Goal: Task Accomplishment & Management: Manage account settings

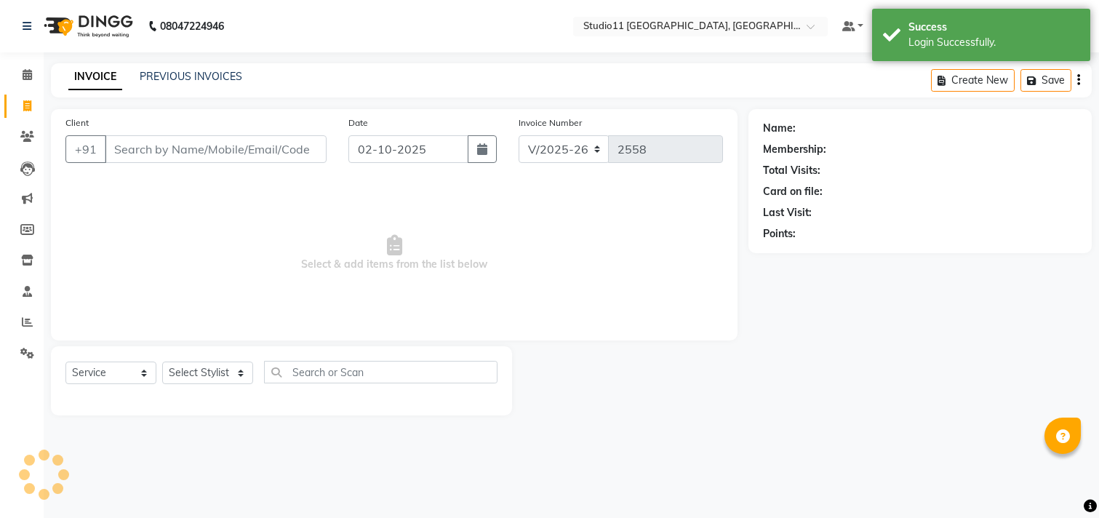
select select "7717"
select select "service"
click at [172, 78] on link "PREVIOUS INVOICES" at bounding box center [191, 76] width 103 height 13
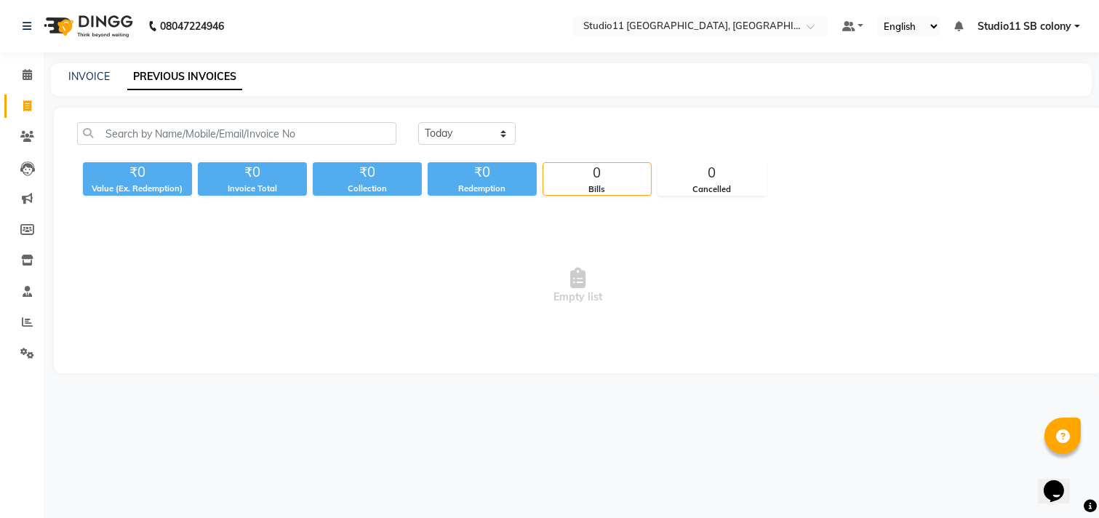
click at [84, 84] on div "INVOICE PREVIOUS INVOICES" at bounding box center [571, 79] width 1041 height 33
click at [81, 76] on link "INVOICE" at bounding box center [88, 76] width 41 height 13
select select "service"
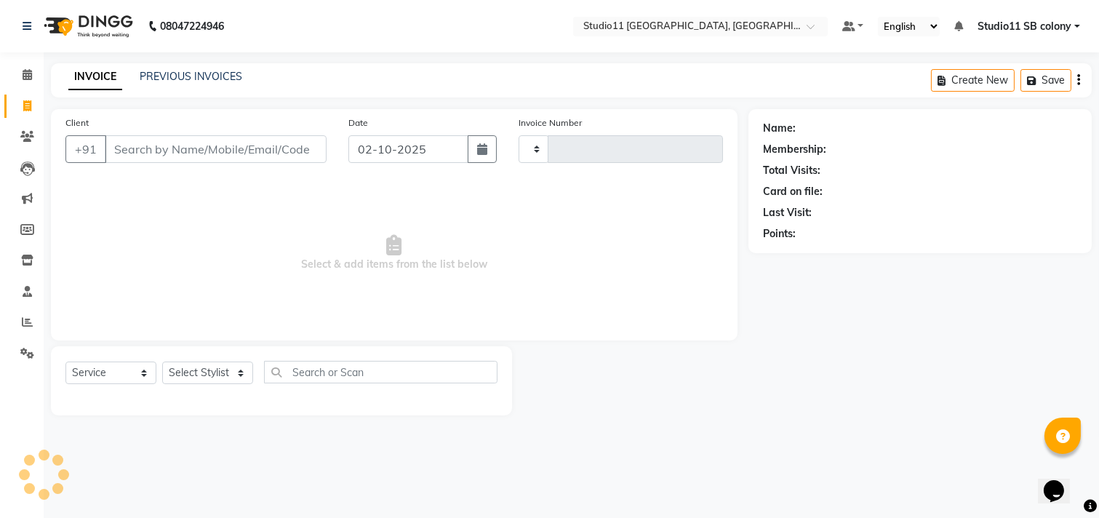
type input "2558"
select select "7717"
click at [202, 375] on select "Select Stylist Afzal Akbar Dani Jeni Josna kaif lavanya manimekalai Praveen Son…" at bounding box center [207, 373] width 91 height 23
select select "68719"
click at [162, 362] on select "Select Stylist Afzal Akbar Dani Jeni Josna kaif lavanya manimekalai Praveen Son…" at bounding box center [207, 373] width 91 height 23
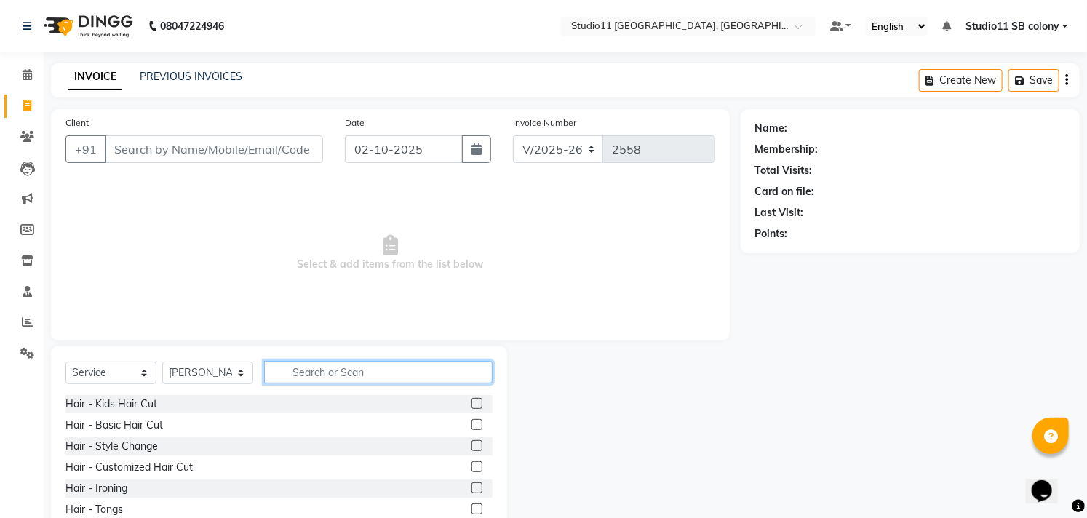
click at [339, 366] on input "text" at bounding box center [378, 372] width 228 height 23
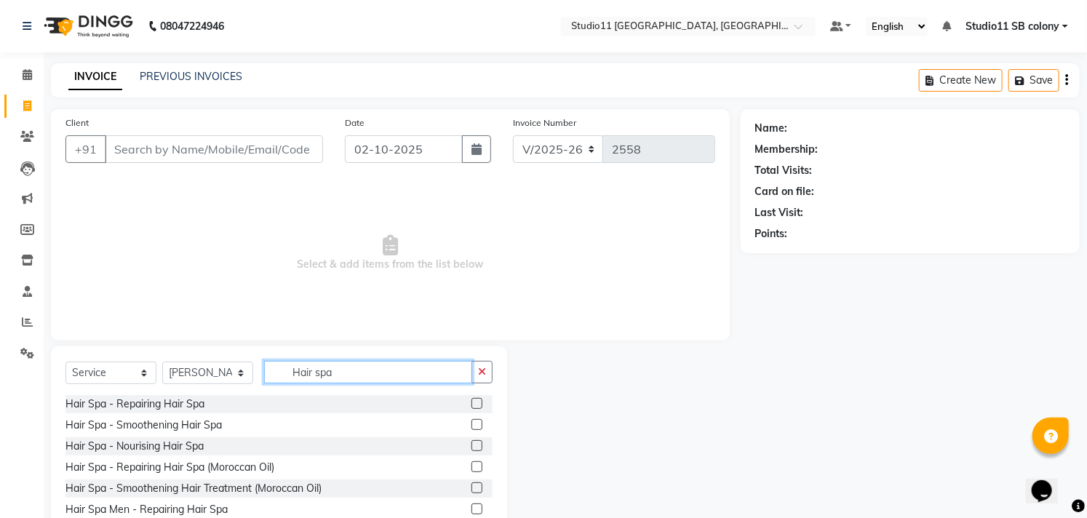
type input "Hair spa"
click at [472, 420] on label at bounding box center [477, 424] width 11 height 11
click at [472, 421] on input "checkbox" at bounding box center [476, 425] width 9 height 9
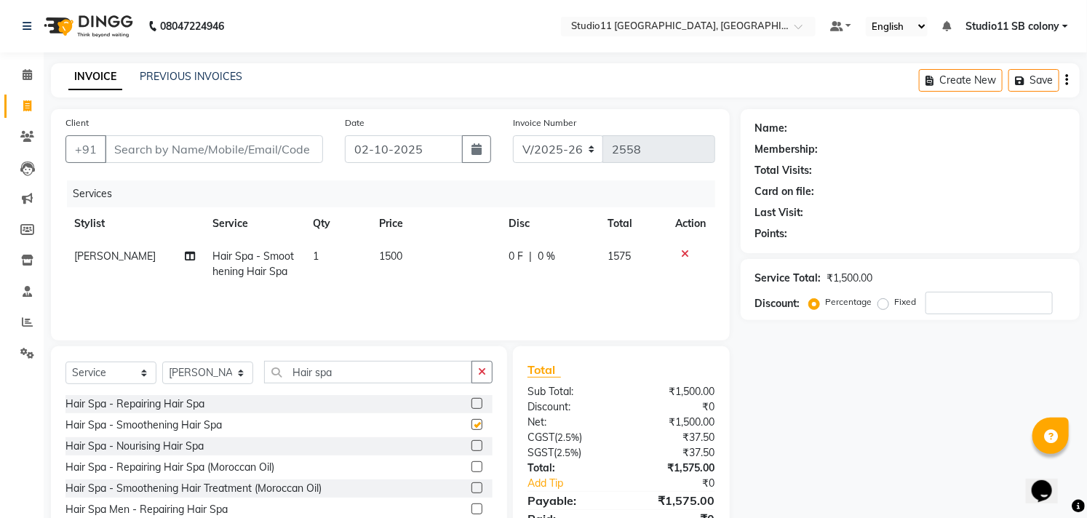
checkbox input "false"
click at [380, 372] on input "Hair spa" at bounding box center [368, 372] width 208 height 23
click at [382, 377] on input "Hair spa" at bounding box center [368, 372] width 208 height 23
click at [205, 366] on select "Select Stylist Afzal Akbar Dani Jeni Josna kaif lavanya manimekalai Praveen Son…" at bounding box center [207, 373] width 91 height 23
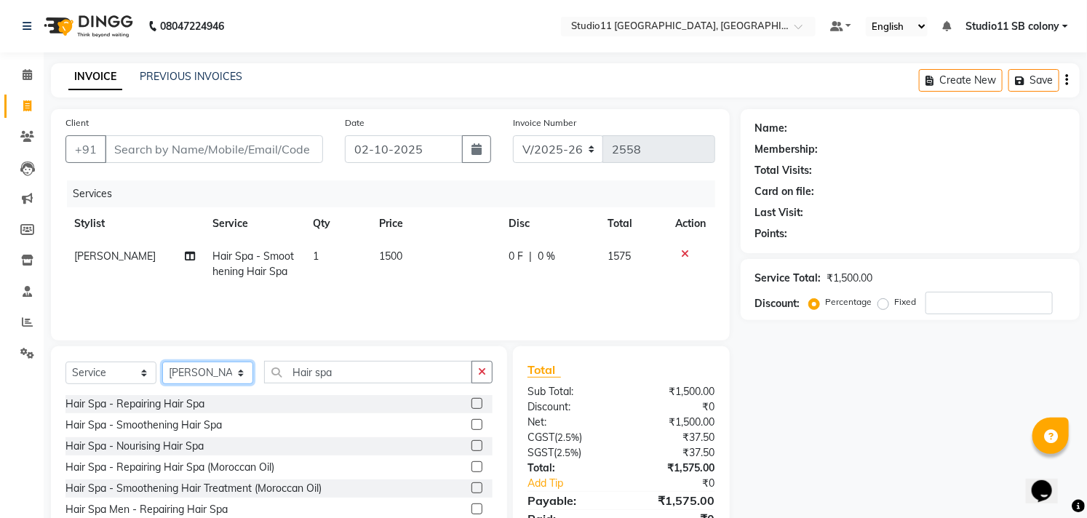
select select "69575"
click at [162, 362] on select "Select Stylist Afzal Akbar Dani Jeni Josna kaif lavanya manimekalai Praveen Son…" at bounding box center [207, 373] width 91 height 23
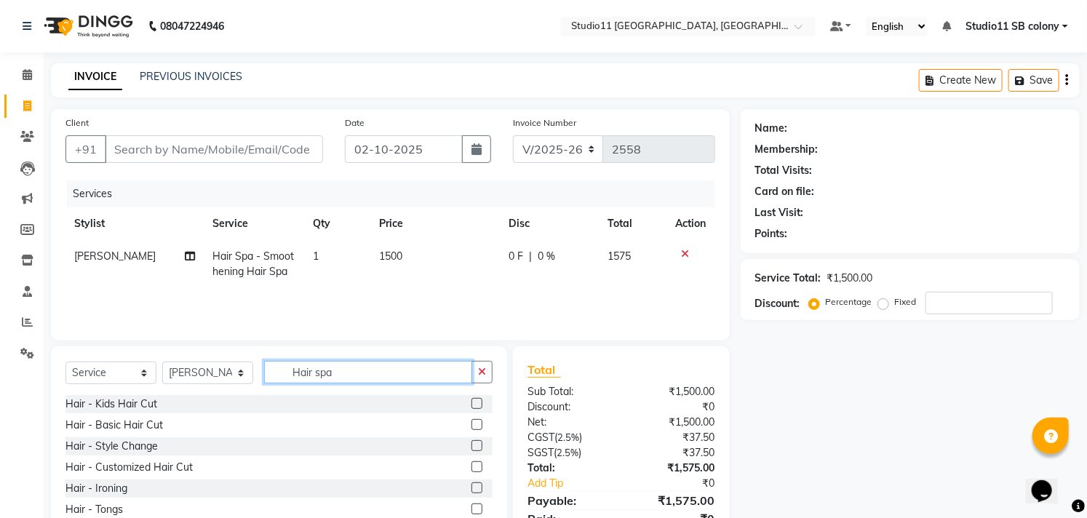
click at [427, 367] on input "Hair spa" at bounding box center [368, 372] width 208 height 23
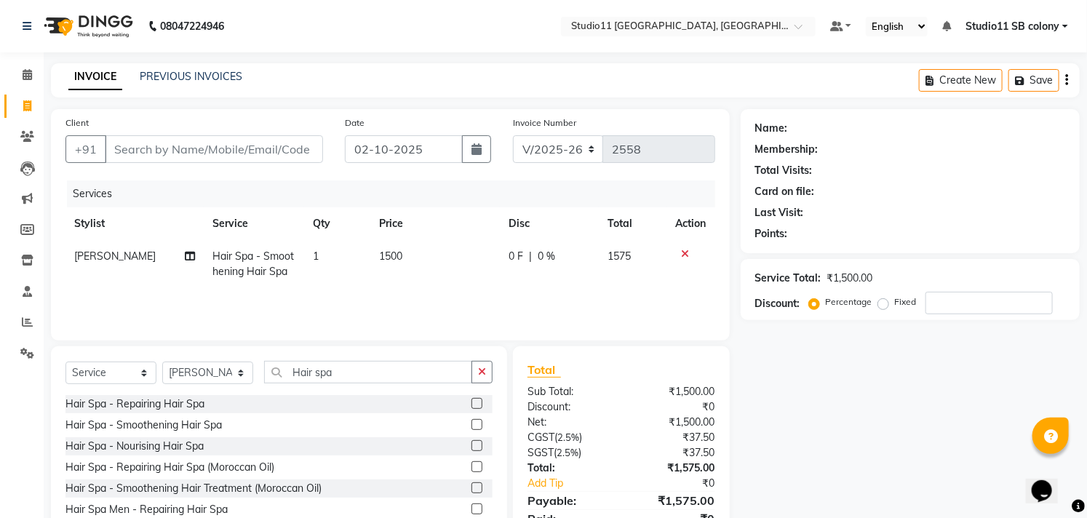
click at [472, 445] on label at bounding box center [477, 445] width 11 height 11
click at [472, 445] on input "checkbox" at bounding box center [476, 446] width 9 height 9
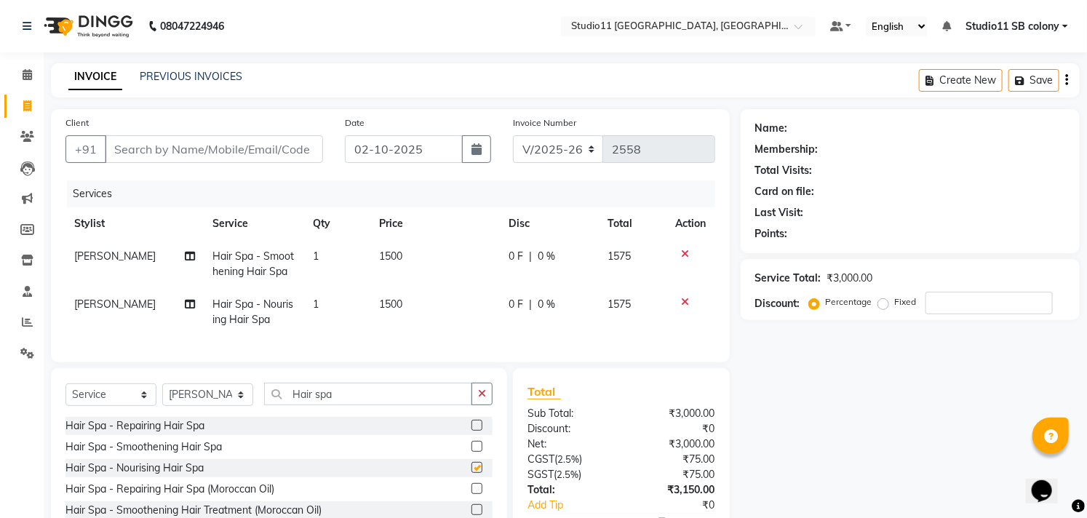
checkbox input "false"
click at [264, 271] on span "Hair Spa - Smoothening Hair Spa" at bounding box center [252, 264] width 81 height 28
select select "68719"
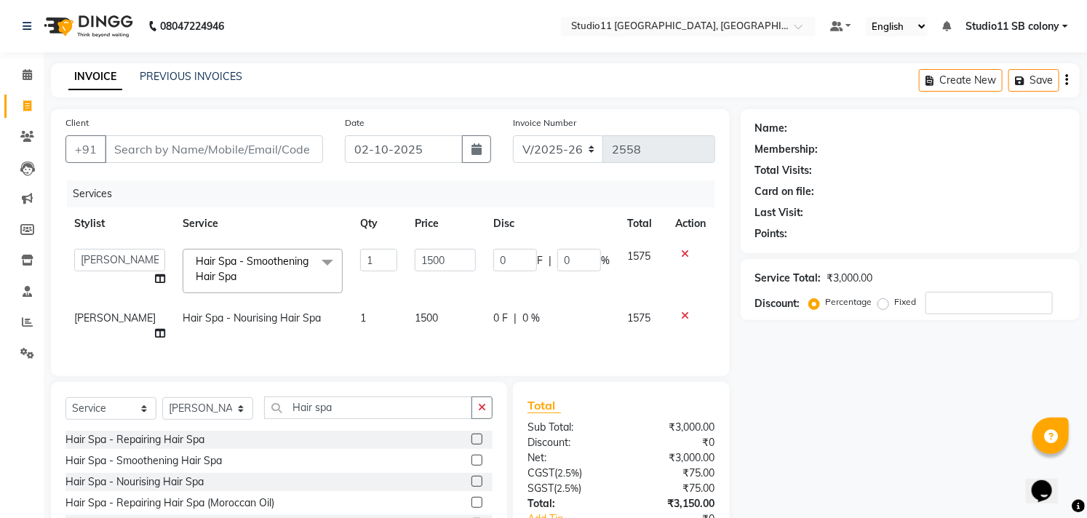
click at [313, 264] on span at bounding box center [327, 263] width 29 height 28
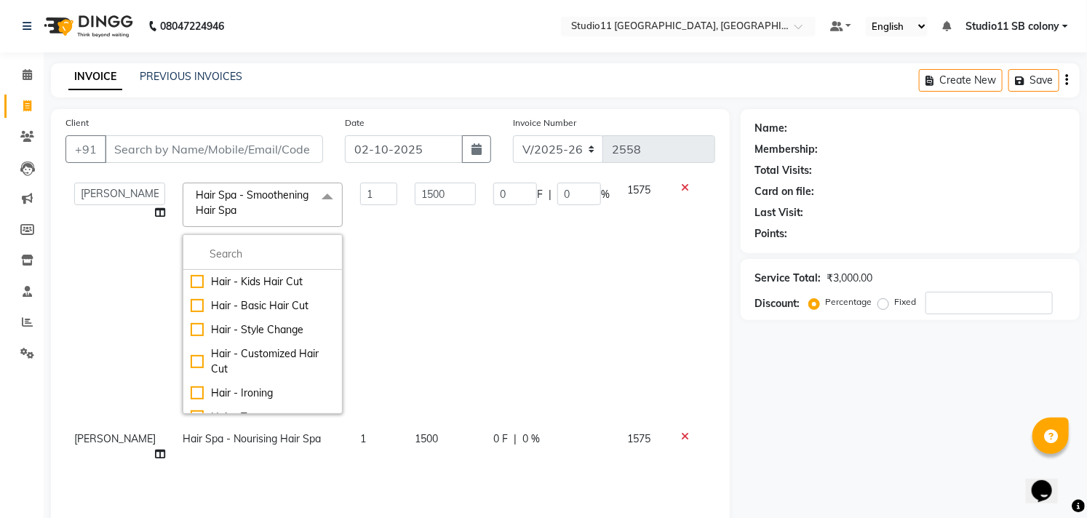
scroll to position [64, 0]
click at [235, 252] on input "multiselect-search" at bounding box center [263, 256] width 144 height 15
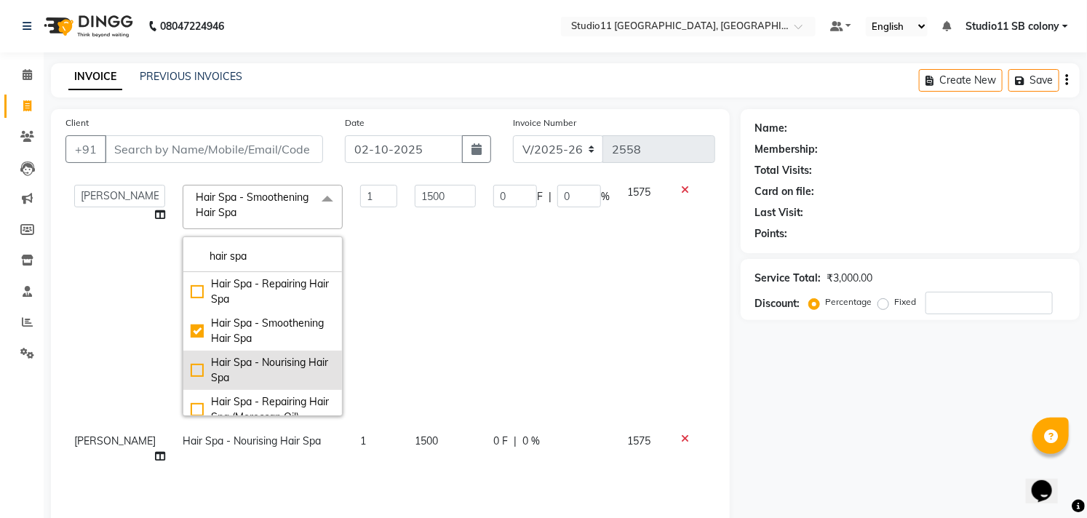
type input "hair spa"
click at [183, 371] on li "Hair Spa - Nourising Hair Spa" at bounding box center [262, 370] width 159 height 39
checkbox input "false"
checkbox input "true"
click at [352, 330] on td "1" at bounding box center [378, 300] width 55 height 249
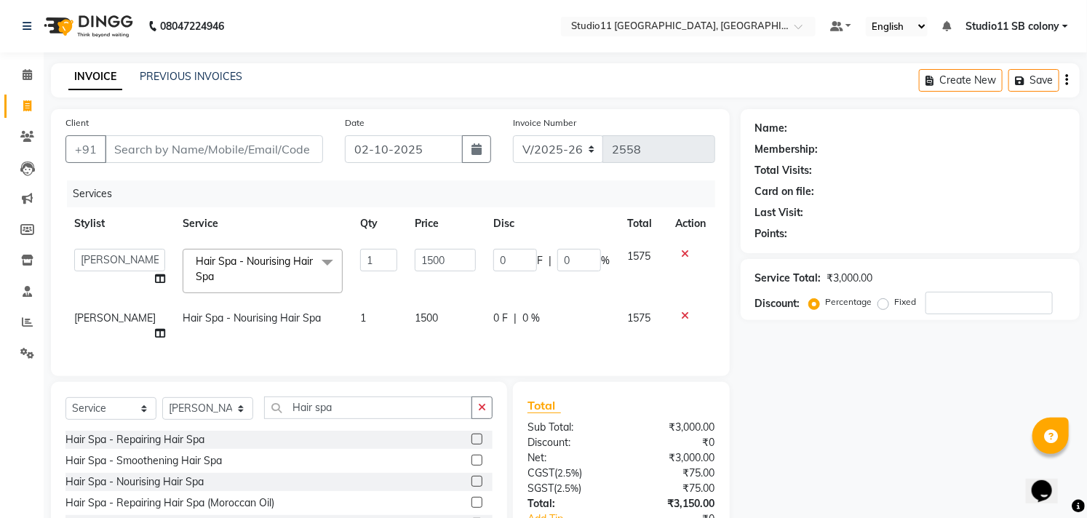
scroll to position [81, 0]
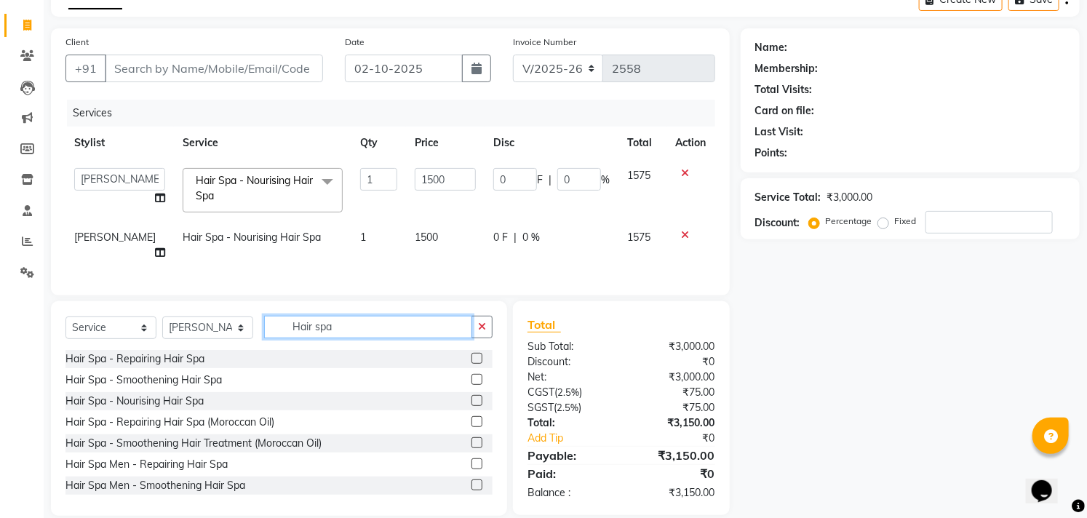
click at [347, 333] on input "Hair spa" at bounding box center [368, 327] width 208 height 23
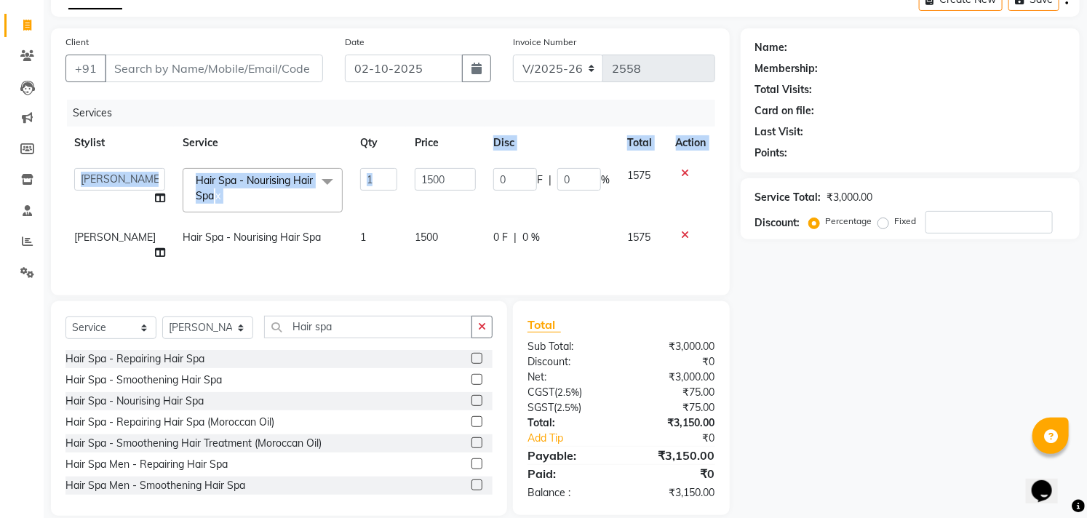
drag, startPoint x: 452, startPoint y: 160, endPoint x: 458, endPoint y: 178, distance: 18.7
click at [458, 177] on table "Stylist Service Qty Price Disc Total Action Afzal Akbar Dani Jeni Josna kaif la…" at bounding box center [390, 198] width 650 height 143
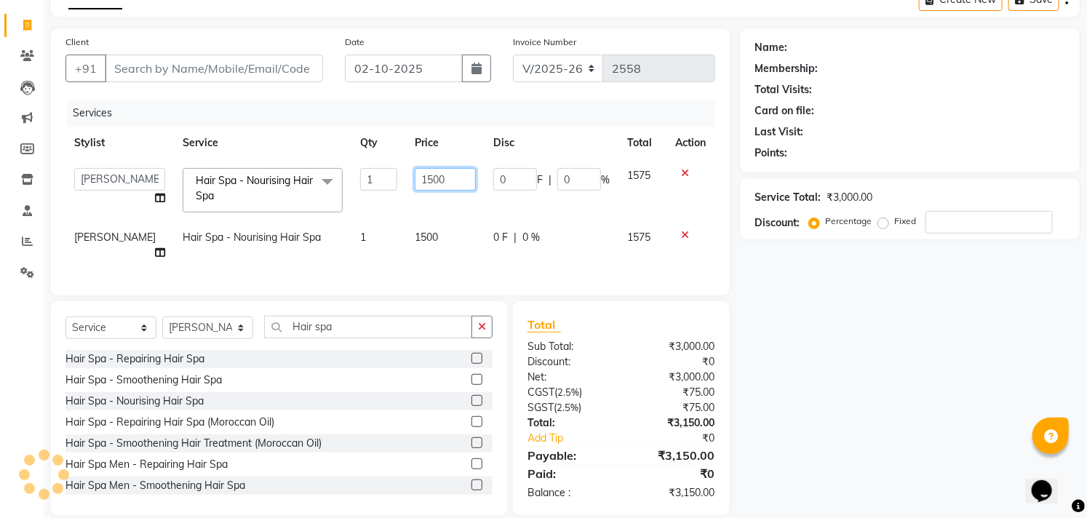
click at [458, 179] on input "1500" at bounding box center [445, 179] width 61 height 23
click at [458, 180] on input "1500" at bounding box center [445, 179] width 61 height 23
type input "2000"
click at [447, 228] on td "1500" at bounding box center [445, 245] width 79 height 48
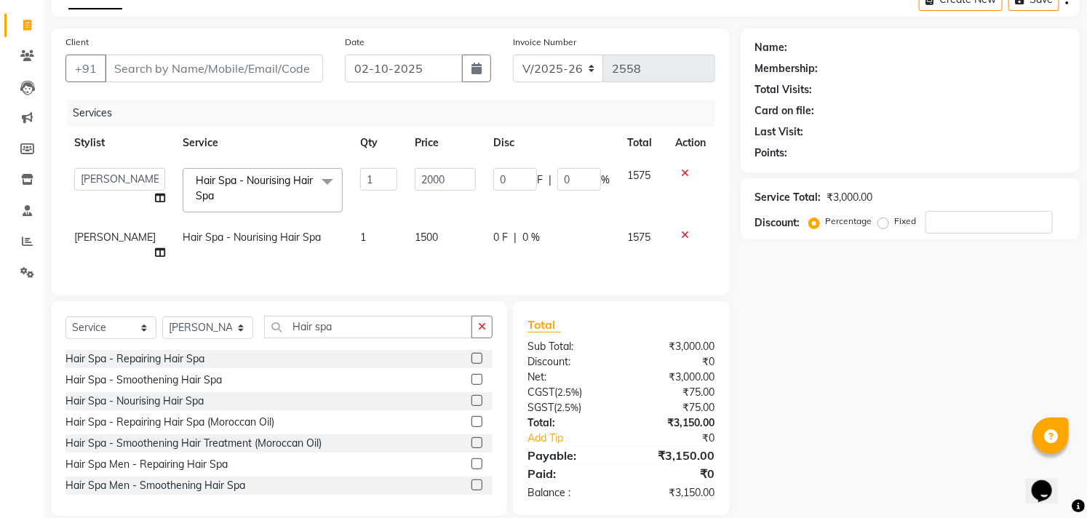
select select "69575"
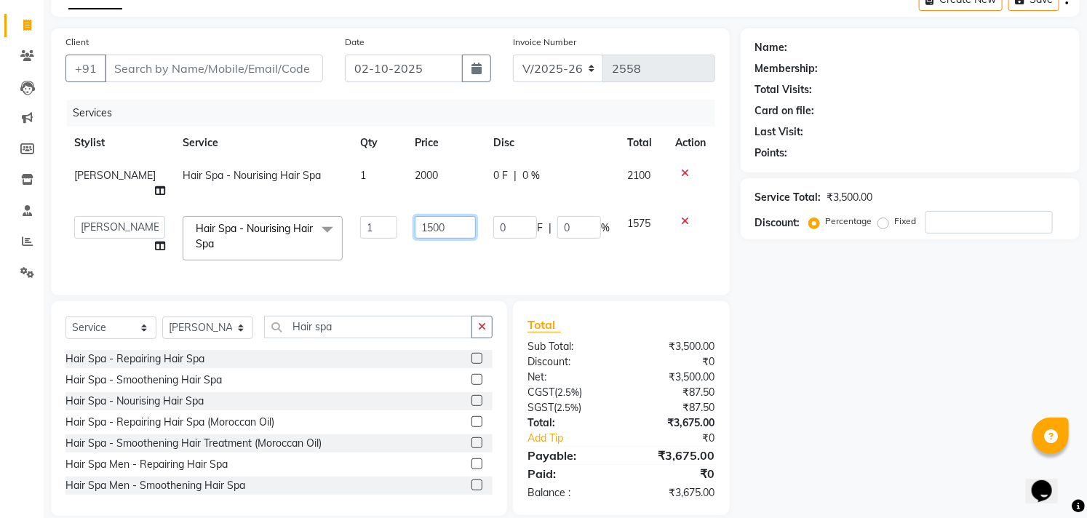
click at [448, 223] on input "1500" at bounding box center [445, 227] width 61 height 23
click at [448, 216] on input "1500" at bounding box center [445, 227] width 61 height 23
click at [456, 216] on input "1500" at bounding box center [445, 227] width 61 height 23
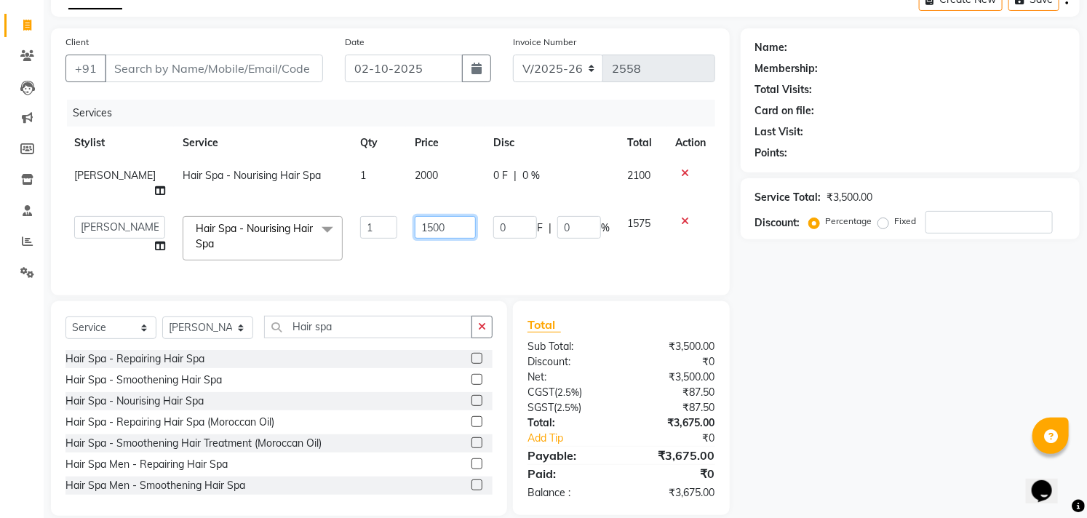
click at [456, 216] on input "1500" at bounding box center [445, 227] width 61 height 23
click at [455, 218] on input "1500" at bounding box center [445, 227] width 61 height 23
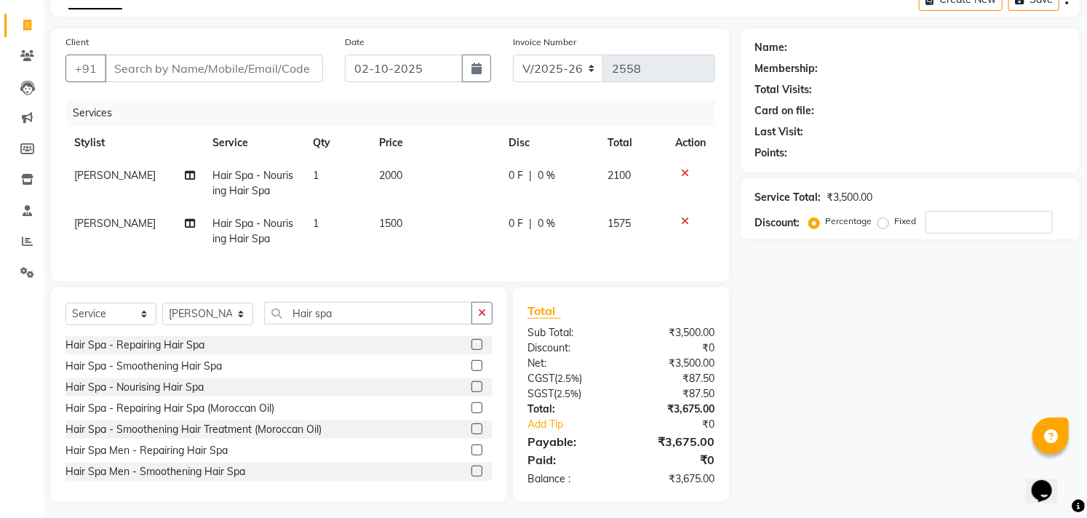
click at [452, 241] on td "1500" at bounding box center [434, 231] width 129 height 48
select select "69575"
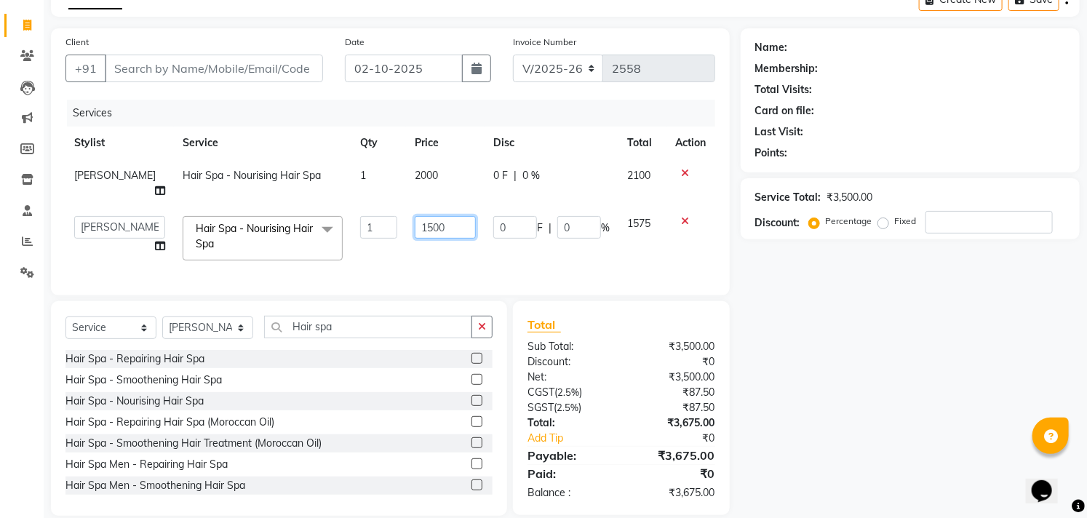
click at [454, 216] on input "1500" at bounding box center [445, 227] width 61 height 23
type input "2000"
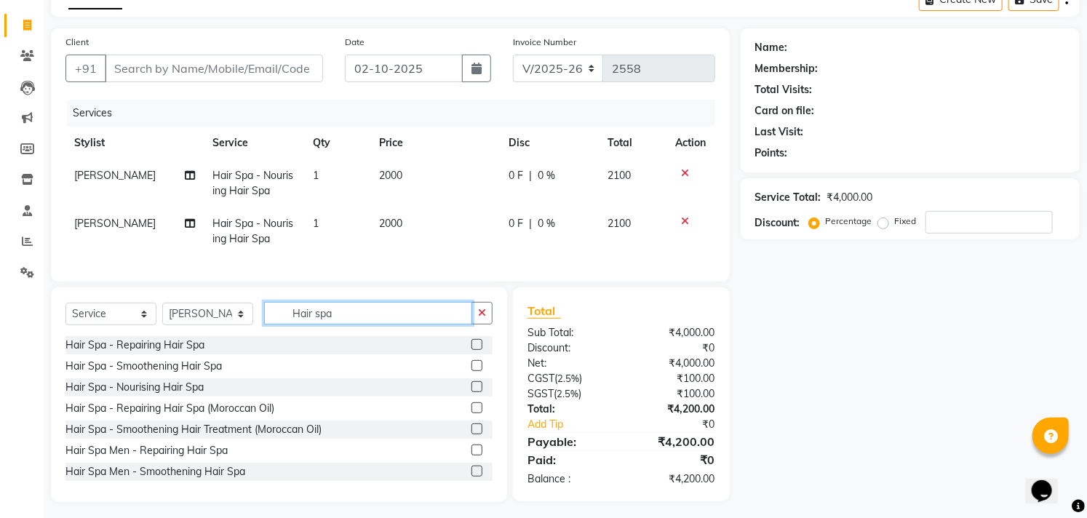
click at [349, 325] on input "Hair spa" at bounding box center [368, 313] width 208 height 23
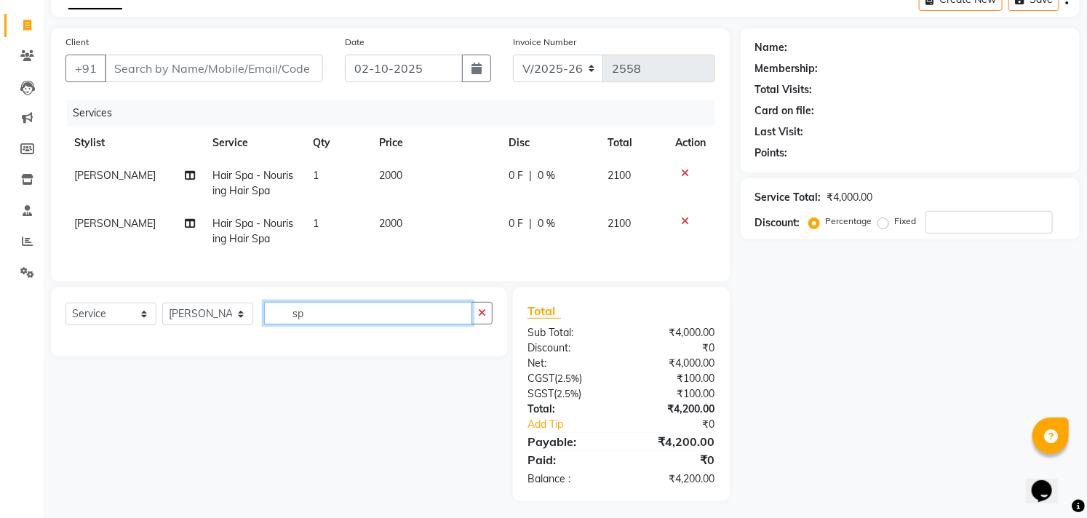
type input "s"
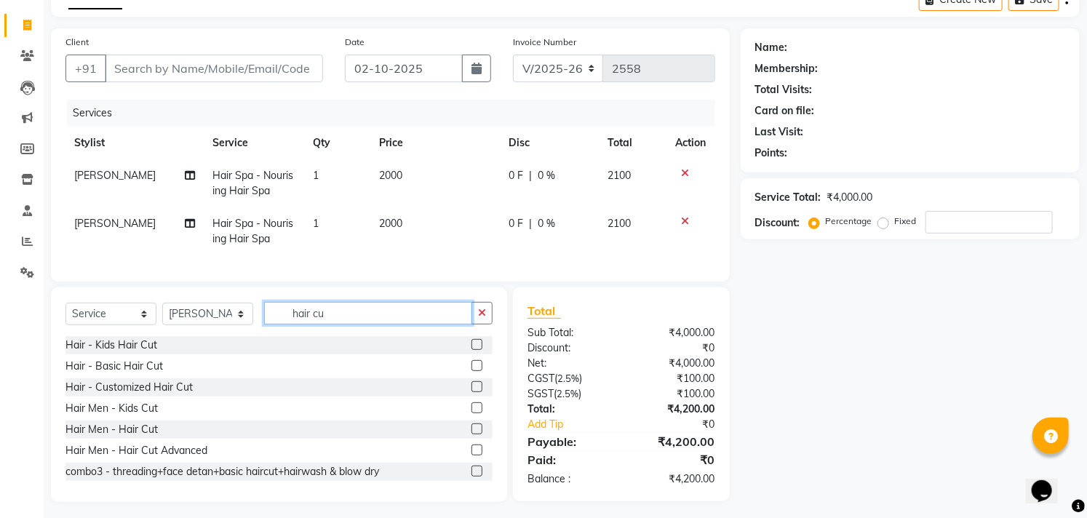
type input "hair cu"
drag, startPoint x: 464, startPoint y: 378, endPoint x: 498, endPoint y: 347, distance: 46.9
click at [472, 371] on label at bounding box center [477, 365] width 11 height 11
click at [472, 371] on input "checkbox" at bounding box center [476, 366] width 9 height 9
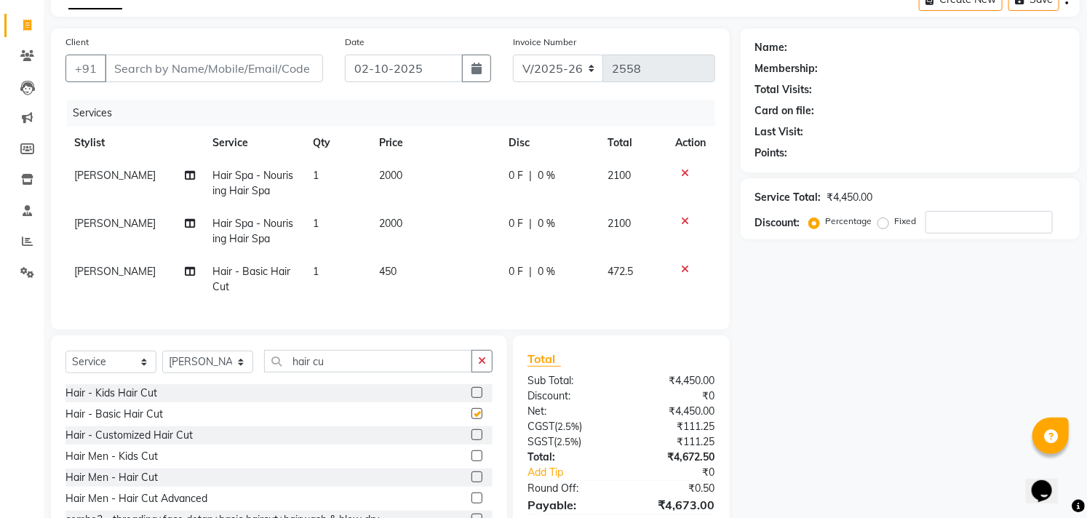
checkbox input "false"
click at [428, 268] on td "450" at bounding box center [434, 279] width 129 height 48
select select "69575"
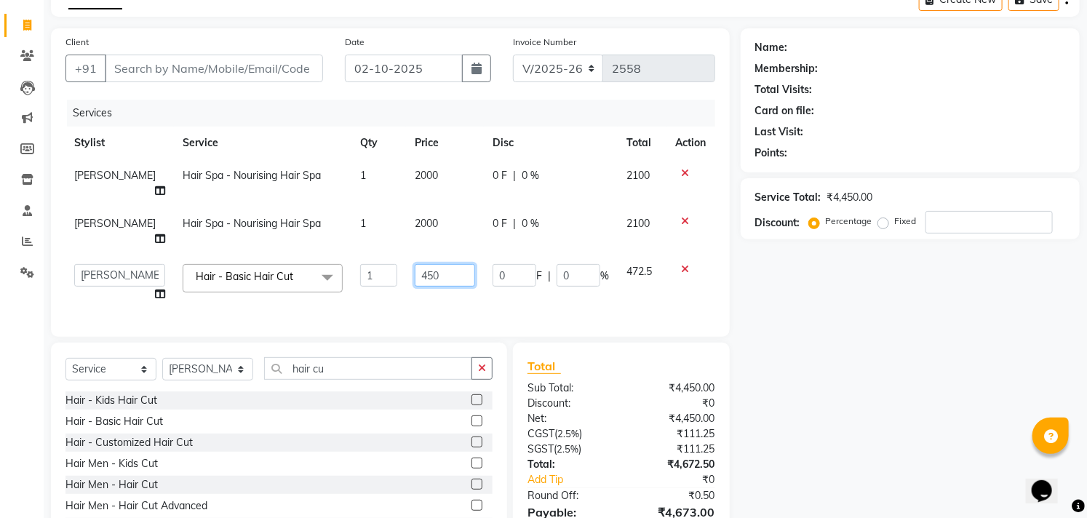
click at [445, 264] on input "450" at bounding box center [445, 275] width 60 height 23
click at [451, 264] on input "450" at bounding box center [445, 275] width 60 height 23
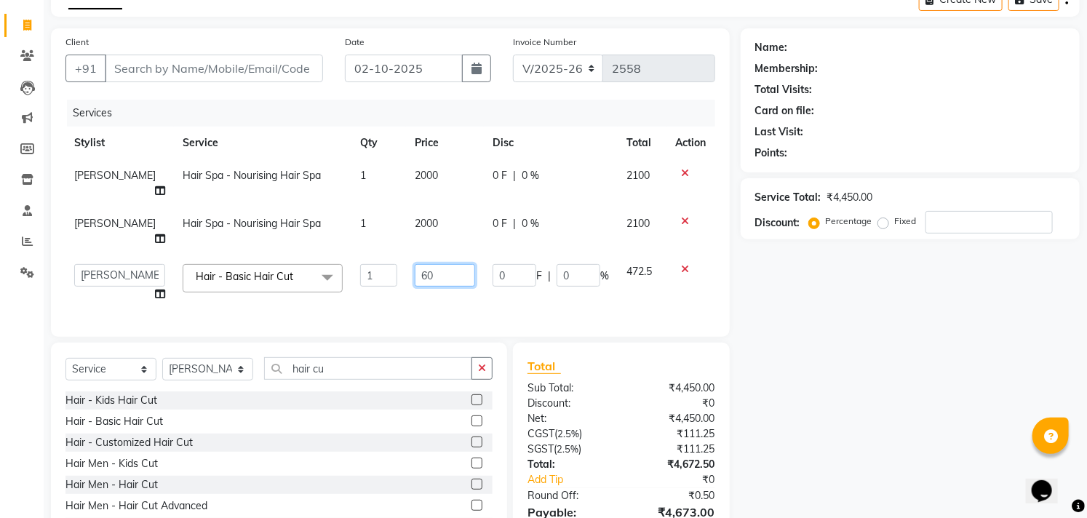
type input "600"
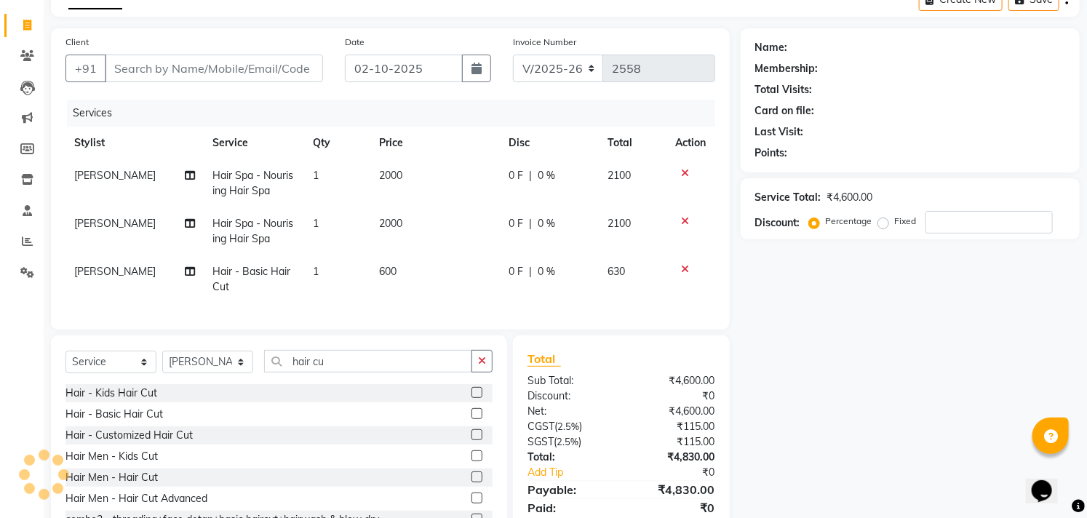
click at [447, 273] on td "600" at bounding box center [434, 279] width 129 height 48
select select "69575"
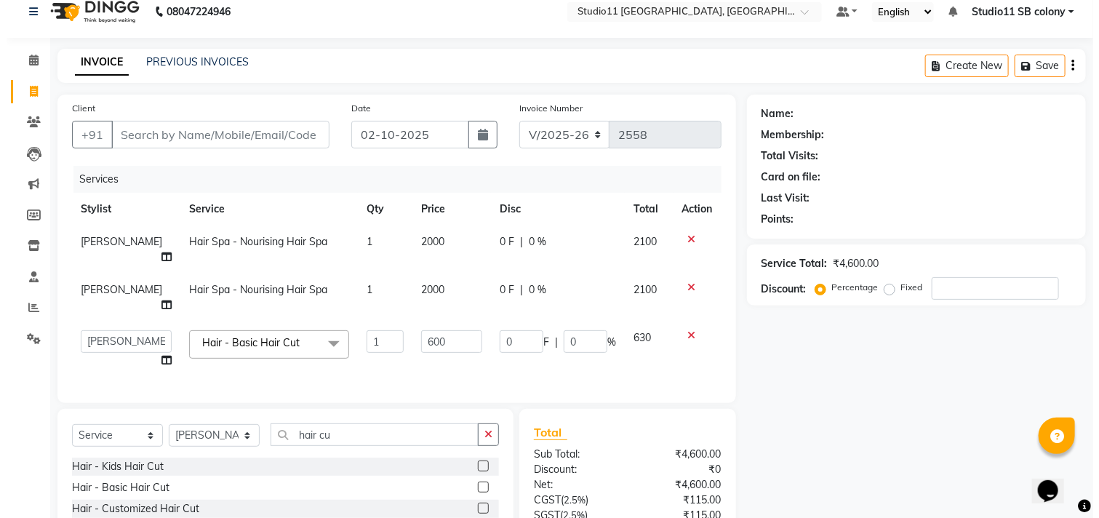
scroll to position [0, 0]
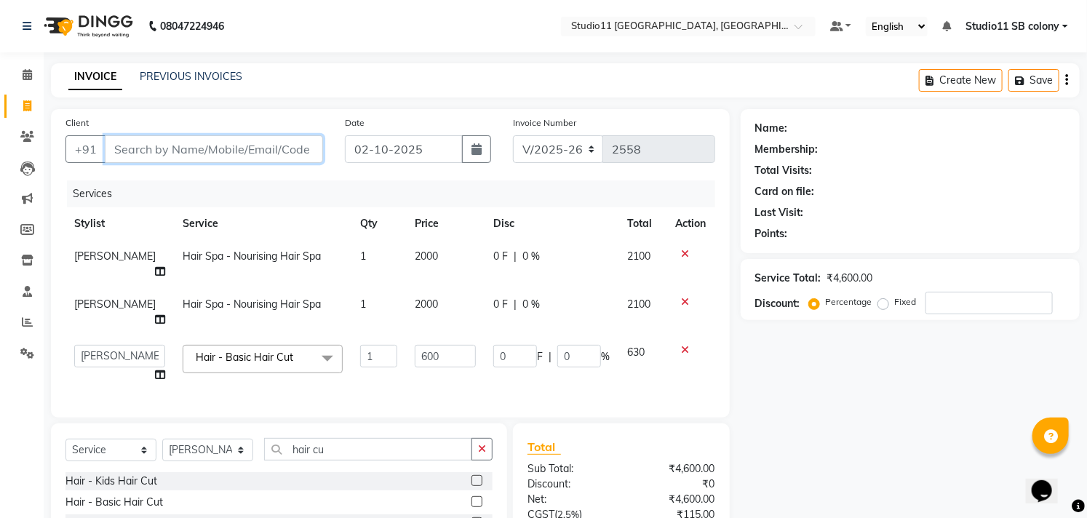
drag, startPoint x: 279, startPoint y: 151, endPoint x: 287, endPoint y: 146, distance: 9.1
click at [281, 148] on input "Client" at bounding box center [214, 149] width 218 height 28
type input "9"
type input "0"
type input "9443233553"
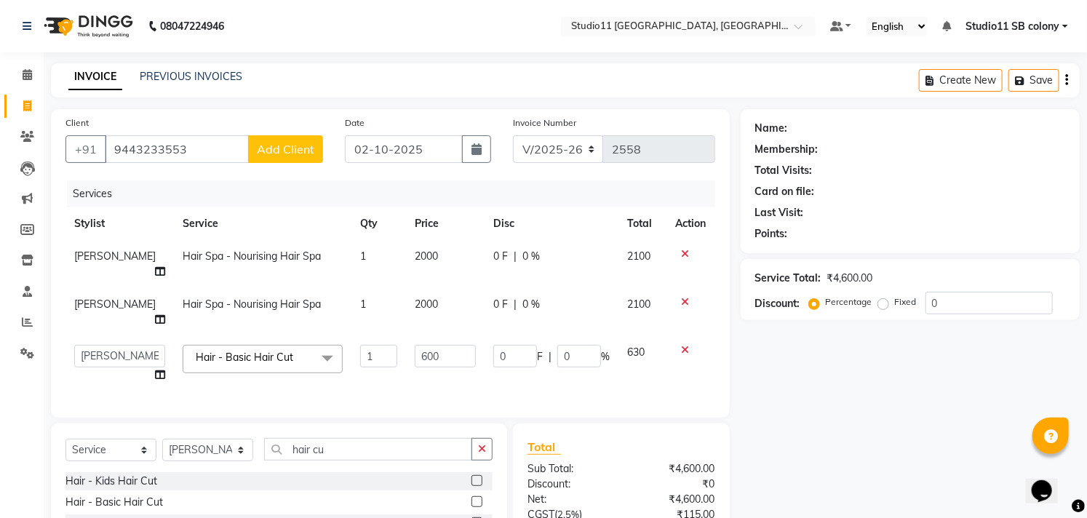
click at [280, 150] on span "Add Client" at bounding box center [285, 149] width 57 height 15
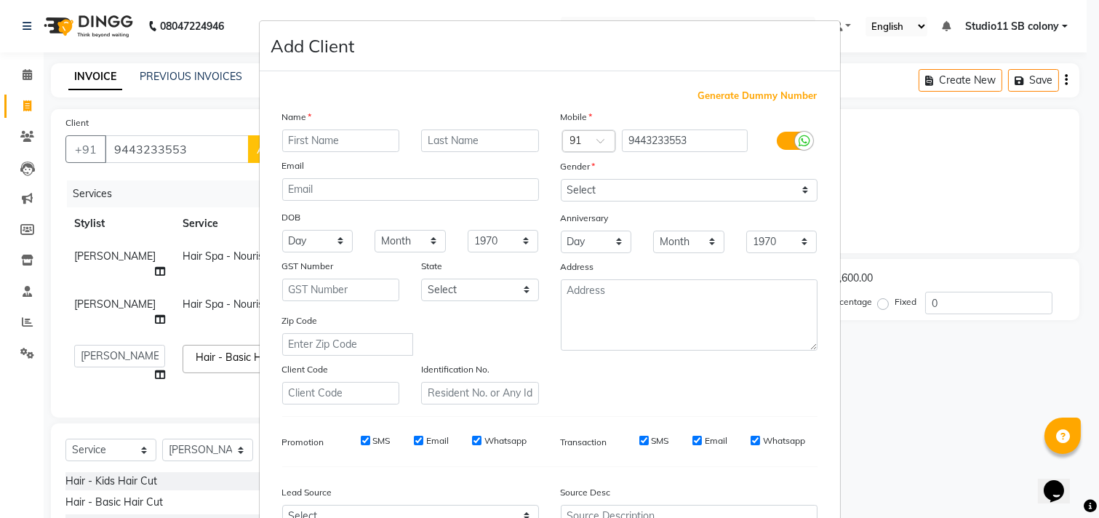
click at [295, 148] on input "text" at bounding box center [341, 141] width 118 height 23
type input "Aarthi"
click at [615, 194] on select "Select Male Female Other Prefer Not To Say" at bounding box center [689, 190] width 257 height 23
select select "female"
click at [561, 179] on select "Select Male Female Other Prefer Not To Say" at bounding box center [689, 190] width 257 height 23
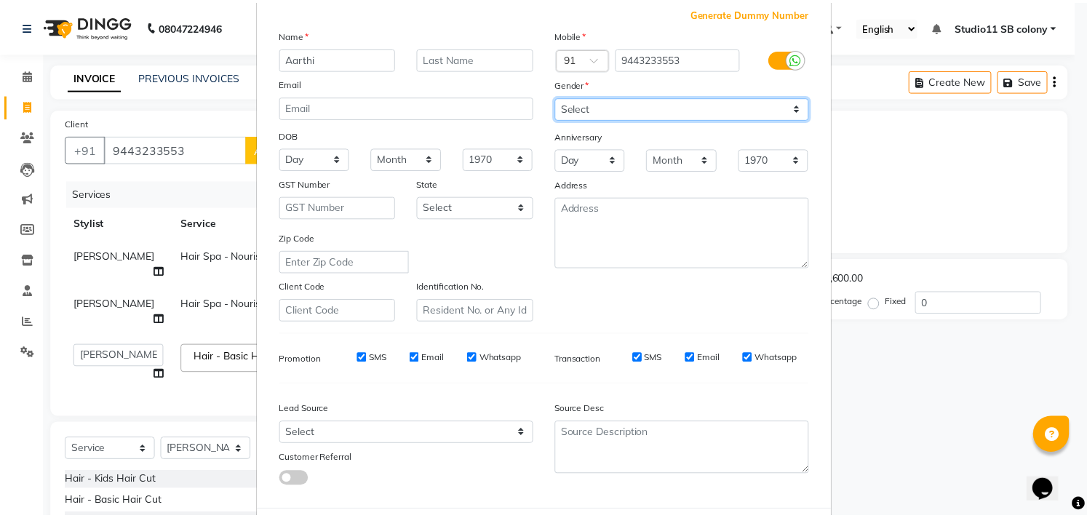
scroll to position [154, 0]
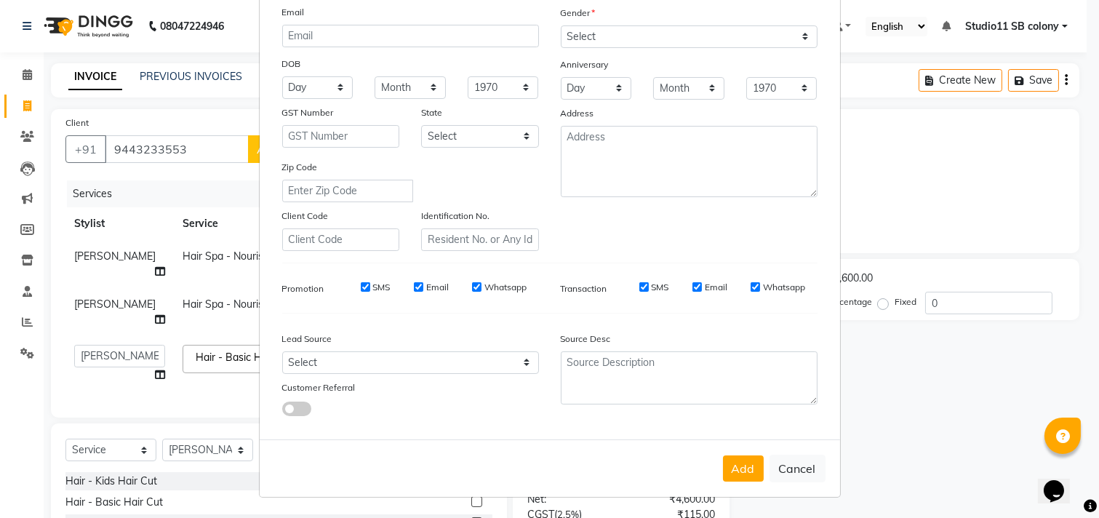
click at [732, 471] on button "Add" at bounding box center [743, 469] width 41 height 26
select select
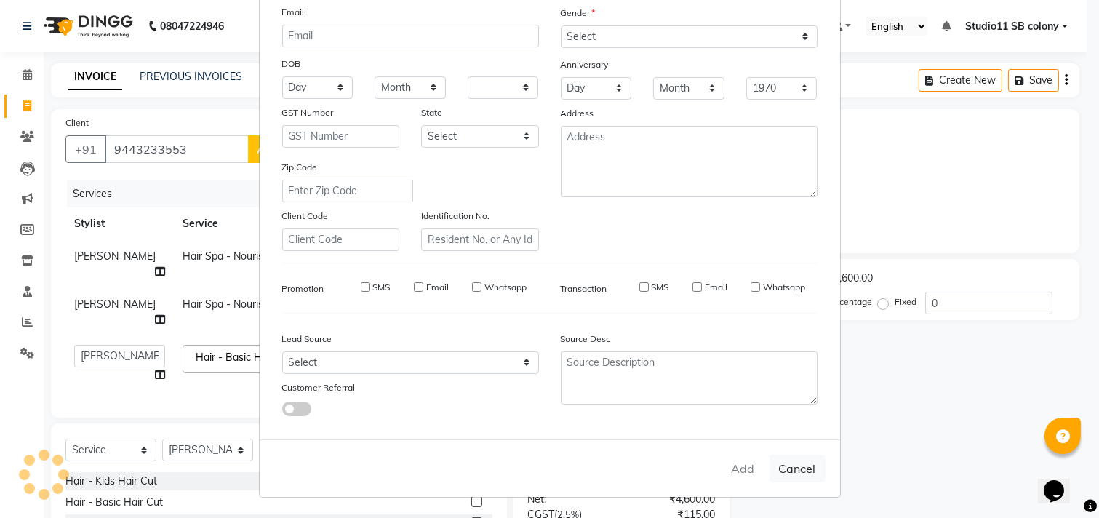
select select
checkbox input "false"
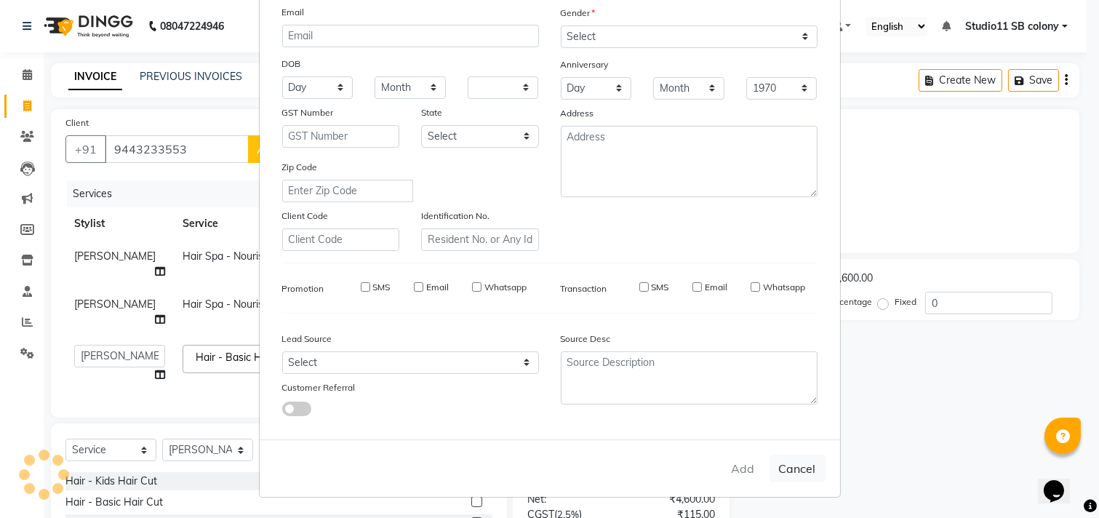
checkbox input "false"
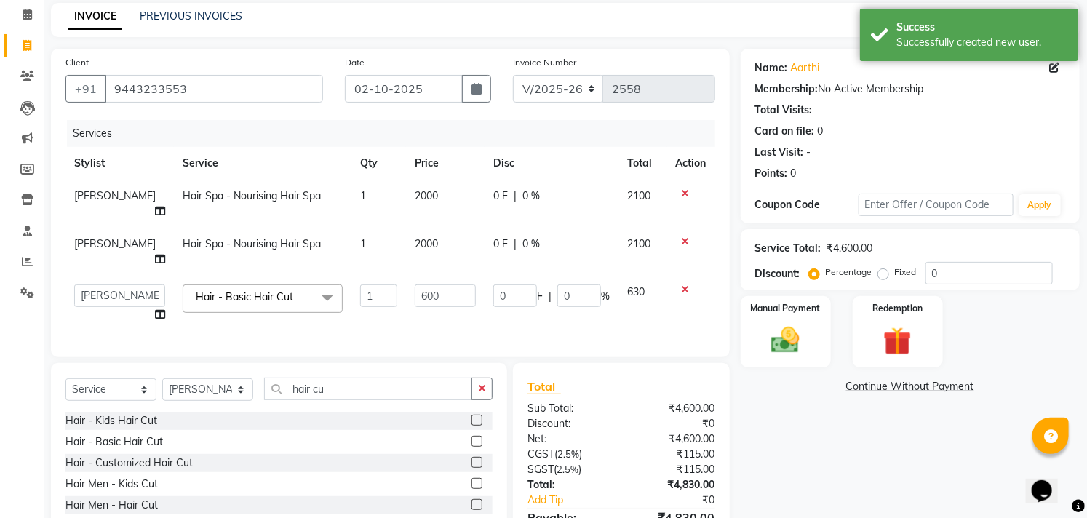
scroll to position [124, 0]
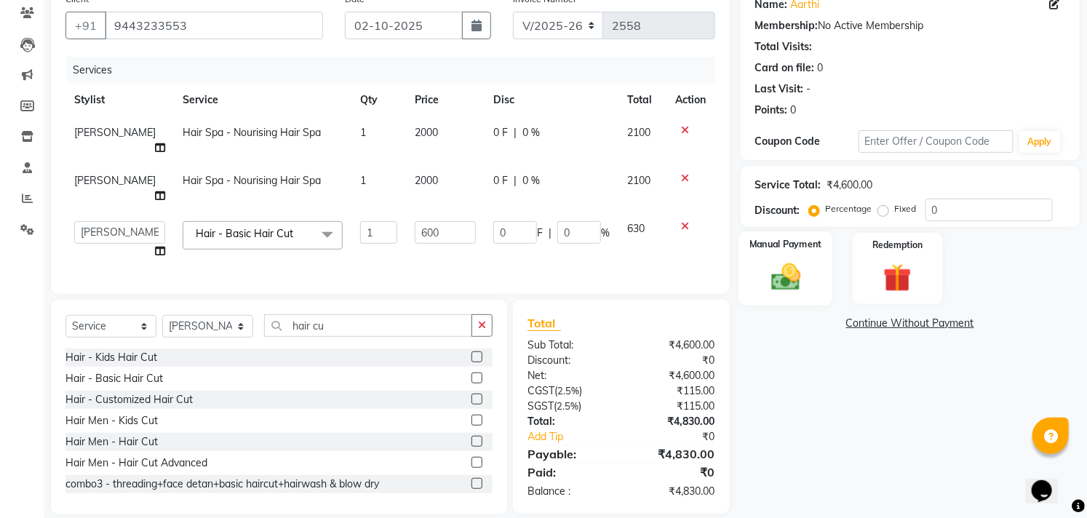
click at [789, 291] on img at bounding box center [786, 276] width 48 height 33
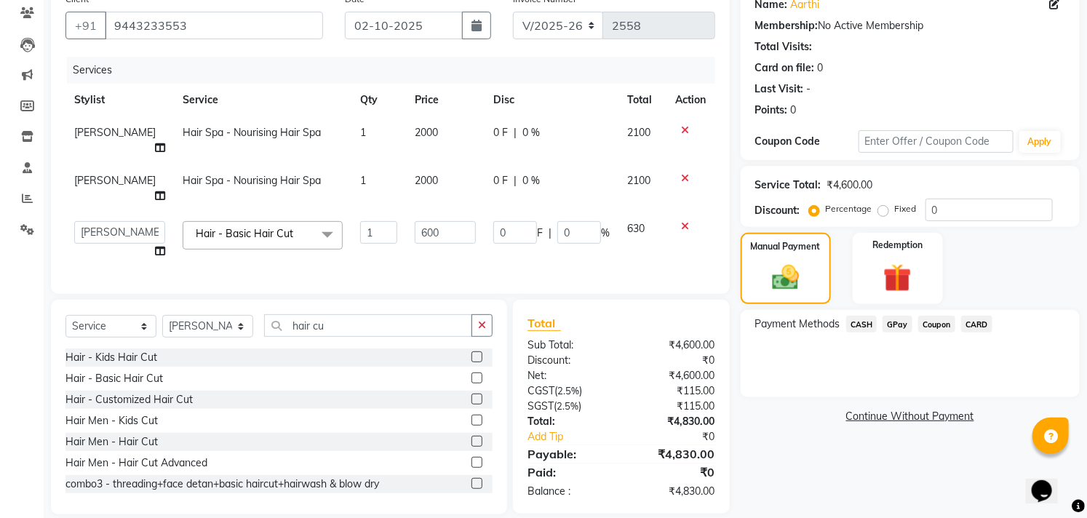
click at [859, 324] on span "CASH" at bounding box center [861, 324] width 31 height 17
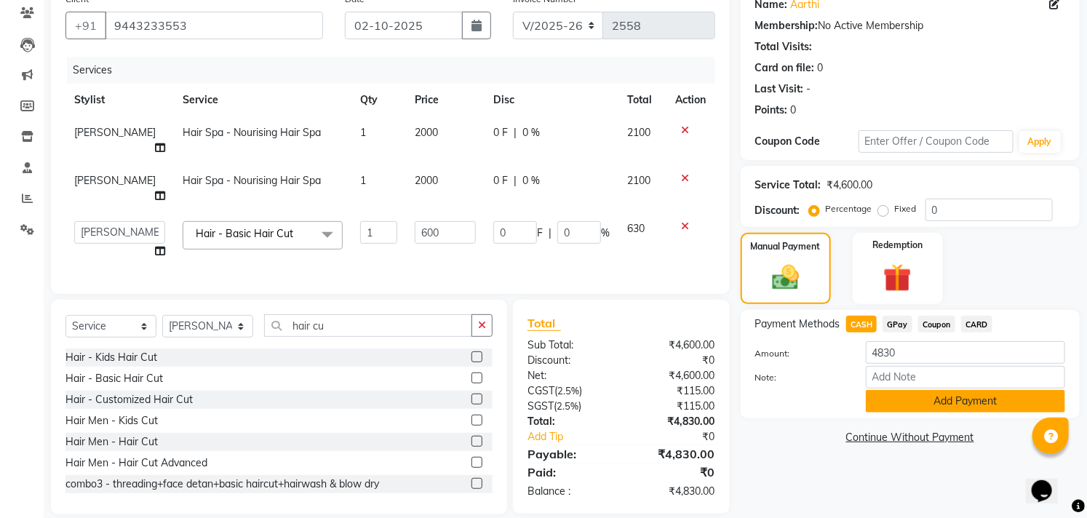
click at [891, 407] on button "Add Payment" at bounding box center [965, 401] width 199 height 23
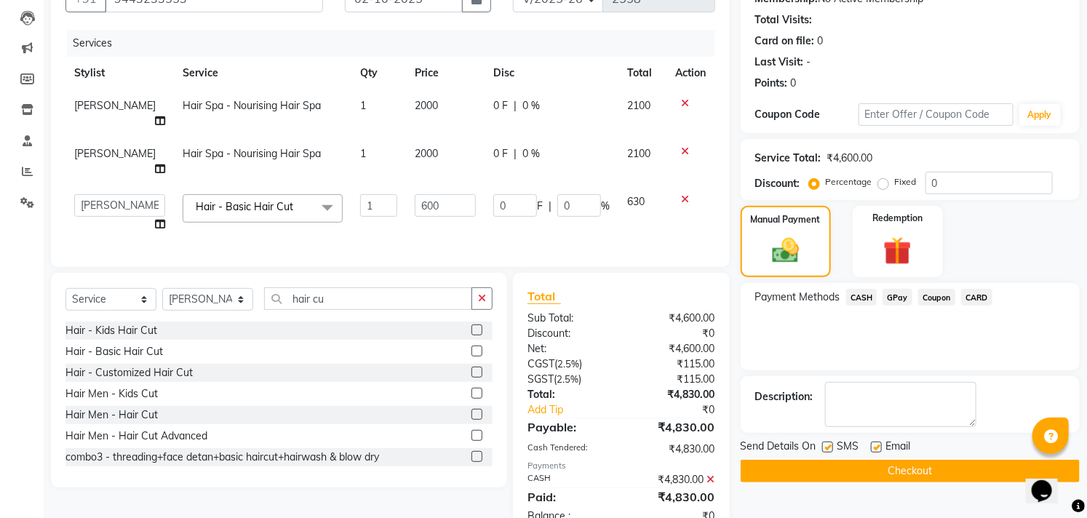
scroll to position [175, 0]
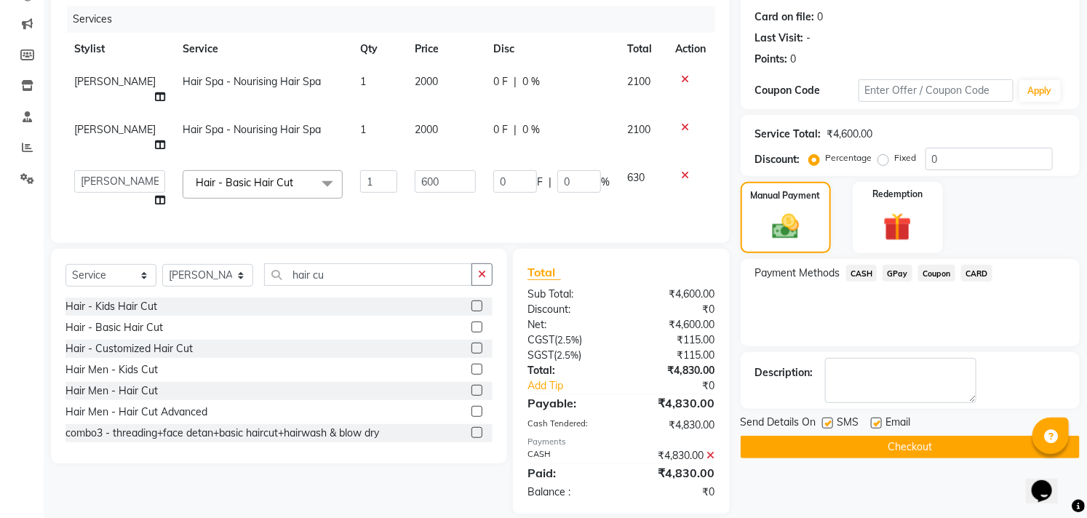
click at [831, 425] on label at bounding box center [827, 423] width 11 height 11
click at [831, 425] on input "checkbox" at bounding box center [826, 423] width 9 height 9
checkbox input "false"
click at [875, 424] on label at bounding box center [876, 423] width 11 height 11
click at [875, 424] on input "checkbox" at bounding box center [875, 423] width 9 height 9
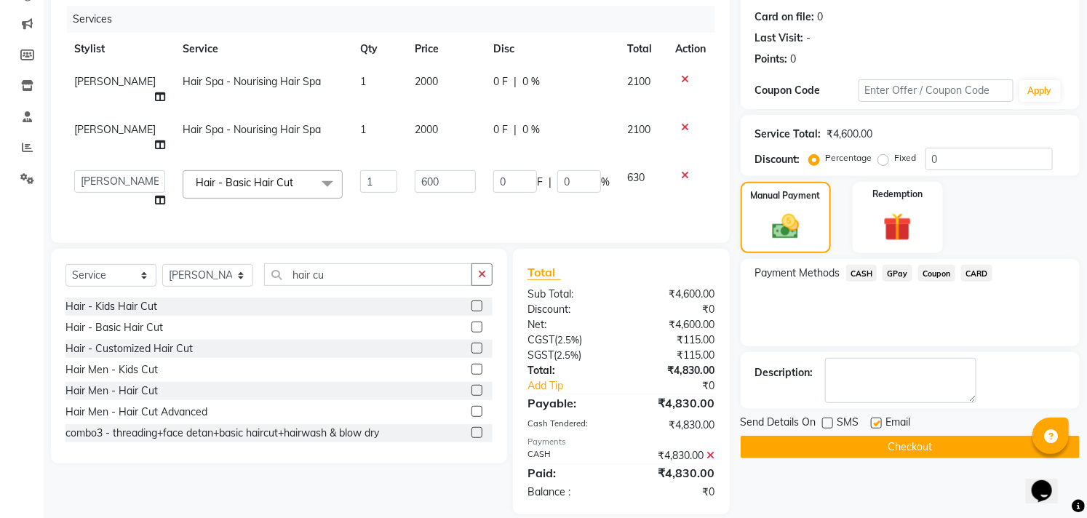
checkbox input "false"
click at [831, 423] on label at bounding box center [827, 423] width 11 height 11
click at [831, 423] on input "checkbox" at bounding box center [826, 423] width 9 height 9
checkbox input "true"
drag, startPoint x: 826, startPoint y: 440, endPoint x: 825, endPoint y: 420, distance: 20.4
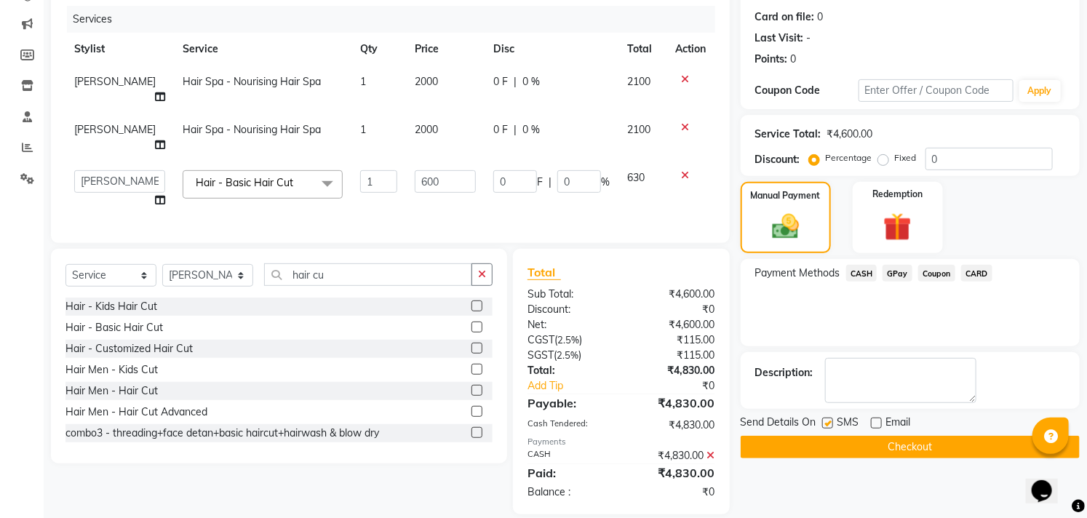
click at [824, 426] on div "Send Details On SMS Email Checkout" at bounding box center [910, 437] width 339 height 44
click at [793, 445] on button "Checkout" at bounding box center [910, 447] width 339 height 23
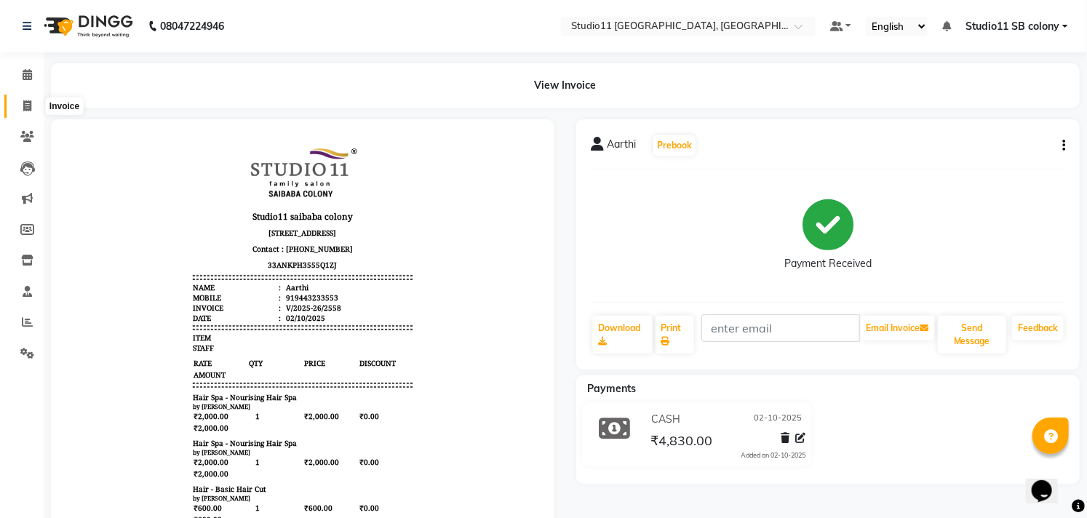
drag, startPoint x: 27, startPoint y: 106, endPoint x: 65, endPoint y: 102, distance: 38.7
click at [28, 106] on icon at bounding box center [27, 105] width 8 height 11
select select "service"
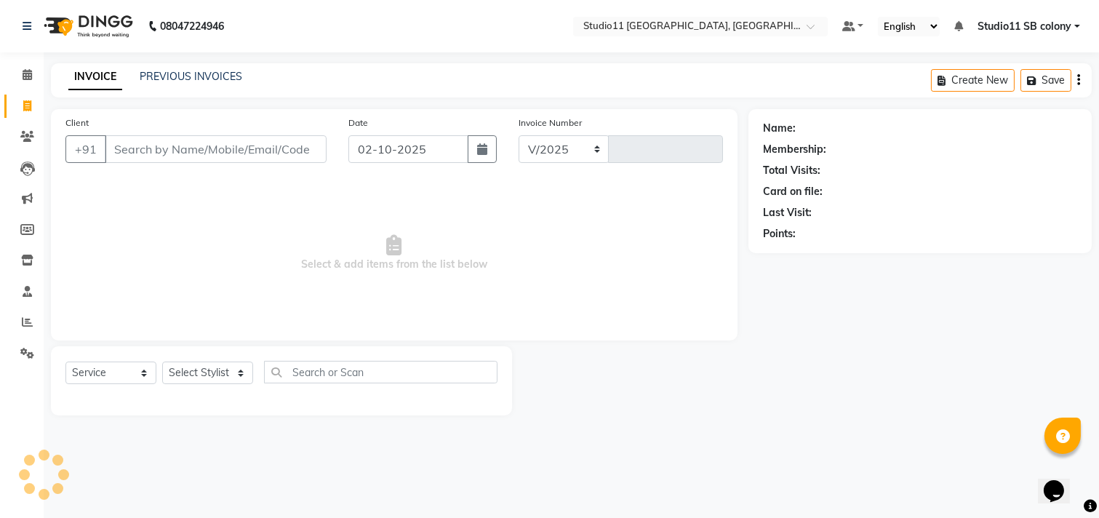
select select "7717"
type input "2559"
click at [182, 74] on link "PREVIOUS INVOICES" at bounding box center [191, 76] width 103 height 13
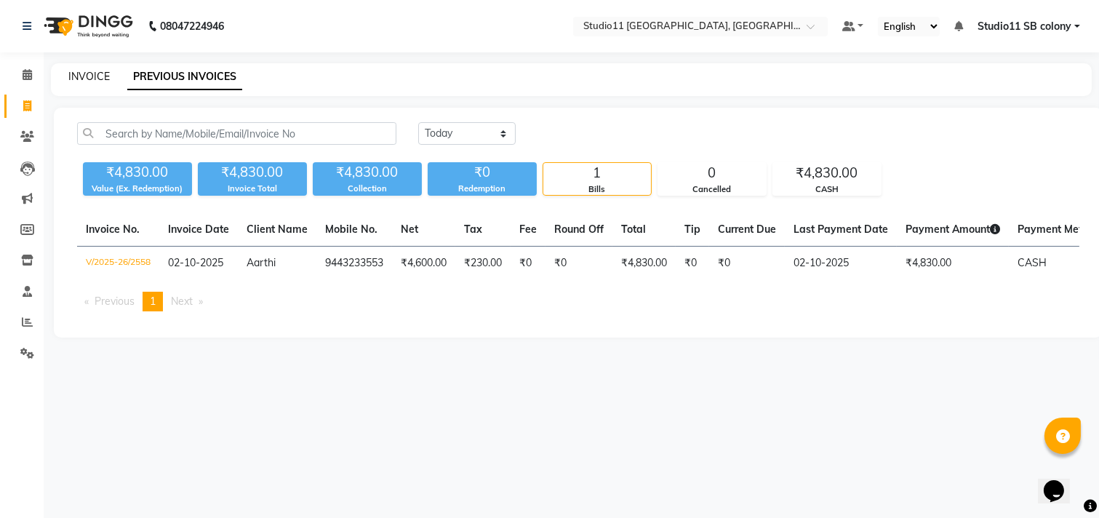
click at [84, 81] on link "INVOICE" at bounding box center [88, 76] width 41 height 13
select select "7717"
select select "service"
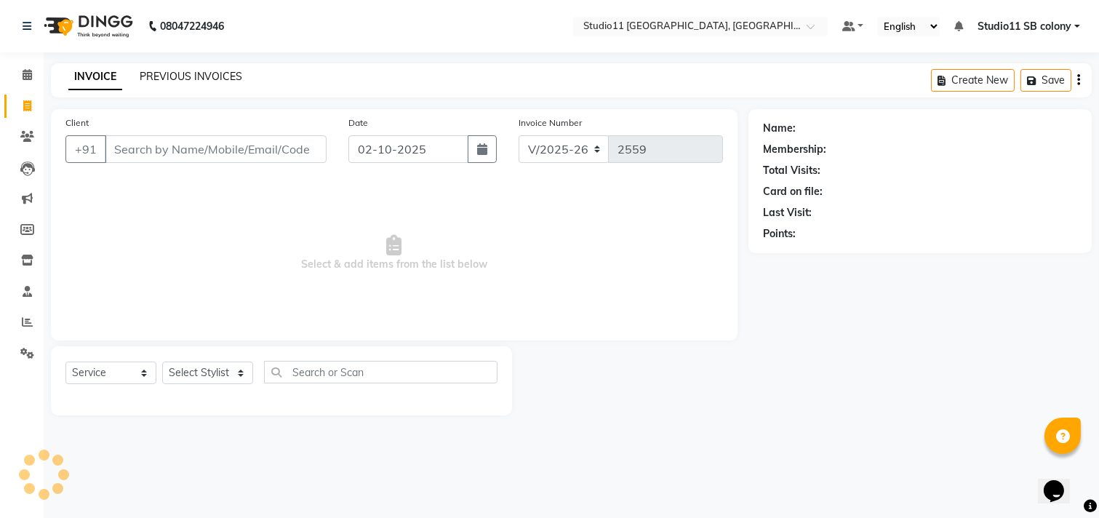
click at [175, 81] on link "PREVIOUS INVOICES" at bounding box center [191, 76] width 103 height 13
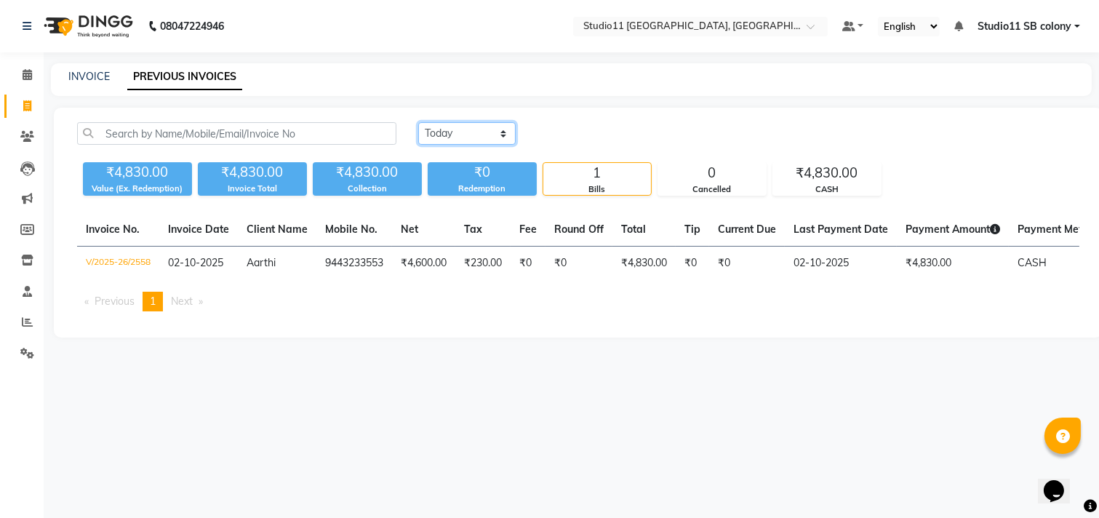
drag, startPoint x: 459, startPoint y: 132, endPoint x: 470, endPoint y: 133, distance: 10.9
click at [459, 132] on select "Today Yesterday Custom Range" at bounding box center [467, 133] width 98 height 23
click at [418, 122] on select "Today Yesterday Custom Range" at bounding box center [467, 133] width 98 height 23
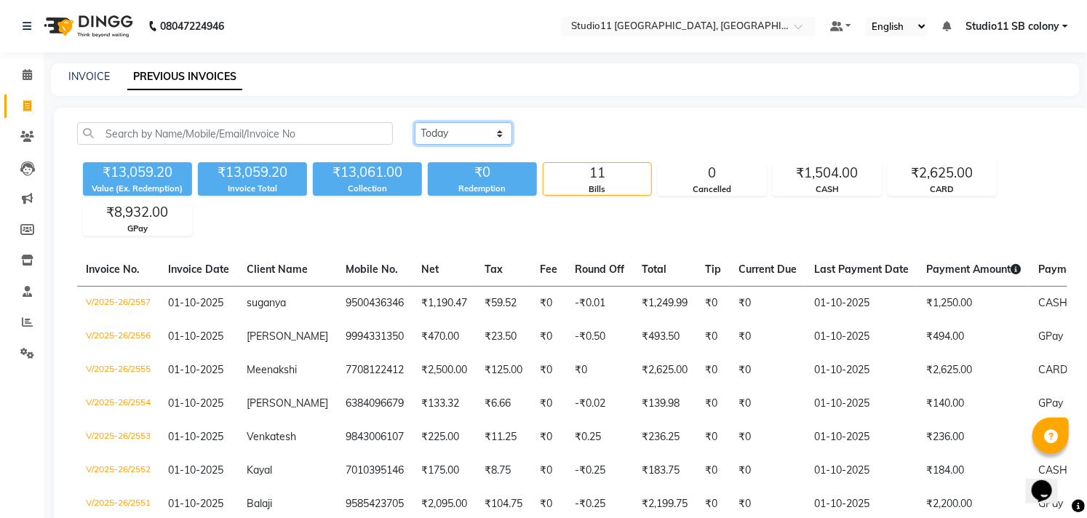
click at [460, 124] on select "Today Yesterday Custom Range" at bounding box center [464, 133] width 98 height 23
select select "today"
click at [415, 122] on select "Today Yesterday Custom Range" at bounding box center [464, 133] width 98 height 23
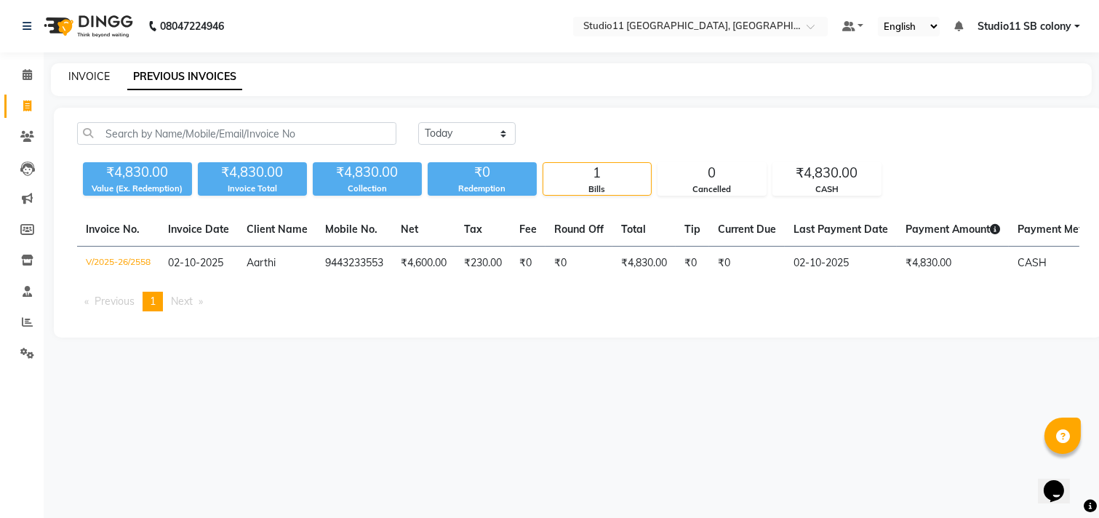
click at [105, 77] on link "INVOICE" at bounding box center [88, 76] width 41 height 13
select select "7717"
select select "service"
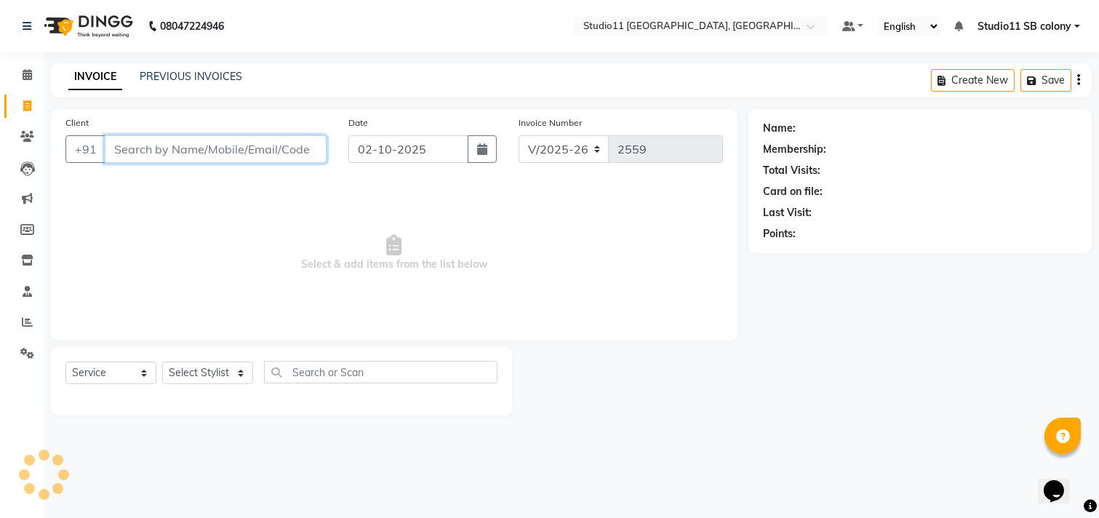
click at [218, 143] on input "Client" at bounding box center [216, 149] width 222 height 28
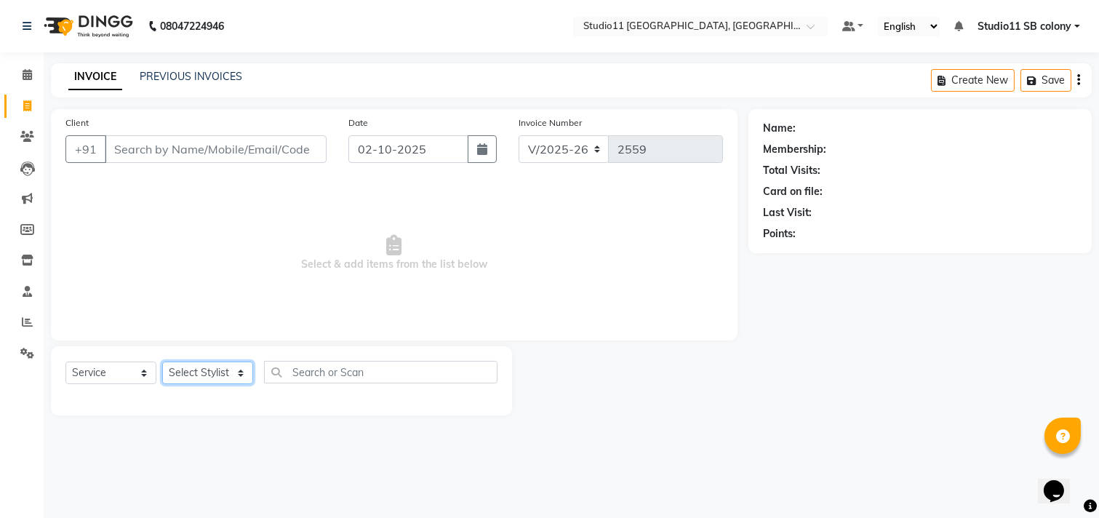
drag, startPoint x: 210, startPoint y: 367, endPoint x: 234, endPoint y: 364, distance: 24.9
click at [211, 366] on select "Select Stylist Afzal Akbar Dani Jeni Josna kaif lavanya manimekalai Praveen Son…" at bounding box center [207, 373] width 91 height 23
select select "69120"
click at [162, 362] on select "Select Stylist Afzal Akbar Dani Jeni Josna kaif lavanya manimekalai Praveen Son…" at bounding box center [207, 373] width 91 height 23
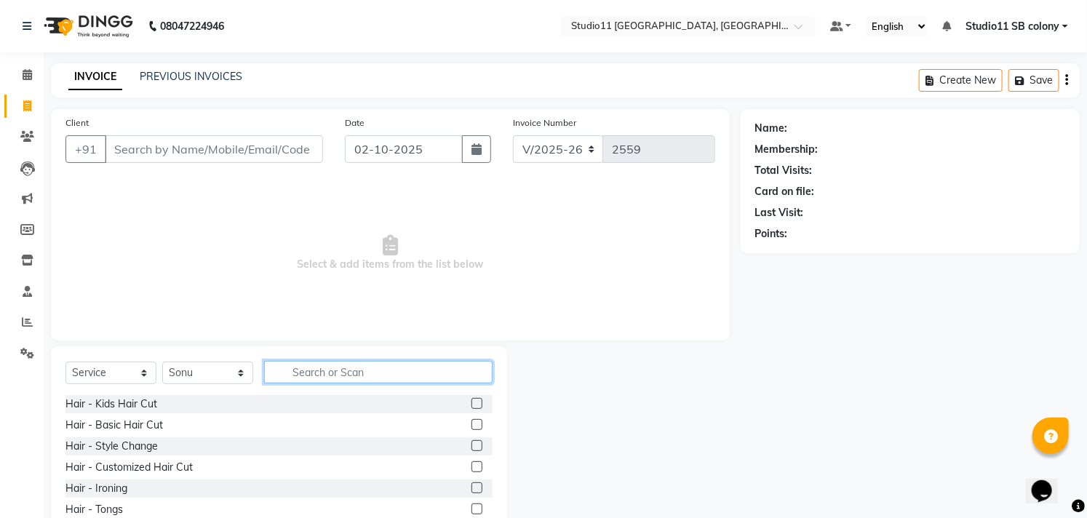
click at [367, 372] on input "text" at bounding box center [378, 372] width 228 height 23
type input "hair cut"
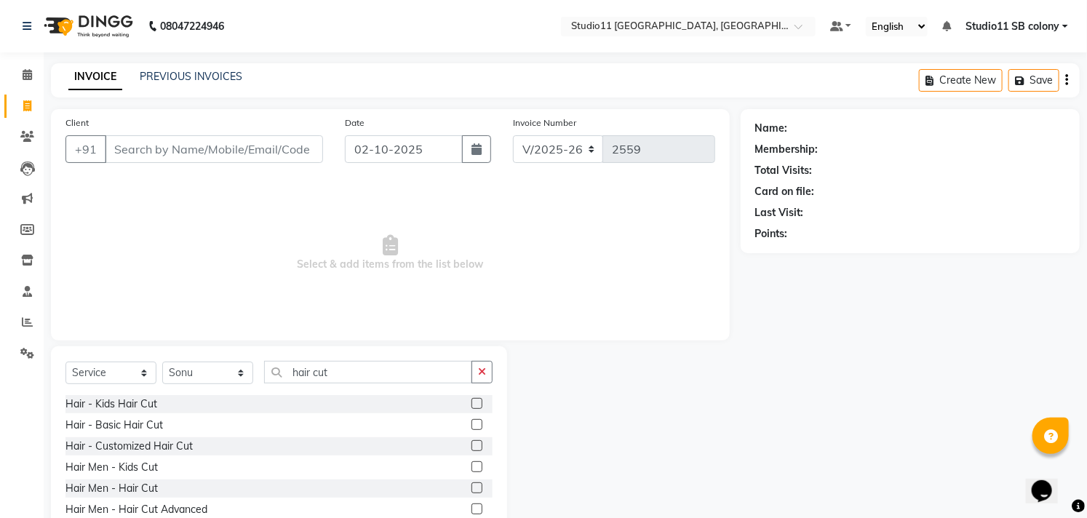
click at [472, 490] on label at bounding box center [477, 487] width 11 height 11
click at [472, 490] on input "checkbox" at bounding box center [476, 488] width 9 height 9
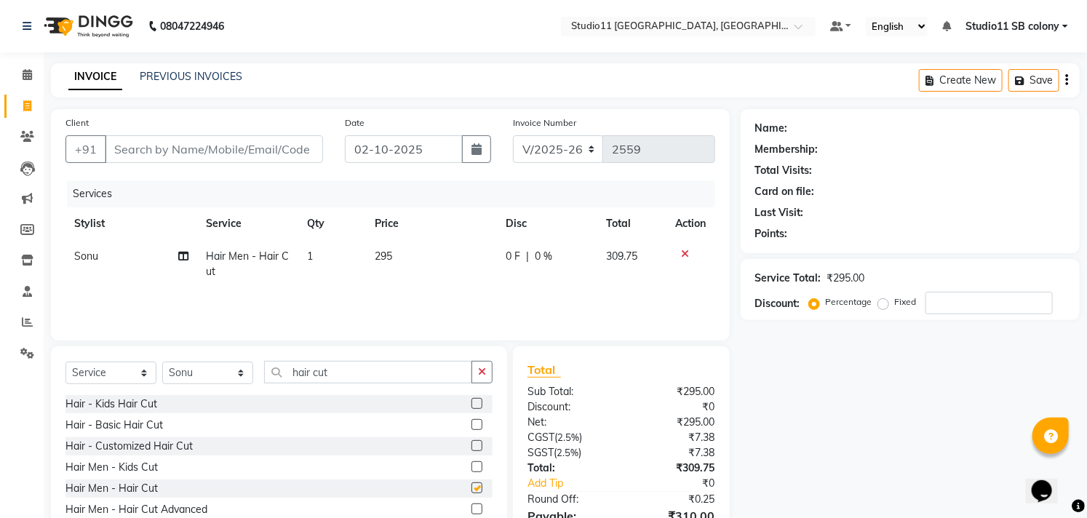
checkbox input "false"
click at [372, 369] on input "hair cut" at bounding box center [368, 372] width 208 height 23
type input "h"
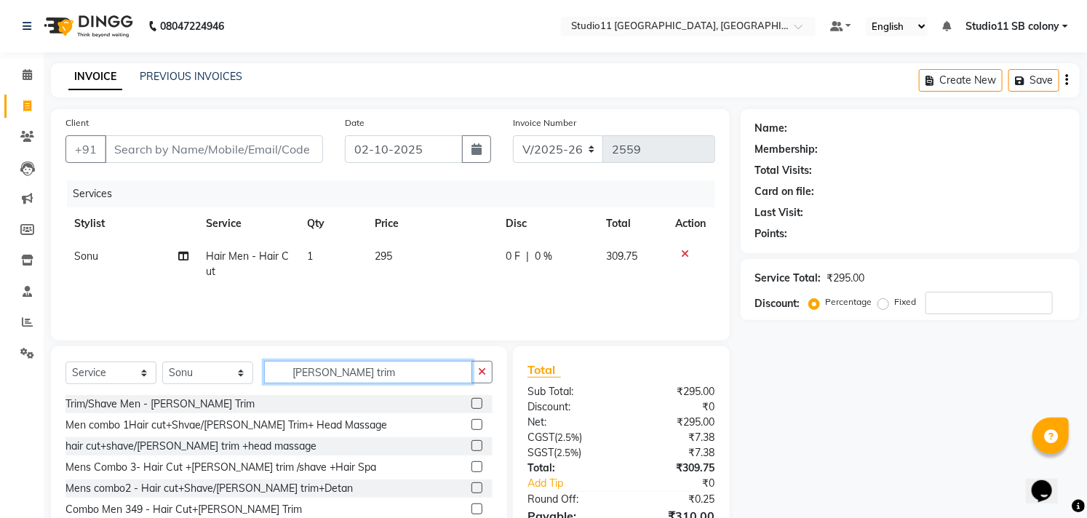
type input "beard trim"
click at [479, 400] on label at bounding box center [477, 403] width 11 height 11
click at [479, 400] on input "checkbox" at bounding box center [476, 403] width 9 height 9
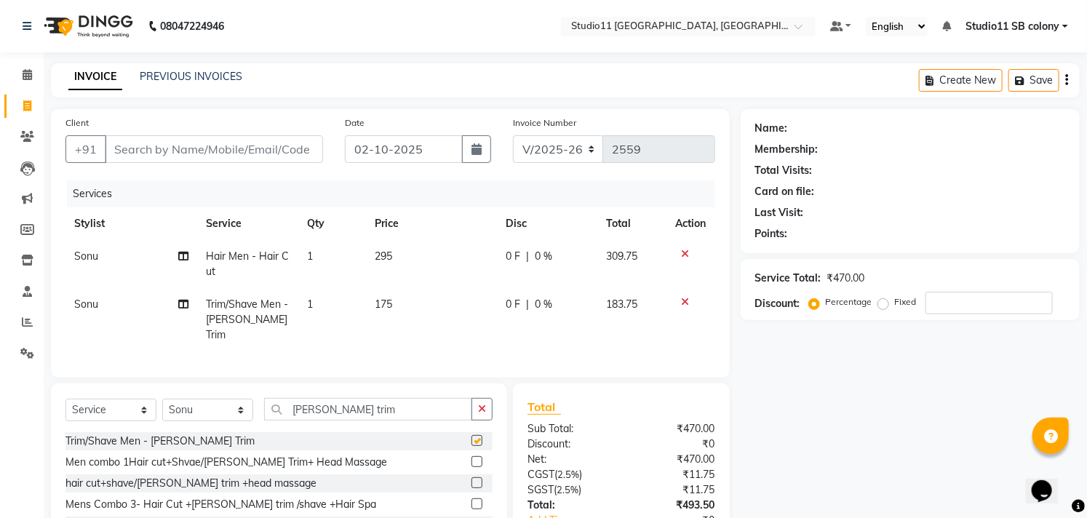
checkbox input "false"
click at [375, 405] on input "beard trim" at bounding box center [368, 409] width 208 height 23
type input "b"
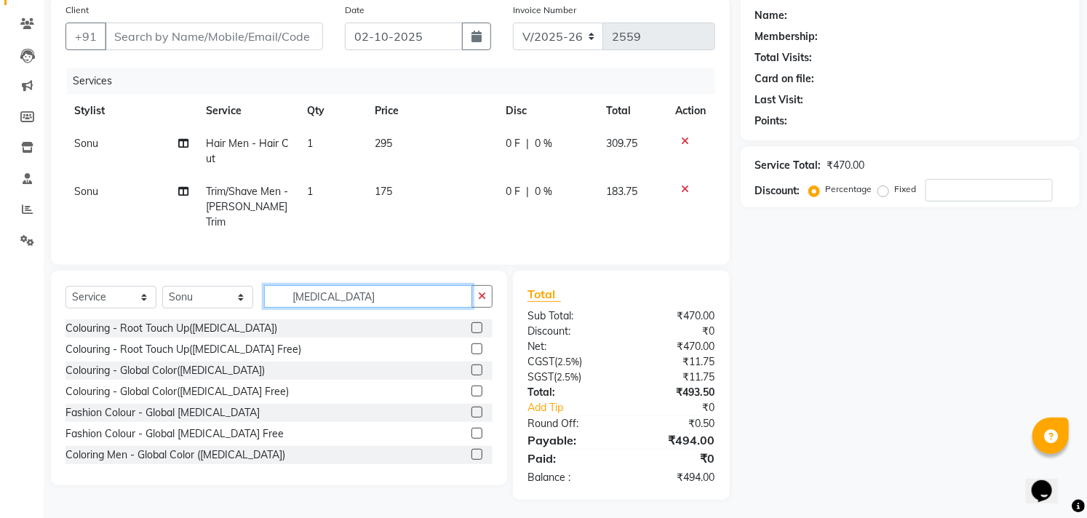
scroll to position [23, 0]
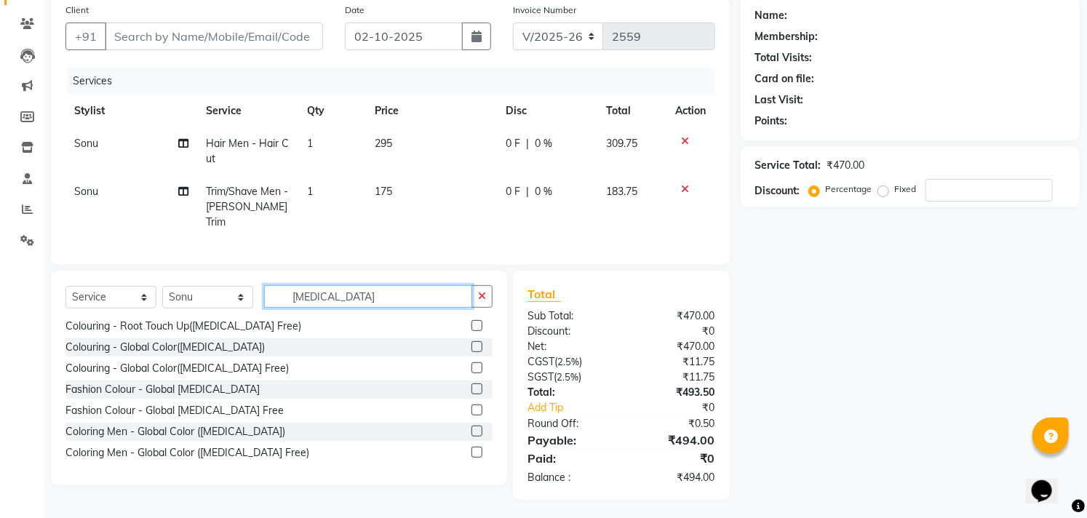
type input "ammonia"
click at [472, 449] on label at bounding box center [477, 452] width 11 height 11
click at [472, 449] on input "checkbox" at bounding box center [476, 452] width 9 height 9
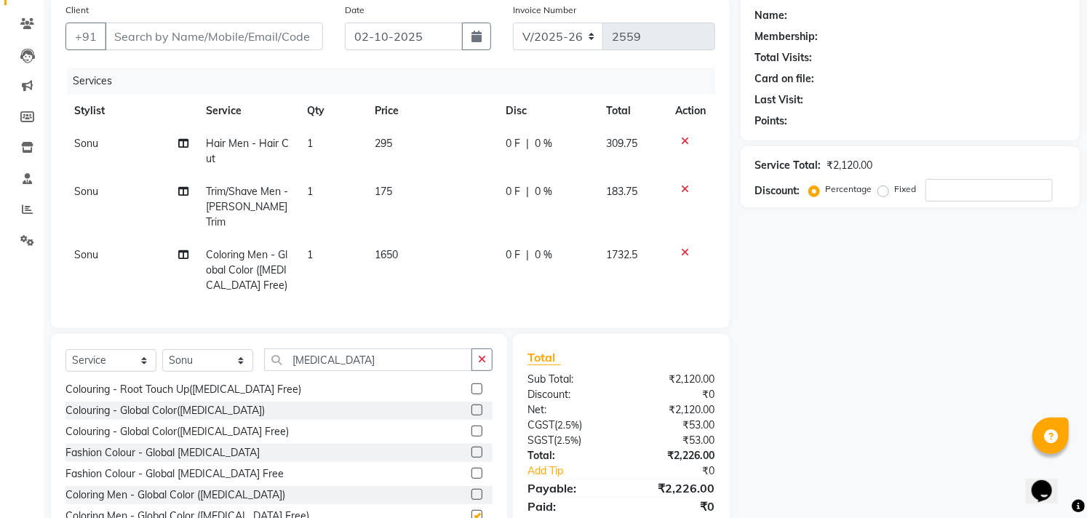
checkbox input "false"
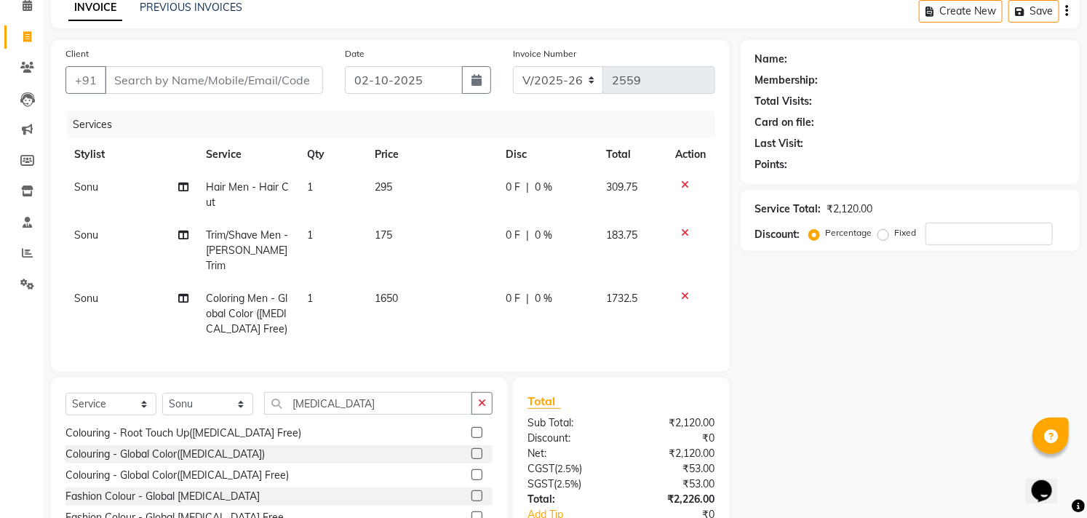
scroll to position [0, 0]
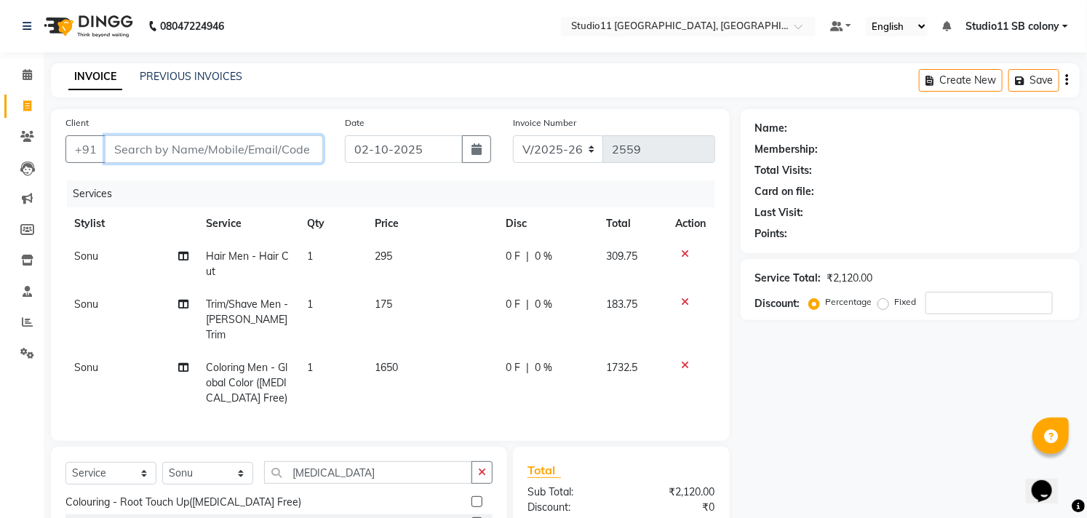
click at [140, 148] on input "Client" at bounding box center [214, 149] width 218 height 28
type input "9"
type input "0"
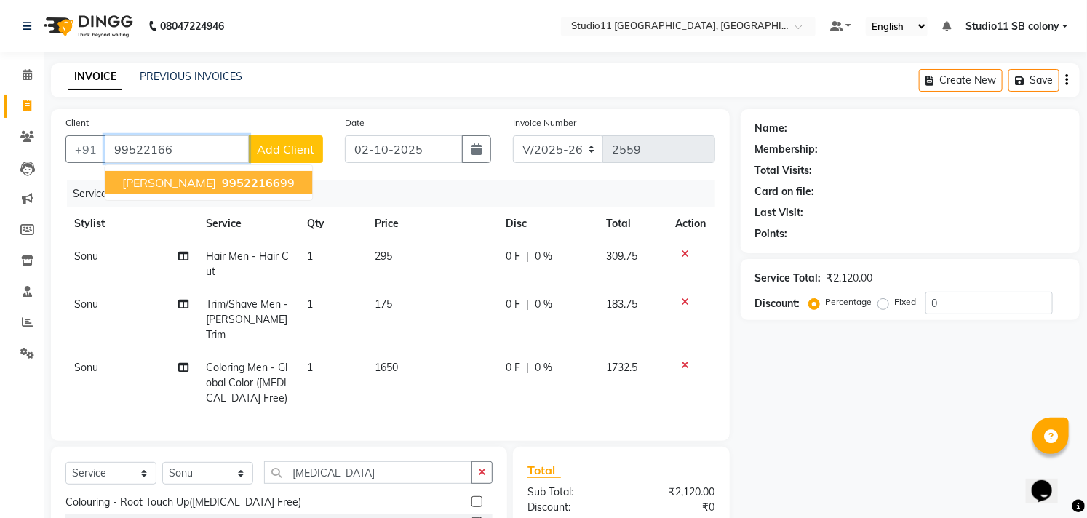
click at [239, 184] on span "99522166" at bounding box center [251, 182] width 58 height 15
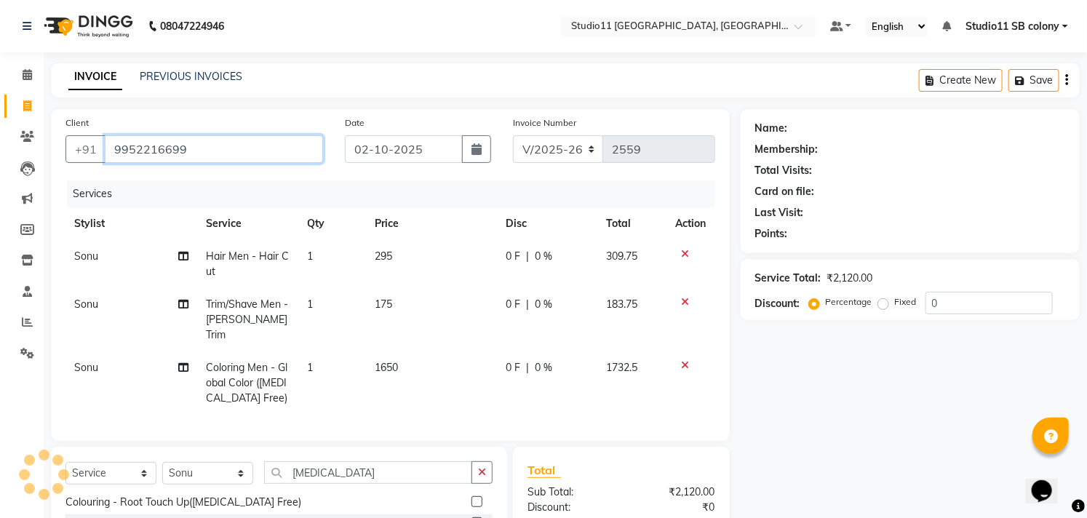
type input "9952216699"
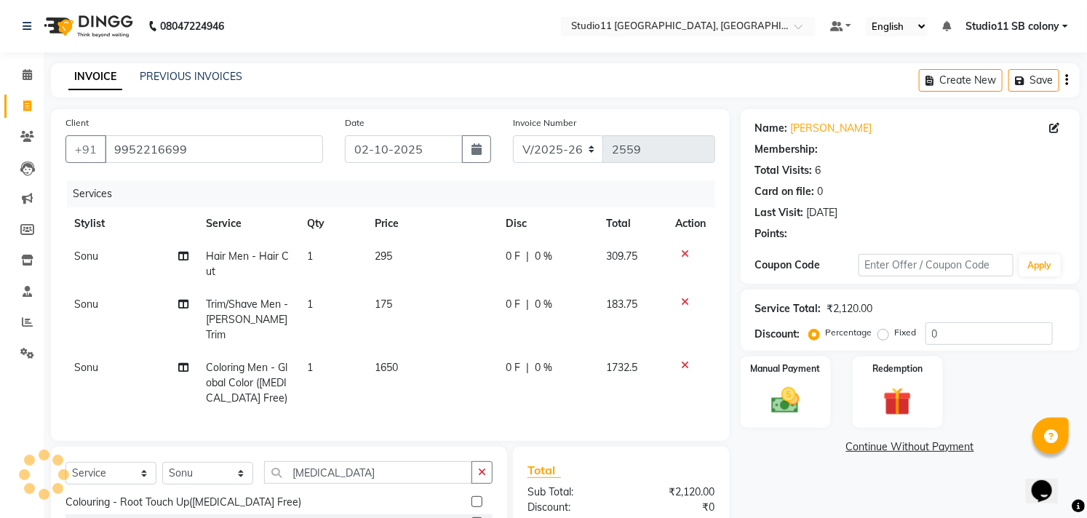
type input "15"
select select "1: Object"
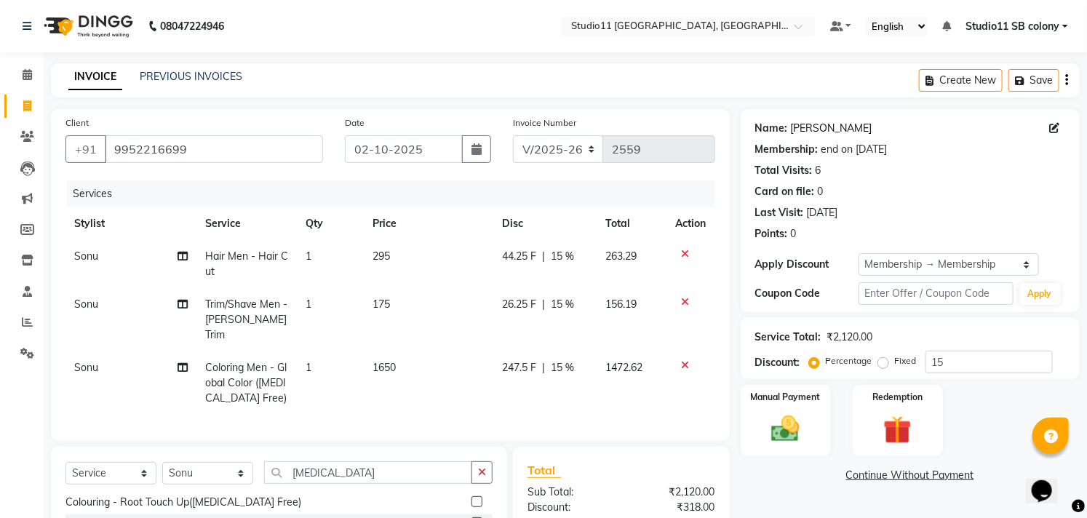
click at [800, 121] on link "[PERSON_NAME]" at bounding box center [831, 128] width 81 height 15
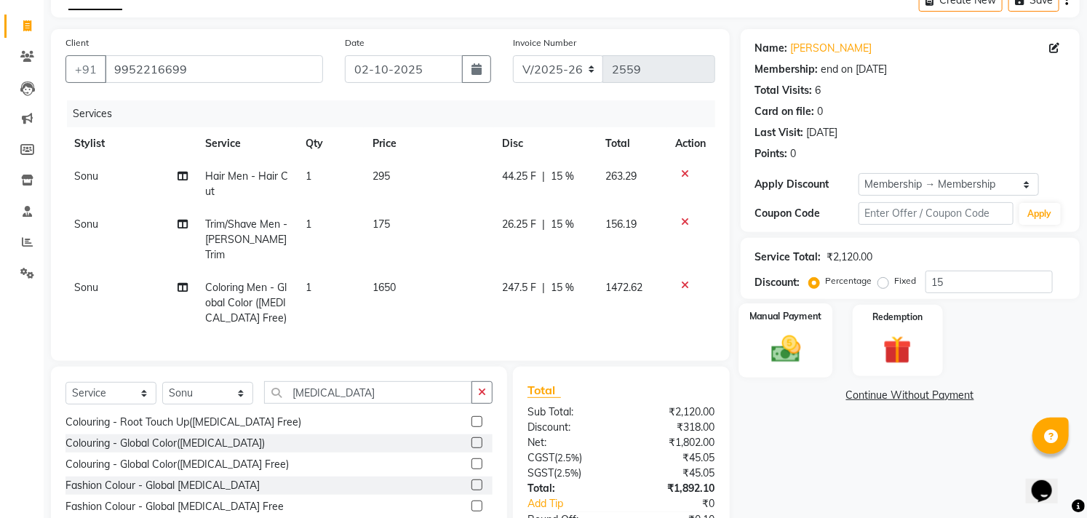
scroll to position [176, 0]
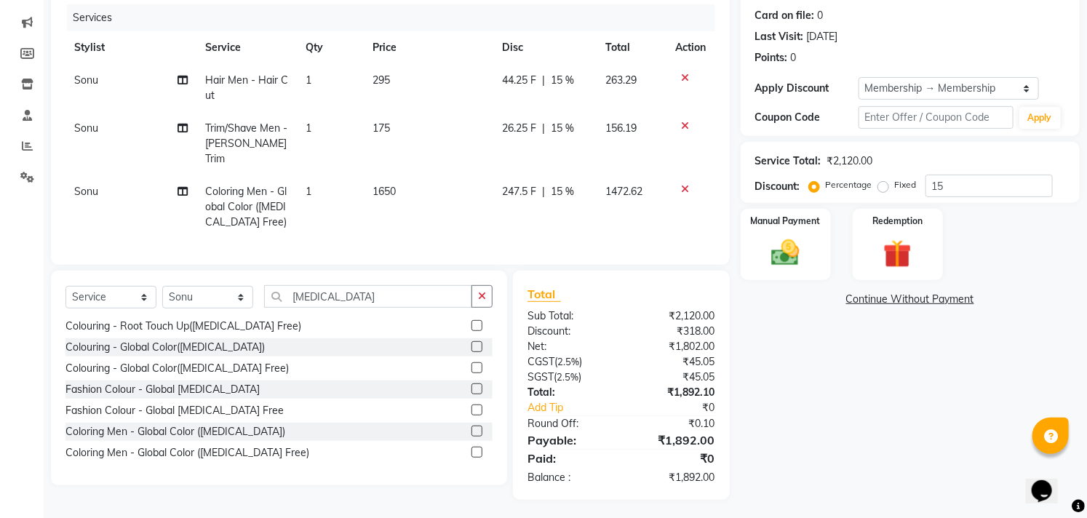
click at [599, 175] on td "1472.62" at bounding box center [632, 206] width 70 height 63
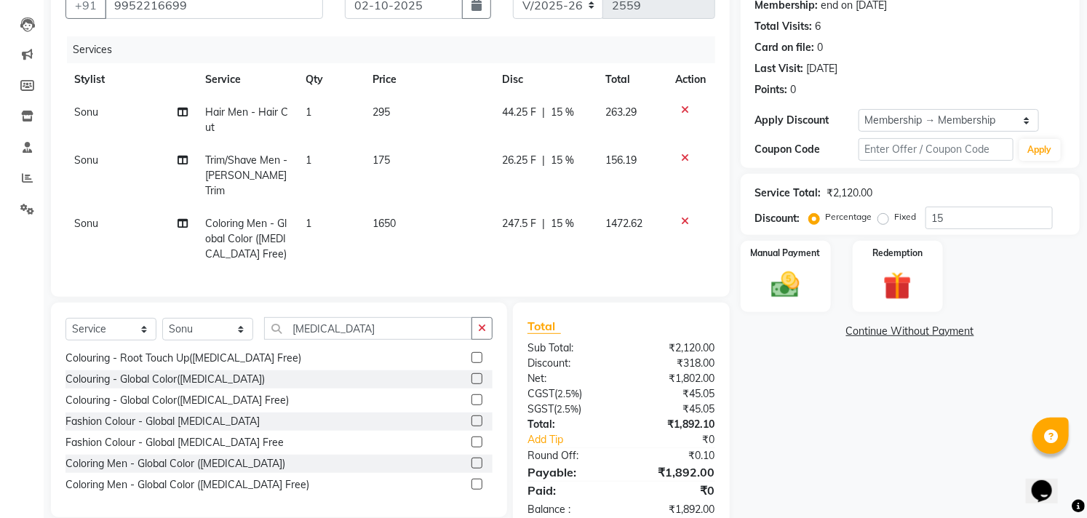
select select "69120"
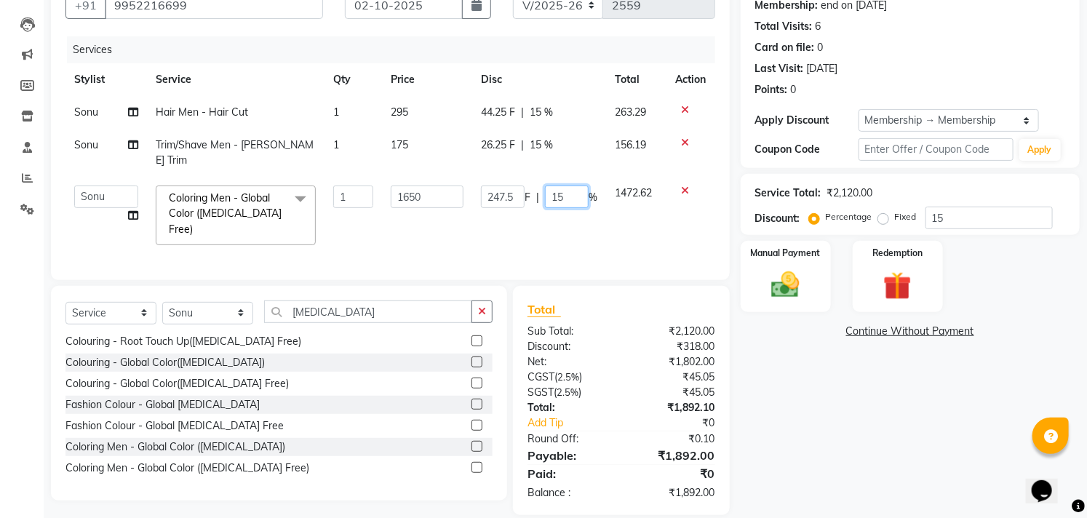
click at [580, 186] on input "15" at bounding box center [567, 197] width 44 height 23
type input "1"
type input "0"
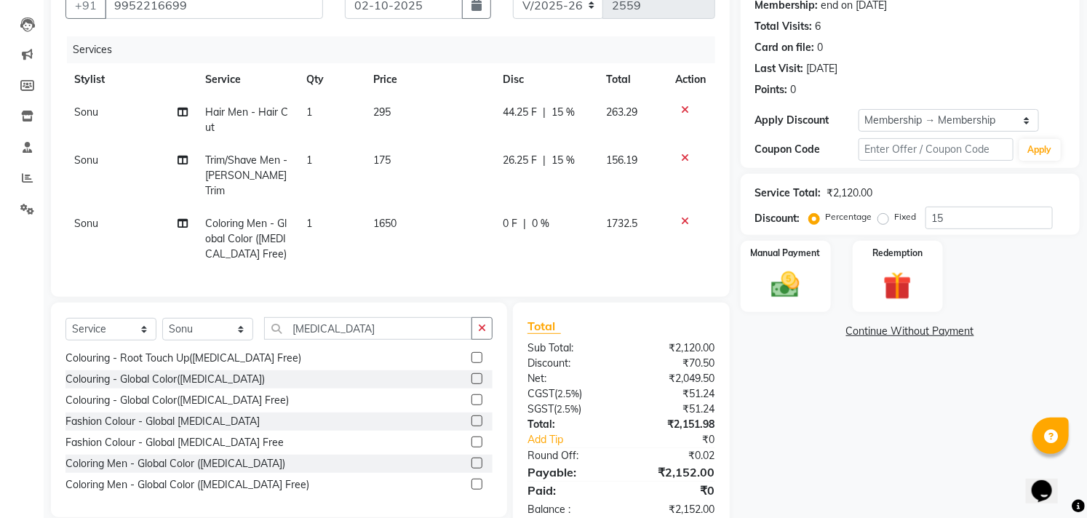
click at [546, 213] on td "0 F | 0 %" at bounding box center [546, 238] width 103 height 63
select select "69120"
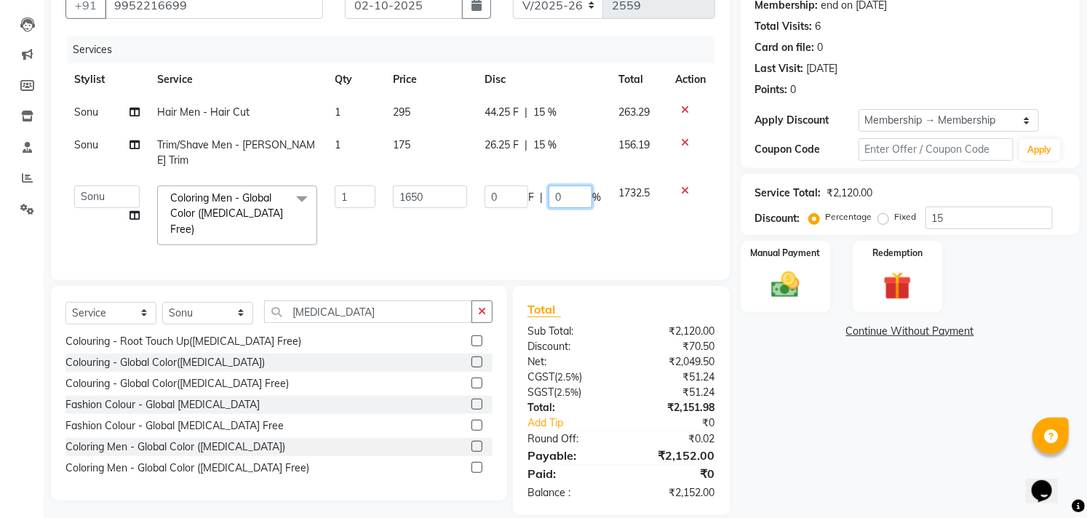
click at [573, 186] on input "0" at bounding box center [571, 197] width 44 height 23
type input "8"
click at [525, 208] on td "0 F | 8 %" at bounding box center [543, 215] width 134 height 77
select select "69120"
click at [576, 186] on input "8" at bounding box center [571, 197] width 44 height 23
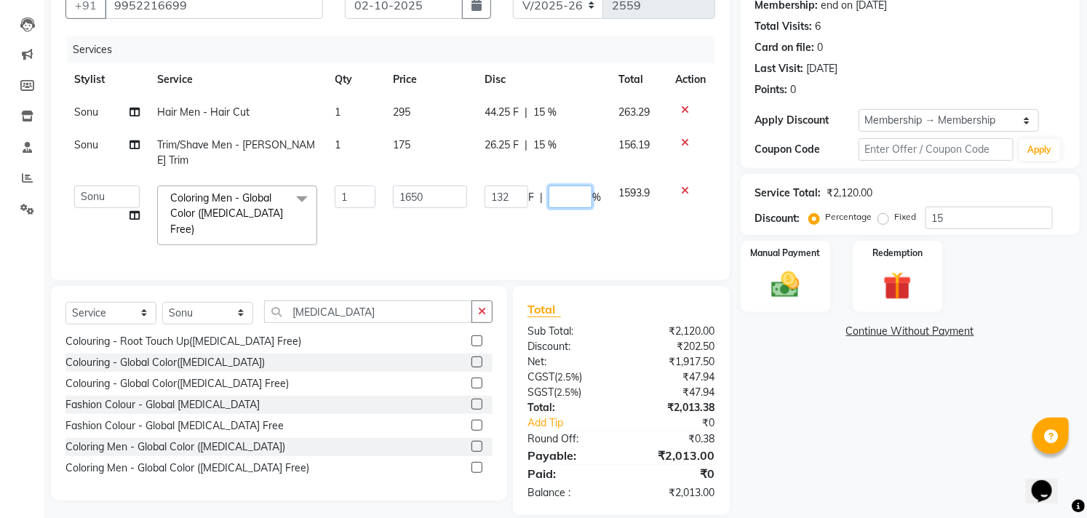
type input "5"
click at [608, 223] on div "Services Stylist Service Qty Price Disc Total Action Sonu Hair Men - Hair Cut 1…" at bounding box center [390, 150] width 650 height 229
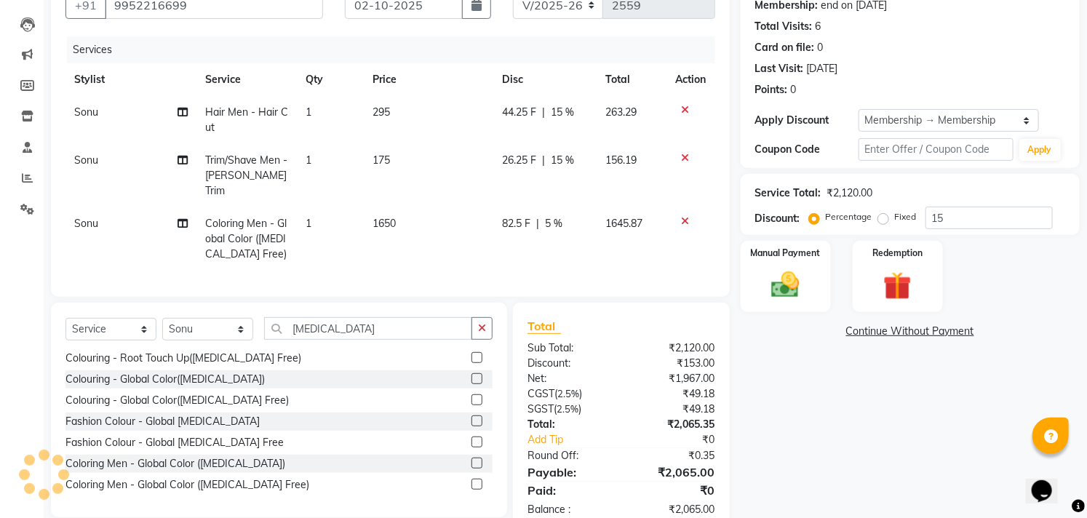
click at [557, 216] on span "5 %" at bounding box center [554, 223] width 17 height 15
select select "69120"
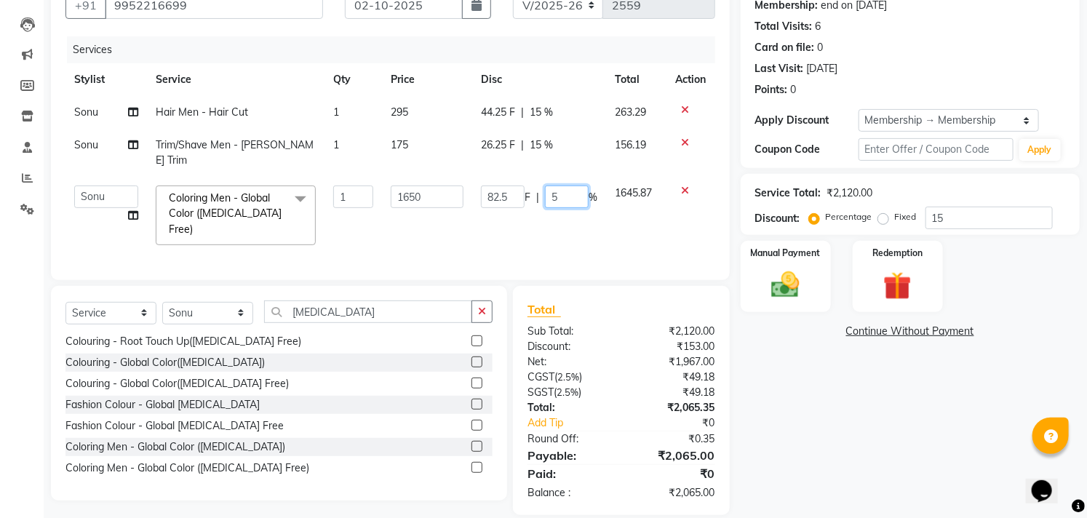
click at [576, 186] on input "5" at bounding box center [567, 197] width 44 height 23
type input "0"
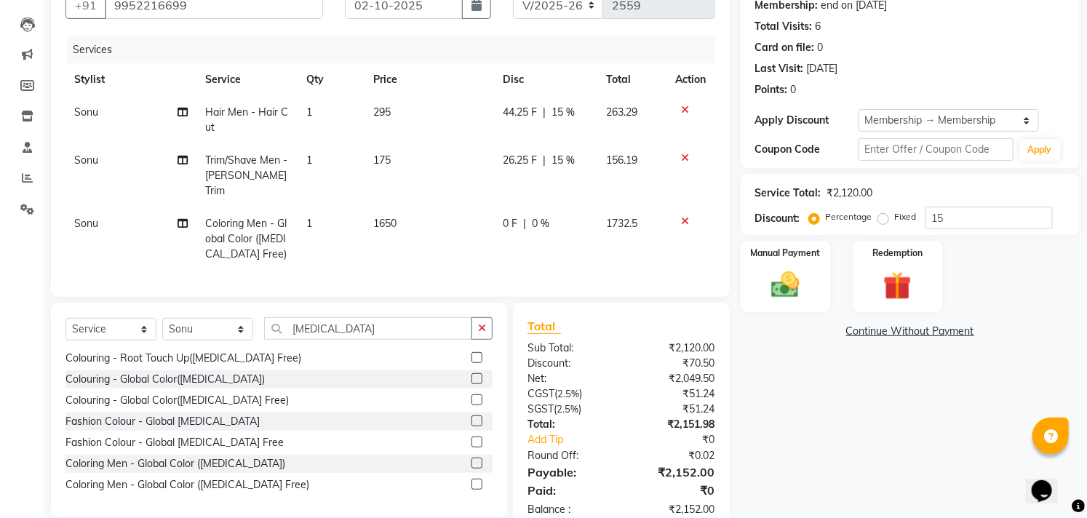
click at [594, 211] on td "0 F | 0 %" at bounding box center [546, 238] width 103 height 63
select select "69120"
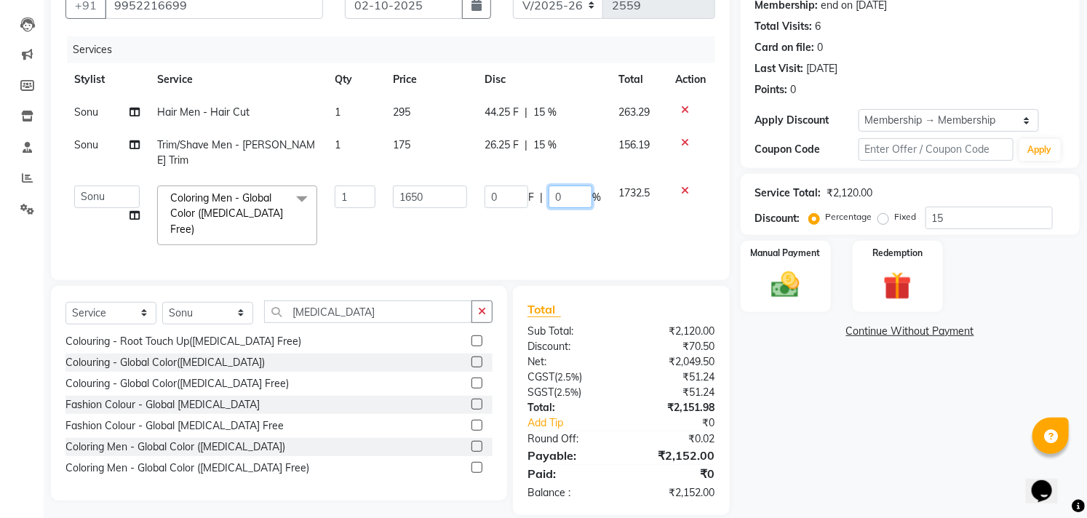
click at [575, 187] on input "0" at bounding box center [571, 197] width 44 height 23
type input "3"
click at [536, 204] on td "0 F | 3 %" at bounding box center [543, 215] width 134 height 77
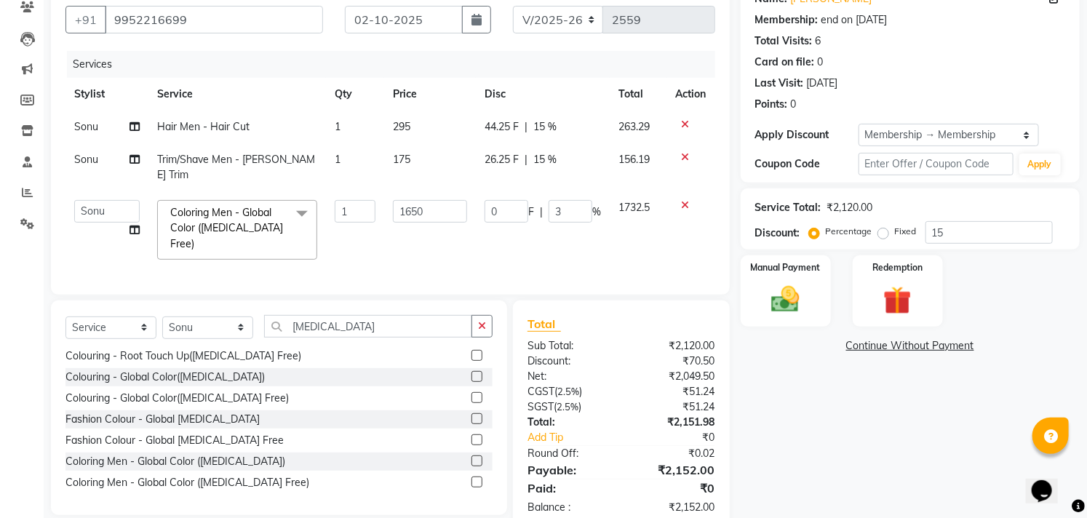
select select "69120"
click at [557, 200] on input "3" at bounding box center [567, 211] width 44 height 23
type input "2"
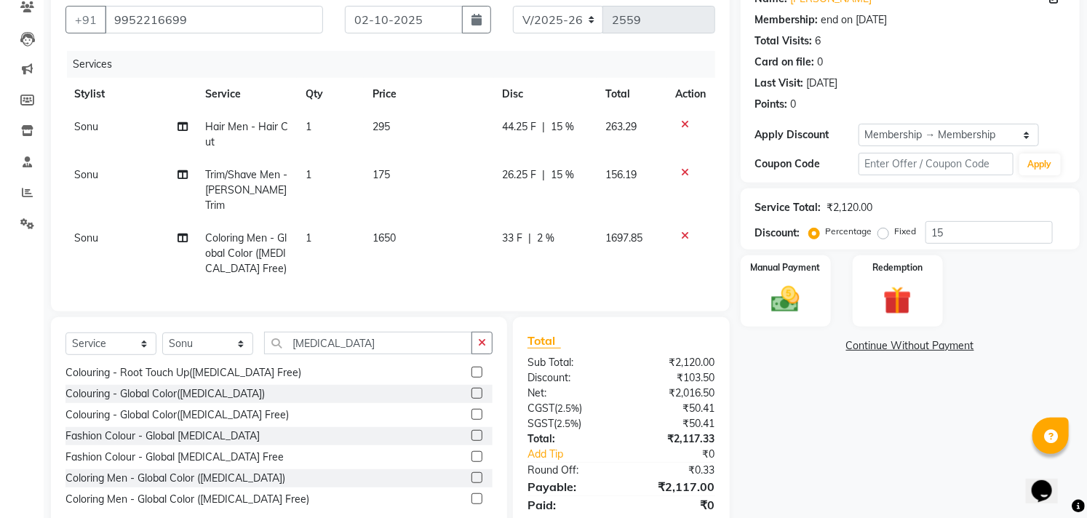
click at [537, 223] on td "33 F | 2 %" at bounding box center [545, 253] width 103 height 63
select select "69120"
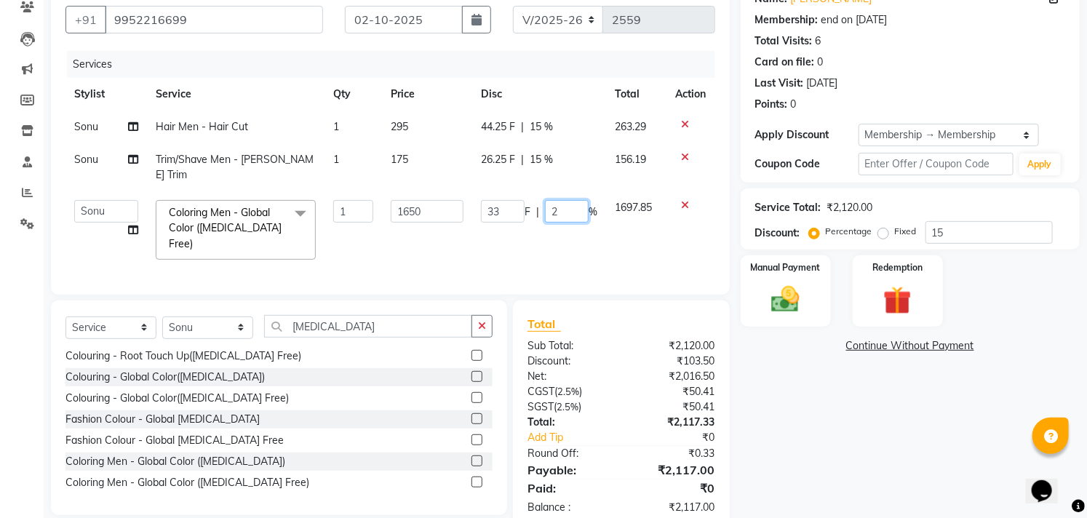
click at [562, 201] on input "2" at bounding box center [567, 211] width 44 height 23
type input "1"
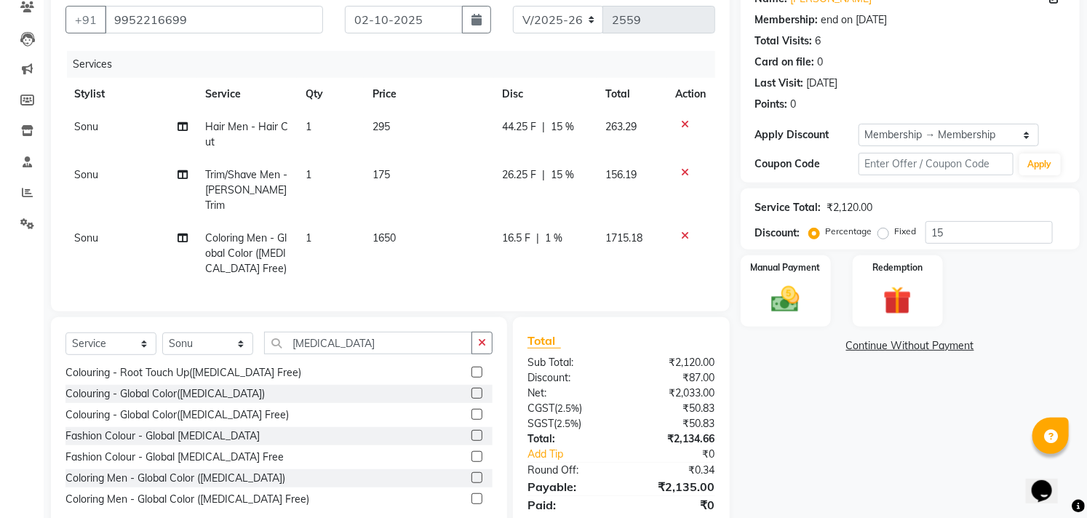
click at [566, 222] on td "16.5 F | 1 %" at bounding box center [545, 253] width 103 height 63
select select "69120"
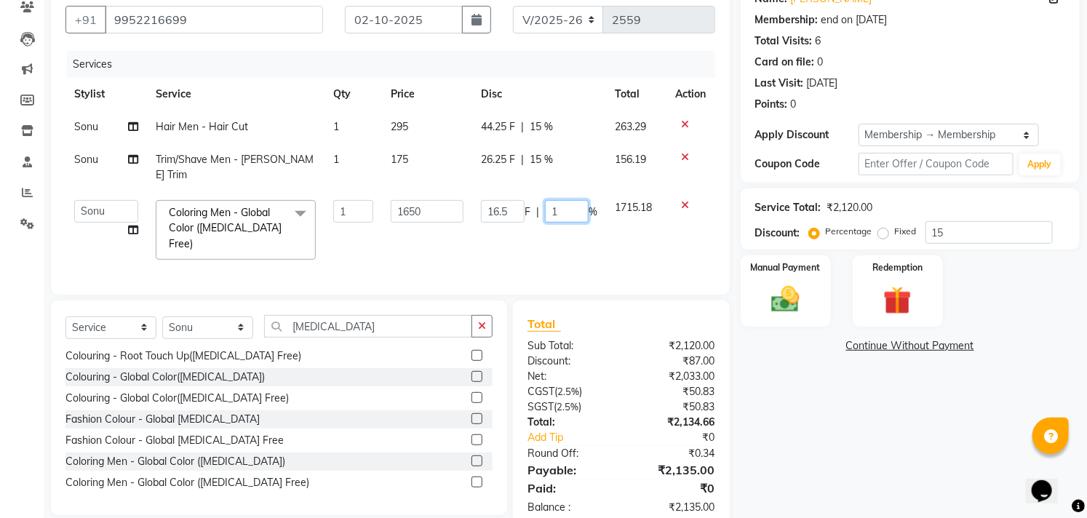
click at [571, 200] on input "1" at bounding box center [567, 211] width 44 height 23
type input "1.50"
click at [648, 228] on td "1715.18" at bounding box center [636, 229] width 61 height 77
select select "69120"
click at [610, 218] on td "1706.51" at bounding box center [636, 229] width 61 height 77
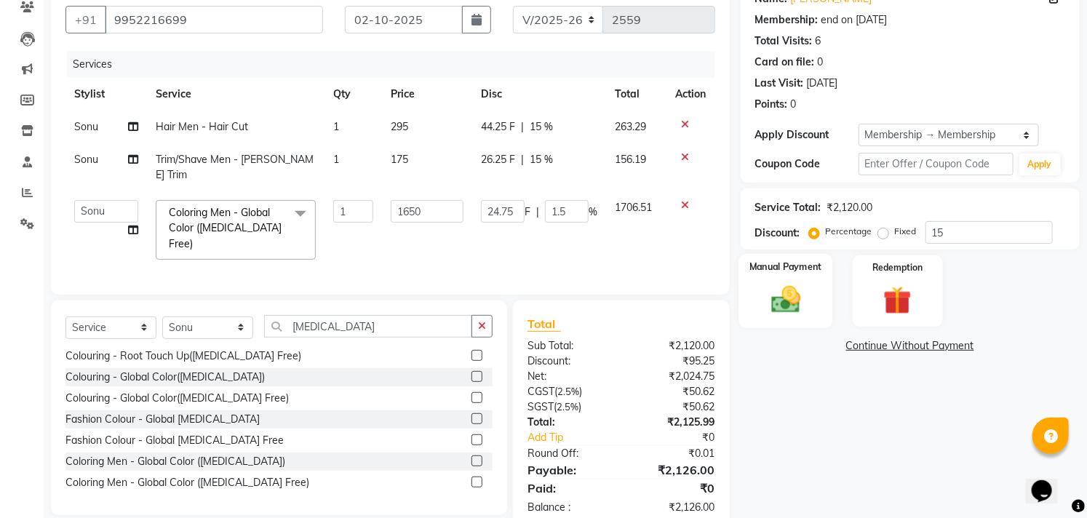
click at [788, 296] on img at bounding box center [786, 299] width 48 height 33
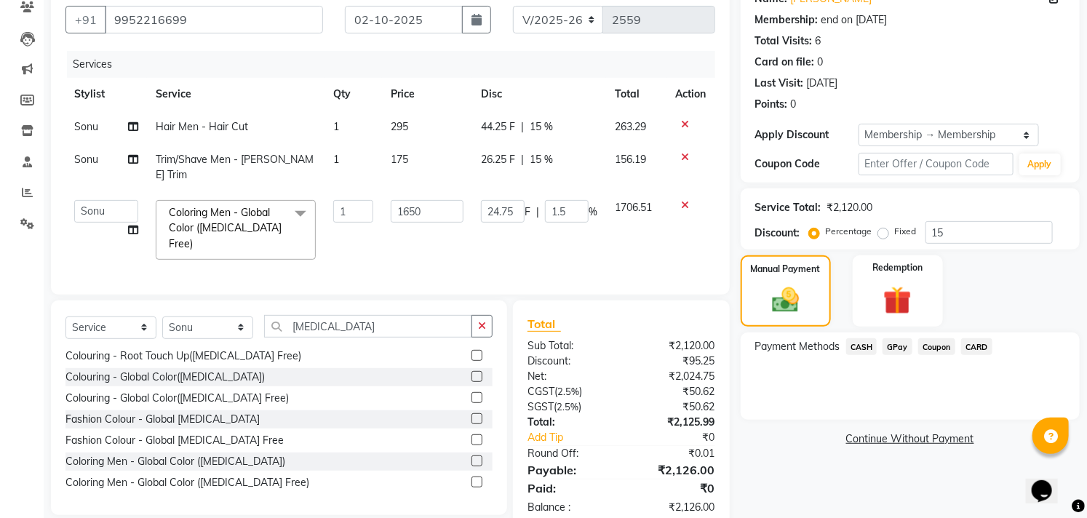
click at [891, 343] on span "GPay" at bounding box center [898, 346] width 30 height 17
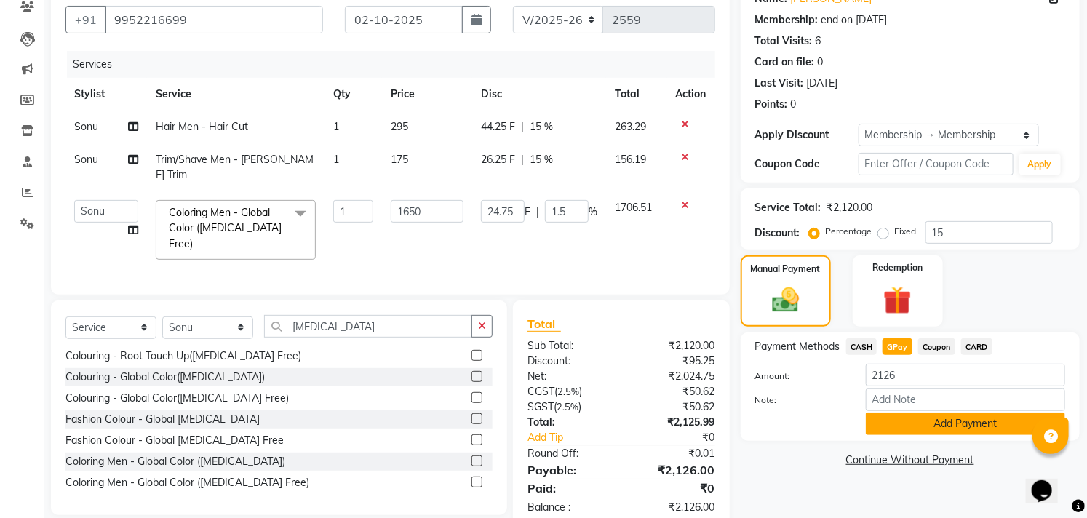
click at [895, 416] on button "Add Payment" at bounding box center [965, 424] width 199 height 23
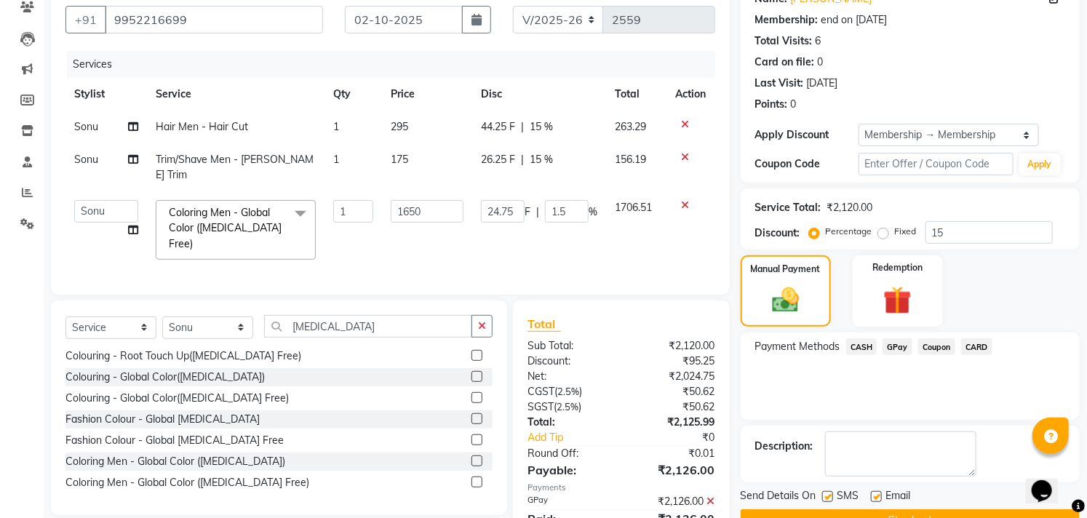
scroll to position [175, 0]
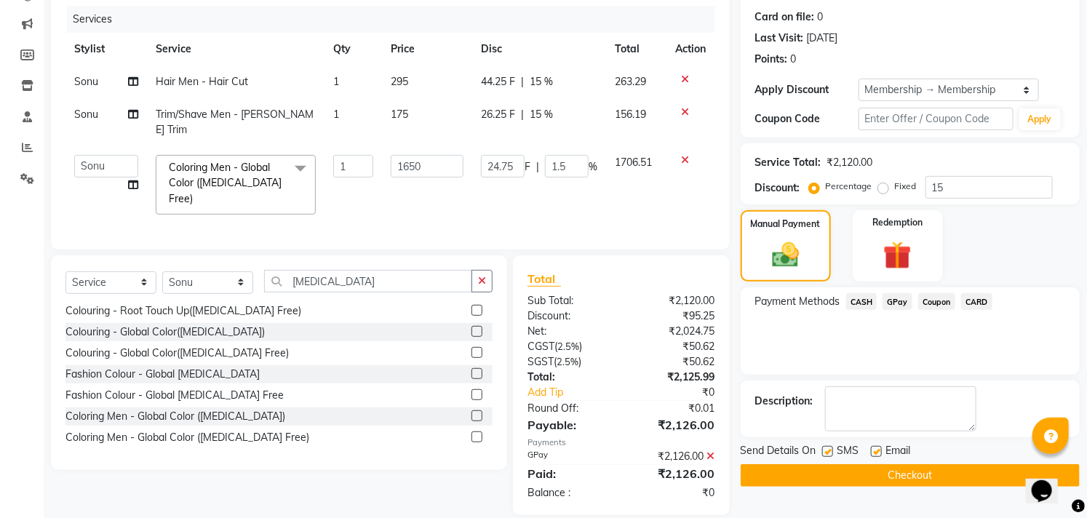
click at [874, 453] on label at bounding box center [876, 451] width 11 height 11
click at [874, 453] on input "checkbox" at bounding box center [875, 452] width 9 height 9
checkbox input "false"
click at [828, 451] on label at bounding box center [827, 451] width 11 height 11
click at [828, 451] on input "checkbox" at bounding box center [826, 452] width 9 height 9
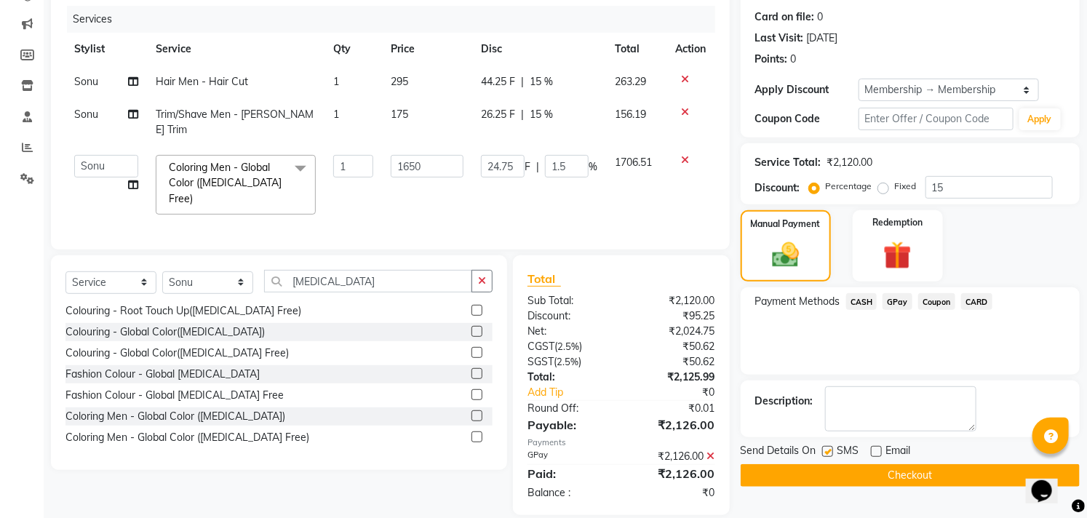
checkbox input "false"
drag, startPoint x: 837, startPoint y: 470, endPoint x: 820, endPoint y: 464, distance: 18.0
click at [837, 472] on button "Checkout" at bounding box center [910, 475] width 339 height 23
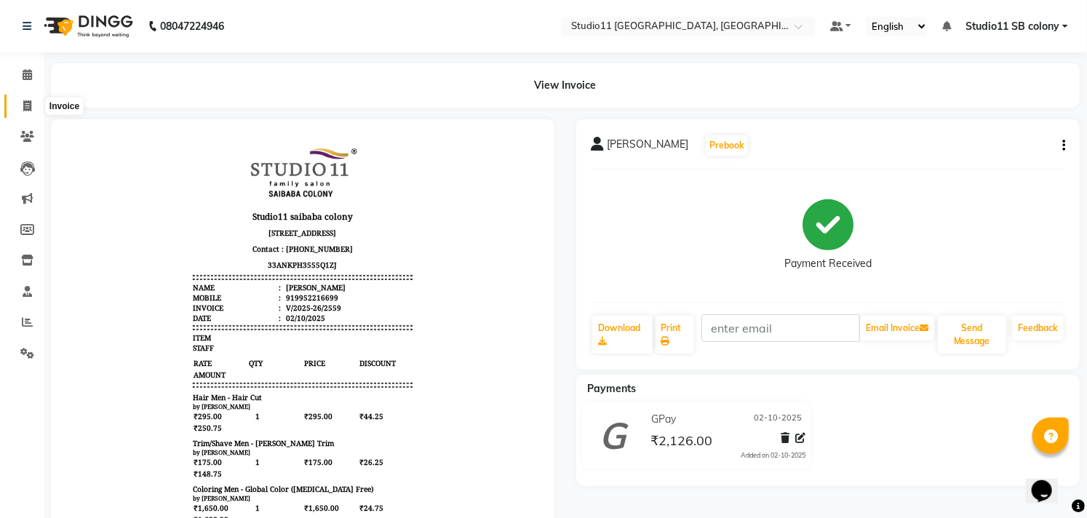
drag, startPoint x: 38, startPoint y: 111, endPoint x: 38, endPoint y: 100, distance: 11.6
click at [36, 111] on span at bounding box center [27, 106] width 25 height 17
select select "7717"
select select "service"
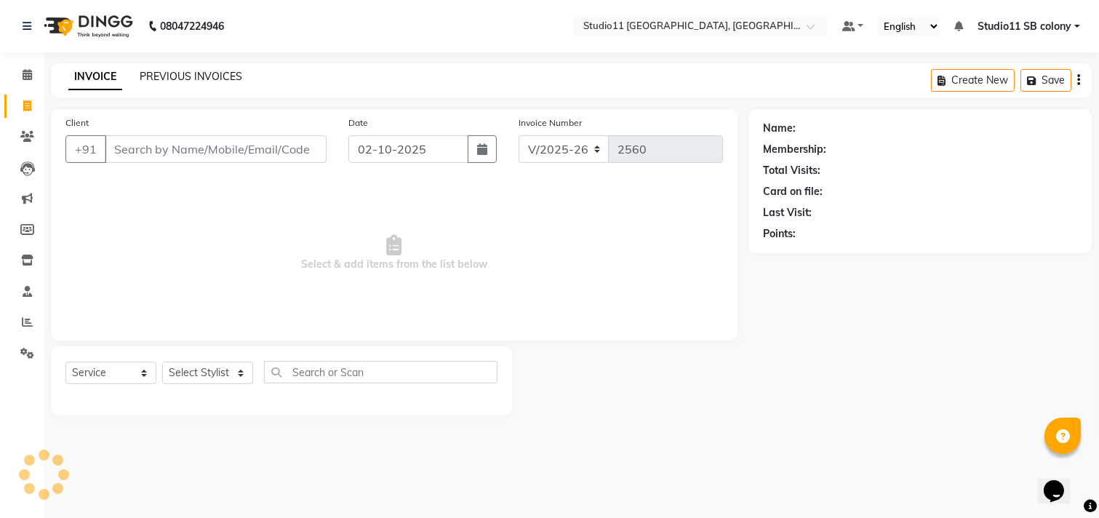
click at [168, 78] on link "PREVIOUS INVOICES" at bounding box center [191, 76] width 103 height 13
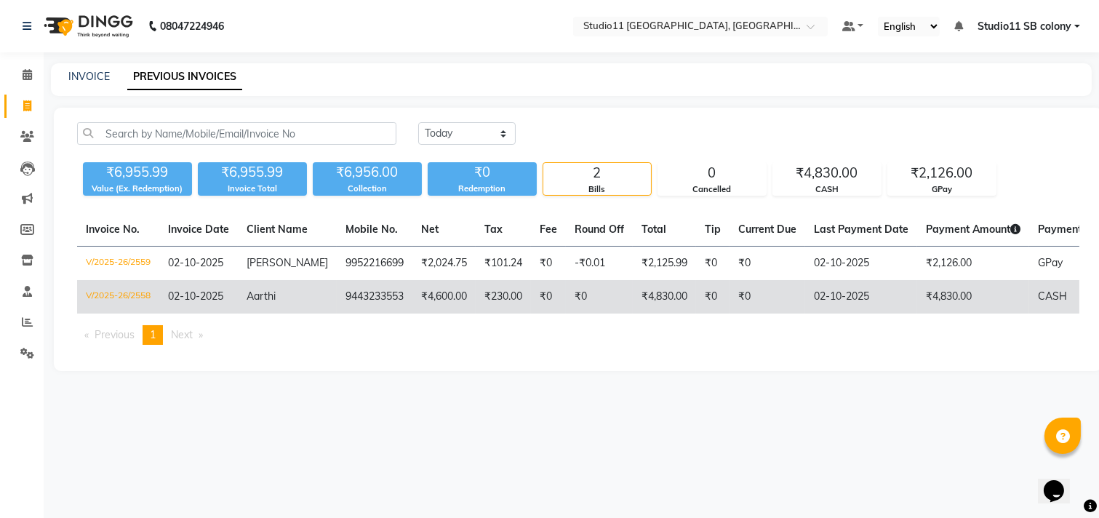
click at [1002, 298] on td "₹4,830.00" at bounding box center [974, 296] width 112 height 33
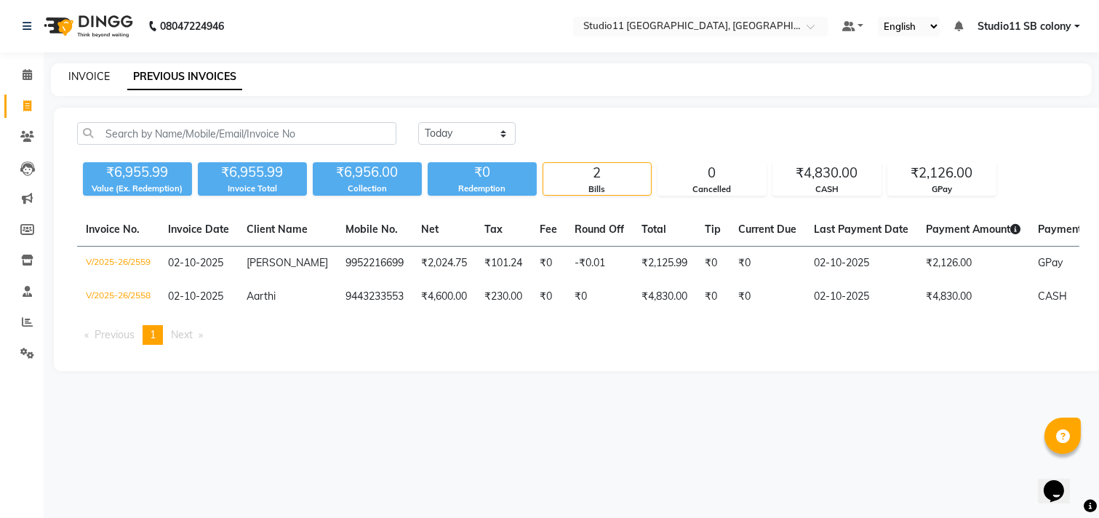
click at [80, 71] on link "INVOICE" at bounding box center [88, 76] width 41 height 13
select select "7717"
select select "service"
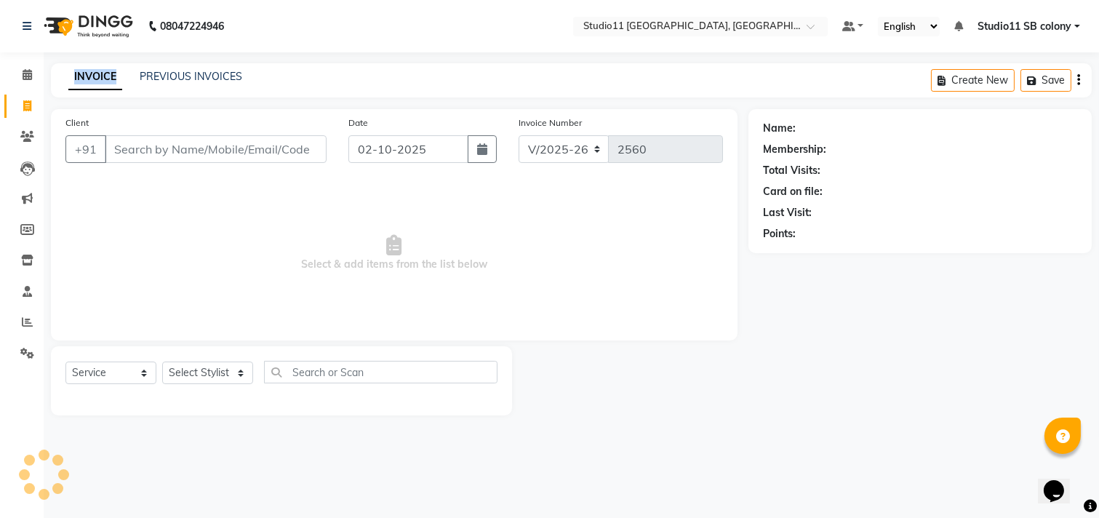
click at [80, 71] on link "INVOICE" at bounding box center [95, 77] width 54 height 26
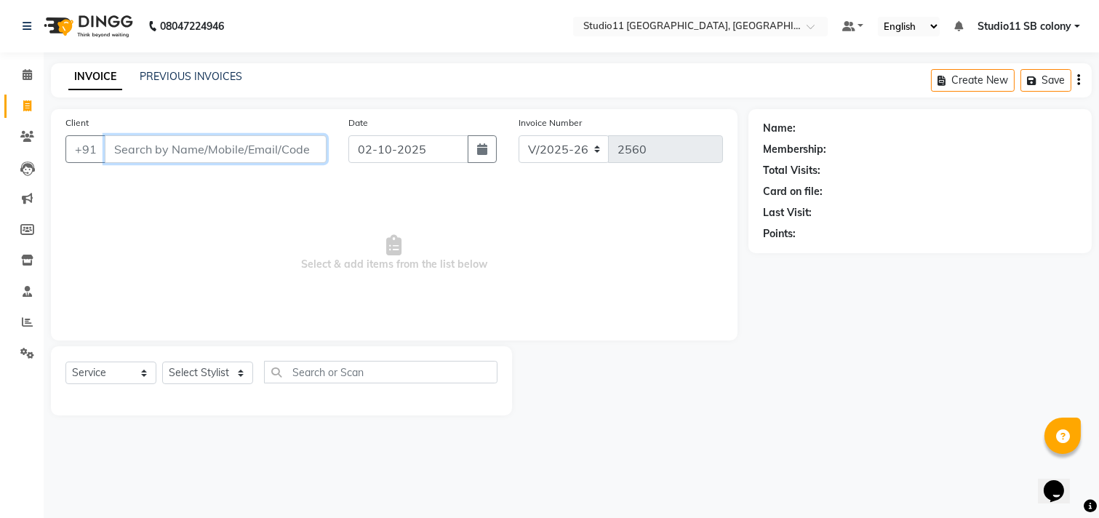
click at [183, 151] on input "Client" at bounding box center [216, 149] width 222 height 28
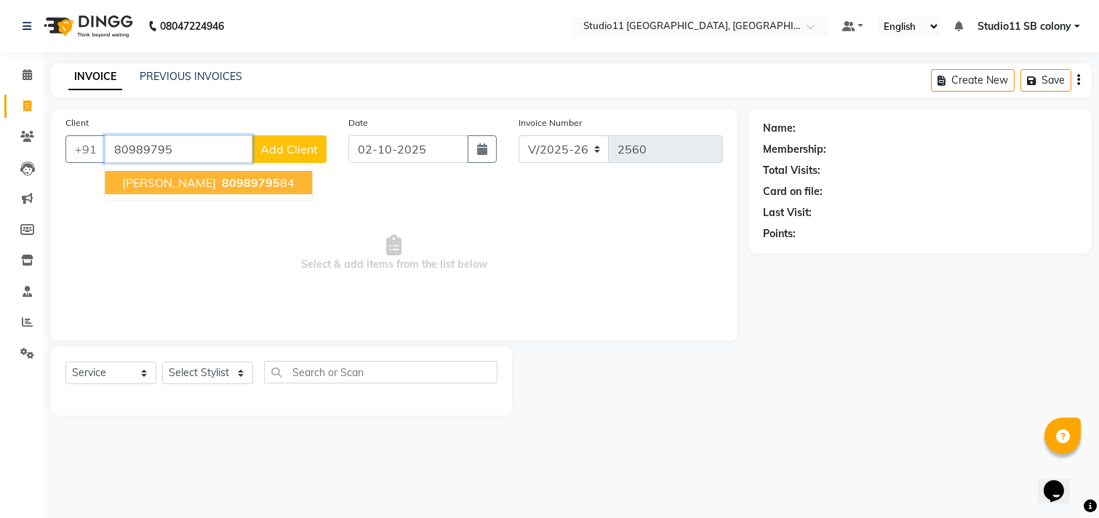
click at [231, 186] on button "nicky 80989795 84" at bounding box center [208, 182] width 207 height 23
type input "8098979584"
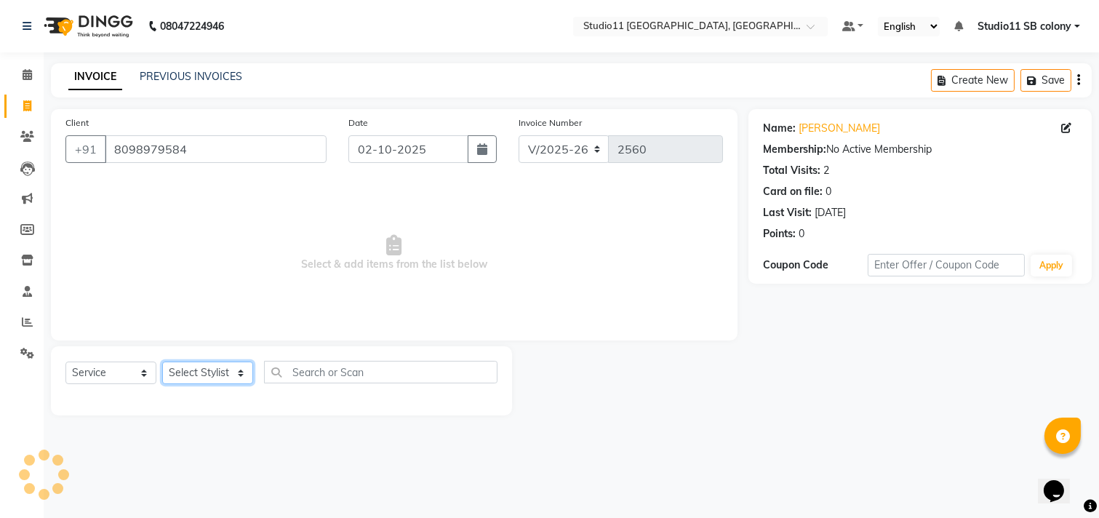
click at [222, 381] on select "Select Stylist Afzal Akbar Dani Jeni Josna kaif lavanya manimekalai Praveen Son…" at bounding box center [207, 373] width 91 height 23
select select "69575"
click at [162, 362] on select "Select Stylist Afzal Akbar Dani Jeni Josna kaif lavanya manimekalai Praveen Son…" at bounding box center [207, 373] width 91 height 23
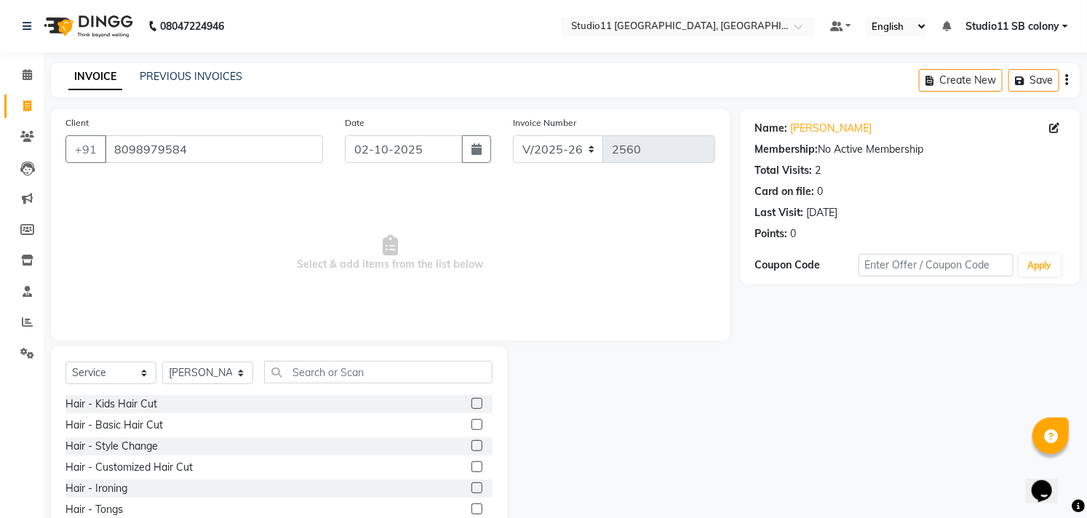
click at [285, 359] on div "Select Service Product Membership Package Voucher Prepaid Gift Card Select Styl…" at bounding box center [279, 453] width 456 height 215
click at [313, 378] on input "text" at bounding box center [378, 372] width 228 height 23
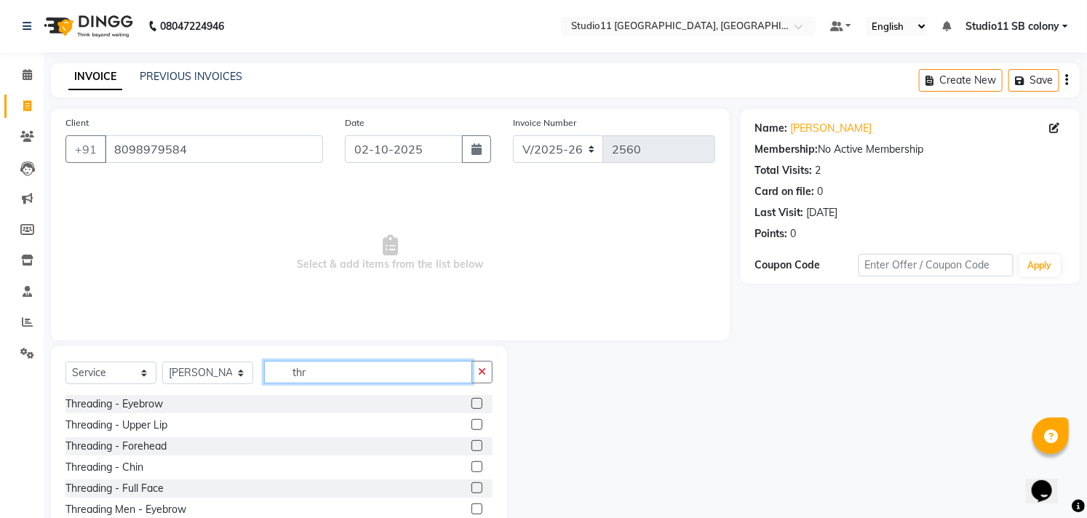
type input "thr"
click at [472, 403] on label at bounding box center [477, 403] width 11 height 11
click at [472, 403] on input "checkbox" at bounding box center [476, 403] width 9 height 9
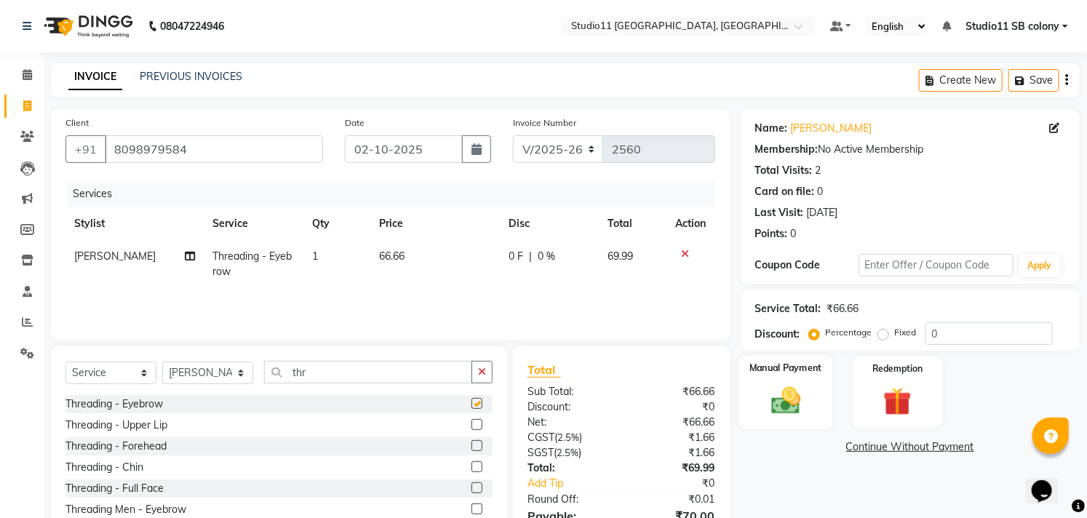
checkbox input "false"
click at [803, 391] on img at bounding box center [786, 400] width 48 height 33
click at [900, 446] on span "GPay" at bounding box center [898, 447] width 30 height 17
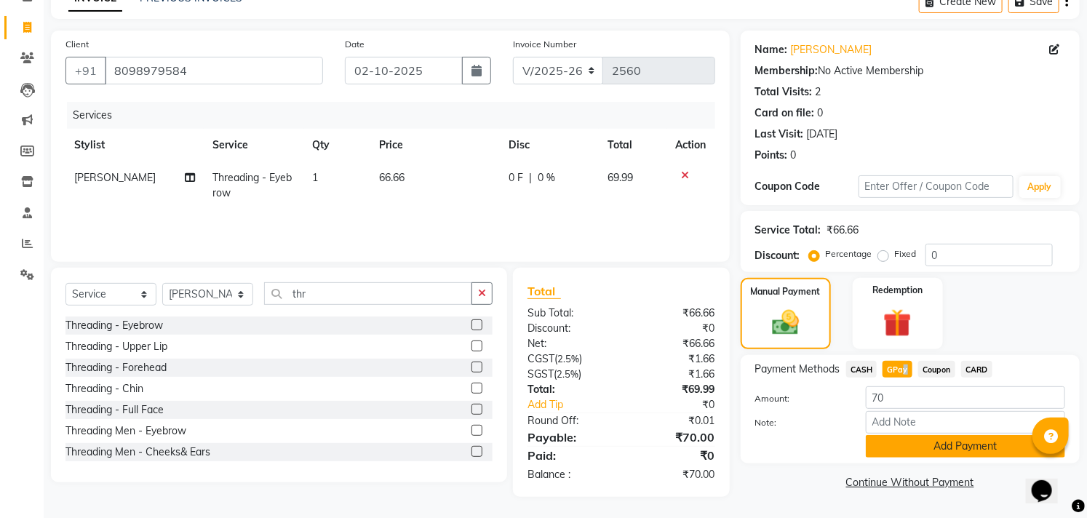
click at [944, 451] on button "Add Payment" at bounding box center [965, 446] width 199 height 23
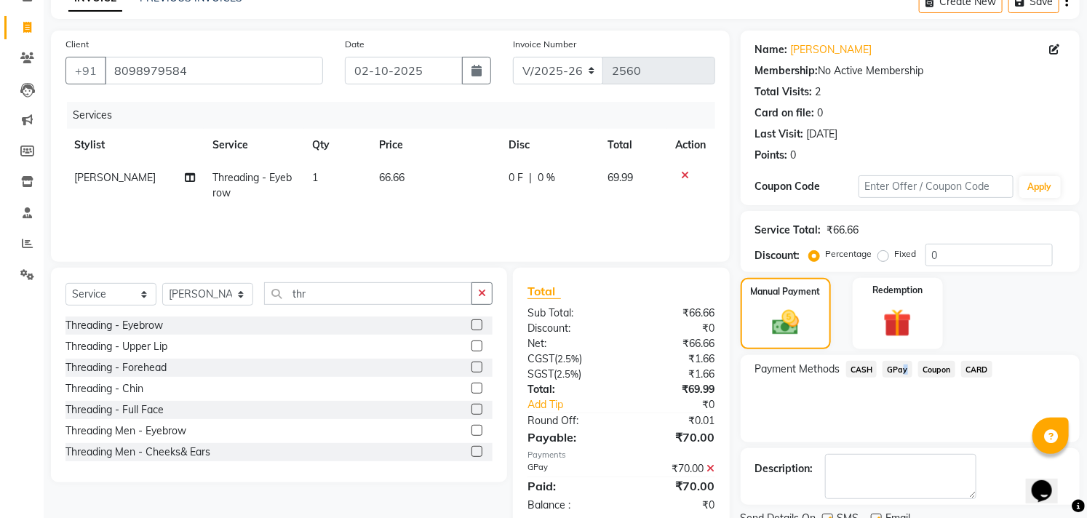
scroll to position [136, 0]
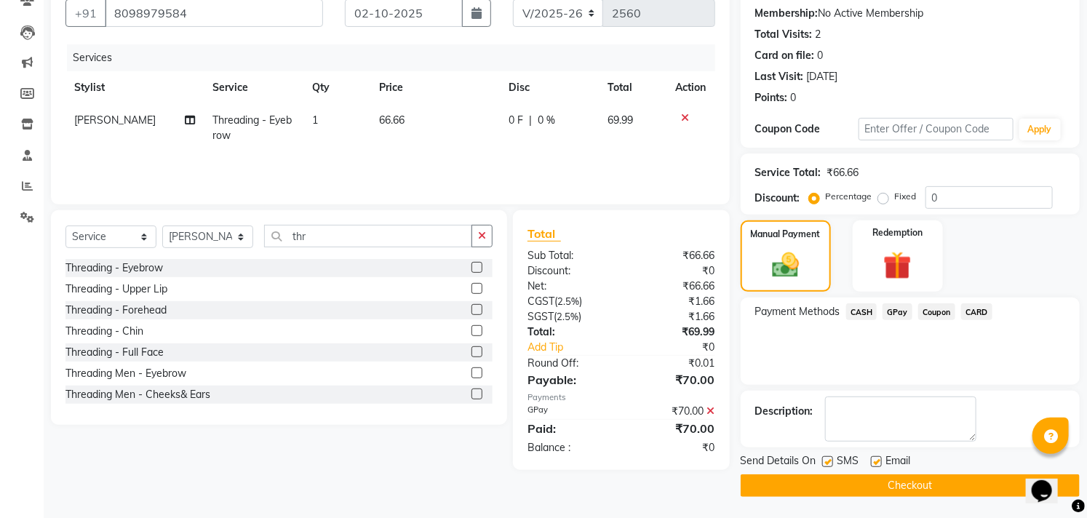
click at [878, 463] on label at bounding box center [876, 461] width 11 height 11
click at [878, 463] on input "checkbox" at bounding box center [875, 462] width 9 height 9
checkbox input "false"
click at [840, 463] on span "SMS" at bounding box center [849, 462] width 22 height 18
click at [830, 464] on label at bounding box center [827, 461] width 11 height 11
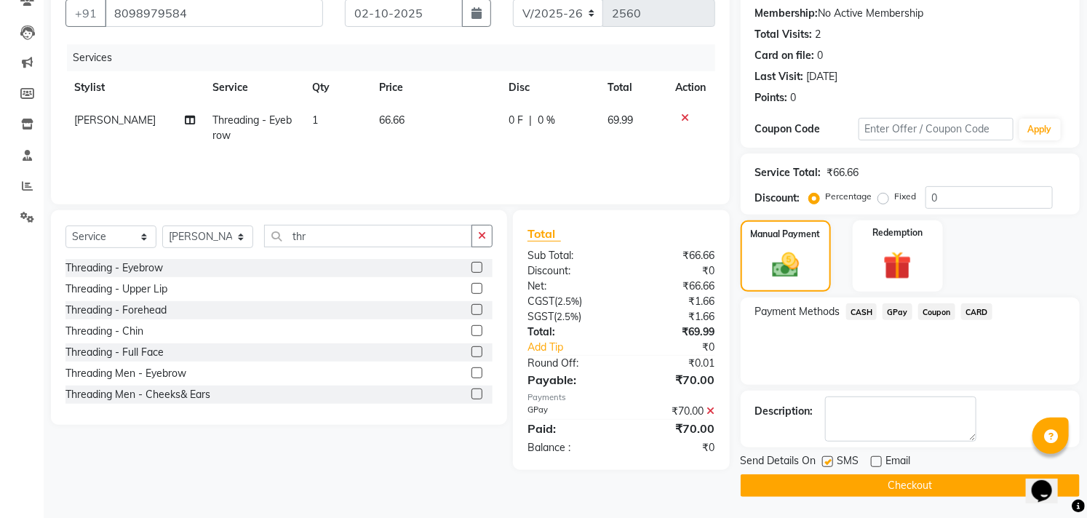
click at [830, 464] on input "checkbox" at bounding box center [826, 462] width 9 height 9
checkbox input "false"
click at [832, 485] on button "Checkout" at bounding box center [910, 485] width 339 height 23
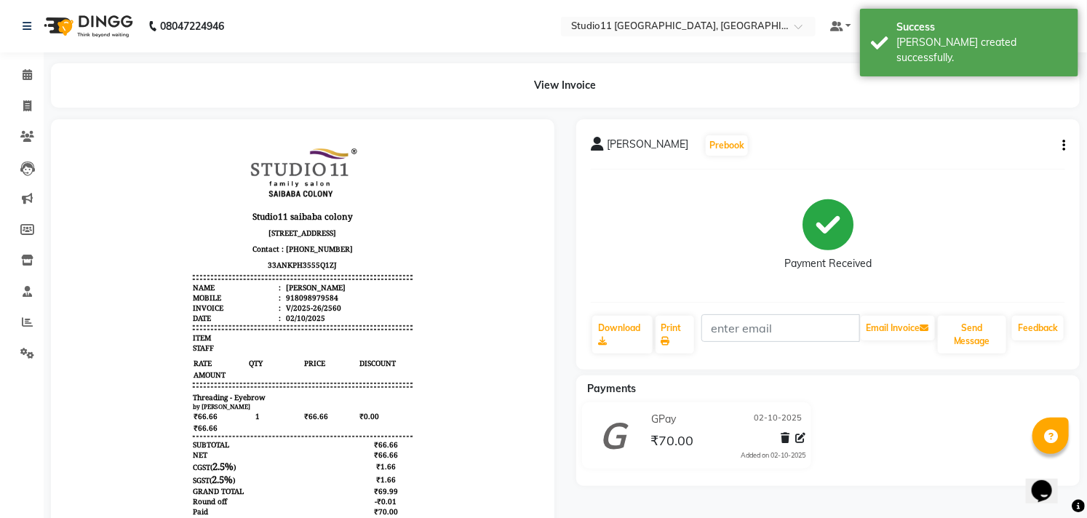
click at [22, 119] on li "Invoice" at bounding box center [22, 106] width 44 height 31
click at [29, 107] on icon at bounding box center [27, 105] width 8 height 11
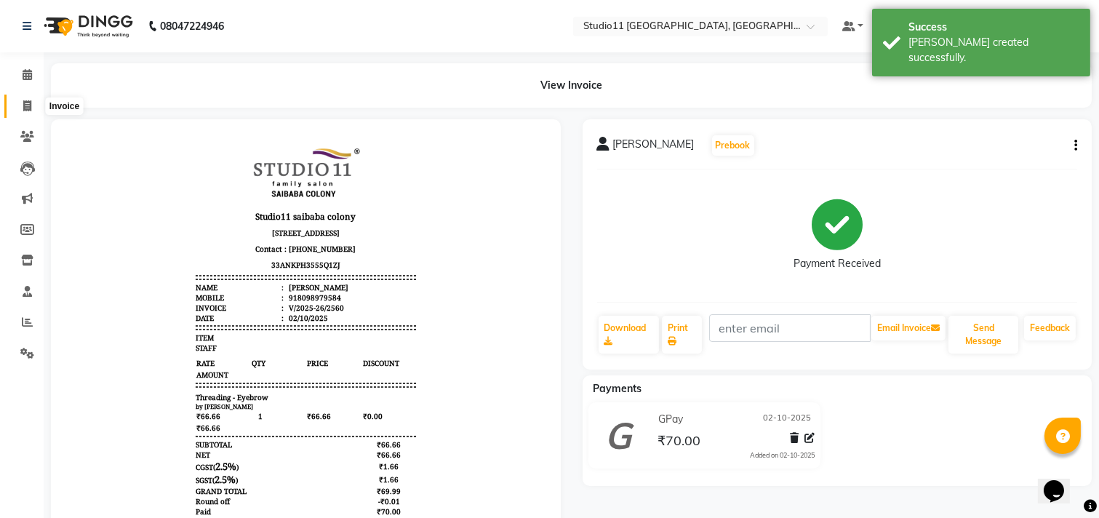
select select "7717"
select select "service"
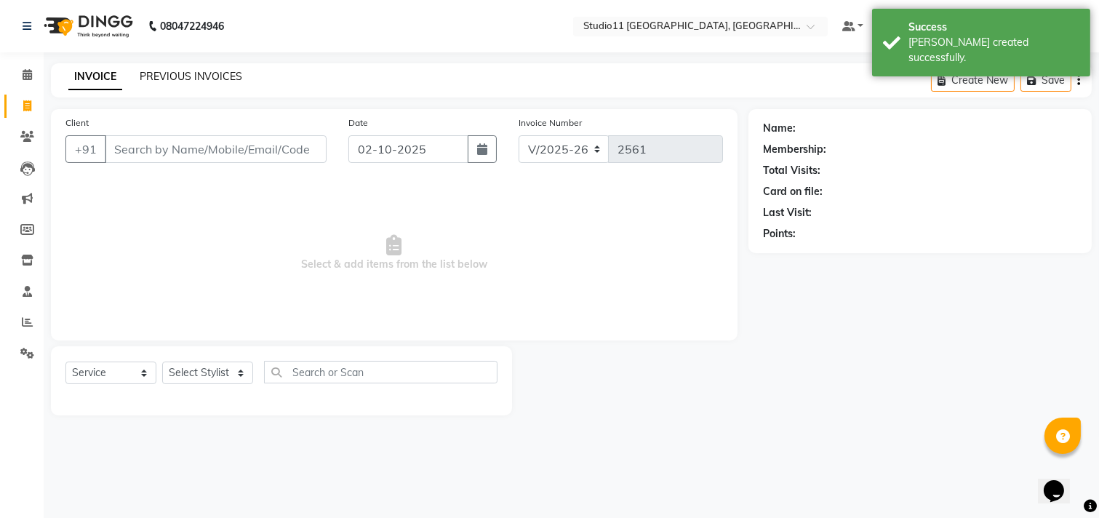
click at [155, 76] on link "PREVIOUS INVOICES" at bounding box center [191, 76] width 103 height 13
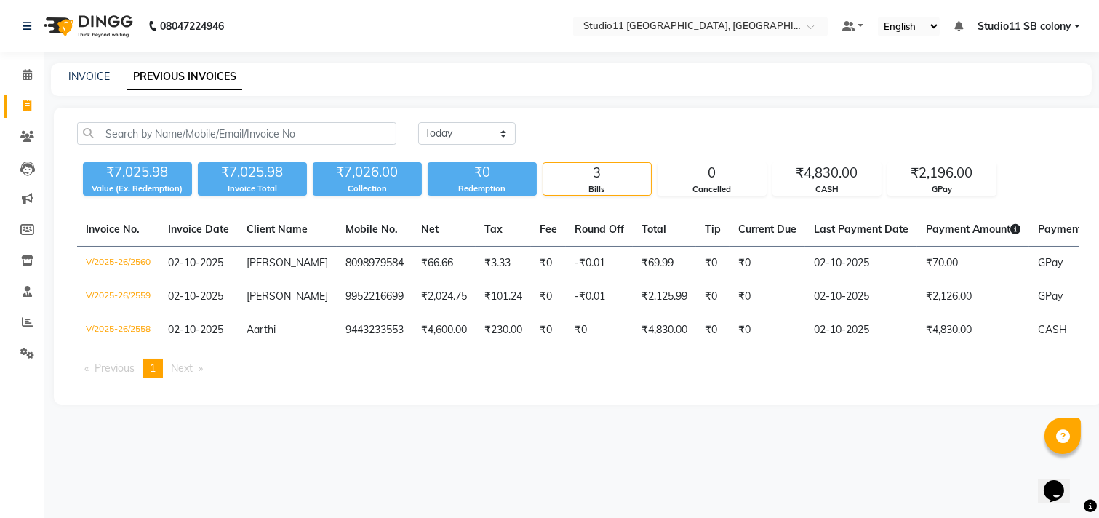
drag, startPoint x: 2131, startPoint y: 904, endPoint x: 2120, endPoint y: 915, distance: 15.4
click at [1076, 465] on div "Opens Chat This icon Opens the chat window." at bounding box center [1060, 465] width 35 height 0
click at [111, 77] on div "INVOICE PREVIOUS INVOICES" at bounding box center [563, 76] width 1024 height 15
click at [95, 77] on link "INVOICE" at bounding box center [88, 76] width 41 height 13
select select "service"
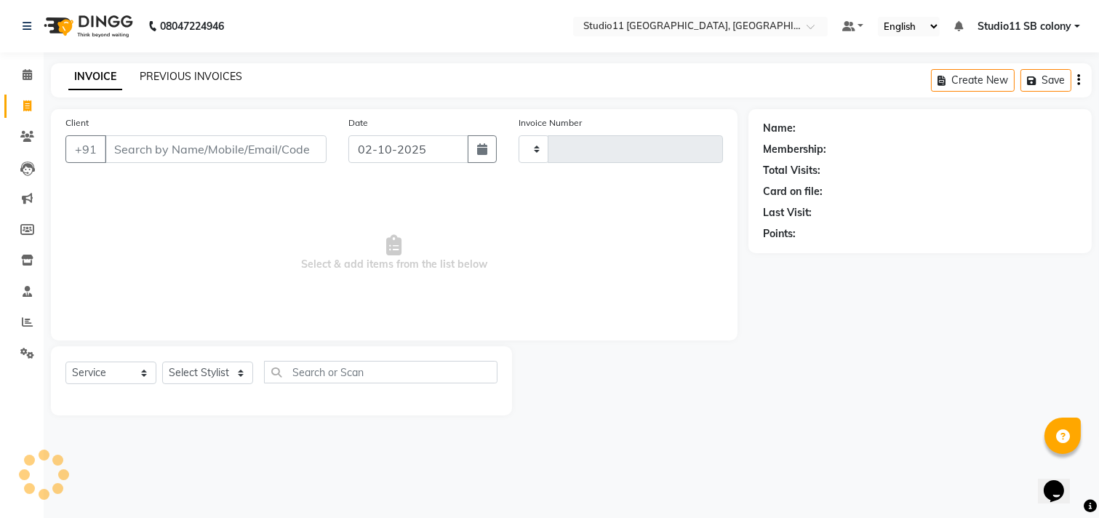
click at [151, 76] on link "PREVIOUS INVOICES" at bounding box center [191, 76] width 103 height 13
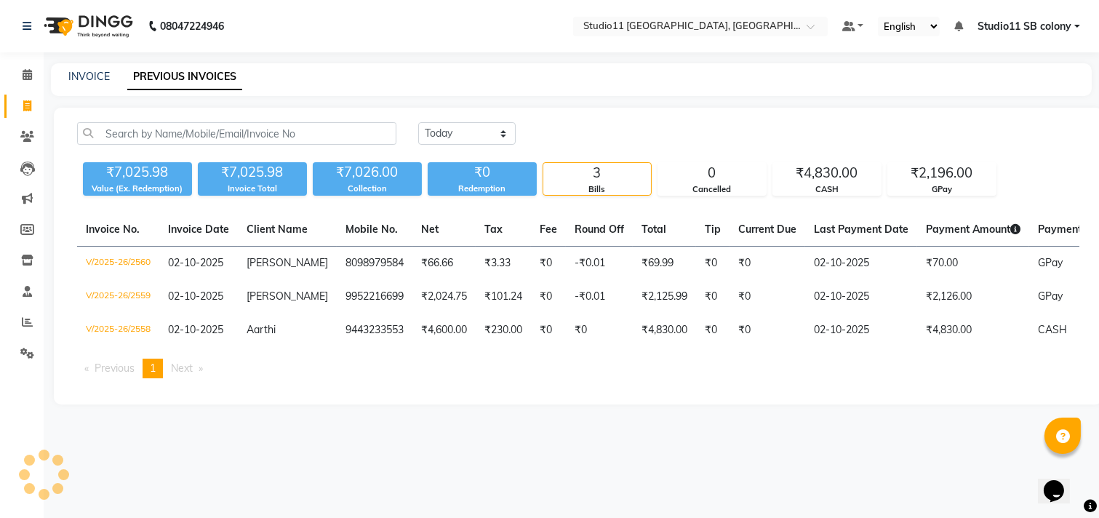
click at [110, 84] on div "INVOICE PREVIOUS INVOICES" at bounding box center [563, 76] width 1024 height 15
click at [105, 77] on link "INVOICE" at bounding box center [88, 76] width 41 height 13
select select "7717"
select select "service"
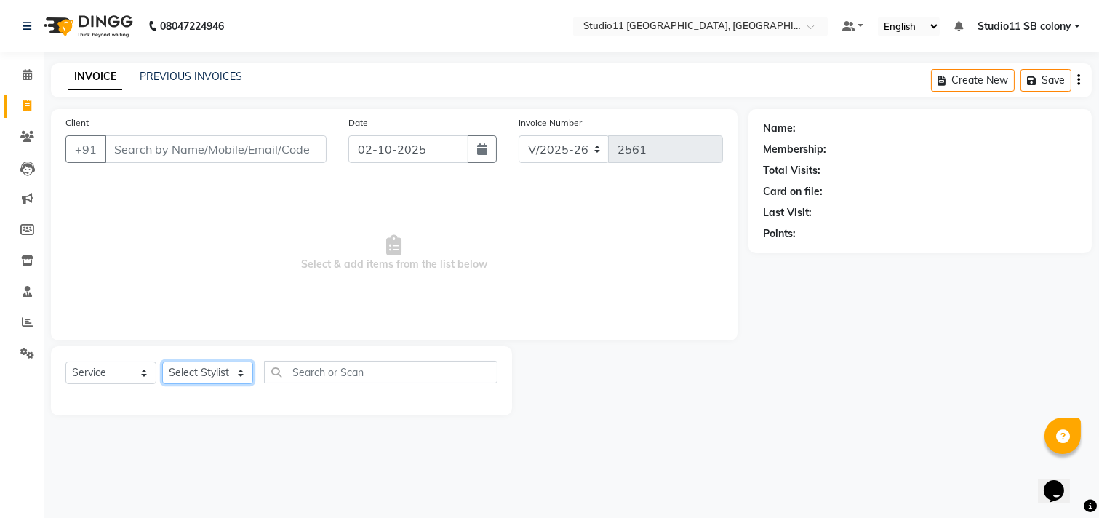
click at [220, 373] on select "Select Stylist Afzal Akbar Dani Jeni Josna kaif lavanya manimekalai Praveen Son…" at bounding box center [207, 373] width 91 height 23
select select "82474"
click at [162, 362] on select "Select Stylist Afzal Akbar Dani Jeni Josna kaif lavanya manimekalai Praveen Son…" at bounding box center [207, 373] width 91 height 23
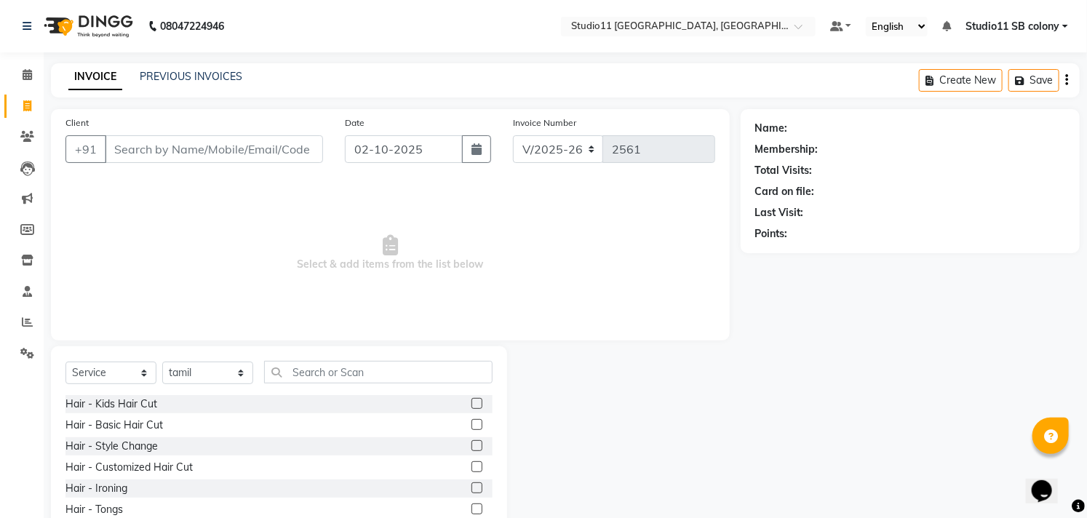
click at [289, 388] on div "Select Service Product Membership Package Voucher Prepaid Gift Card Select Styl…" at bounding box center [278, 378] width 427 height 34
drag, startPoint x: 300, startPoint y: 381, endPoint x: 308, endPoint y: 373, distance: 11.3
click at [301, 380] on input "text" at bounding box center [378, 372] width 228 height 23
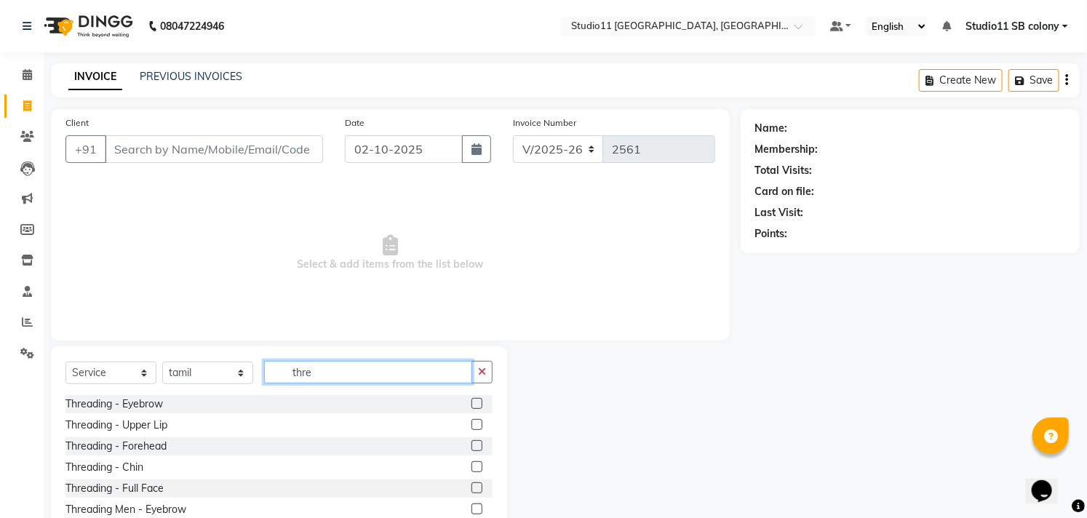
type input "thre"
click at [472, 405] on label at bounding box center [477, 403] width 11 height 11
click at [472, 405] on input "checkbox" at bounding box center [476, 403] width 9 height 9
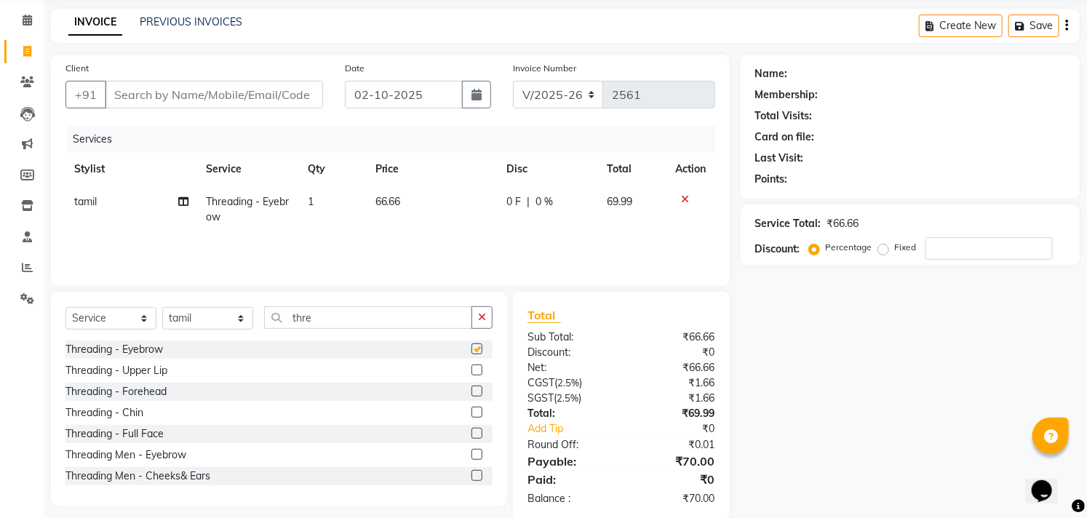
checkbox input "false"
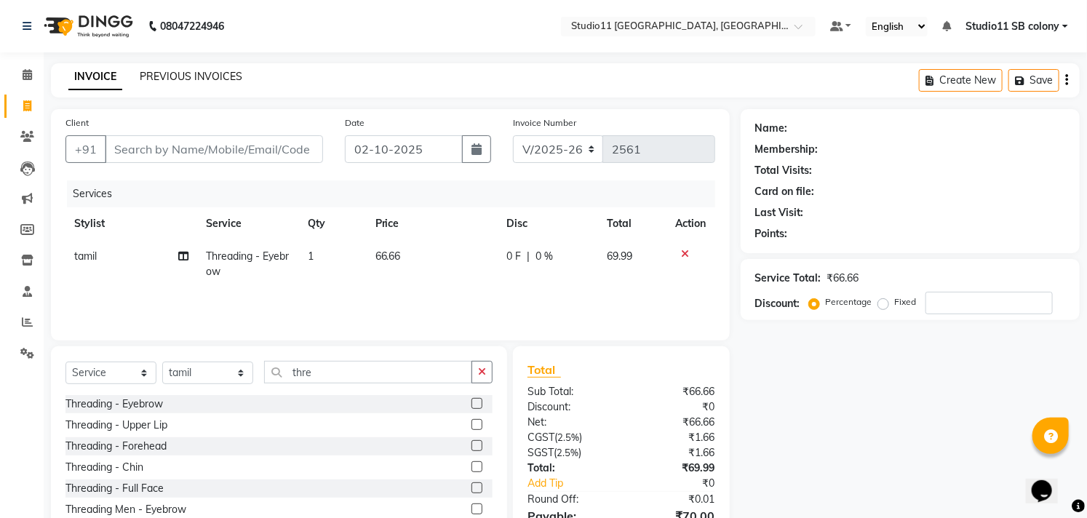
drag, startPoint x: 161, startPoint y: 85, endPoint x: 183, endPoint y: 73, distance: 25.4
click at [162, 84] on div "INVOICE PREVIOUS INVOICES" at bounding box center [155, 77] width 209 height 17
click at [183, 73] on link "PREVIOUS INVOICES" at bounding box center [191, 76] width 103 height 13
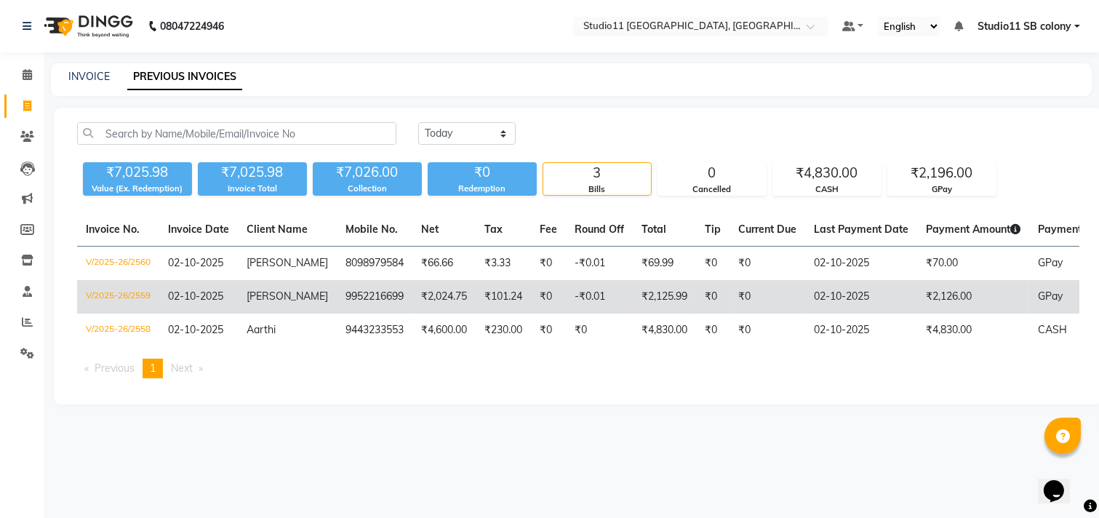
click at [415, 290] on td "₹2,024.75" at bounding box center [444, 296] width 63 height 33
click at [806, 286] on td "02-10-2025" at bounding box center [862, 296] width 112 height 33
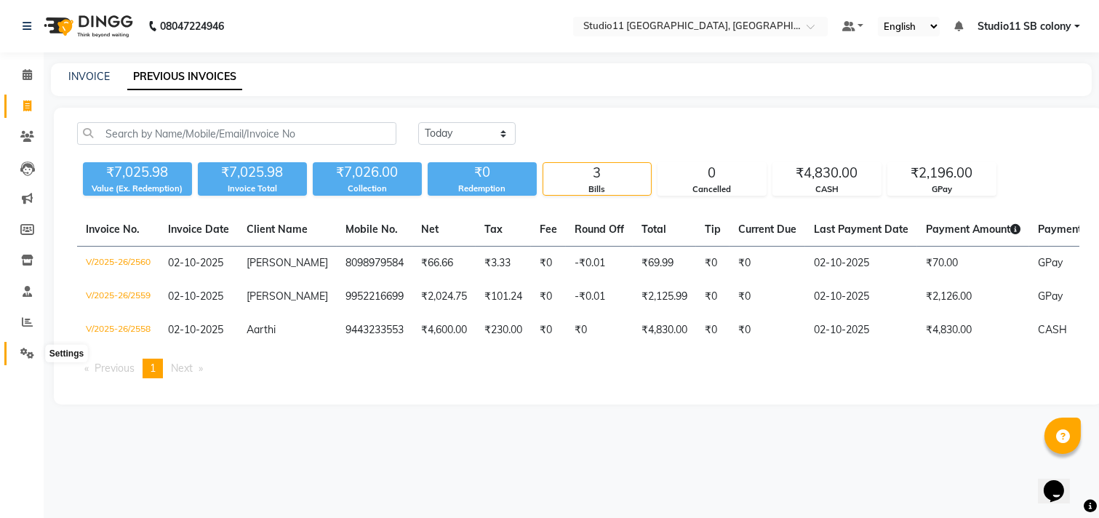
click at [17, 350] on span at bounding box center [27, 354] width 25 height 17
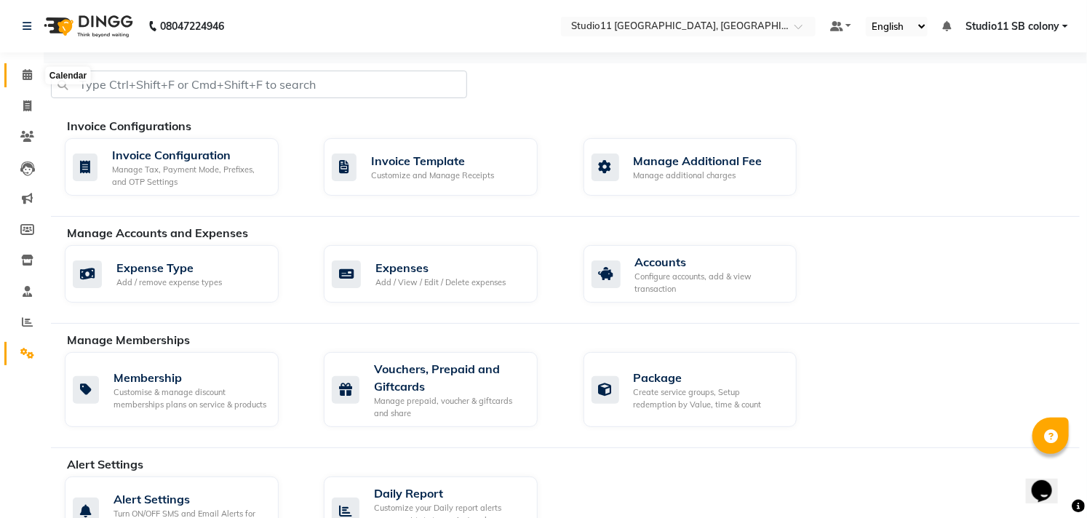
click at [25, 76] on icon at bounding box center [27, 74] width 9 height 11
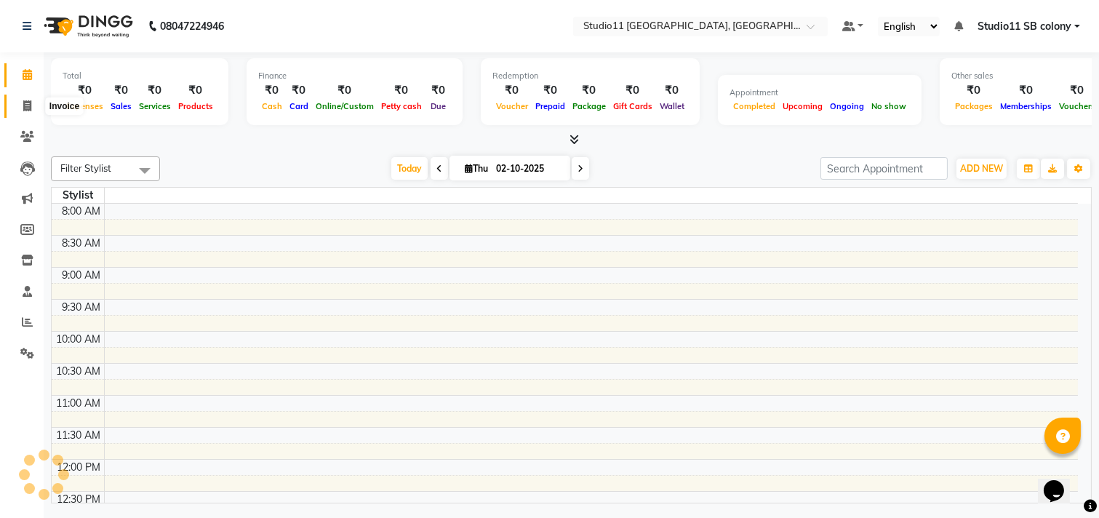
click at [23, 105] on icon at bounding box center [27, 105] width 8 height 11
select select "service"
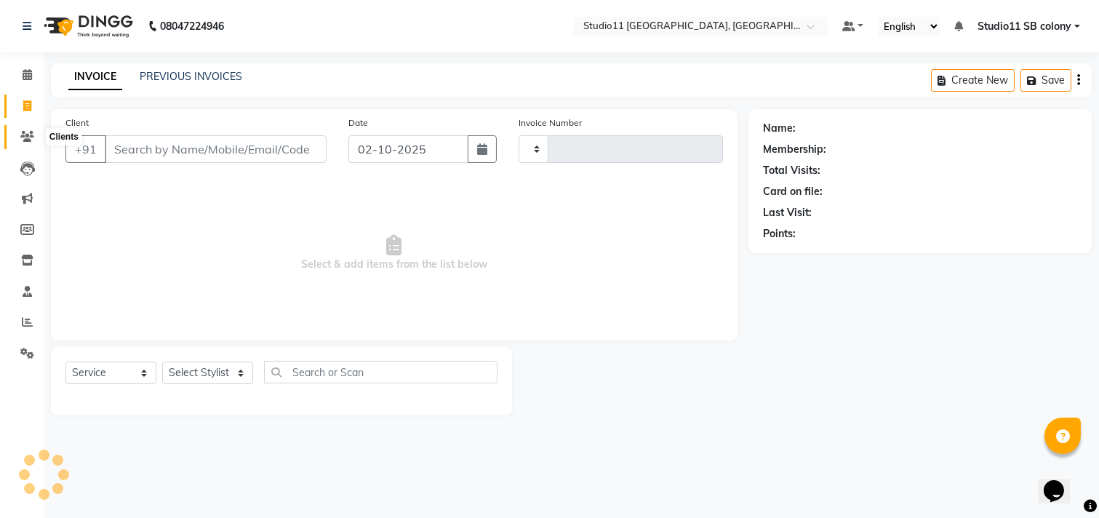
click at [29, 142] on icon at bounding box center [27, 136] width 14 height 11
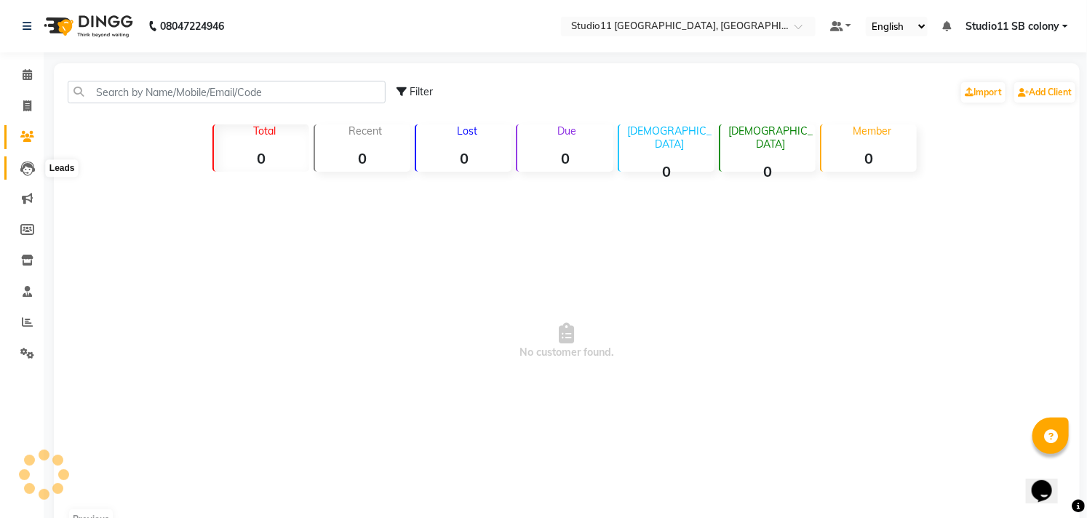
click at [25, 170] on icon at bounding box center [27, 169] width 15 height 15
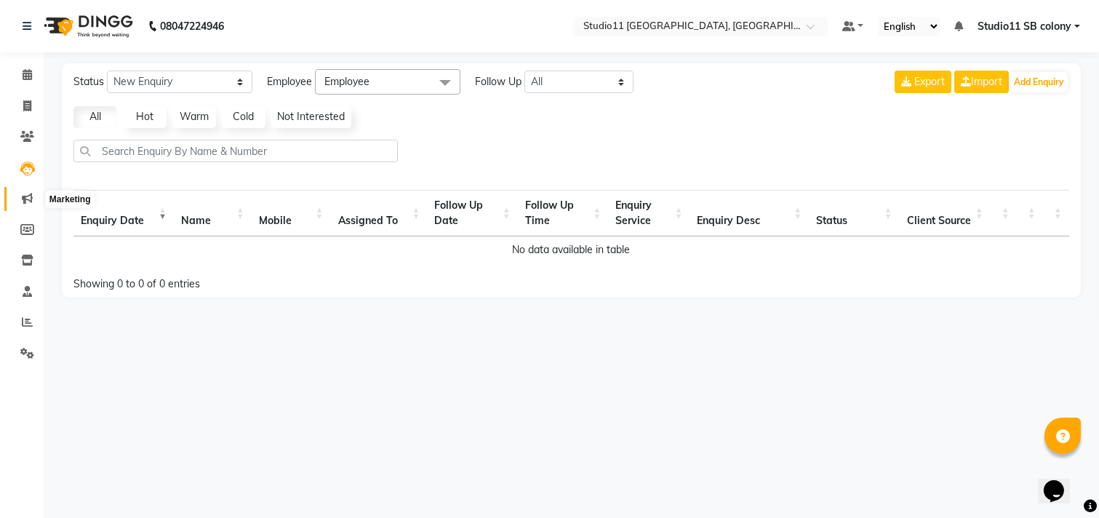
click at [22, 192] on span at bounding box center [27, 199] width 25 height 17
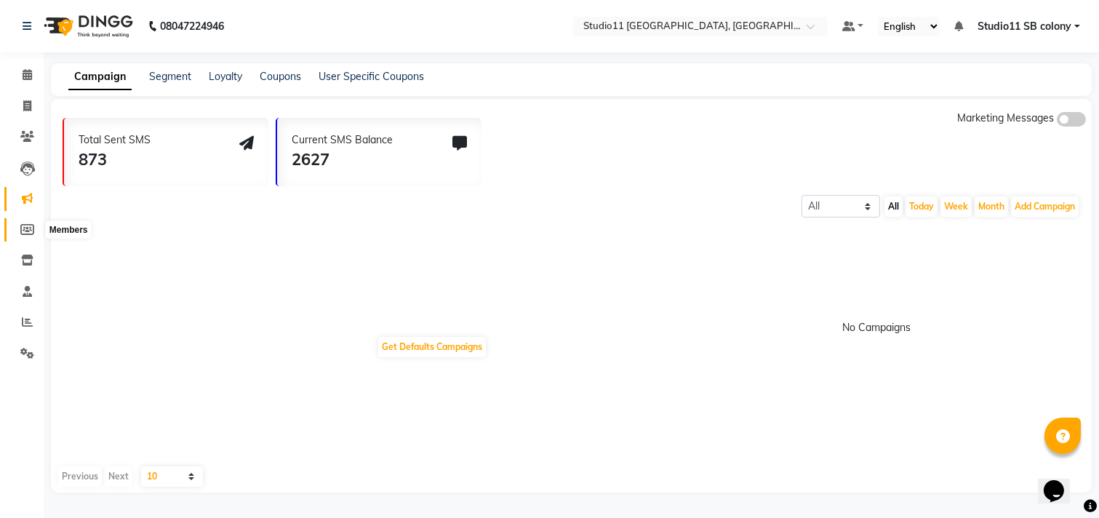
click at [28, 231] on icon at bounding box center [27, 229] width 14 height 11
select select
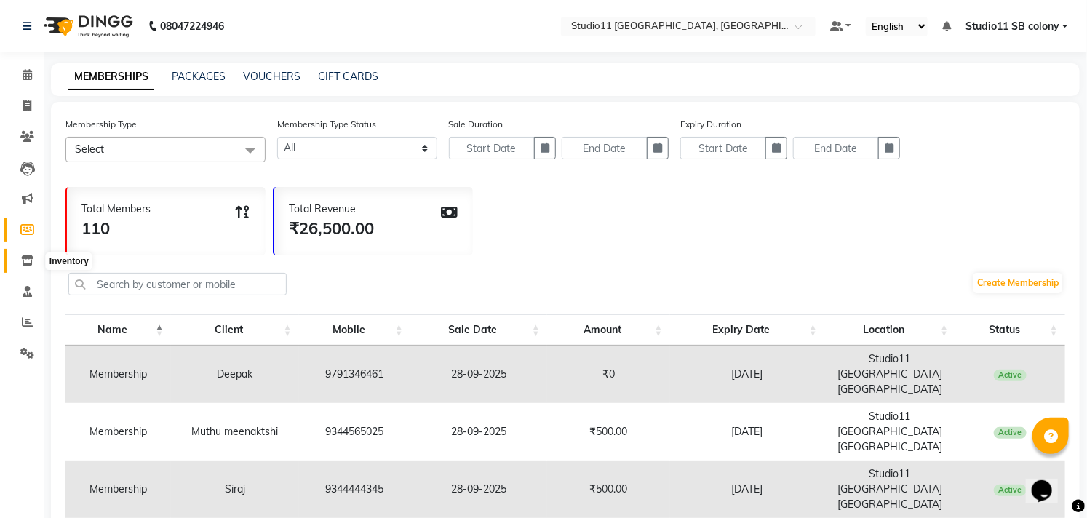
click at [22, 264] on icon at bounding box center [27, 260] width 12 height 11
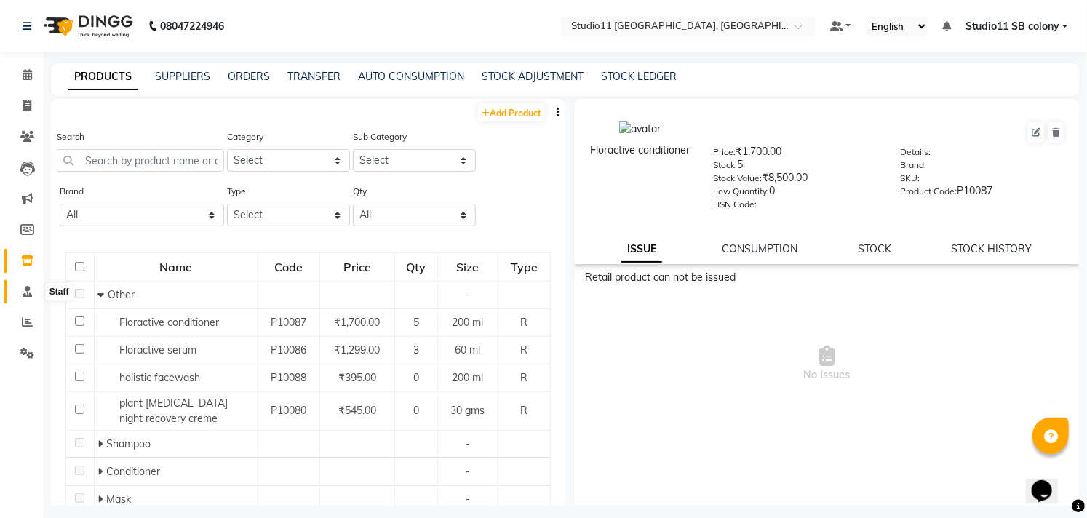
click at [26, 295] on icon at bounding box center [27, 291] width 9 height 11
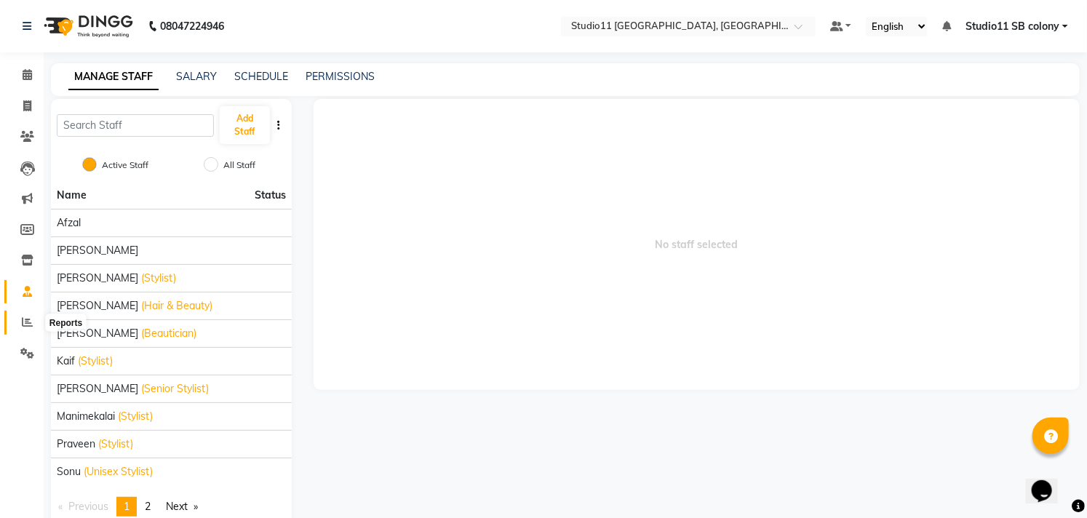
click at [23, 325] on icon at bounding box center [27, 322] width 11 height 11
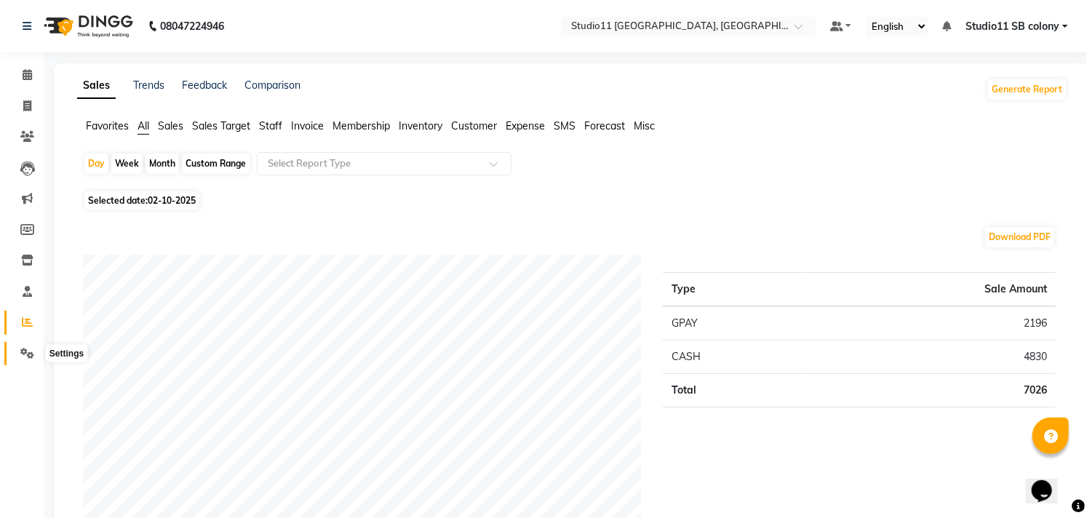
click at [27, 354] on icon at bounding box center [27, 353] width 14 height 11
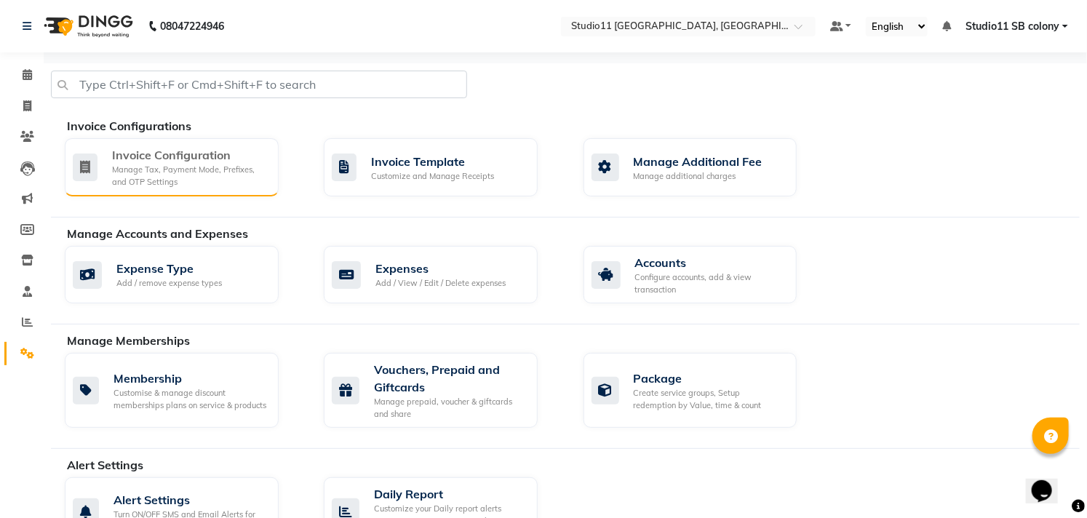
click at [269, 191] on div "Invoice Configuration Manage Tax, Payment Mode, Prefixes, and OTP Settings" at bounding box center [172, 167] width 214 height 58
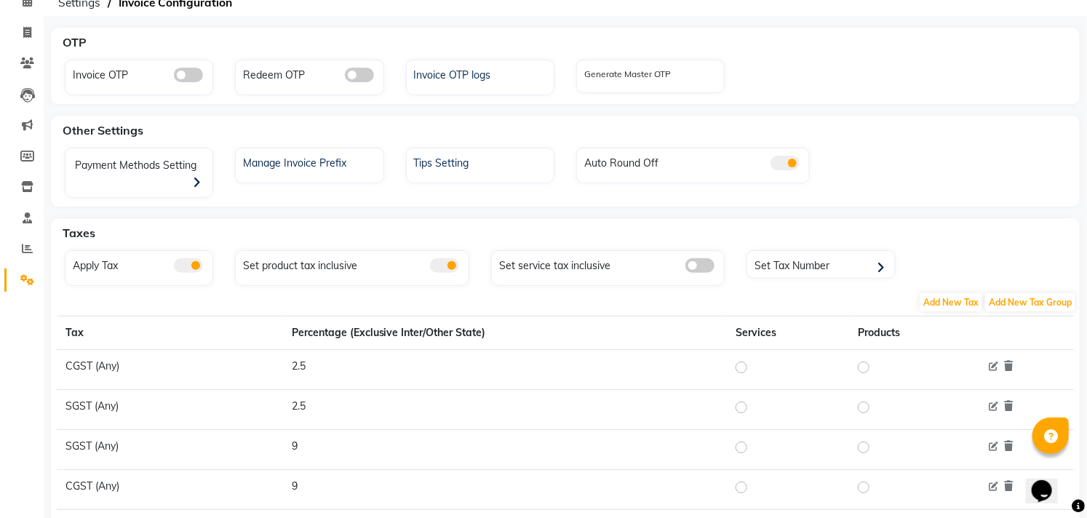
scroll to position [67, 0]
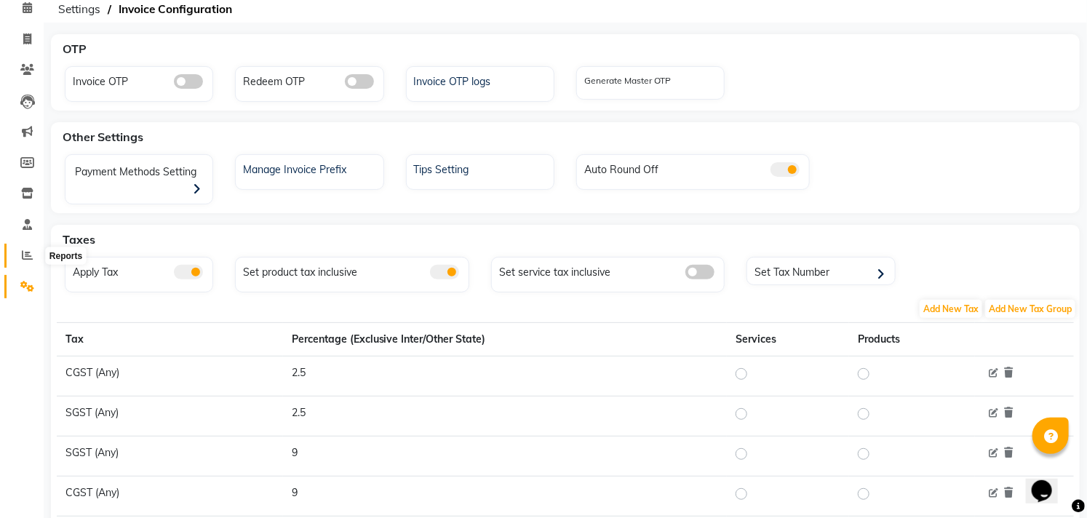
click at [25, 247] on span at bounding box center [27, 255] width 25 height 17
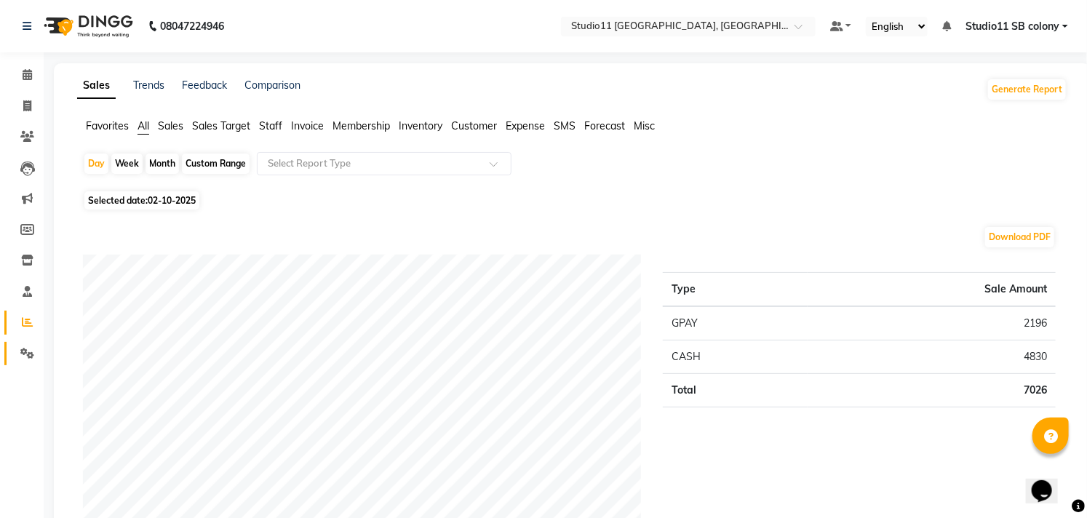
click at [19, 346] on span at bounding box center [27, 354] width 25 height 17
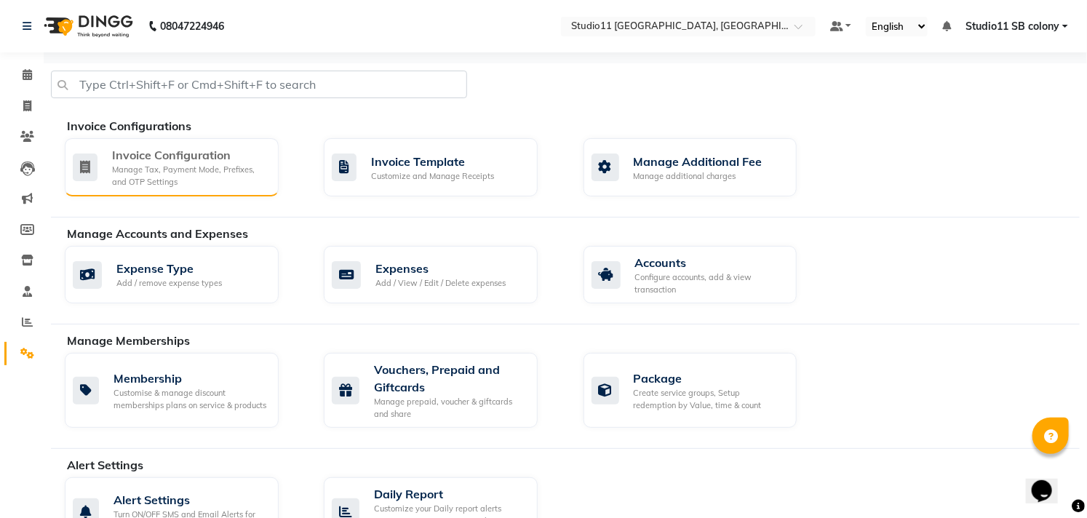
click at [156, 170] on div "Manage Tax, Payment Mode, Prefixes, and OTP Settings" at bounding box center [189, 176] width 155 height 24
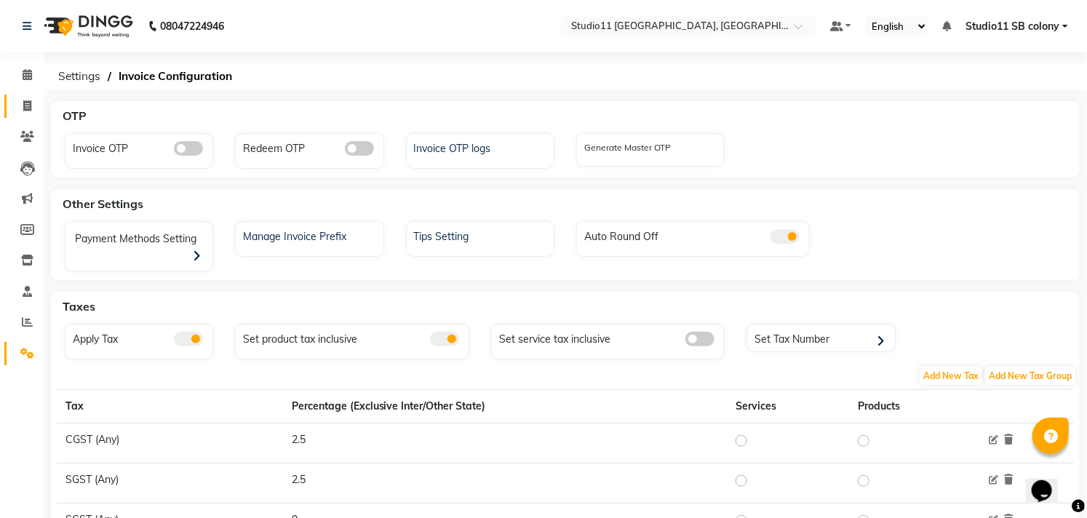
click at [31, 114] on link "Invoice" at bounding box center [21, 107] width 35 height 24
select select "7717"
select select "service"
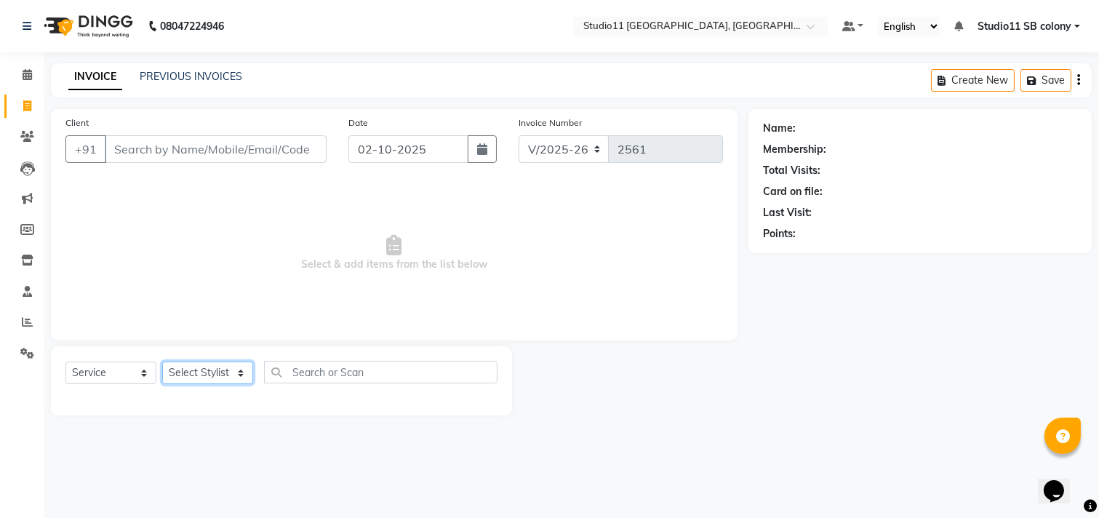
click at [188, 367] on select "Select Stylist Afzal Akbar Dani Jeni Josna kaif lavanya manimekalai Praveen Son…" at bounding box center [207, 373] width 91 height 23
select select "70879"
click at [162, 362] on select "Select Stylist Afzal Akbar Dani Jeni Josna kaif lavanya manimekalai Praveen Son…" at bounding box center [207, 373] width 91 height 23
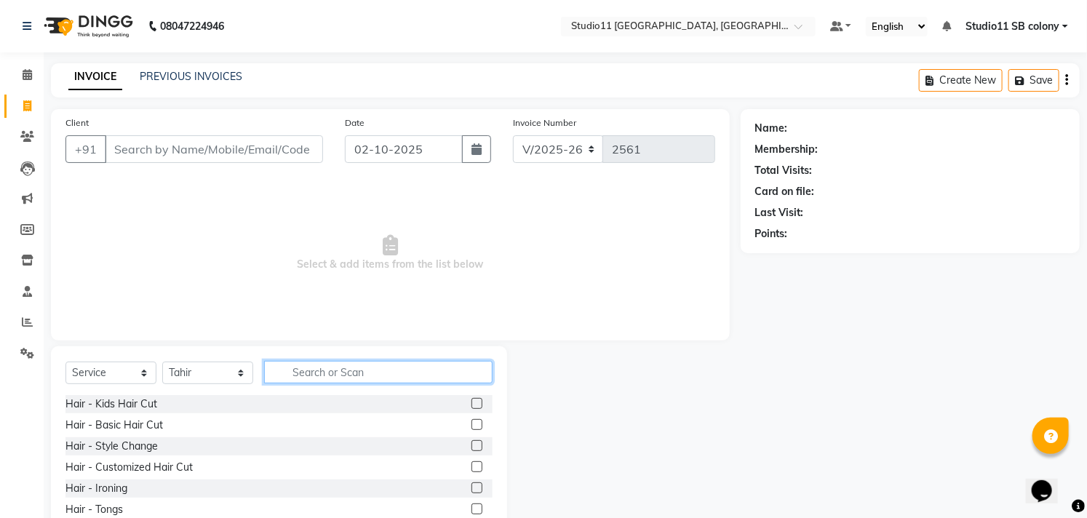
click at [408, 381] on input "text" at bounding box center [378, 372] width 228 height 23
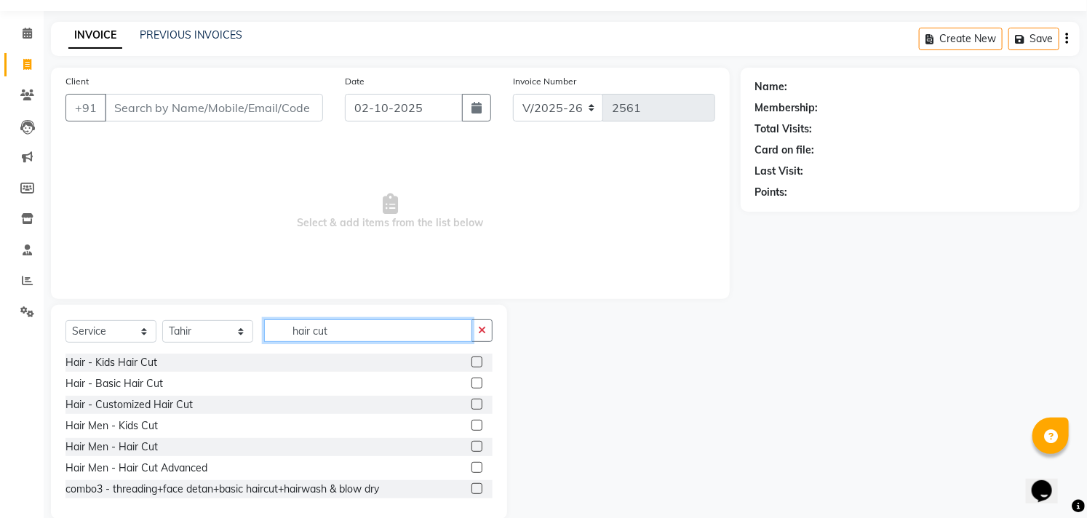
scroll to position [64, 0]
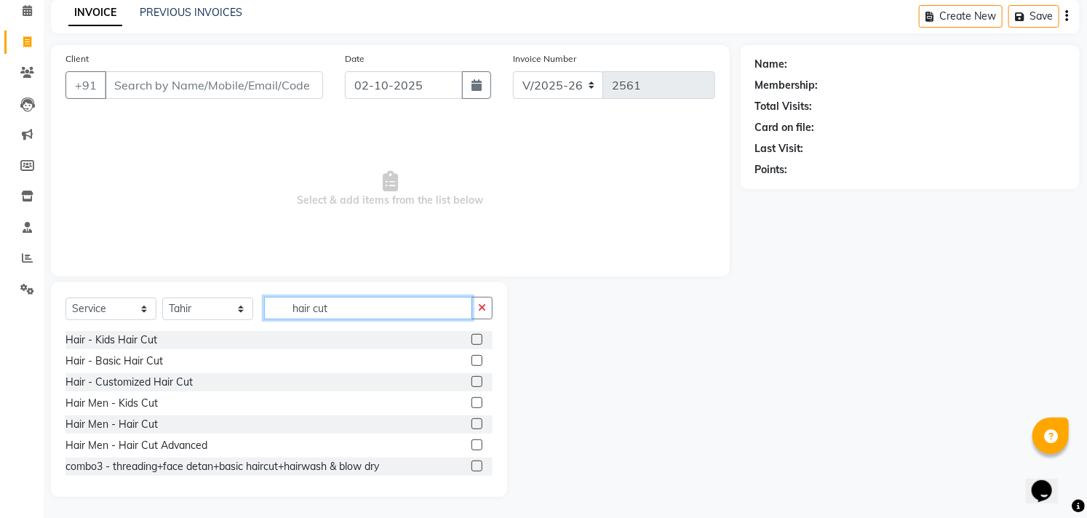
type input "hair cut"
click at [472, 426] on label at bounding box center [477, 423] width 11 height 11
click at [472, 426] on input "checkbox" at bounding box center [476, 424] width 9 height 9
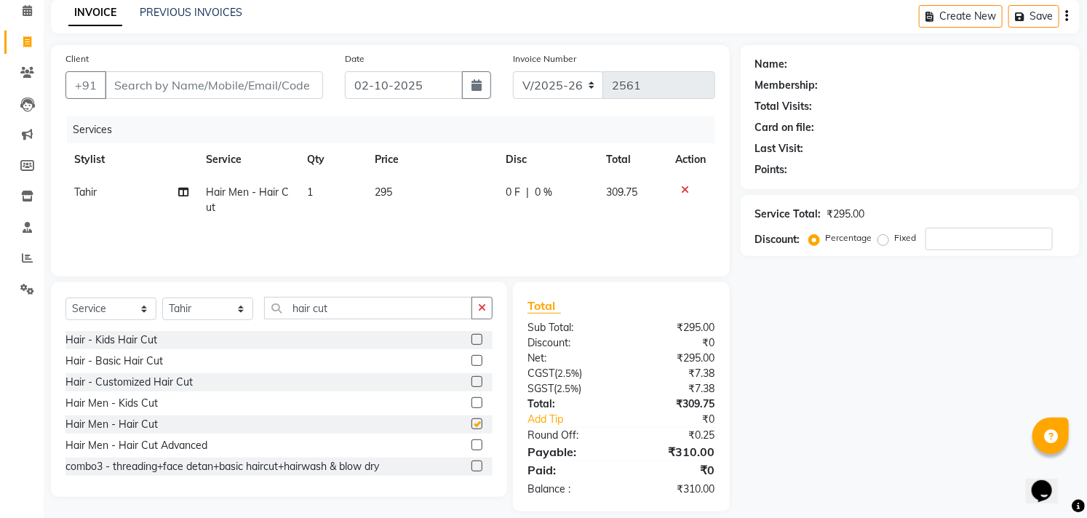
checkbox input "false"
drag, startPoint x: 369, startPoint y: 315, endPoint x: 167, endPoint y: 333, distance: 202.3
click at [182, 329] on div "Select Service Product Membership Package Voucher Prepaid Gift Card Select Styl…" at bounding box center [278, 314] width 427 height 34
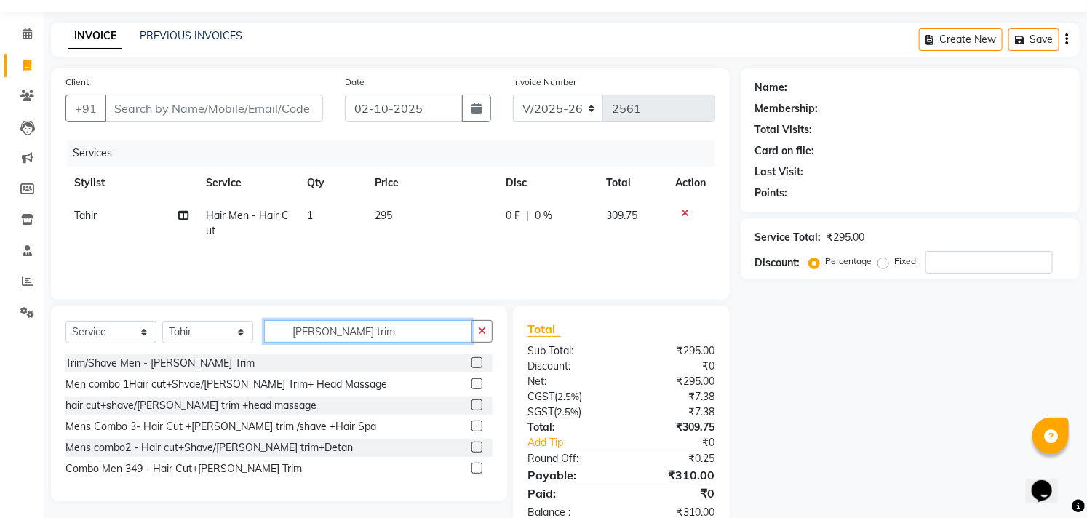
scroll to position [0, 0]
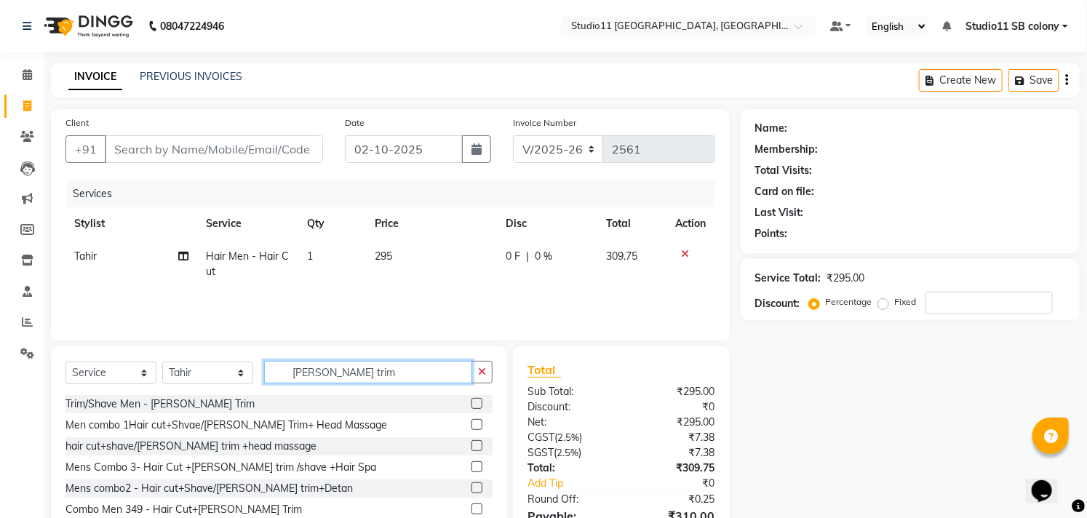
type input "beard trim"
click at [478, 404] on label at bounding box center [477, 403] width 11 height 11
click at [478, 404] on input "checkbox" at bounding box center [476, 403] width 9 height 9
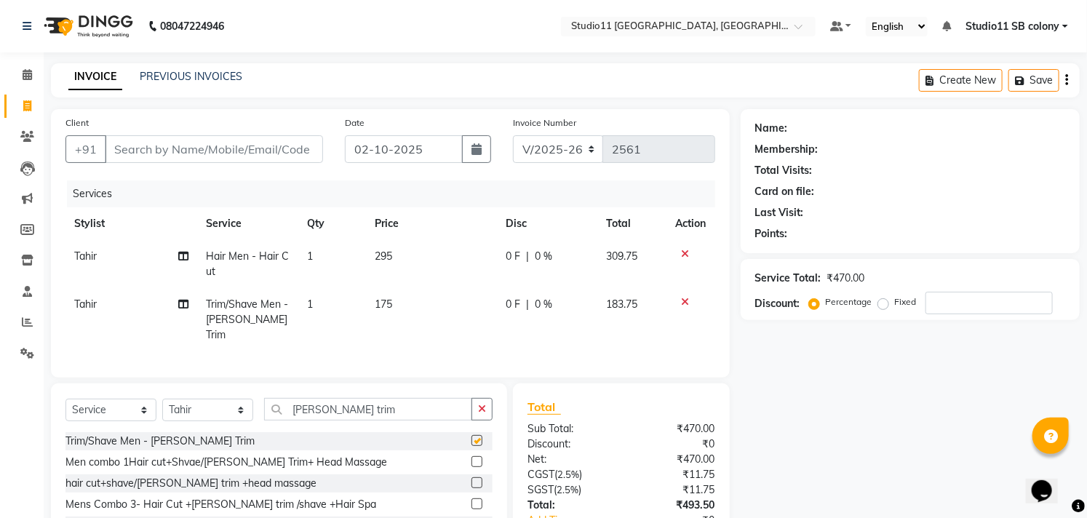
checkbox input "false"
click at [298, 156] on input "Client" at bounding box center [214, 149] width 218 height 28
type input "9"
type input "0"
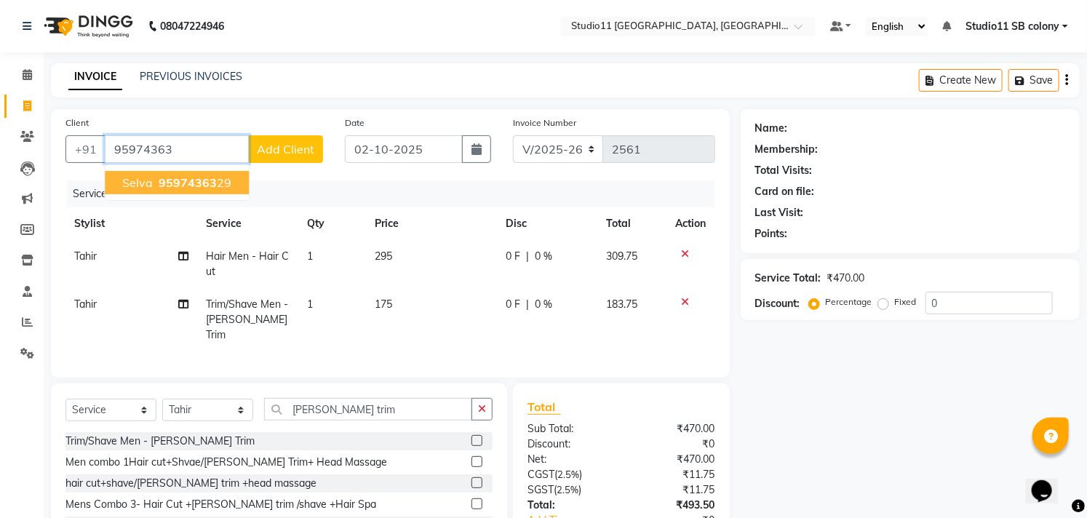
click at [215, 186] on ngb-highlight "95974363 29" at bounding box center [194, 182] width 76 height 15
type input "9597436329"
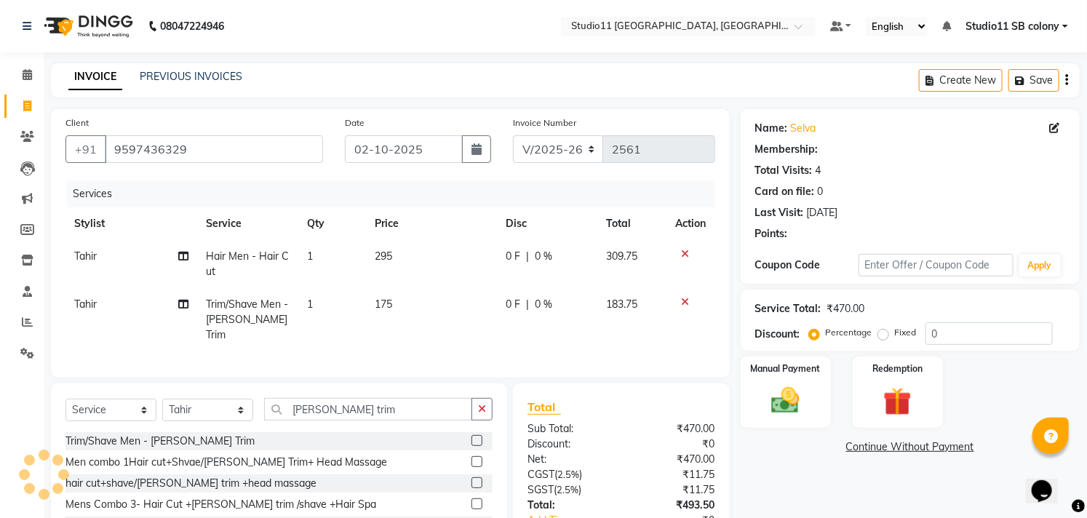
select select "1: Object"
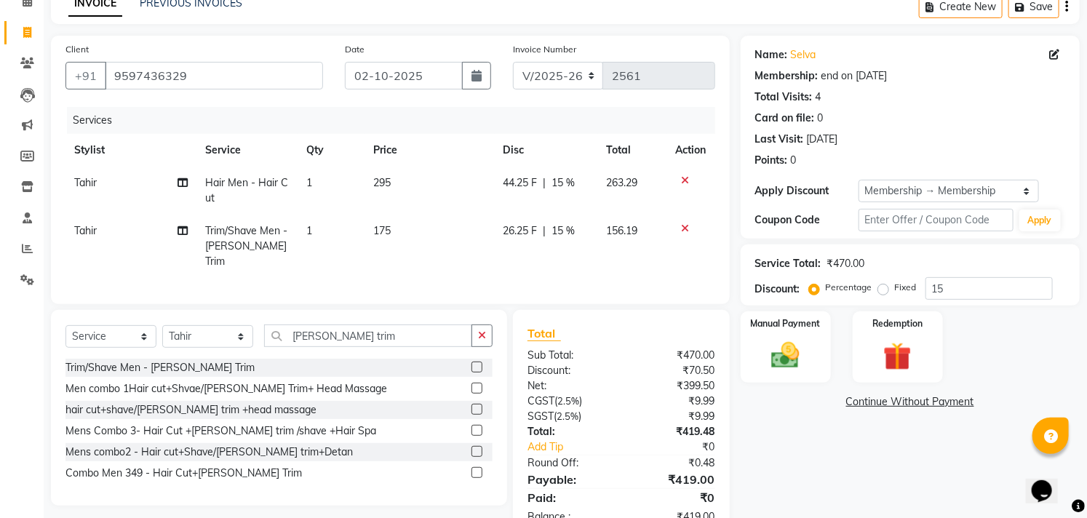
scroll to position [113, 0]
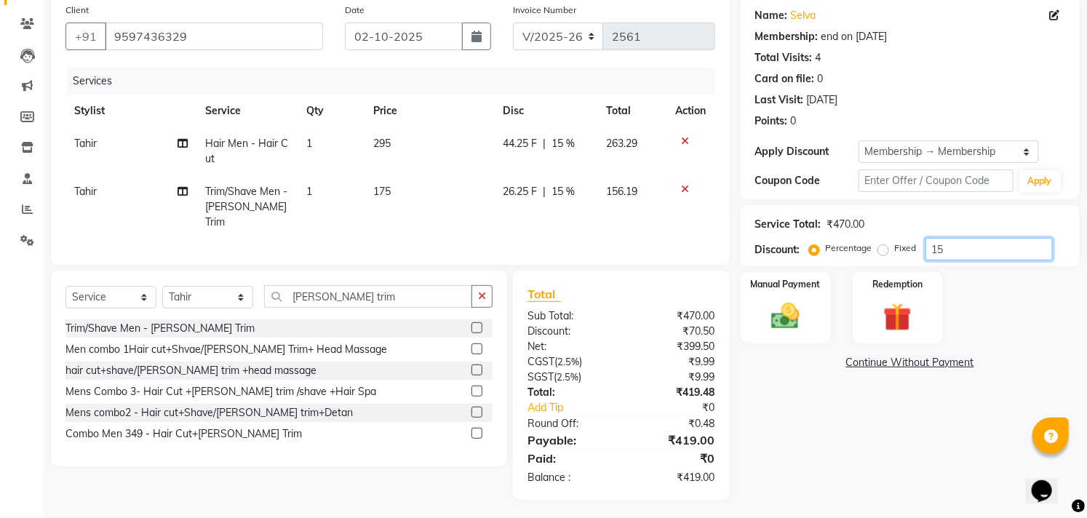
click at [987, 247] on input "15" at bounding box center [989, 249] width 127 height 23
type input "1"
type input "5"
click at [1016, 317] on div "Manual Payment Redemption" at bounding box center [910, 307] width 361 height 71
click at [910, 441] on div "Name: Selva Membership: end on 07-08-2125 Total Visits: 4 Card on file: 0 Last …" at bounding box center [916, 248] width 350 height 504
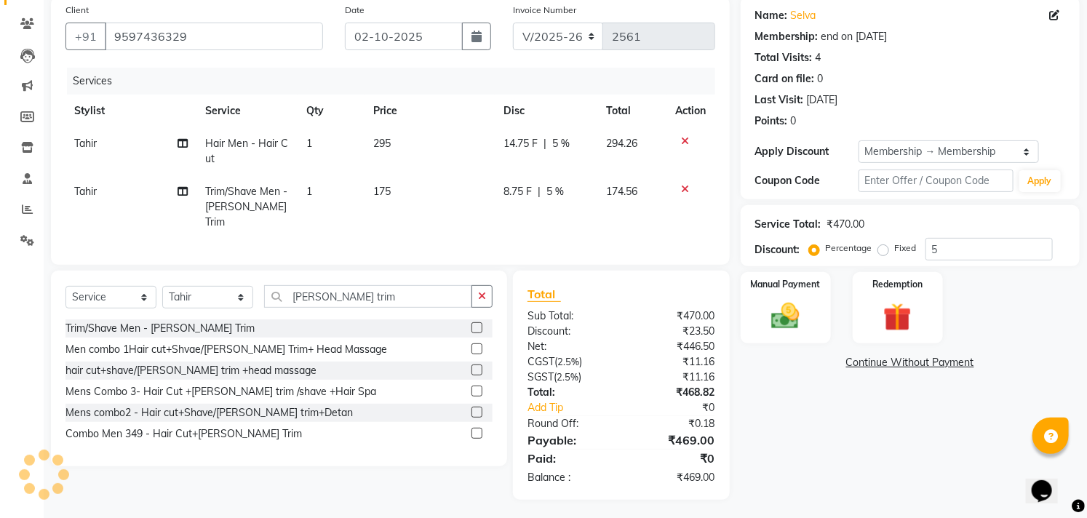
click at [438, 153] on td "295" at bounding box center [430, 151] width 130 height 48
select select "70879"
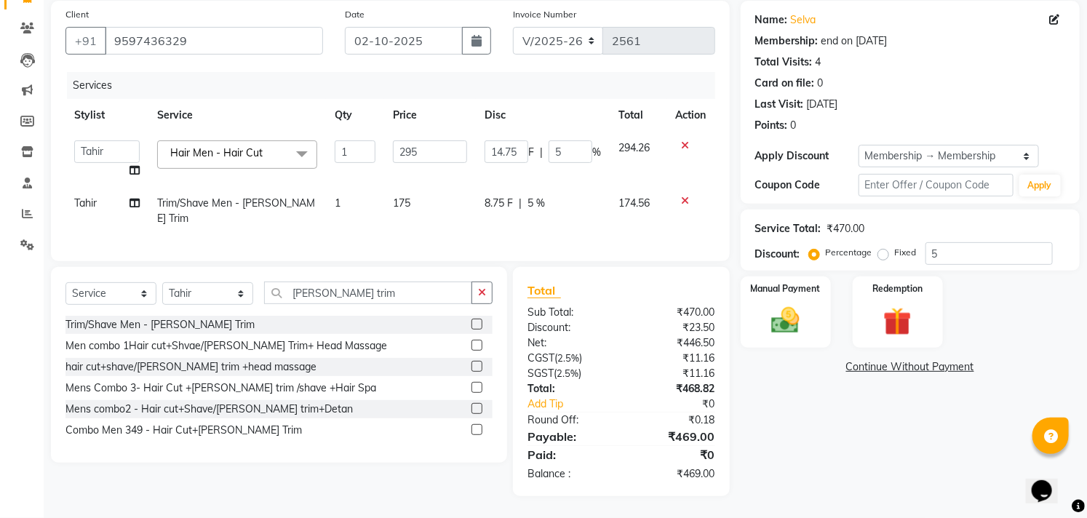
scroll to position [105, 0]
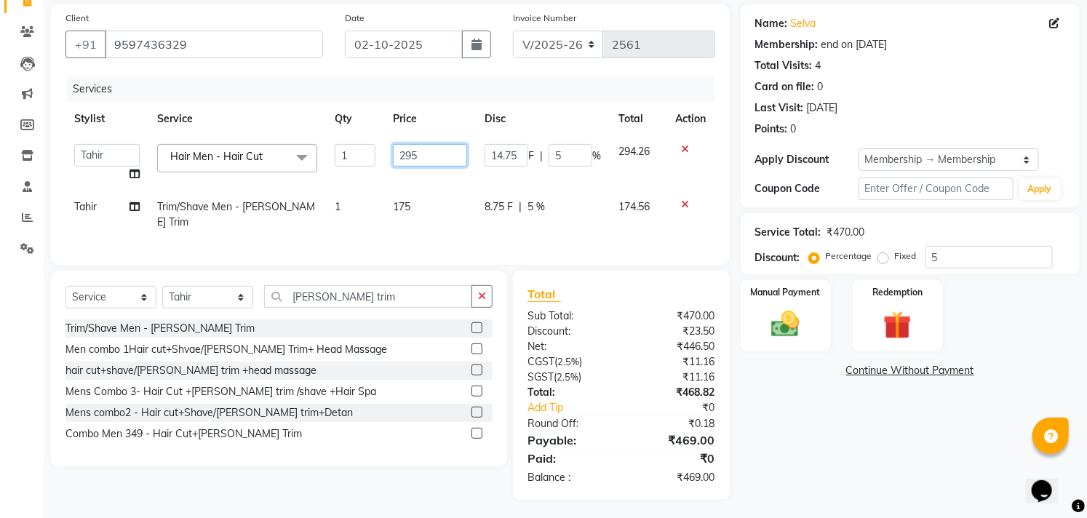
click at [438, 153] on input "295" at bounding box center [430, 155] width 74 height 23
type input "310"
click at [445, 127] on th "Price" at bounding box center [430, 119] width 92 height 33
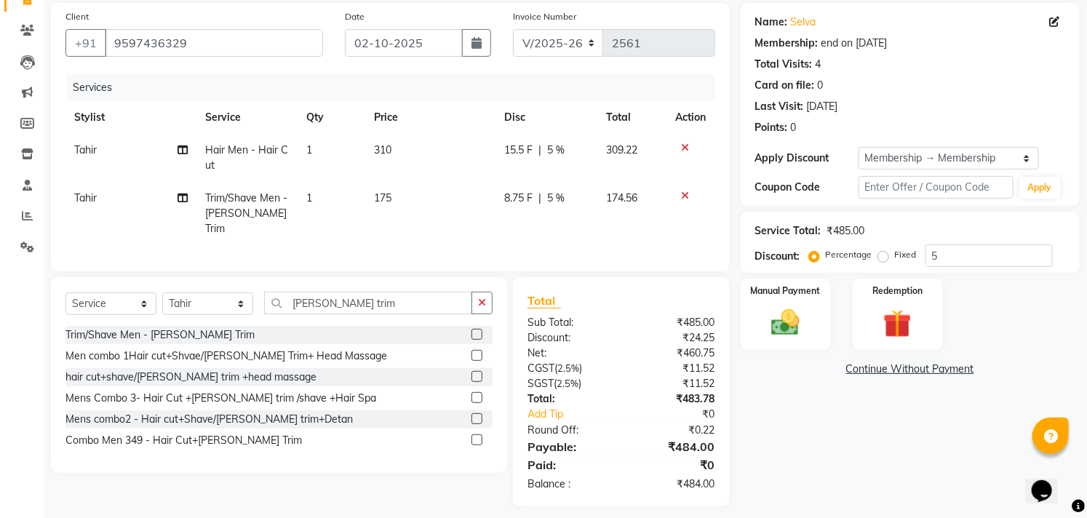
scroll to position [113, 0]
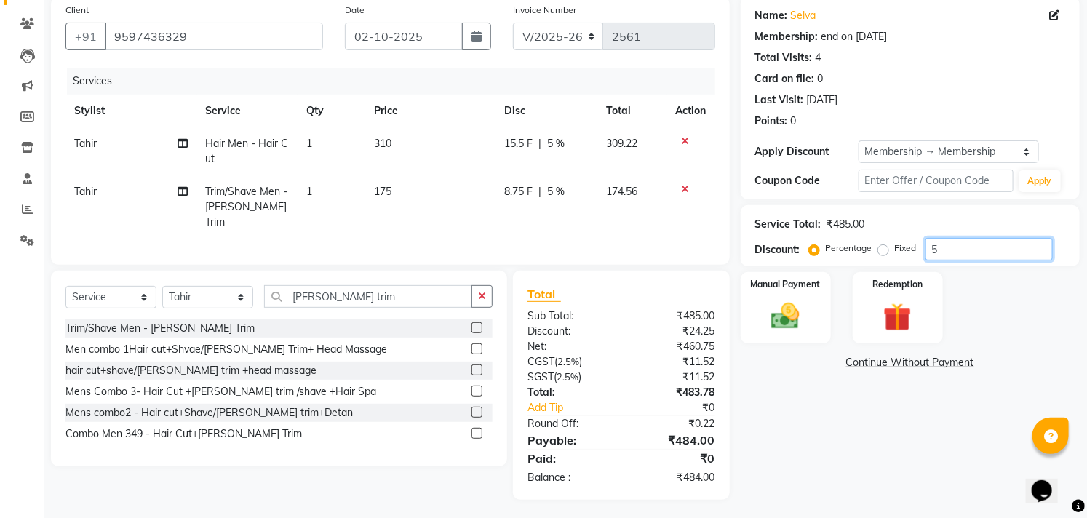
click at [953, 259] on input "5" at bounding box center [989, 249] width 127 height 23
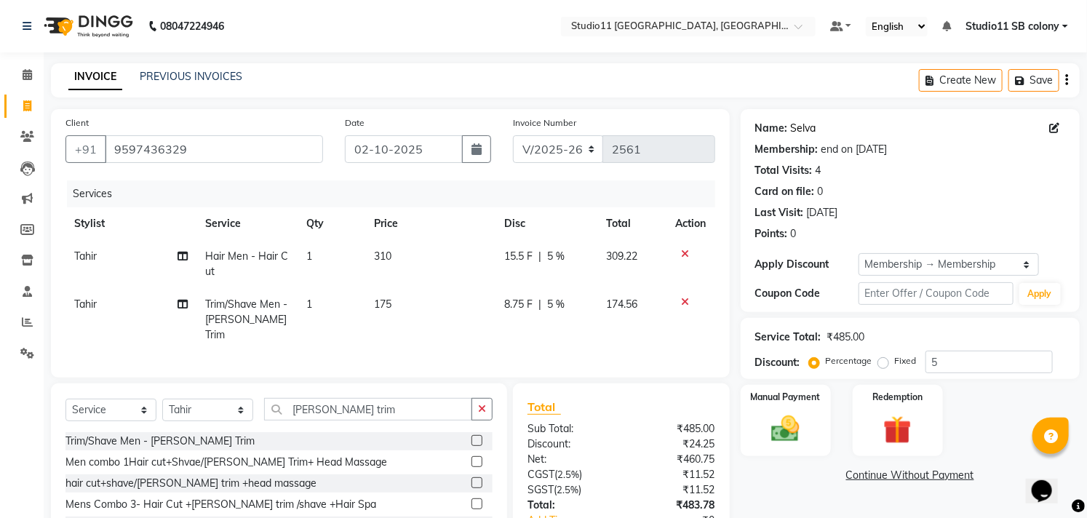
click at [808, 127] on link "Selva" at bounding box center [803, 128] width 25 height 15
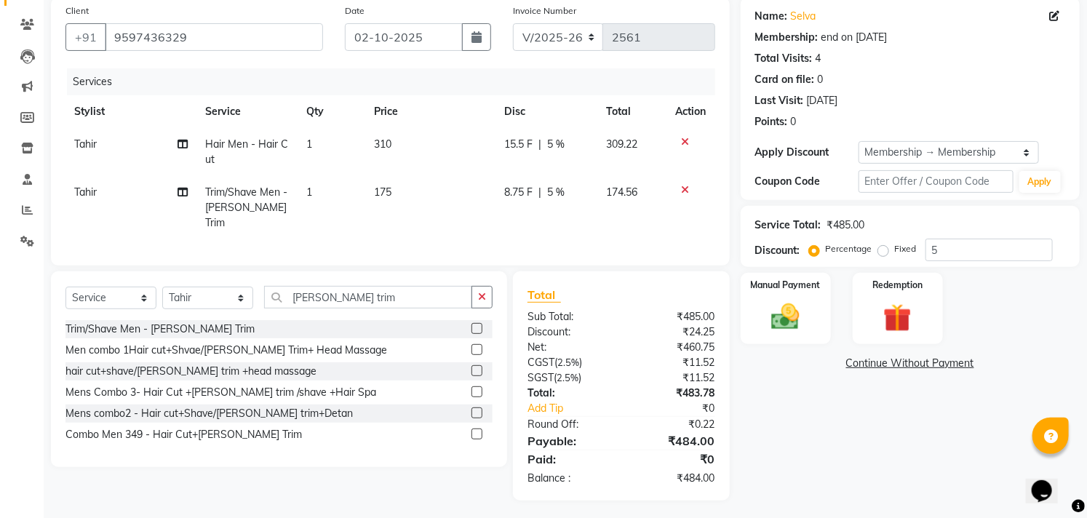
scroll to position [113, 0]
click at [985, 259] on input "5" at bounding box center [989, 249] width 127 height 23
type input "0"
click at [795, 426] on div "Name: Selva Membership: end on 07-08-2125 Total Visits: 4 Card on file: 0 Last …" at bounding box center [916, 248] width 350 height 504
click at [819, 466] on div "Name: Selva Membership: end on 07-08-2125 Total Visits: 4 Card on file: 0 Last …" at bounding box center [916, 248] width 350 height 504
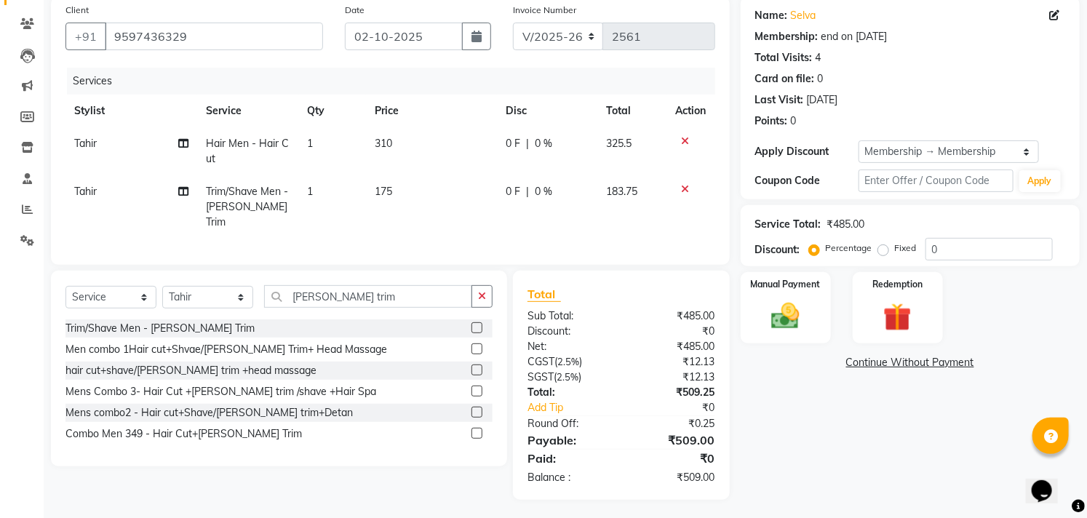
click at [441, 186] on td "175" at bounding box center [431, 206] width 131 height 63
select select "70879"
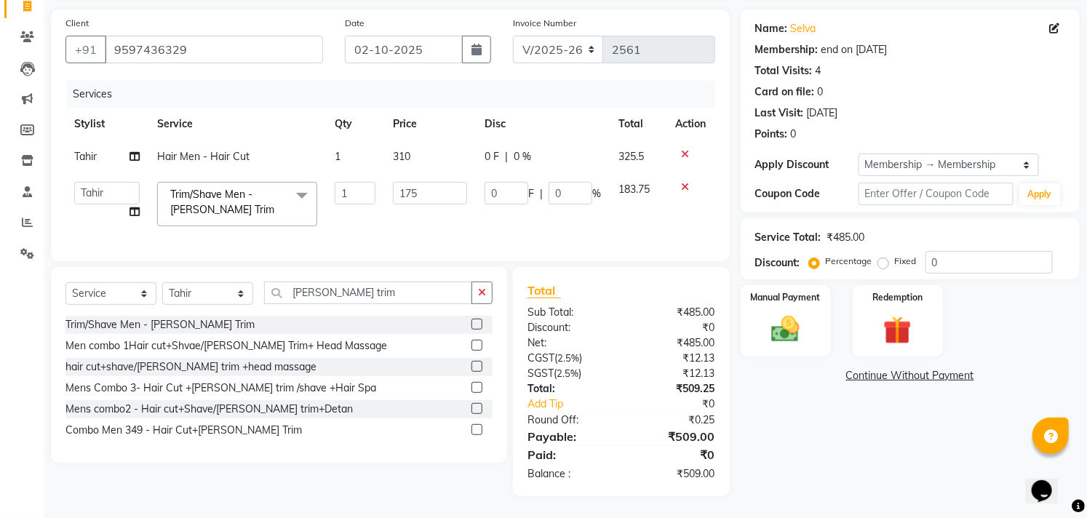
scroll to position [111, 0]
click at [441, 186] on input "175" at bounding box center [430, 193] width 74 height 23
type input "118"
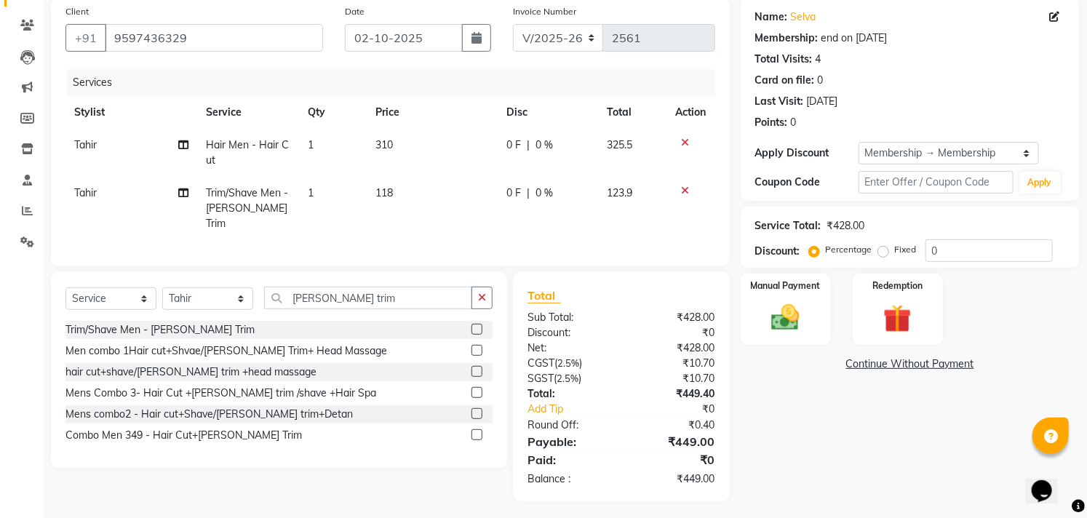
click at [817, 478] on div "Name: Selva Membership: end on 07-08-2125 Total Visits: 4 Card on file: 0 Last …" at bounding box center [916, 250] width 350 height 504
click at [391, 179] on td "118" at bounding box center [432, 208] width 131 height 63
select select "70879"
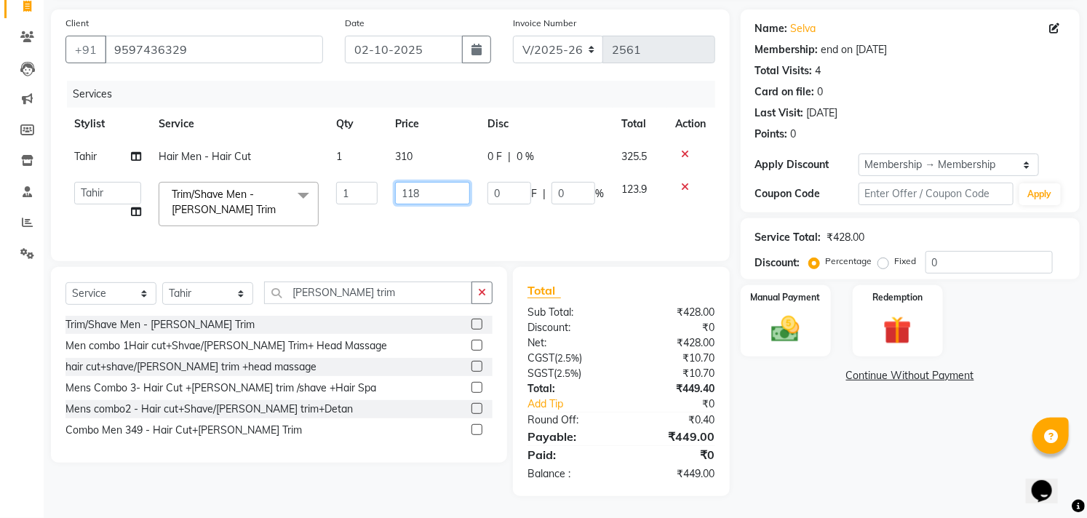
click at [431, 184] on input "118" at bounding box center [432, 193] width 75 height 23
type input "1"
type input "200"
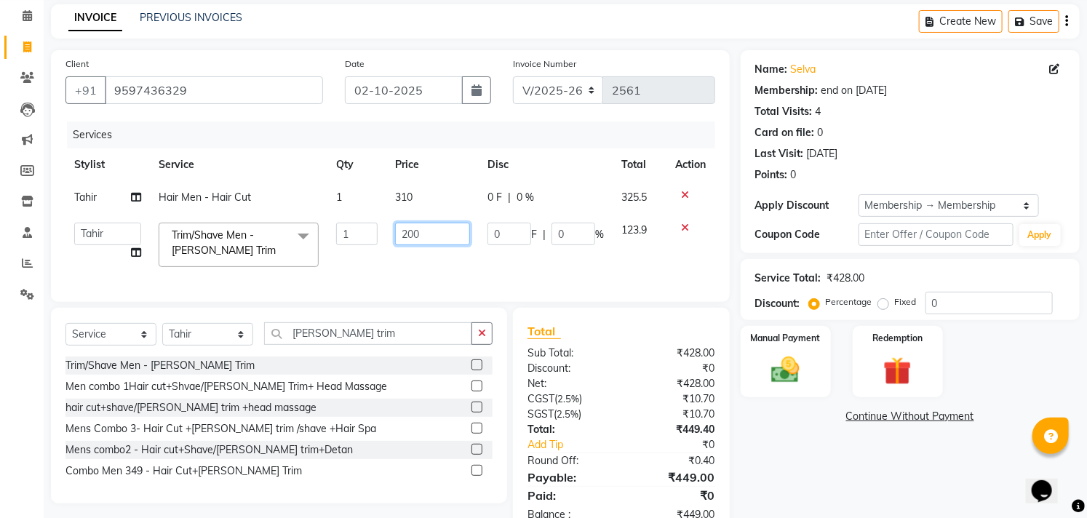
scroll to position [31, 0]
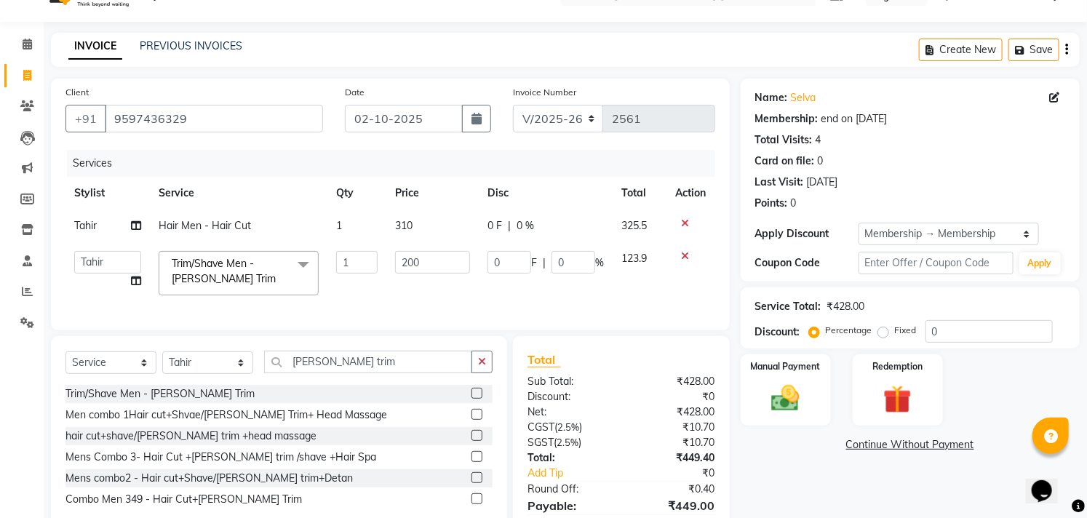
click at [766, 460] on div "Name: Selva Membership: end on 07-08-2125 Total Visits: 4 Card on file: 0 Last …" at bounding box center [916, 322] width 350 height 487
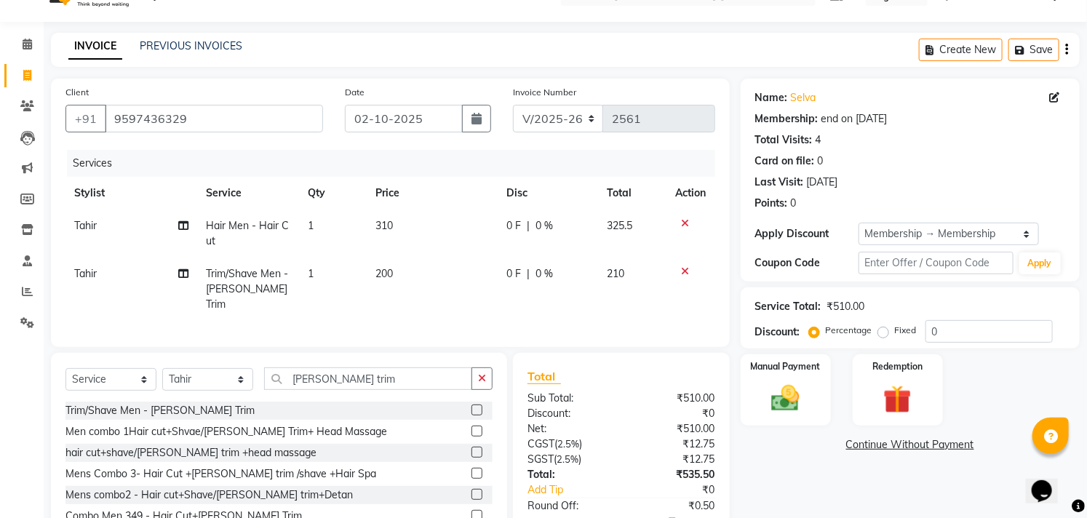
scroll to position [113, 0]
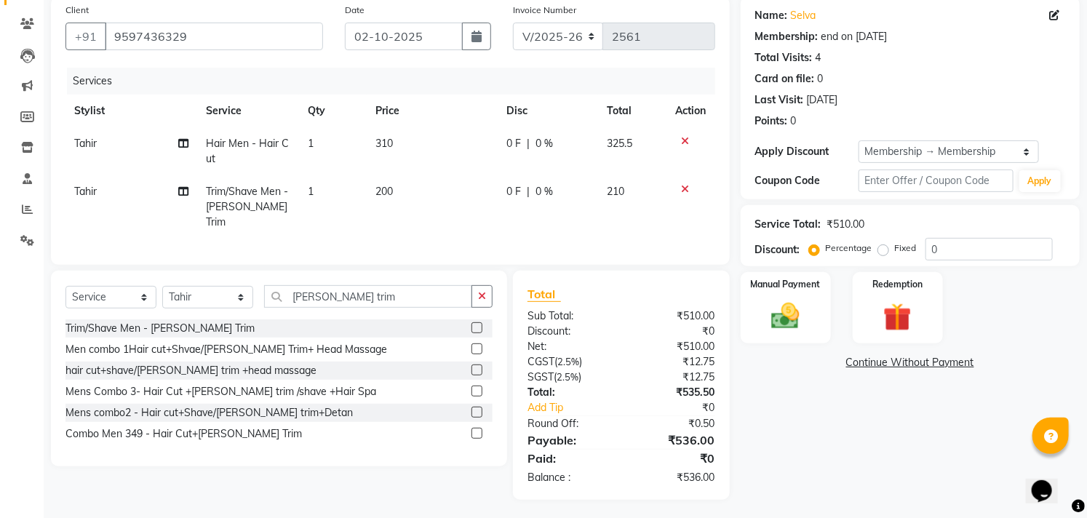
click at [422, 135] on td "310" at bounding box center [432, 151] width 131 height 48
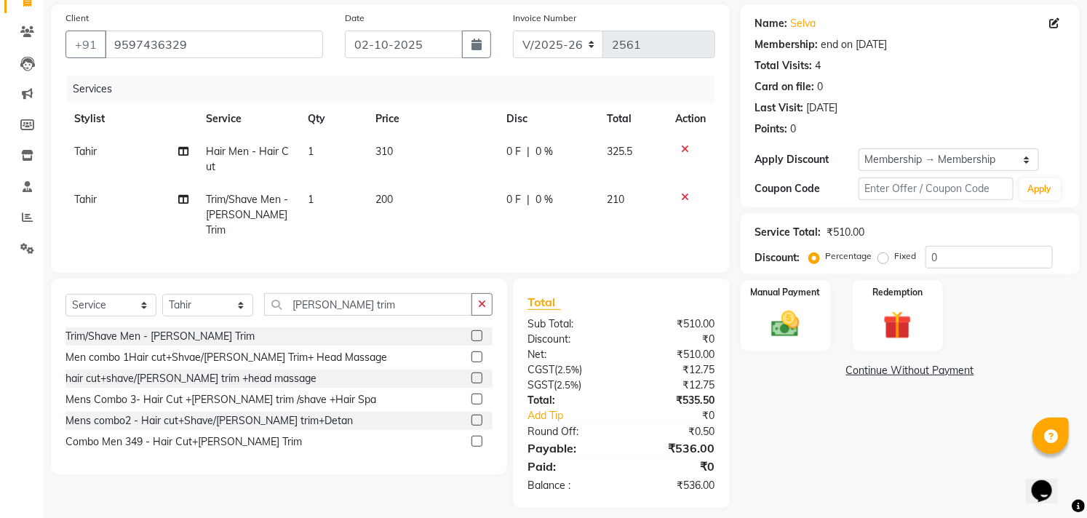
select select "70879"
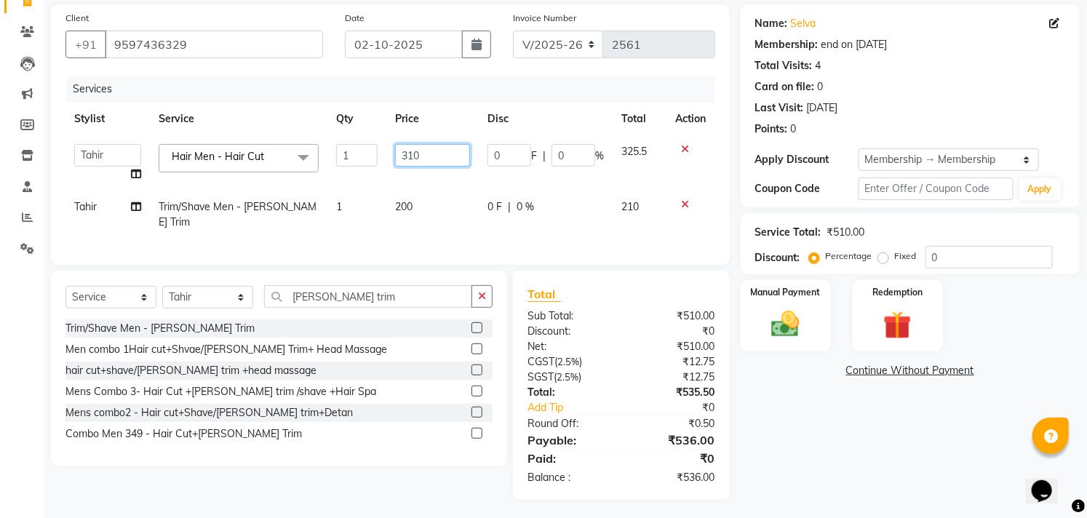
click at [441, 148] on input "310" at bounding box center [432, 155] width 75 height 23
type input "350"
click at [483, 92] on div "Services" at bounding box center [396, 89] width 659 height 27
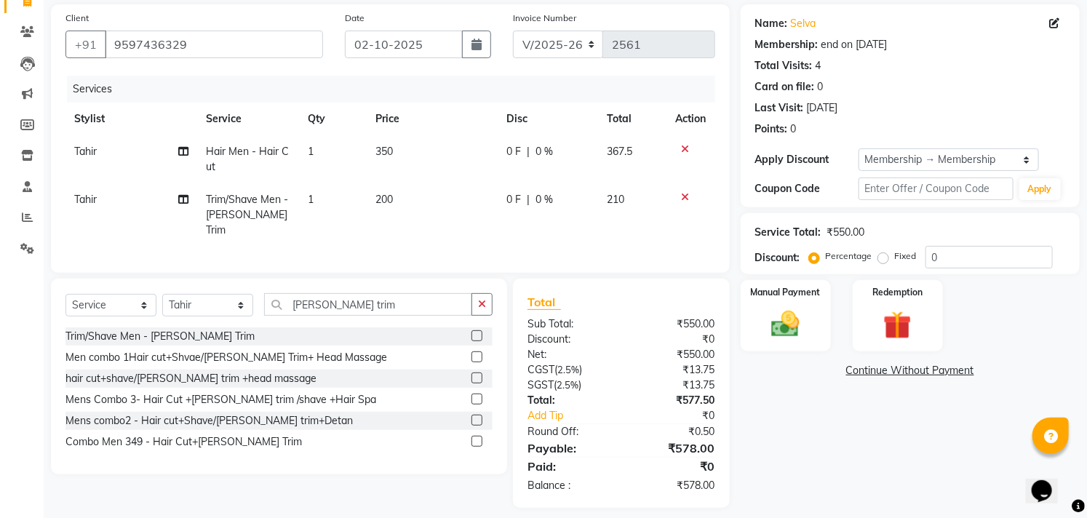
click at [419, 151] on td "350" at bounding box center [432, 159] width 131 height 48
select select "70879"
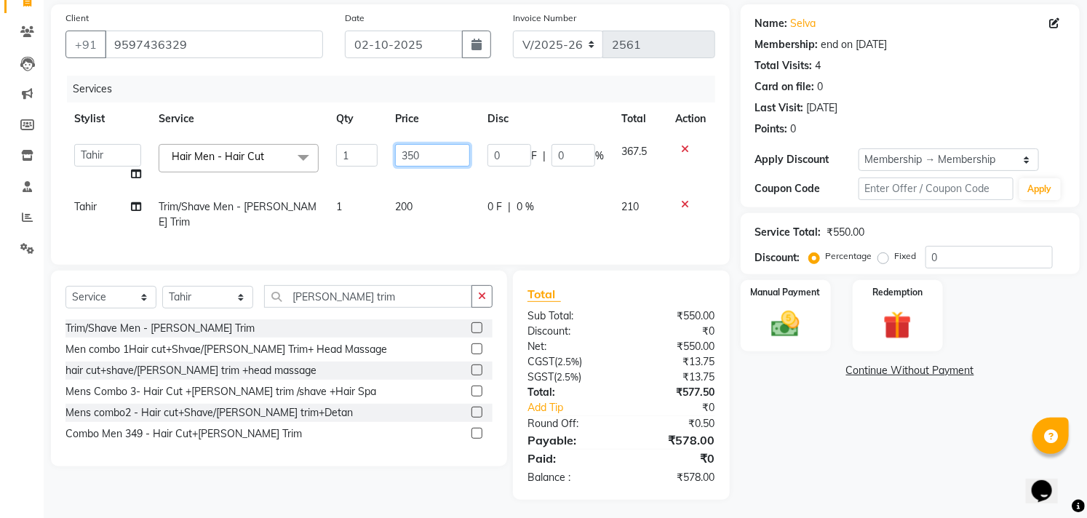
click at [429, 151] on input "350" at bounding box center [432, 155] width 75 height 23
type input "335"
click at [460, 105] on th "Price" at bounding box center [432, 119] width 92 height 33
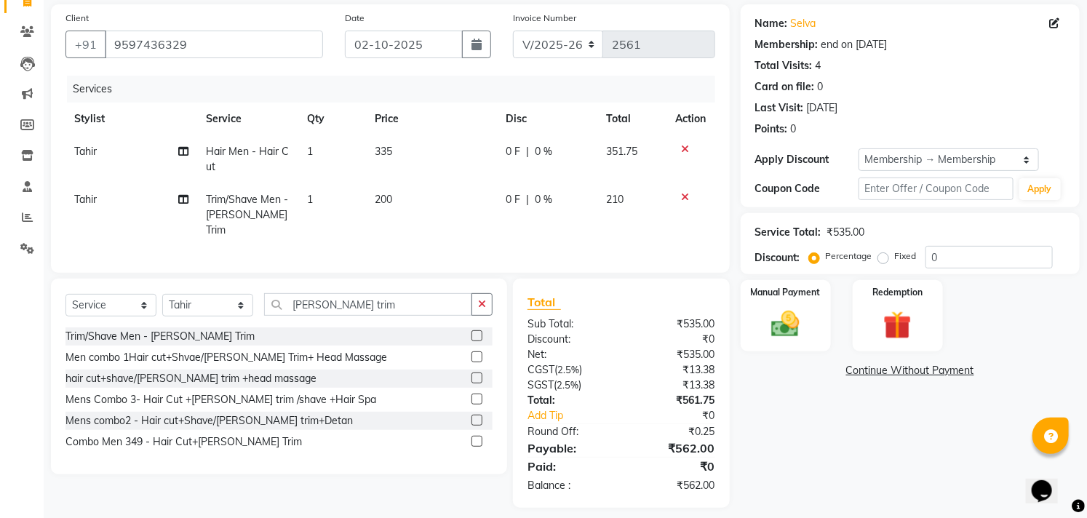
click at [428, 151] on td "335" at bounding box center [431, 159] width 131 height 48
select select "70879"
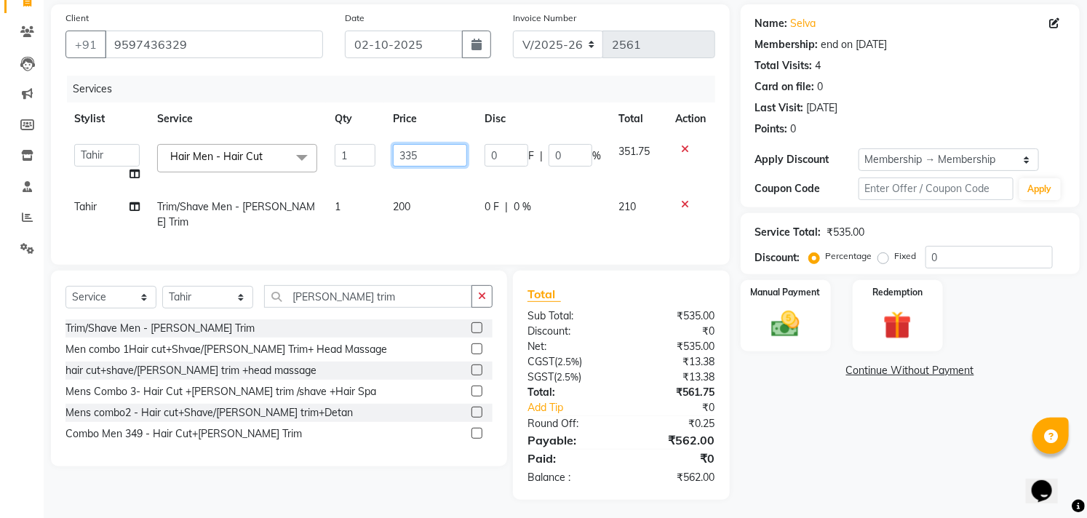
click at [428, 151] on input "335" at bounding box center [430, 155] width 74 height 23
type input "325"
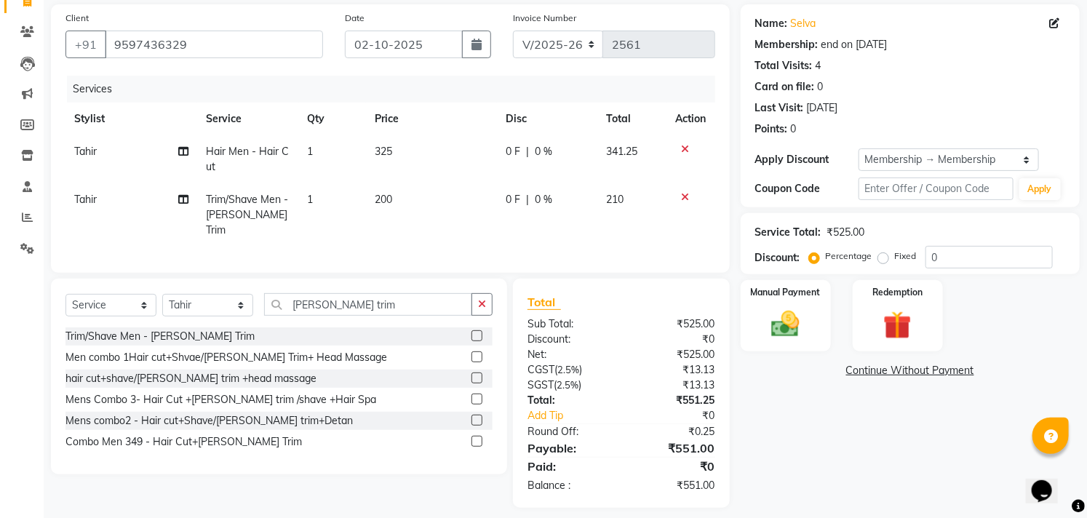
click at [456, 98] on div "Services" at bounding box center [396, 89] width 659 height 27
click at [429, 159] on td "325" at bounding box center [431, 159] width 131 height 48
select select "70879"
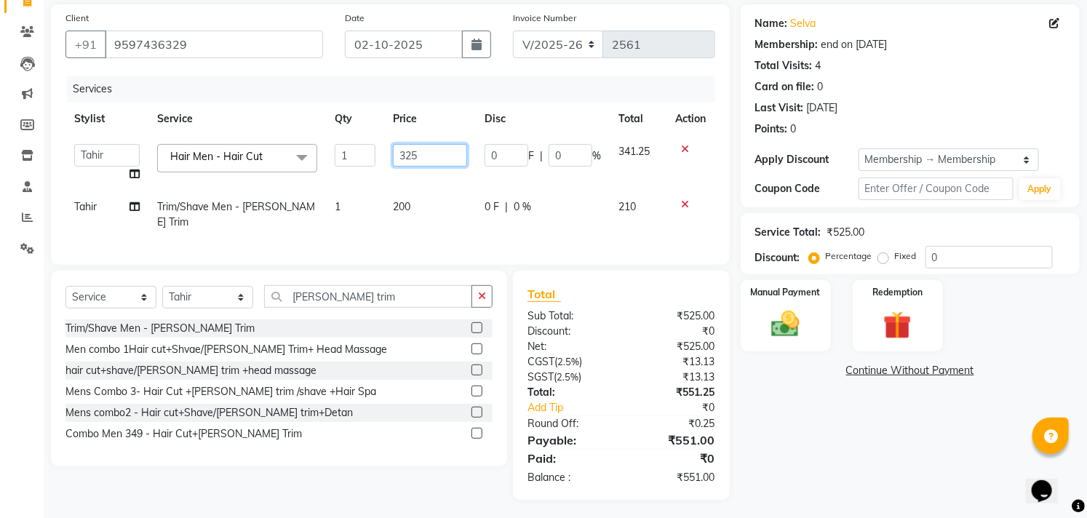
click at [429, 157] on input "325" at bounding box center [430, 155] width 74 height 23
type input "327"
click at [446, 119] on th "Price" at bounding box center [430, 119] width 92 height 33
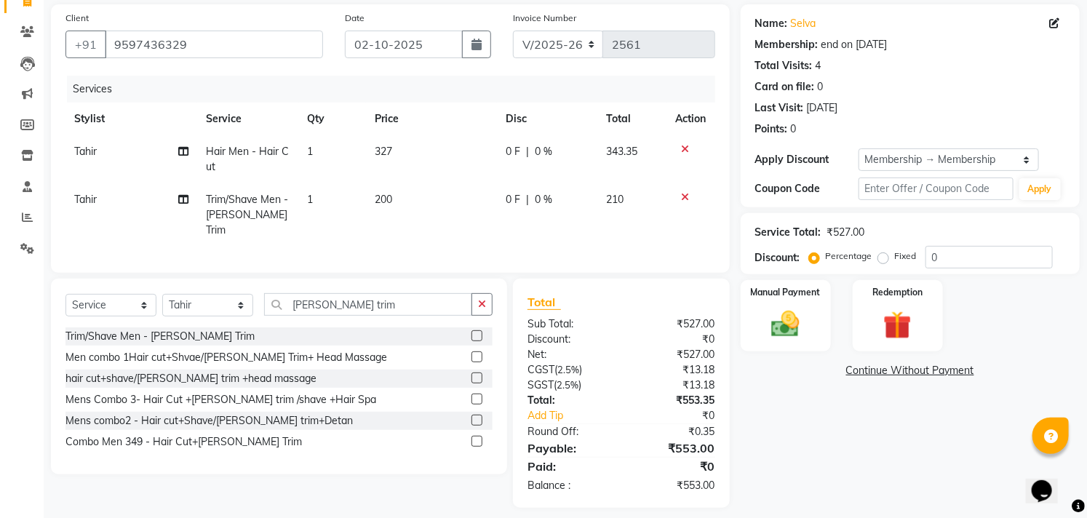
click at [437, 148] on td "327" at bounding box center [431, 159] width 131 height 48
select select "70879"
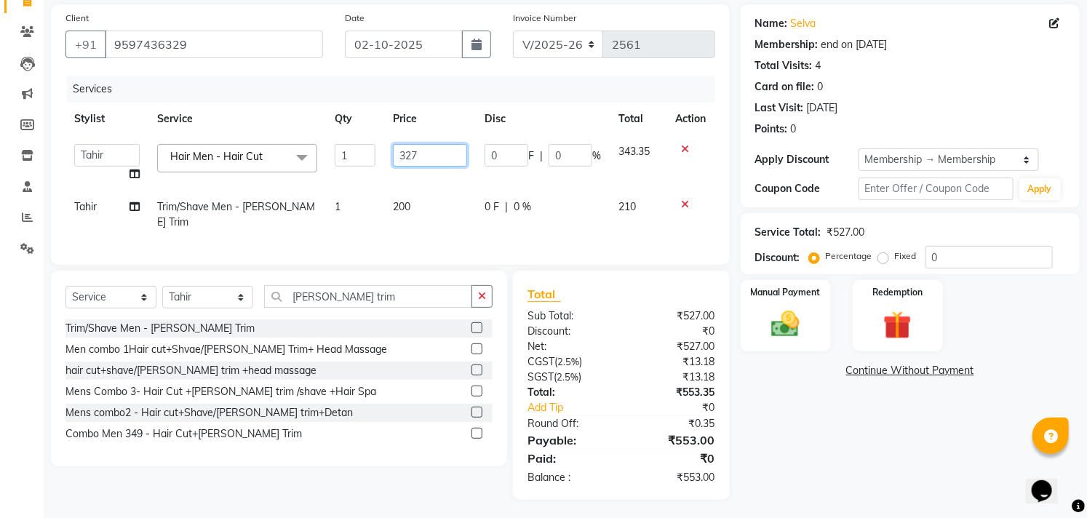
click at [437, 148] on input "327" at bounding box center [430, 155] width 74 height 23
type input "329"
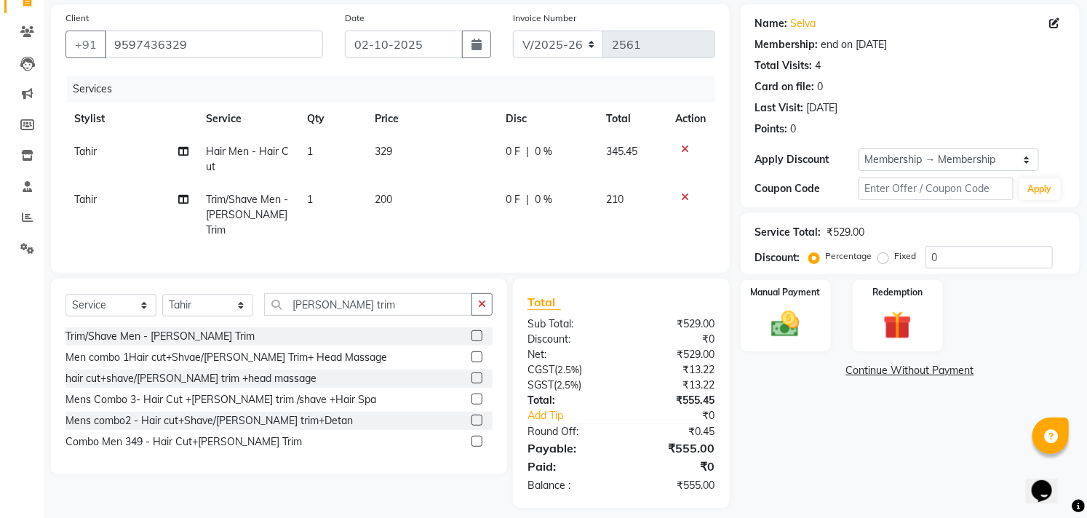
click at [453, 127] on th "Price" at bounding box center [431, 119] width 131 height 33
click at [791, 348] on div "Manual Payment" at bounding box center [786, 316] width 94 height 74
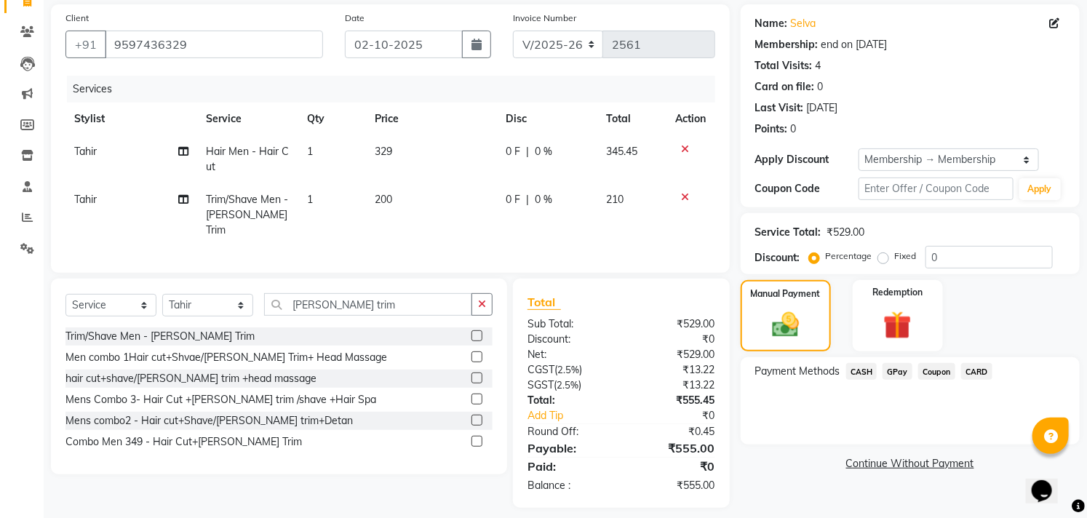
click at [898, 369] on span "GPay" at bounding box center [898, 371] width 30 height 17
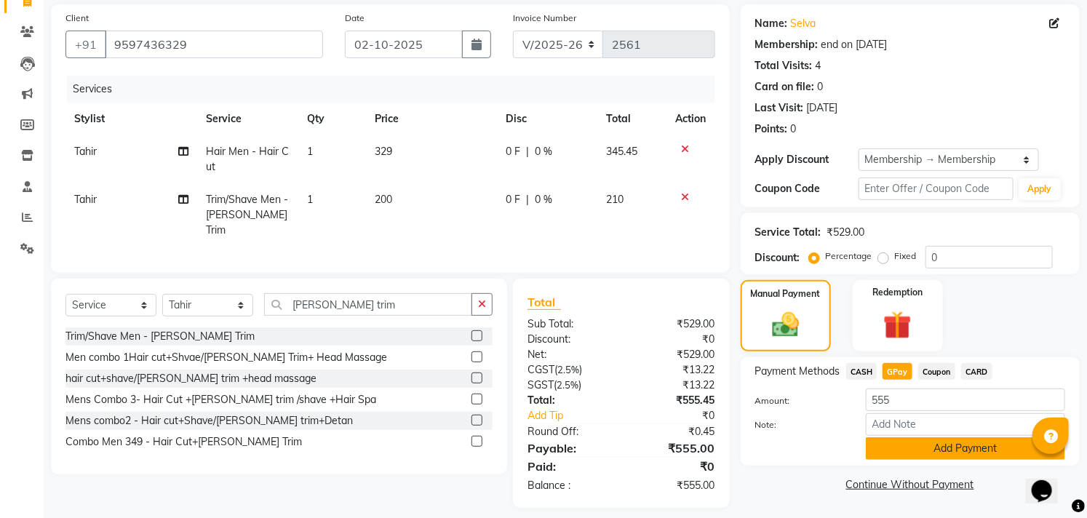
click at [921, 454] on button "Add Payment" at bounding box center [965, 448] width 199 height 23
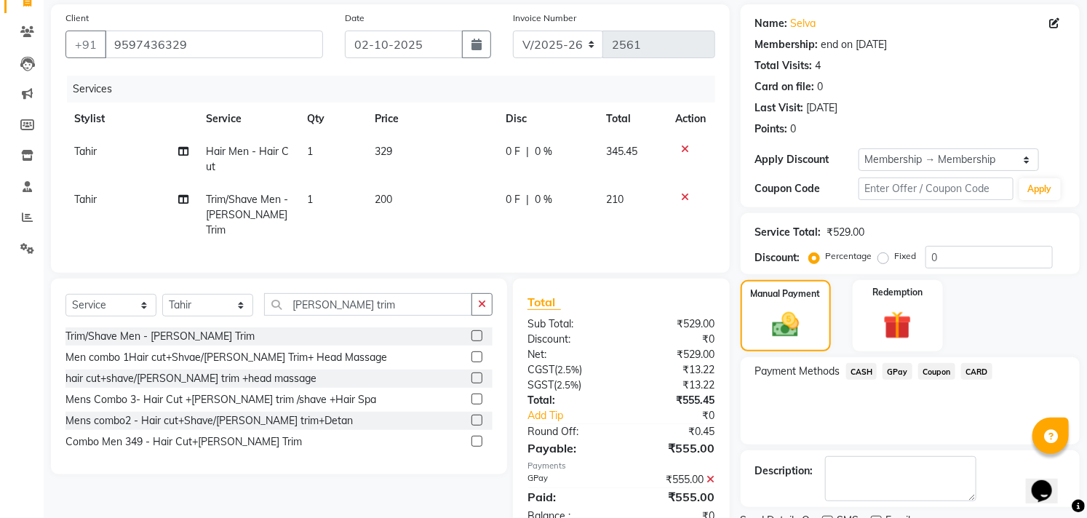
scroll to position [164, 0]
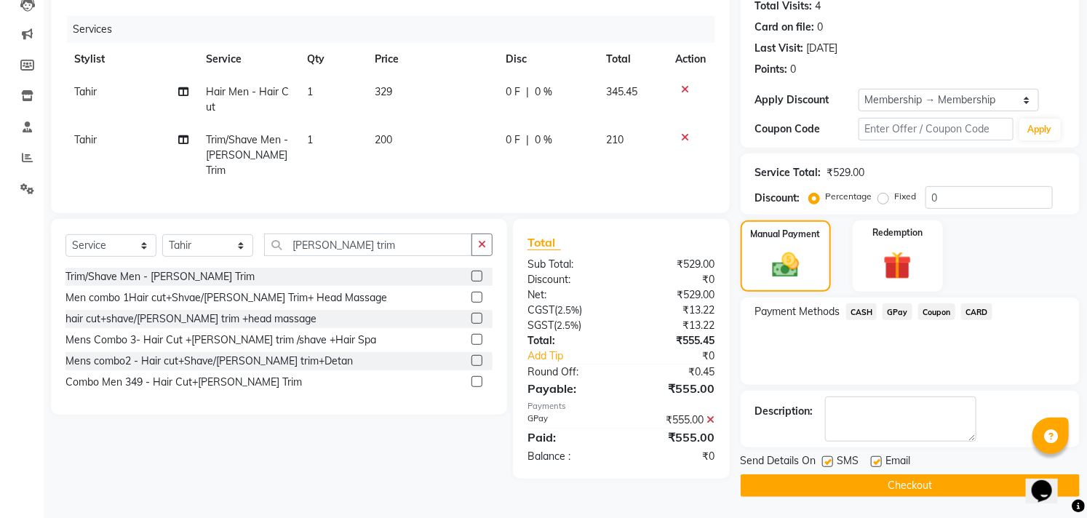
click at [875, 460] on label at bounding box center [876, 461] width 11 height 11
click at [875, 460] on input "checkbox" at bounding box center [875, 462] width 9 height 9
checkbox input "false"
click at [827, 460] on label at bounding box center [827, 461] width 11 height 11
click at [827, 460] on input "checkbox" at bounding box center [826, 462] width 9 height 9
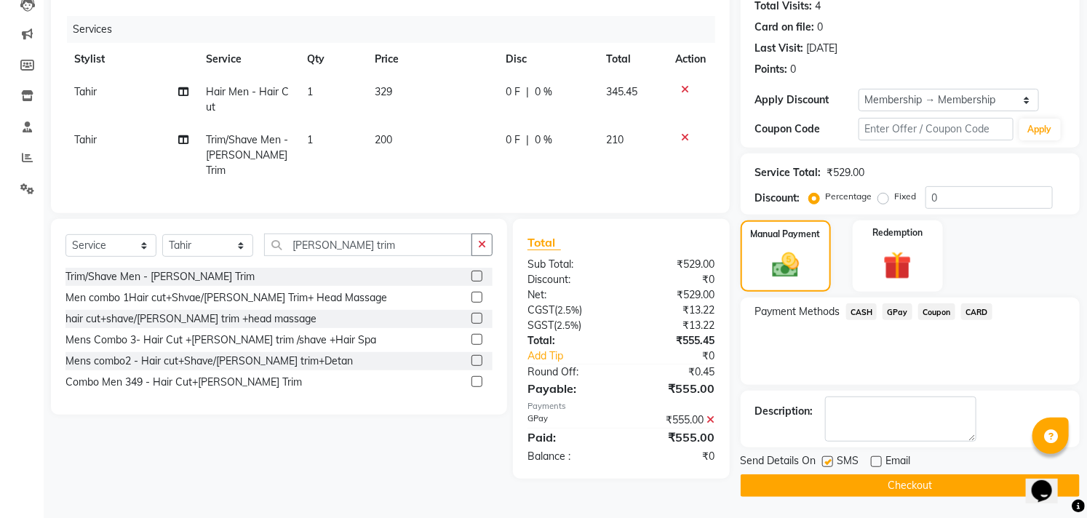
checkbox input "false"
click at [846, 496] on button "Checkout" at bounding box center [910, 485] width 339 height 23
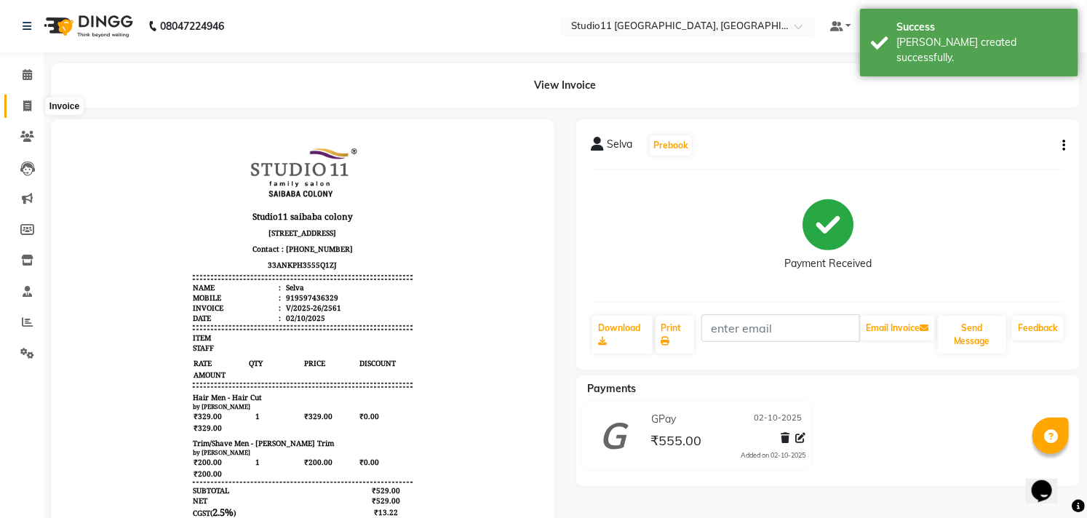
click at [32, 111] on span at bounding box center [27, 106] width 25 height 17
select select "service"
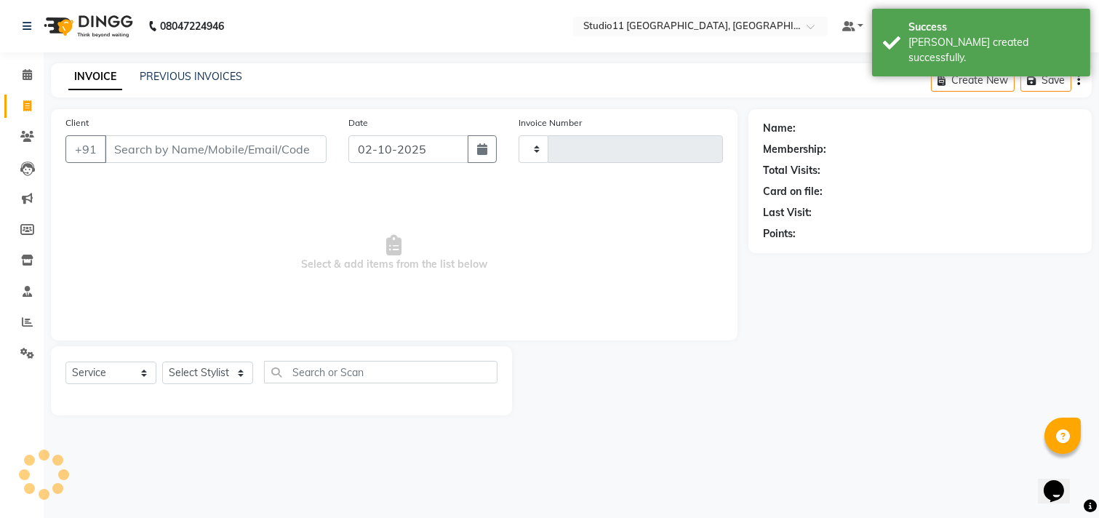
click at [167, 69] on div "PREVIOUS INVOICES" at bounding box center [191, 76] width 103 height 15
click at [188, 81] on link "PREVIOUS INVOICES" at bounding box center [191, 76] width 103 height 13
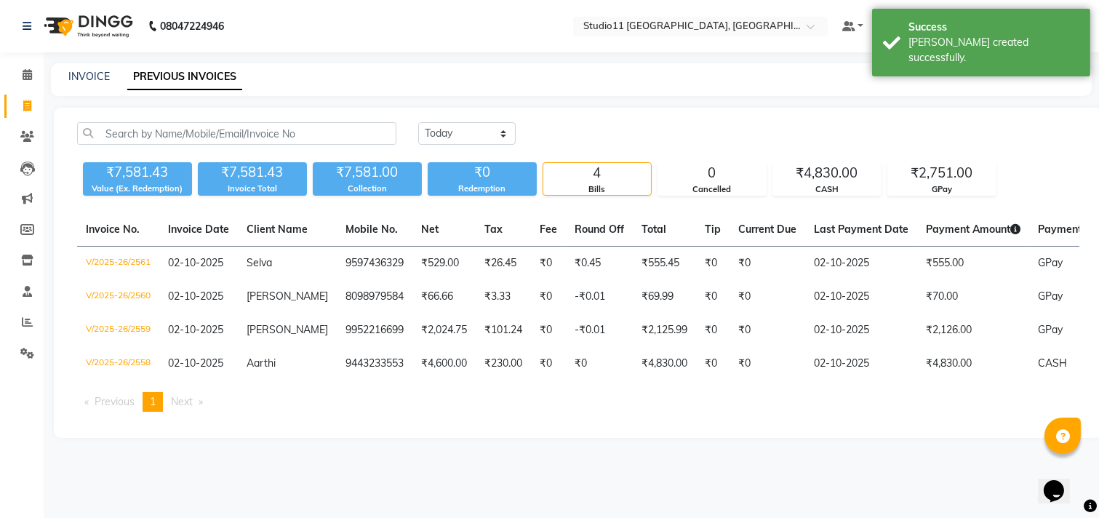
click at [92, 86] on div "INVOICE PREVIOUS INVOICES" at bounding box center [571, 79] width 1041 height 33
click at [97, 71] on link "INVOICE" at bounding box center [88, 76] width 41 height 13
select select "service"
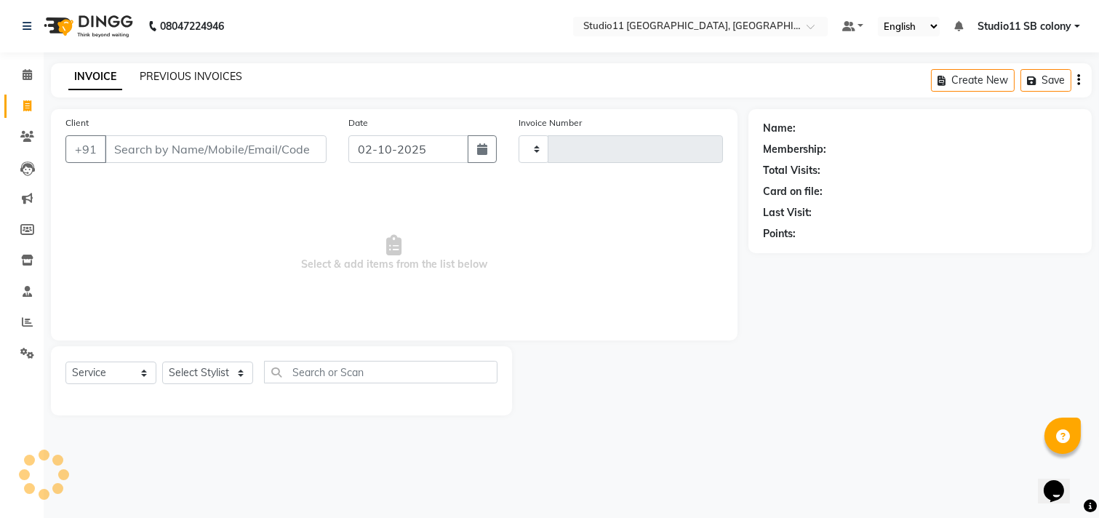
click at [139, 71] on div "INVOICE PREVIOUS INVOICES" at bounding box center [146, 76] width 191 height 15
click at [156, 78] on link "PREVIOUS INVOICES" at bounding box center [191, 76] width 103 height 13
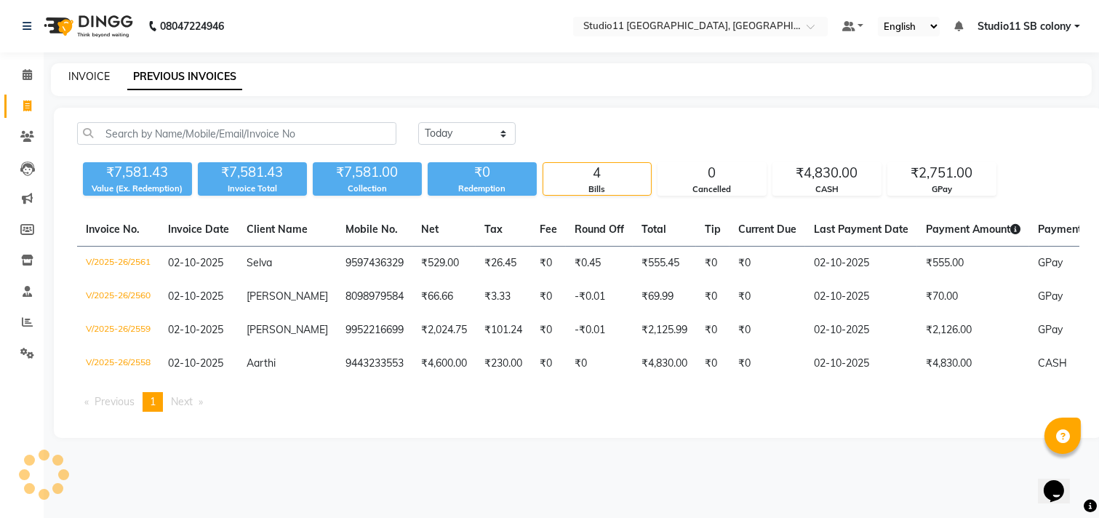
click at [71, 73] on link "INVOICE" at bounding box center [88, 76] width 41 height 13
select select "7717"
select select "service"
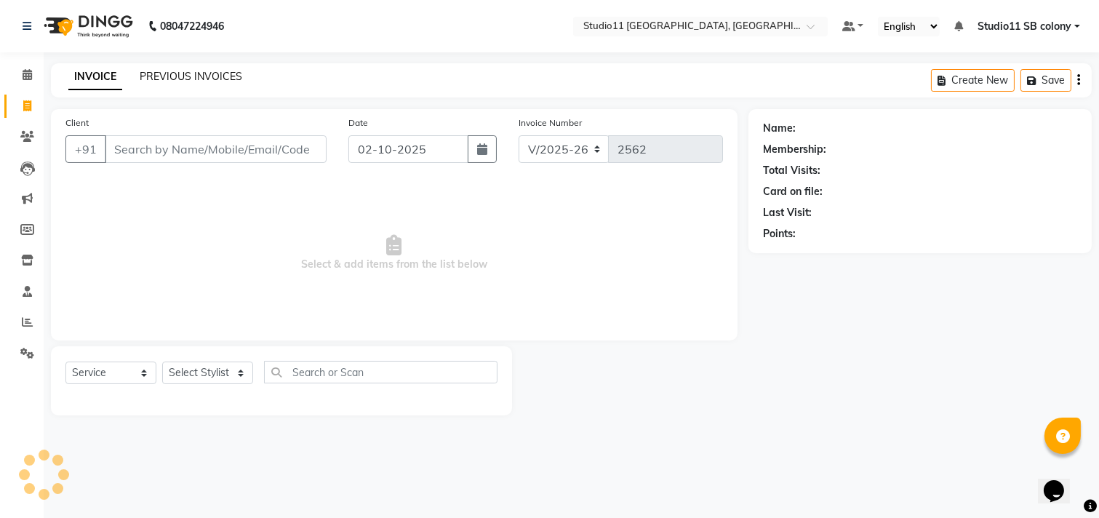
click at [160, 80] on link "PREVIOUS INVOICES" at bounding box center [191, 76] width 103 height 13
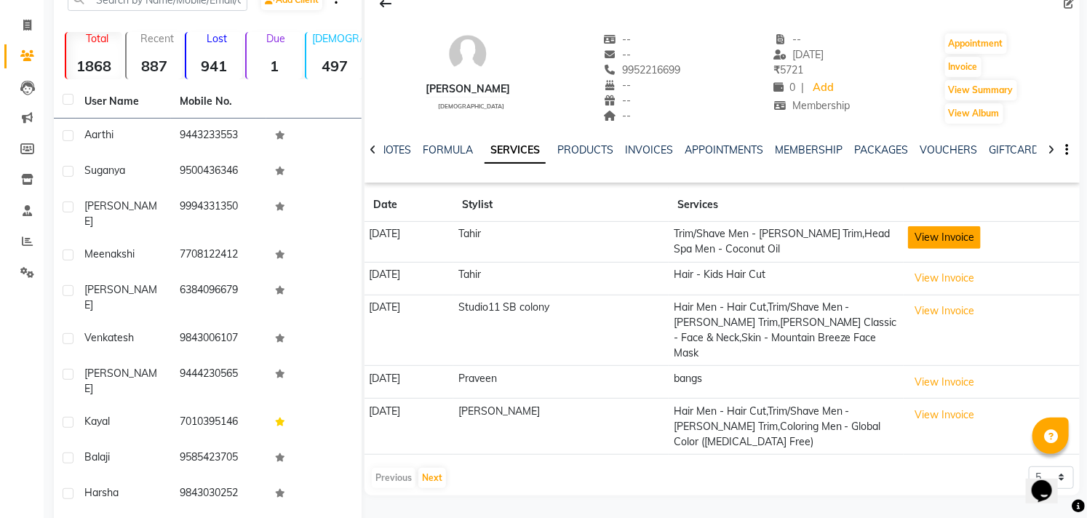
click at [954, 247] on button "View Invoice" at bounding box center [944, 237] width 73 height 23
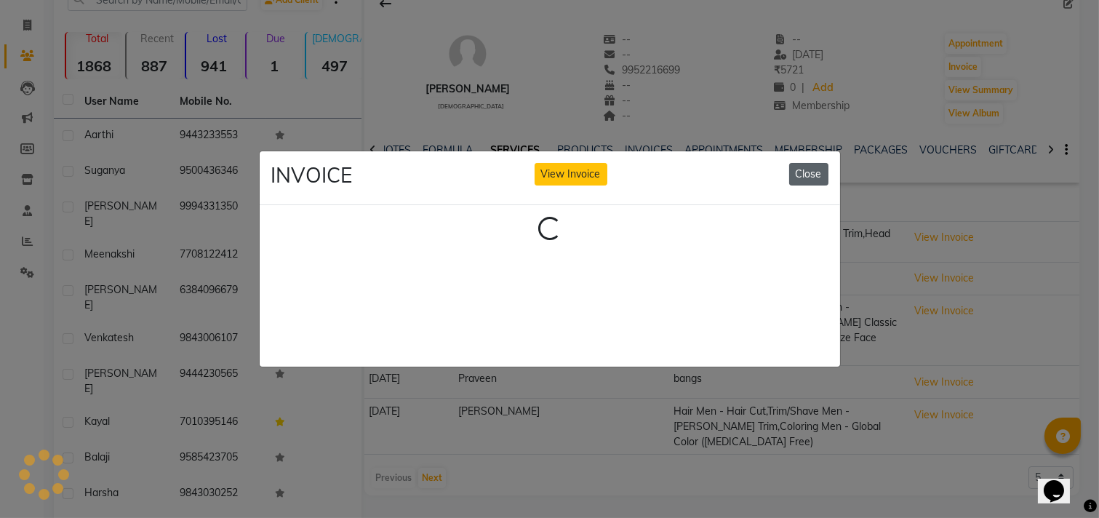
click at [821, 177] on button "Close" at bounding box center [808, 174] width 39 height 23
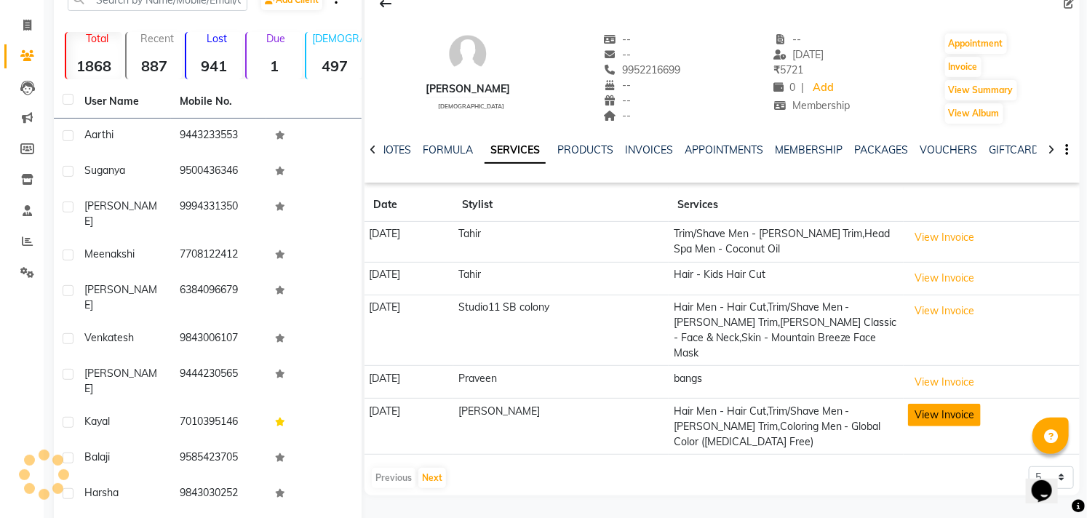
click at [933, 404] on button "View Invoice" at bounding box center [944, 415] width 73 height 23
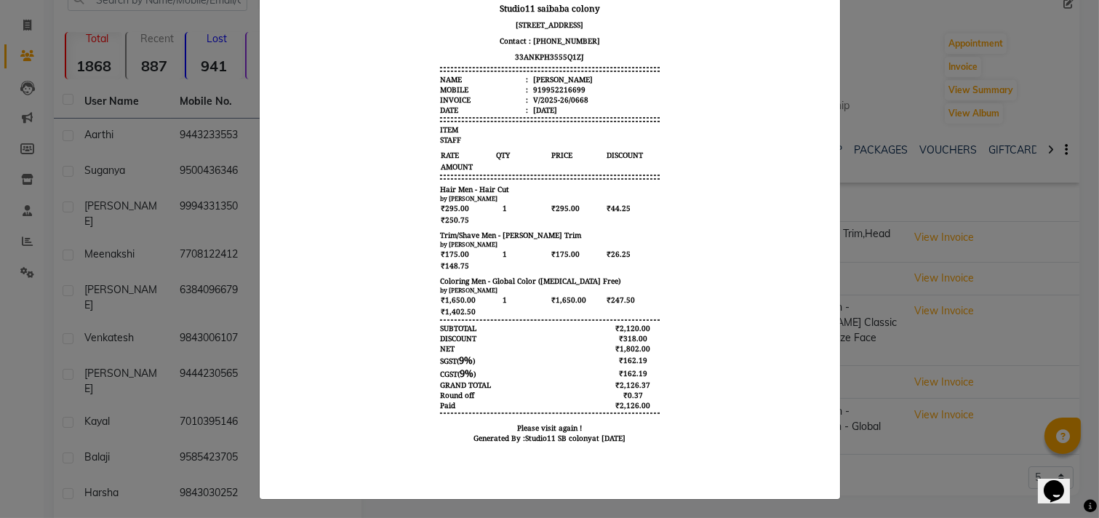
scroll to position [175, 0]
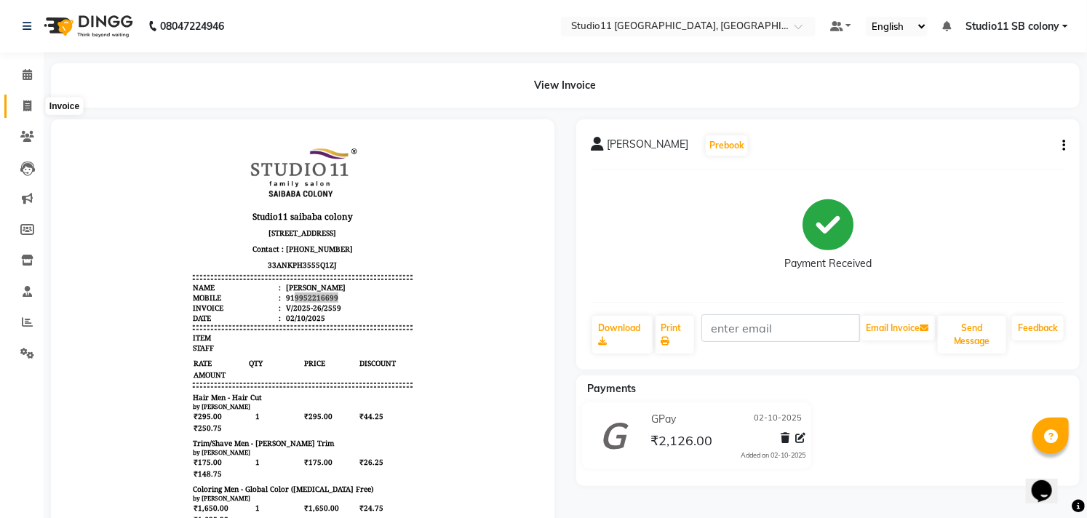
click at [33, 110] on span at bounding box center [27, 106] width 25 height 17
select select "service"
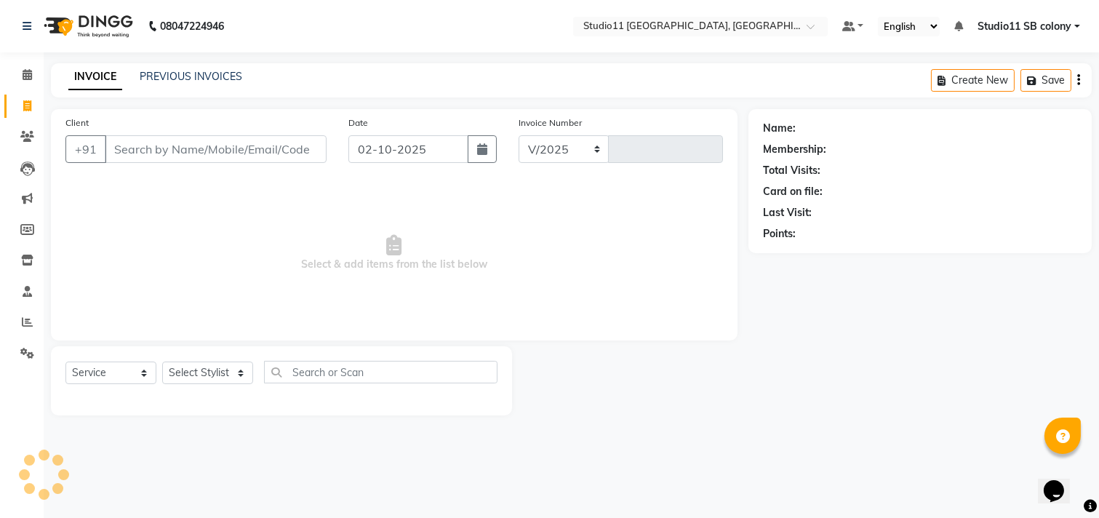
select select "7717"
type input "2561"
click at [162, 143] on input "Client" at bounding box center [216, 149] width 222 height 28
type input "9952216699"
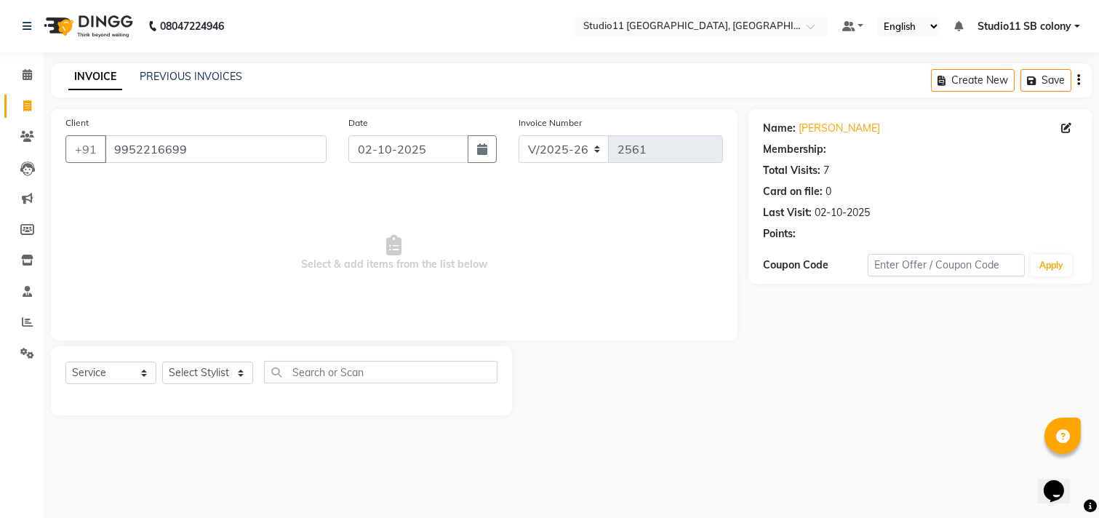
select select "1: Object"
click at [811, 124] on link "Vallinayagam" at bounding box center [839, 128] width 81 height 15
click at [209, 375] on select "Select Stylist Afzal Akbar Dani Jeni Josna kaif lavanya manimekalai Praveen Son…" at bounding box center [207, 373] width 91 height 23
select select "69120"
click at [162, 362] on select "Select Stylist Afzal Akbar Dani Jeni Josna kaif lavanya manimekalai Praveen Son…" at bounding box center [207, 373] width 91 height 23
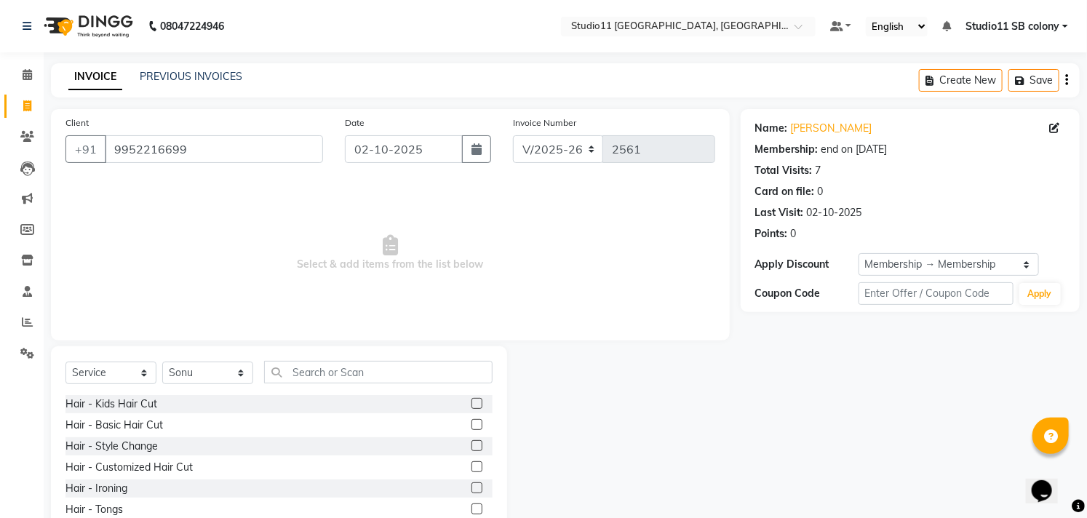
click at [335, 354] on div "Select Service Product Membership Package Voucher Prepaid Gift Card Select Styl…" at bounding box center [279, 453] width 456 height 215
click at [338, 365] on input "text" at bounding box center [378, 372] width 228 height 23
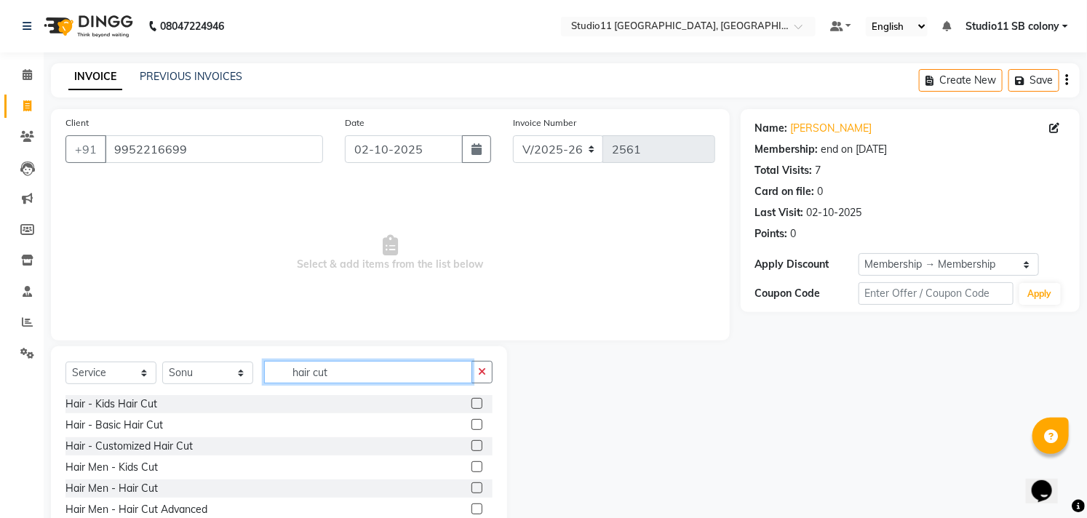
type input "hair cut"
drag, startPoint x: 467, startPoint y: 486, endPoint x: 437, endPoint y: 428, distance: 65.4
click at [472, 486] on label at bounding box center [477, 487] width 11 height 11
click at [472, 486] on input "checkbox" at bounding box center [476, 488] width 9 height 9
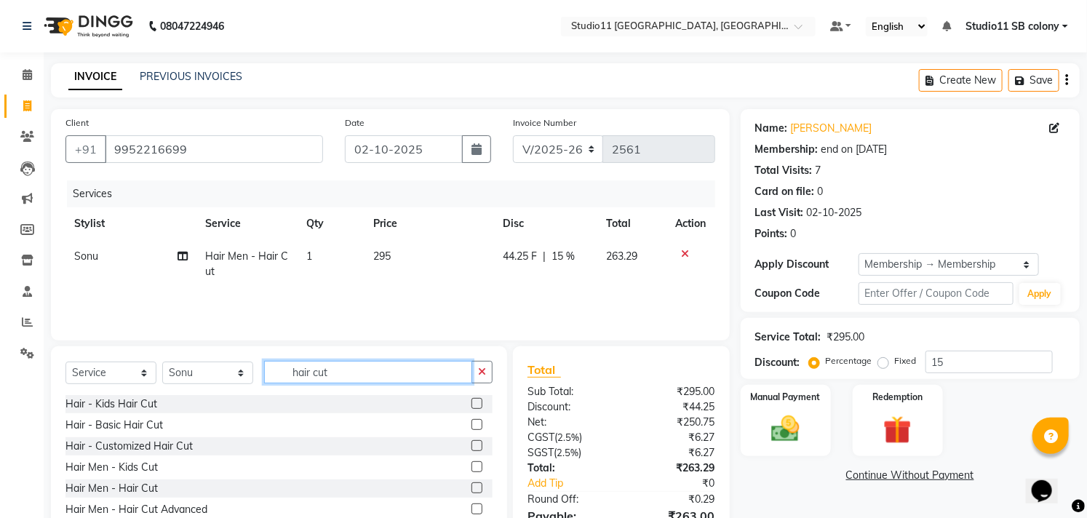
checkbox input "false"
drag, startPoint x: 396, startPoint y: 375, endPoint x: 214, endPoint y: 388, distance: 182.3
click at [214, 388] on div "Select Service Product Membership Package Voucher Prepaid Gift Card Select Styl…" at bounding box center [278, 378] width 427 height 34
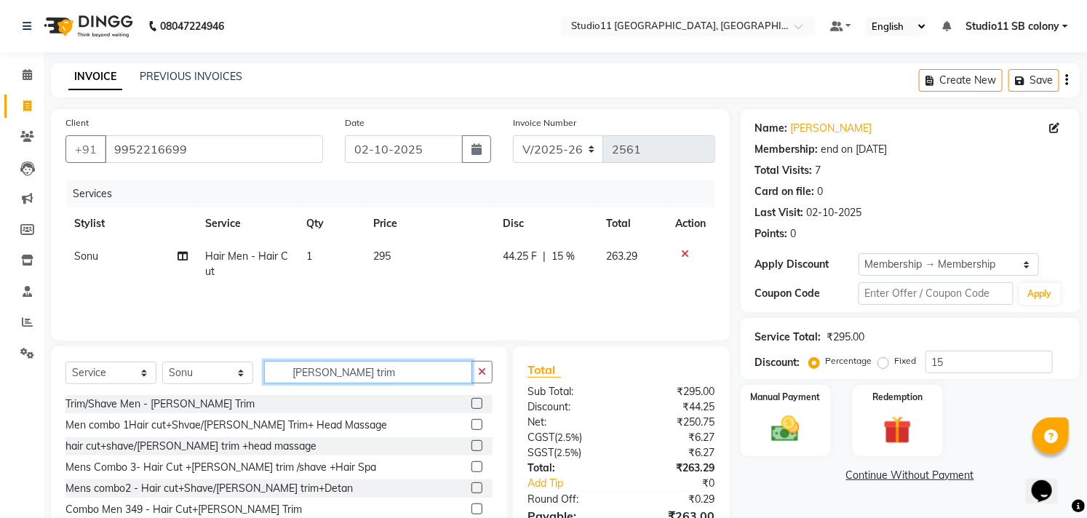
type input "beard trim"
click at [472, 402] on label at bounding box center [477, 403] width 11 height 11
click at [472, 402] on input "checkbox" at bounding box center [476, 403] width 9 height 9
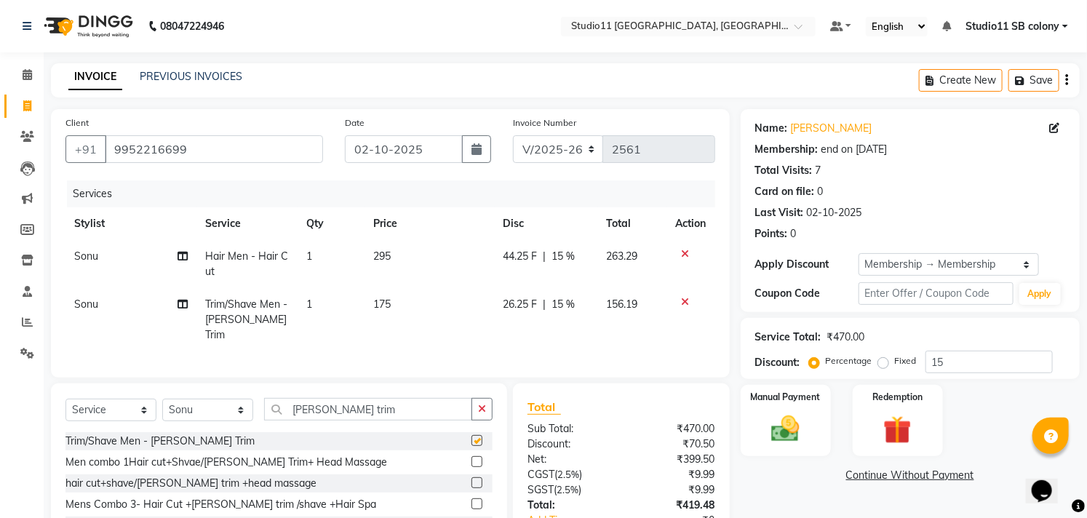
checkbox input "false"
click at [345, 398] on input "beard trim" at bounding box center [368, 409] width 208 height 23
type input "b"
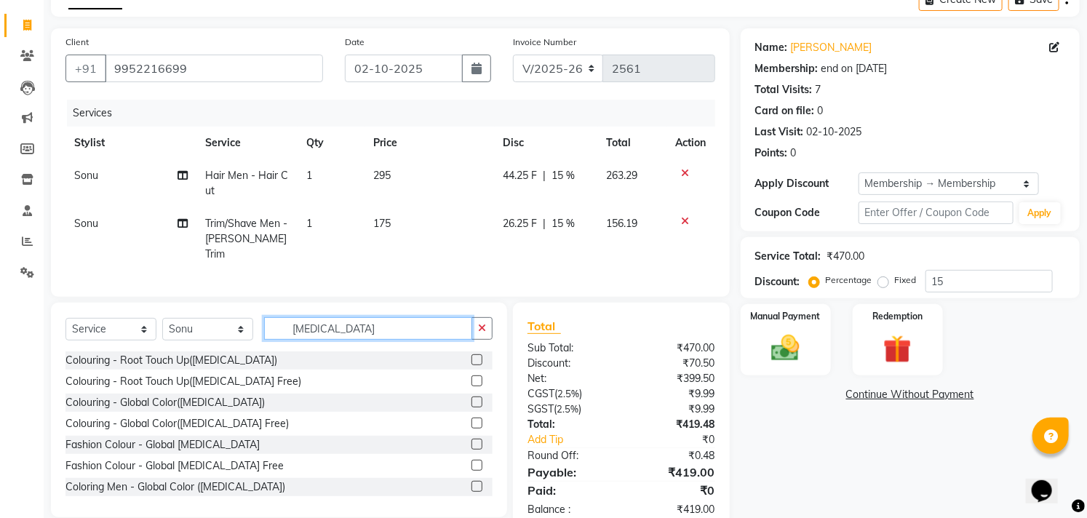
scroll to position [23, 0]
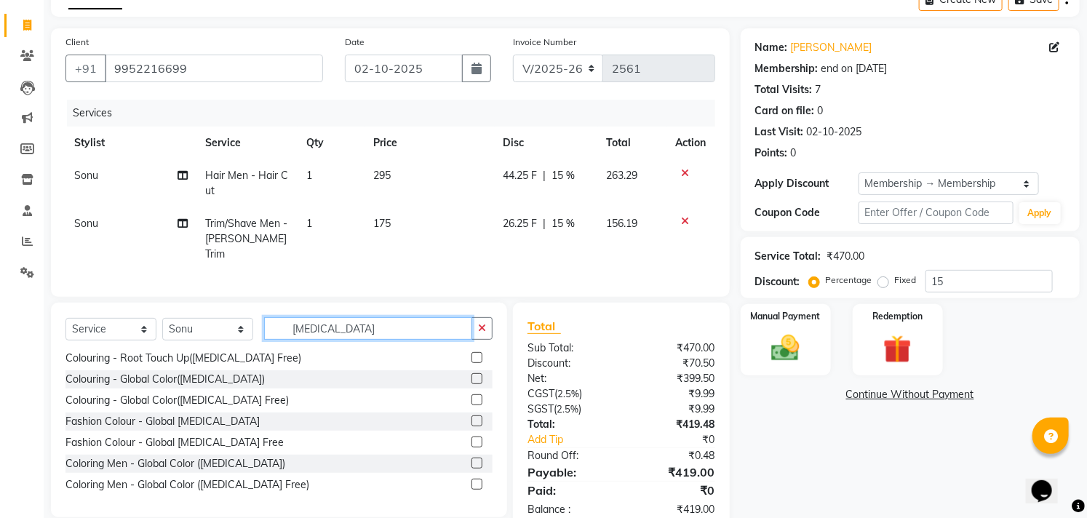
type input "ammonia"
click at [472, 479] on label at bounding box center [477, 484] width 11 height 11
click at [472, 480] on input "checkbox" at bounding box center [476, 484] width 9 height 9
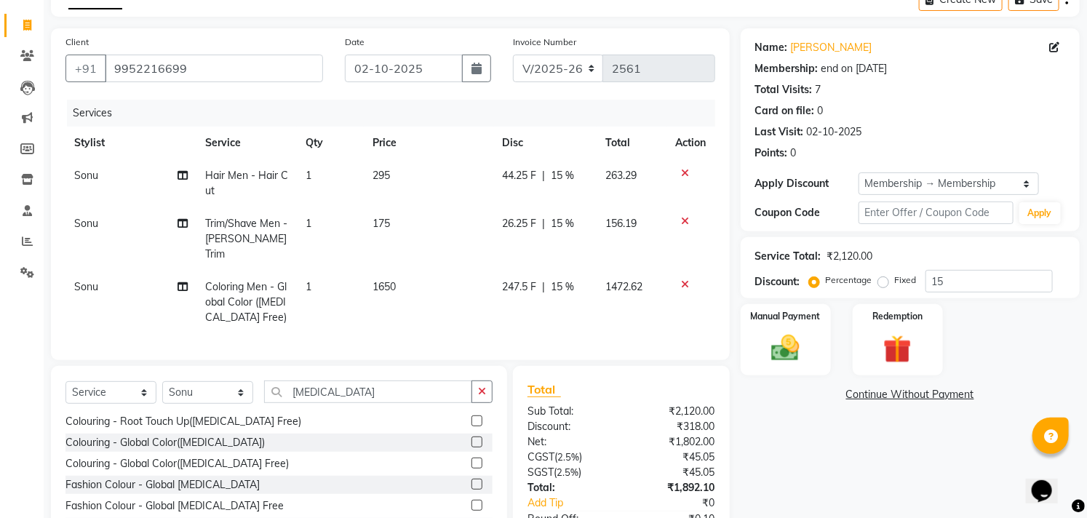
checkbox input "false"
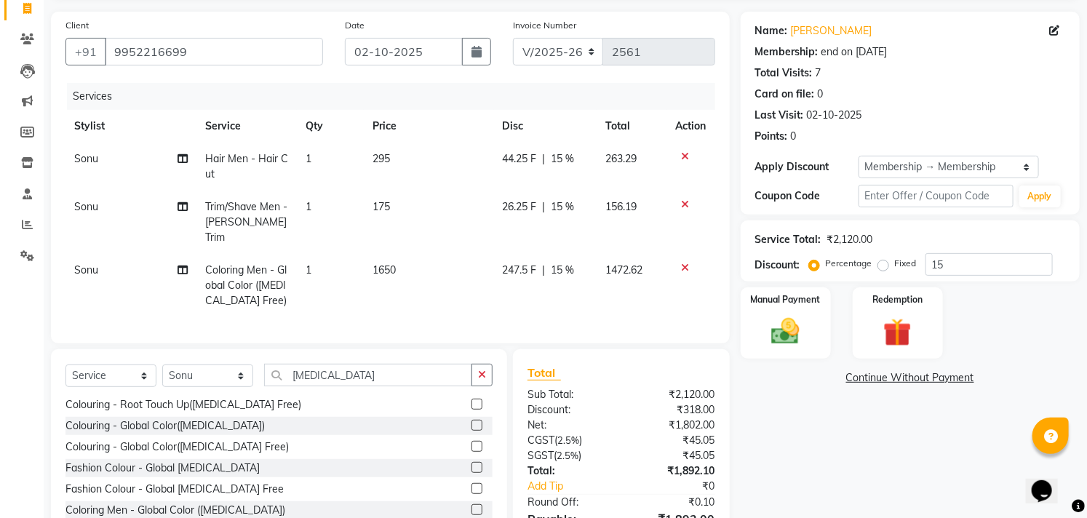
scroll to position [176, 0]
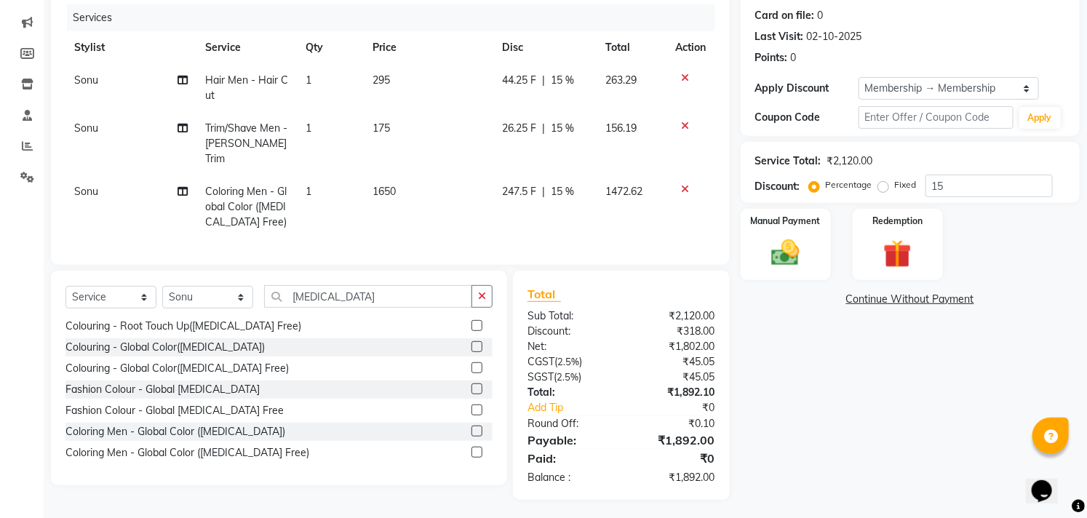
click at [575, 184] on td "247.5 F | 15 %" at bounding box center [545, 206] width 103 height 63
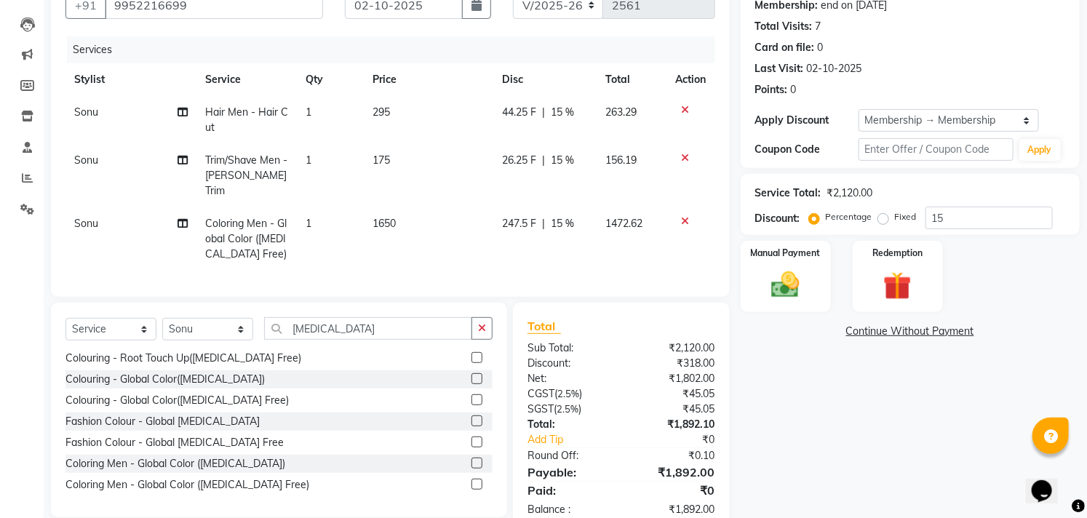
select select "69120"
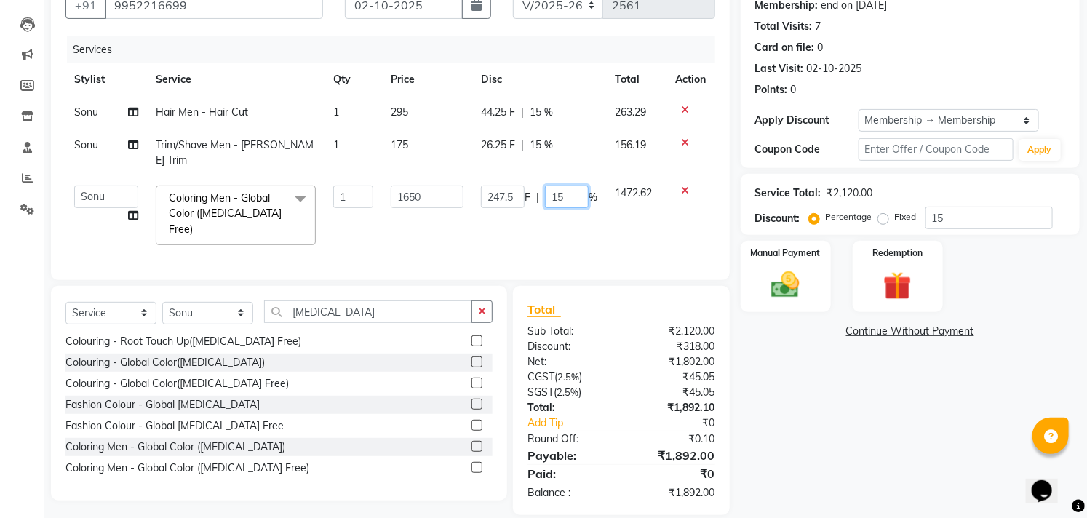
click at [584, 186] on input "15" at bounding box center [567, 197] width 44 height 23
type input "1"
type input "1.5"
click at [784, 423] on div "Name: Vallinayagam Membership: end on 19-02-2125 Total Visits: 7 Card on file: …" at bounding box center [916, 240] width 350 height 550
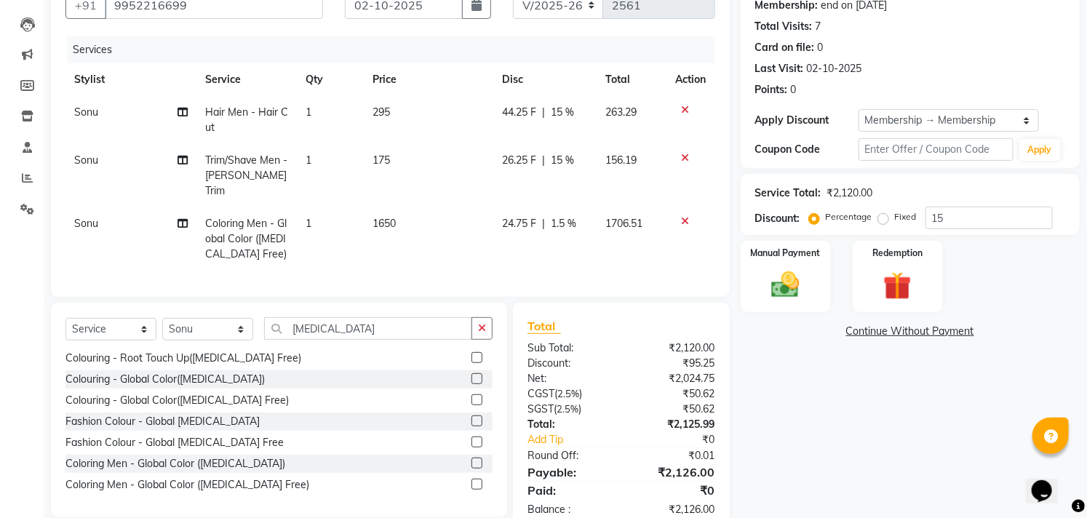
click at [569, 219] on td "24.75 F | 1.5 %" at bounding box center [544, 238] width 103 height 63
select select "69120"
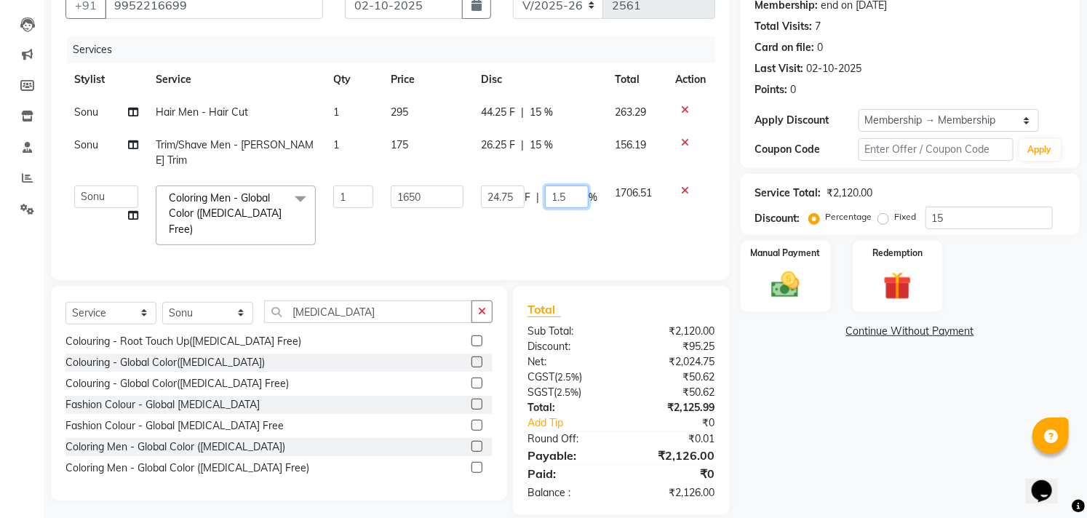
drag, startPoint x: 577, startPoint y: 193, endPoint x: 575, endPoint y: 183, distance: 10.4
click at [575, 183] on td "24.75 F | 1.5 %" at bounding box center [539, 215] width 134 height 77
type input "1"
type input "10"
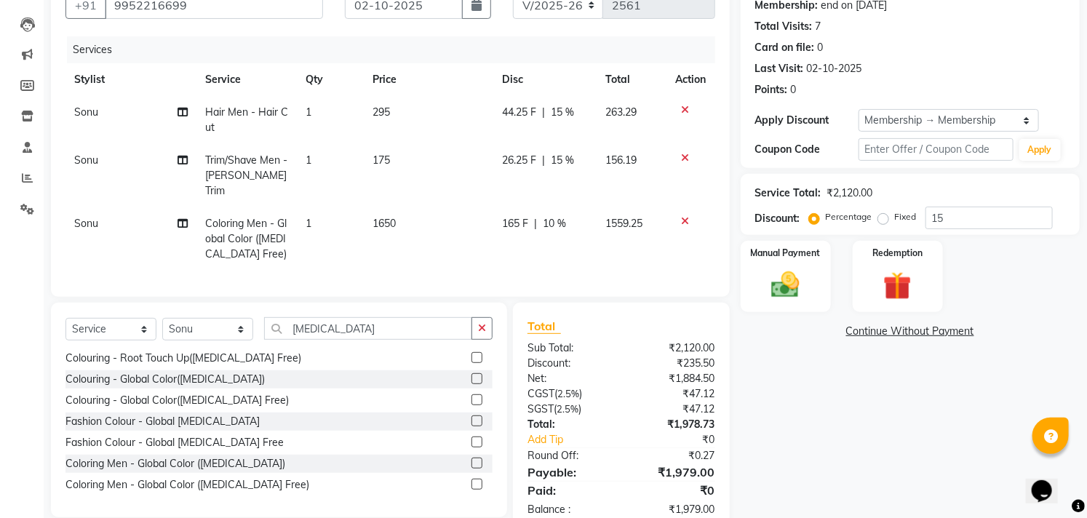
click at [592, 234] on div "Services Stylist Service Qty Price Disc Total Action Sonu Hair Men - Hair Cut 1…" at bounding box center [390, 159] width 650 height 246
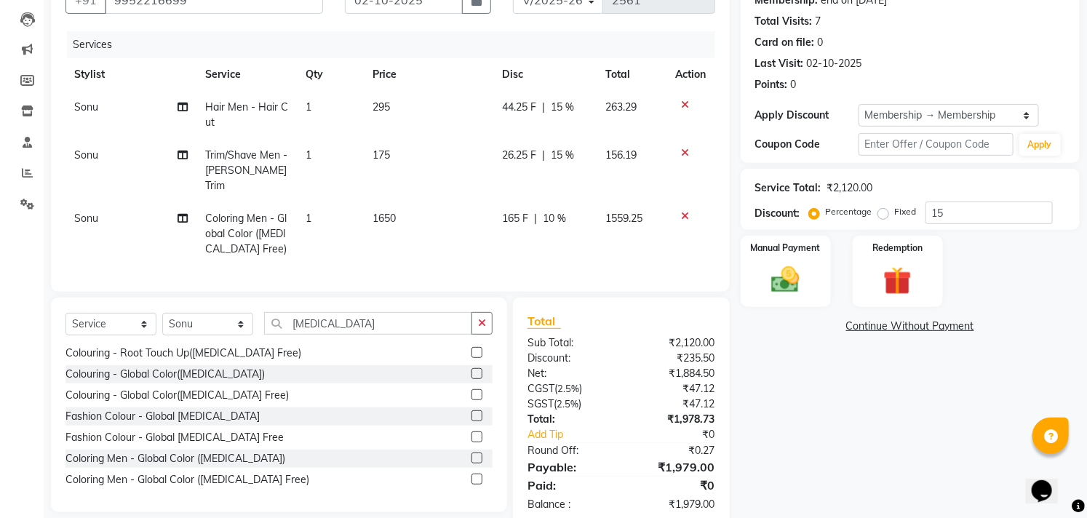
scroll to position [176, 0]
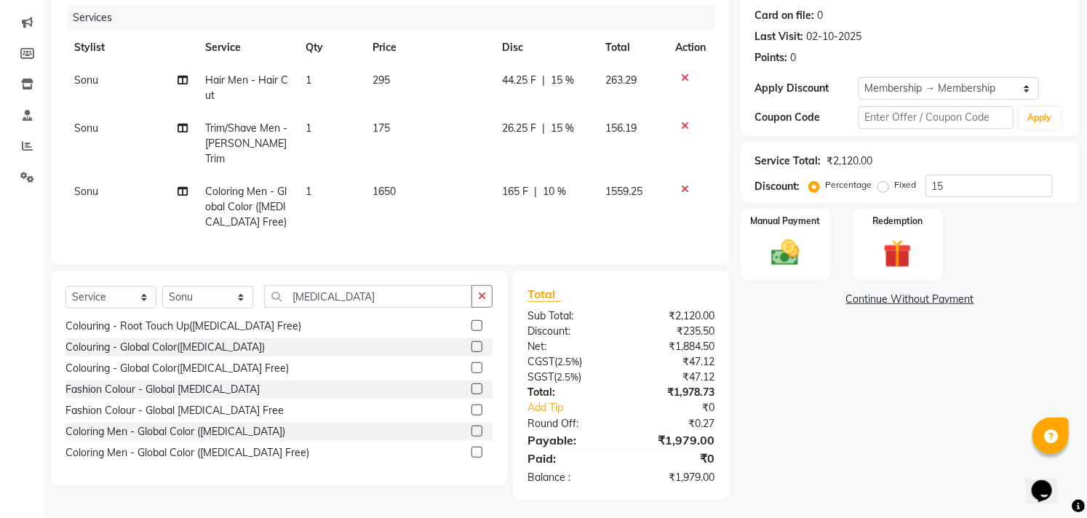
click at [579, 202] on td "165 F | 10 %" at bounding box center [545, 206] width 103 height 63
select select "69120"
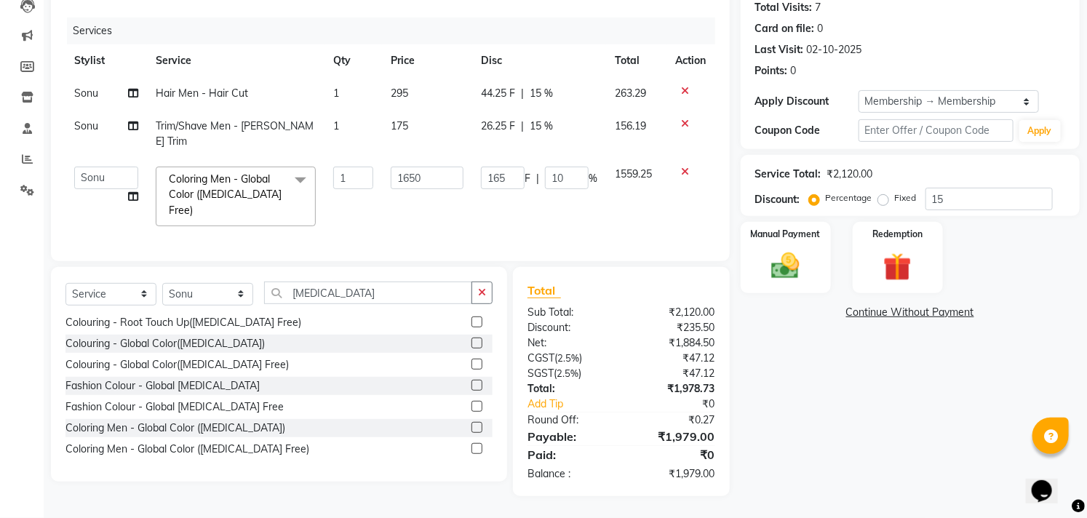
scroll to position [144, 0]
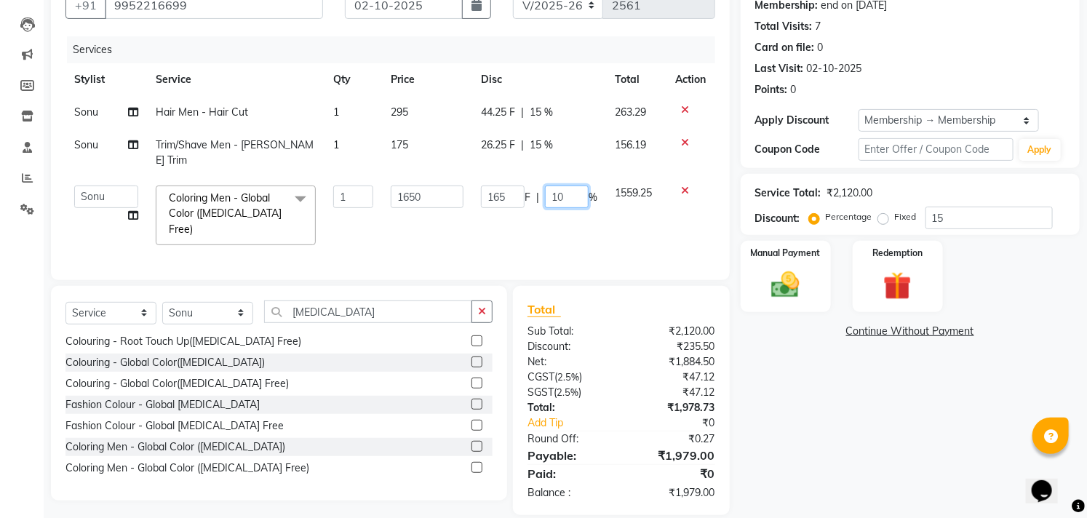
click at [578, 186] on input "10" at bounding box center [567, 197] width 44 height 23
type input "1"
type input "8"
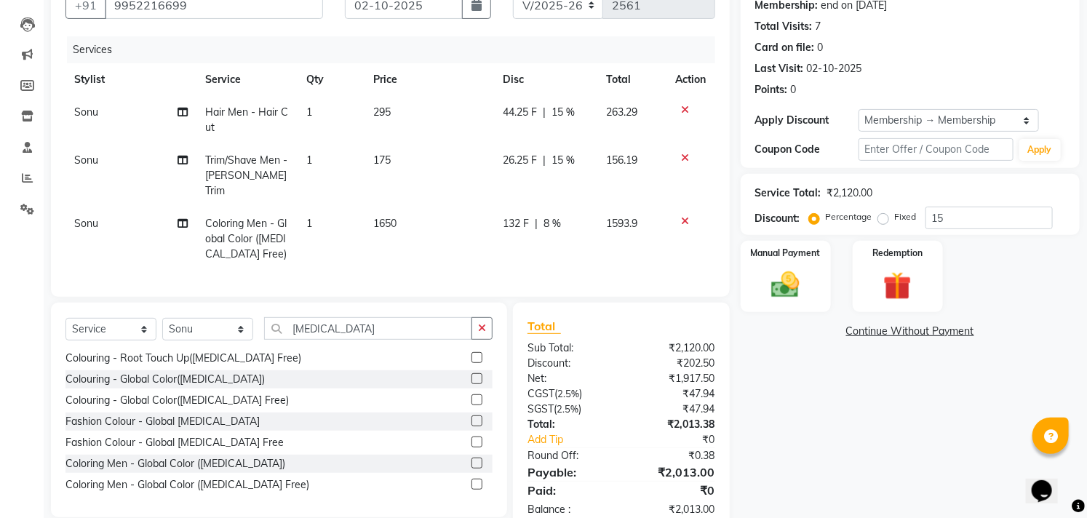
click at [827, 437] on div "Name: Vallinayagam Membership: end on 19-02-2125 Total Visits: 7 Card on file: …" at bounding box center [916, 248] width 350 height 567
click at [599, 230] on td "1593.9" at bounding box center [632, 238] width 69 height 63
select select "69120"
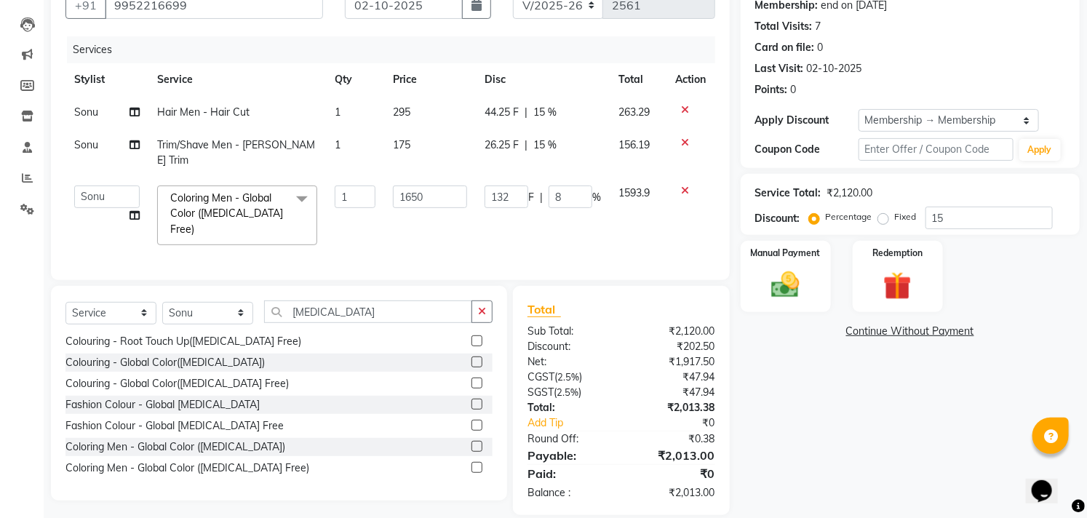
click at [592, 190] on span "%" at bounding box center [596, 197] width 9 height 15
click at [575, 186] on input "8" at bounding box center [571, 197] width 44 height 23
type input "5"
click at [824, 504] on main "INVOICE PREVIOUS INVOICES Create New Save Client +91 9952216699 Date 02-10-2025…" at bounding box center [565, 228] width 1043 height 618
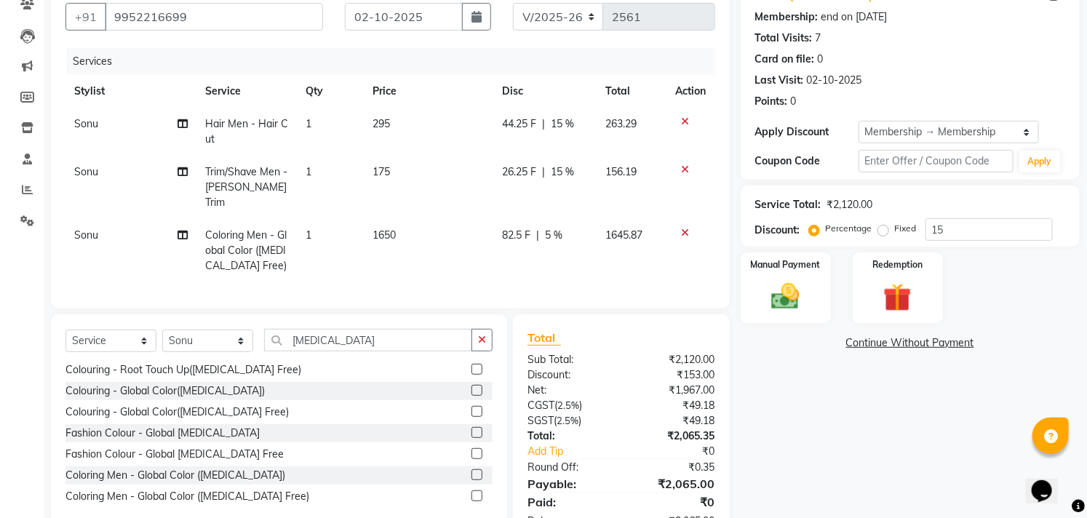
scroll to position [95, 0]
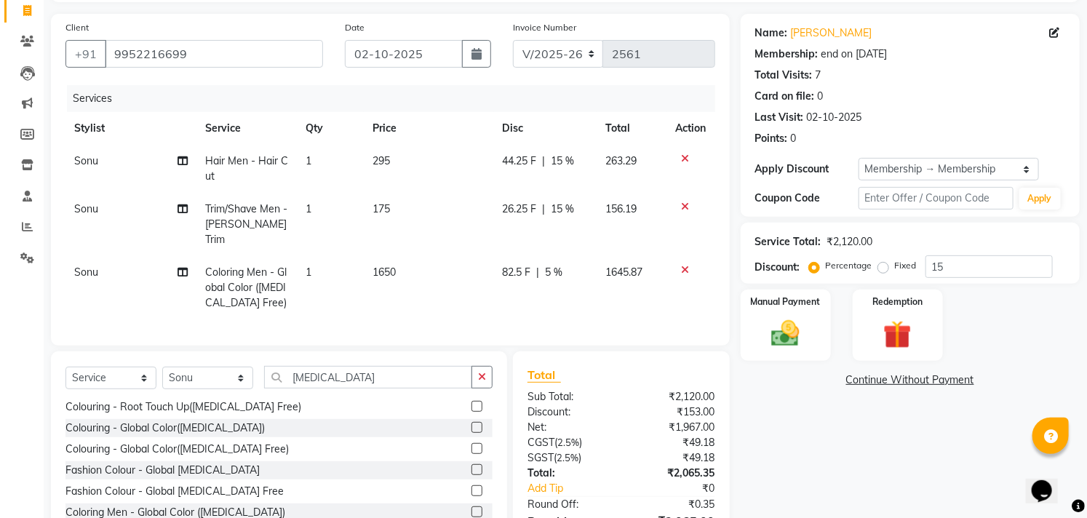
click at [585, 265] on div "82.5 F | 5 %" at bounding box center [546, 272] width 86 height 15
select select "69120"
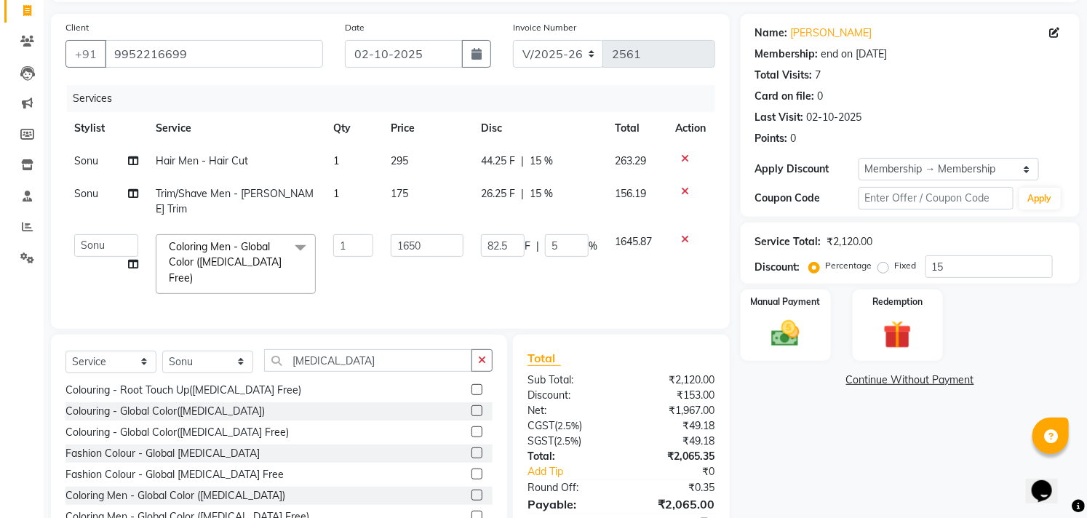
click at [585, 255] on td "82.5 F | 5 %" at bounding box center [539, 264] width 134 height 77
click at [573, 234] on input "5" at bounding box center [567, 245] width 44 height 23
type input "1.5"
click at [796, 450] on div "Name: Vallinayagam Membership: end on 19-02-2125 Total Visits: 7 Card on file: …" at bounding box center [916, 289] width 350 height 550
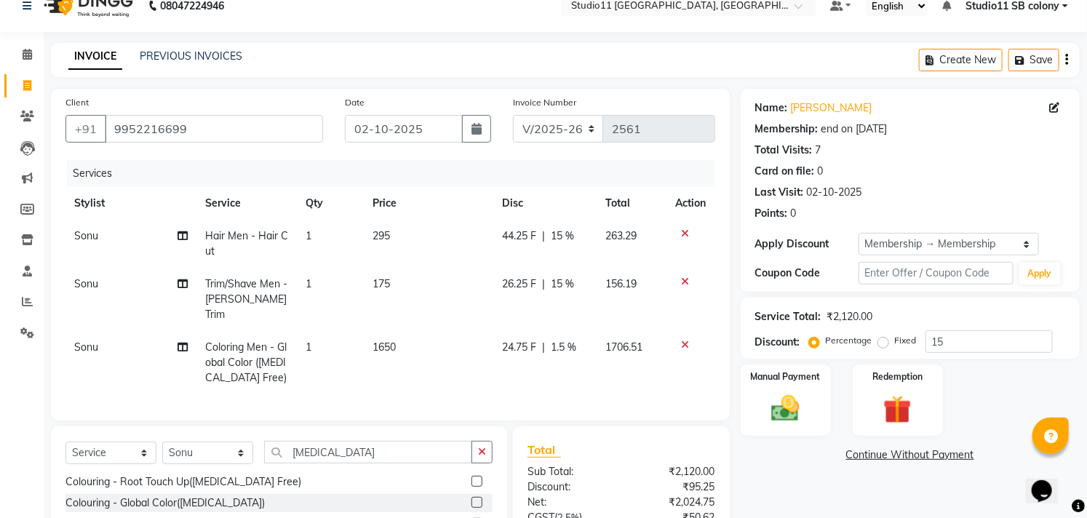
scroll to position [15, 0]
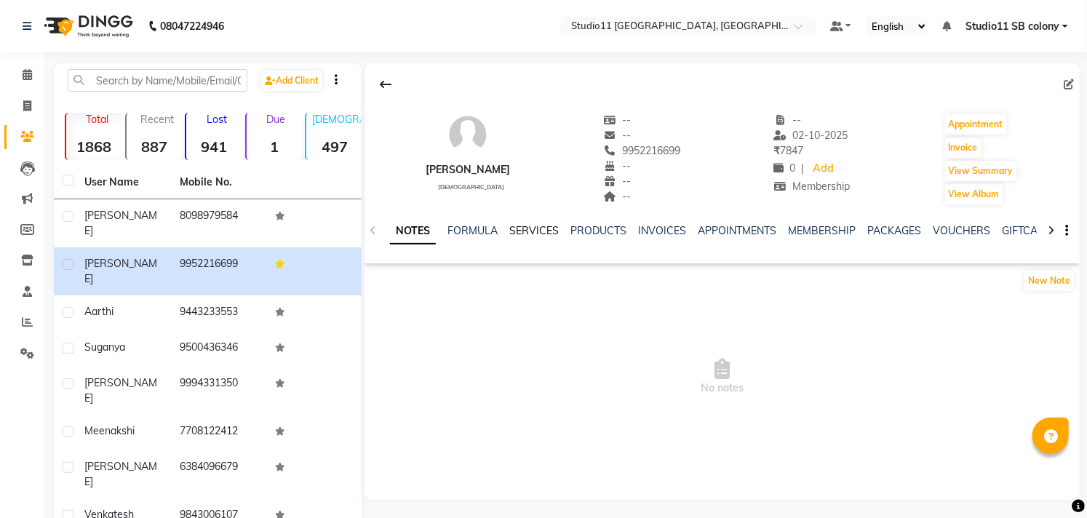
click at [548, 230] on link "SERVICES" at bounding box center [533, 230] width 49 height 13
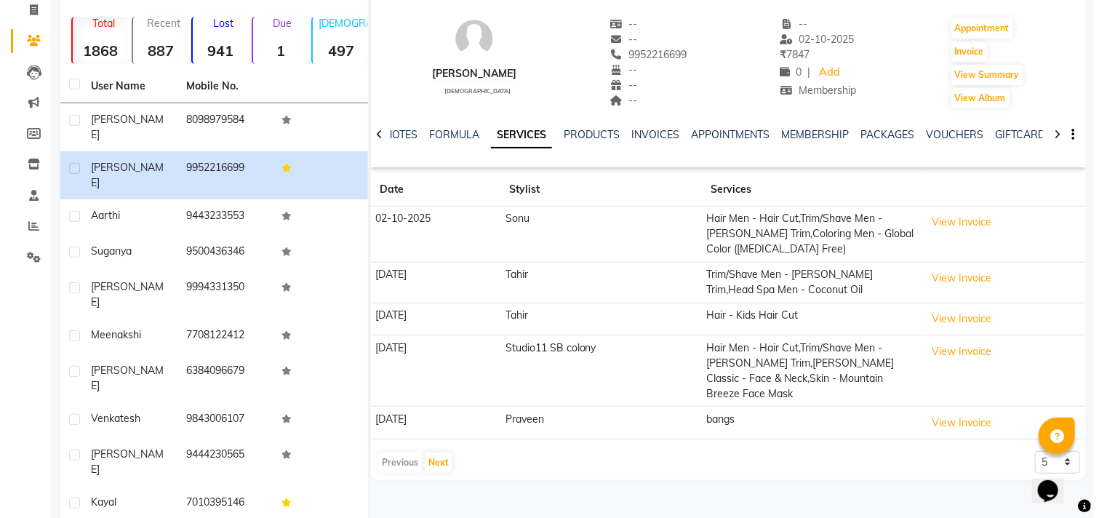
scroll to position [100, 0]
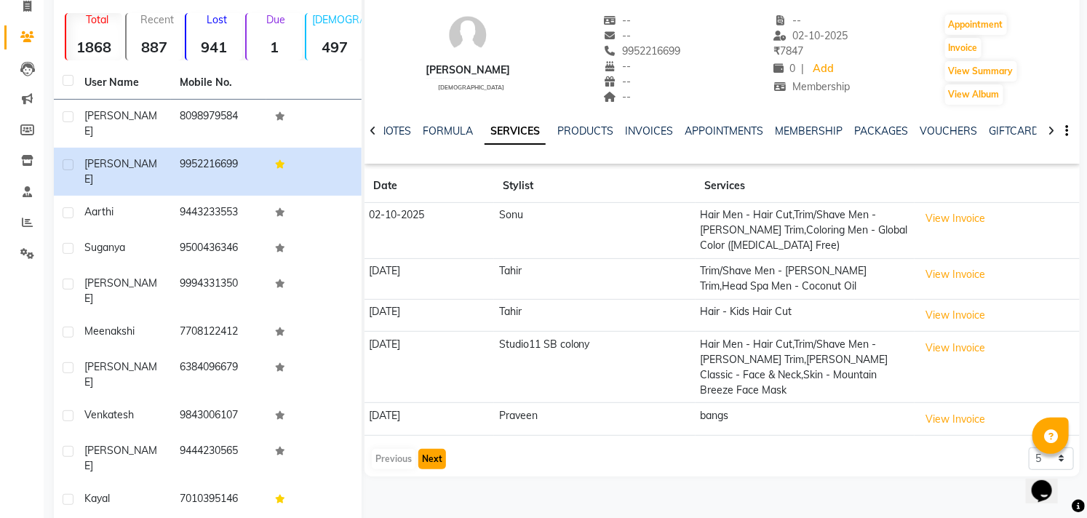
click at [426, 449] on button "Next" at bounding box center [432, 459] width 28 height 20
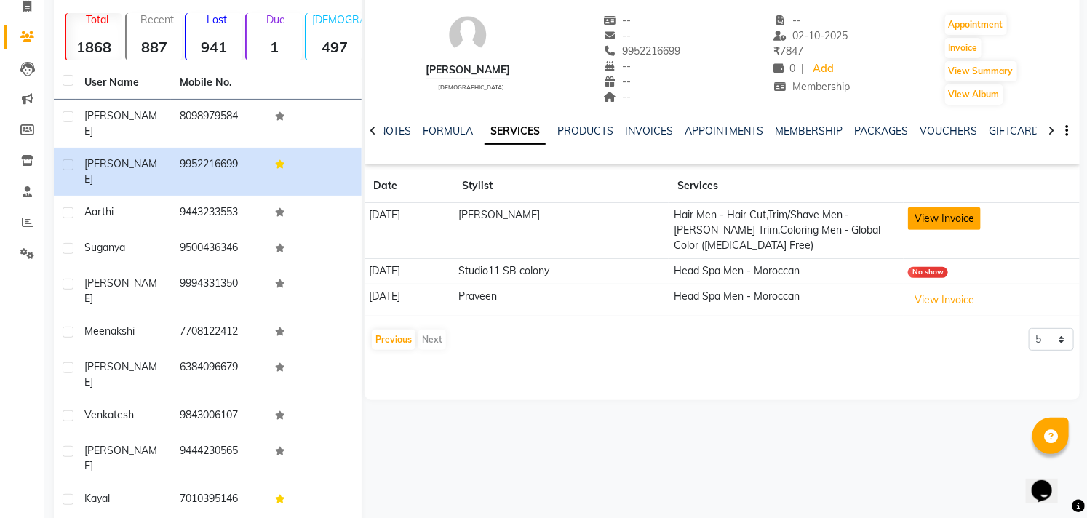
click at [942, 218] on button "View Invoice" at bounding box center [944, 218] width 73 height 23
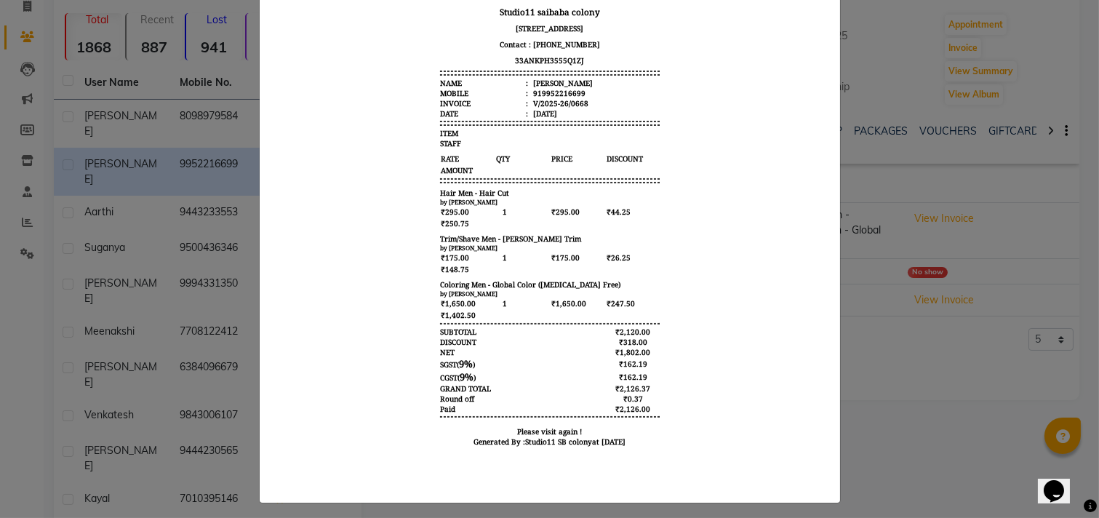
scroll to position [175, 0]
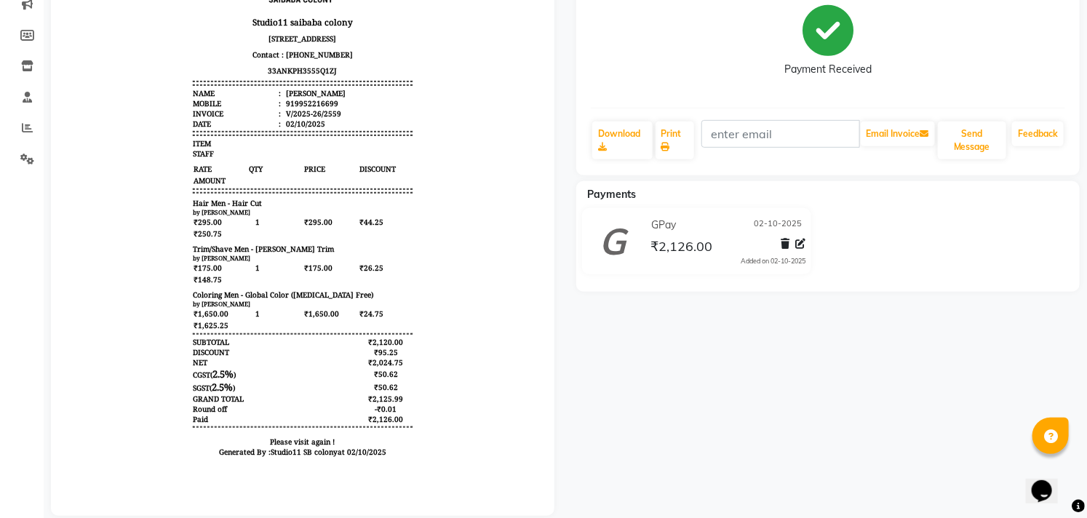
scroll to position [226, 0]
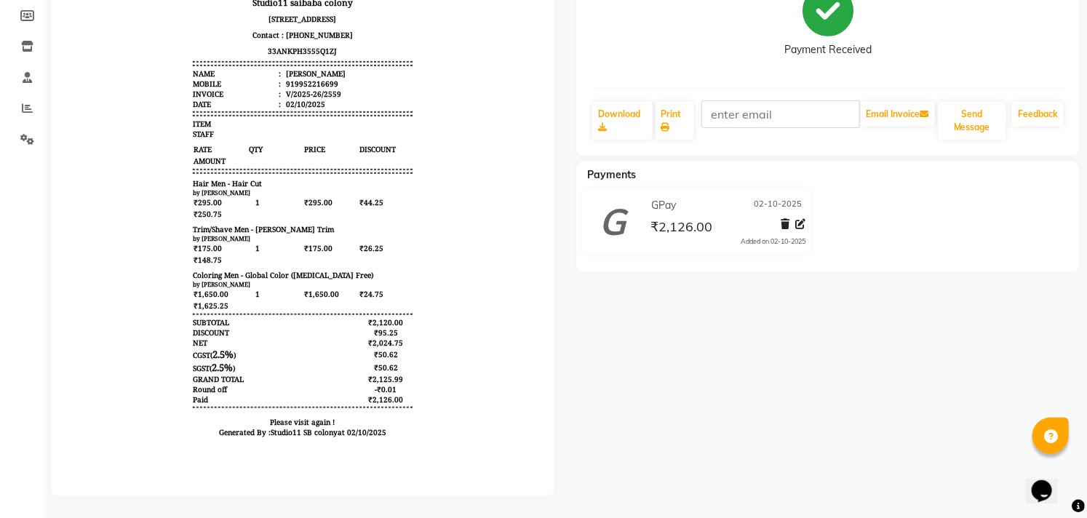
click at [322, 301] on span "₹1,650.00" at bounding box center [330, 295] width 54 height 12
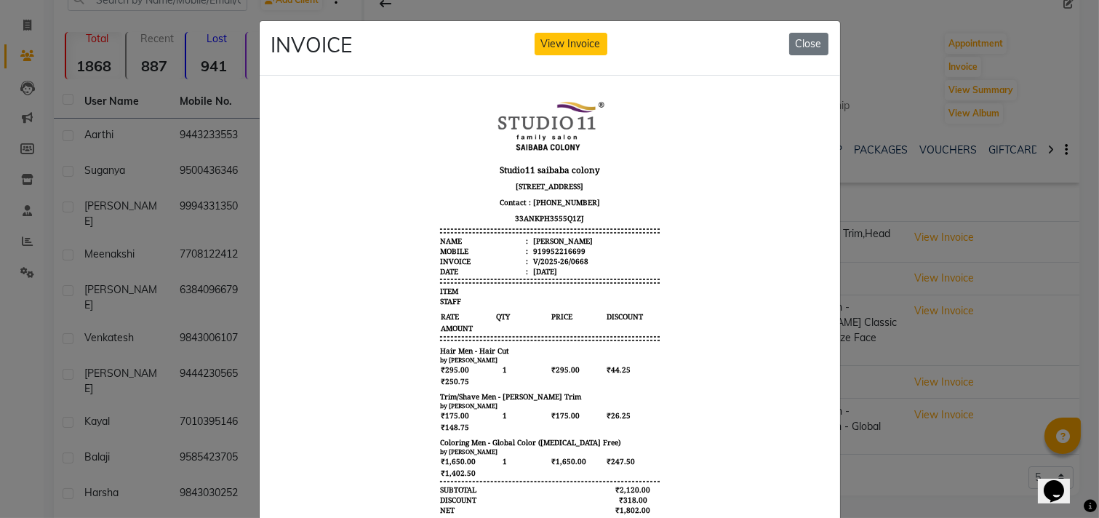
scroll to position [175, 0]
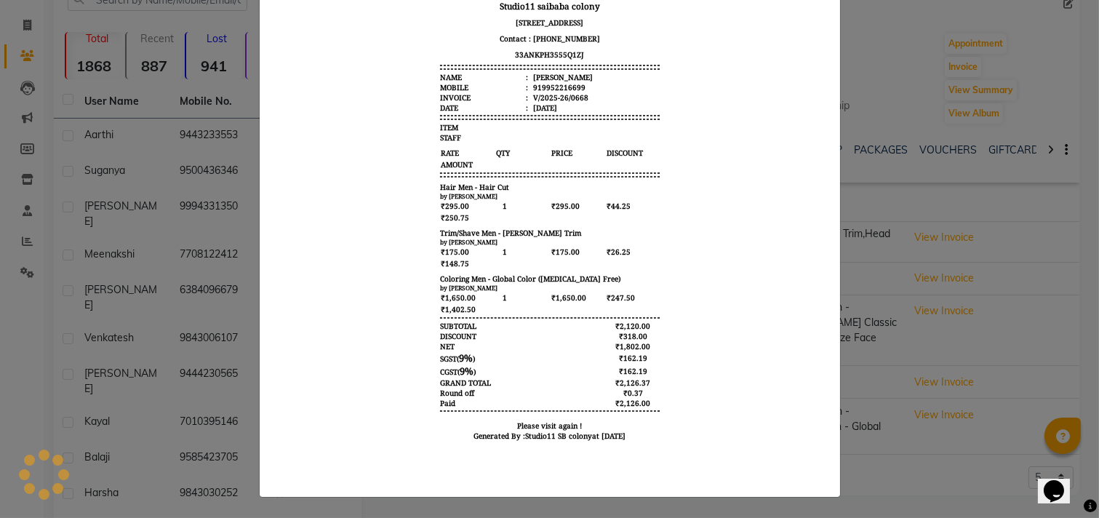
click at [1009, 314] on ngb-modal-window "INVOICE View Invoice Close" at bounding box center [549, 259] width 1099 height 518
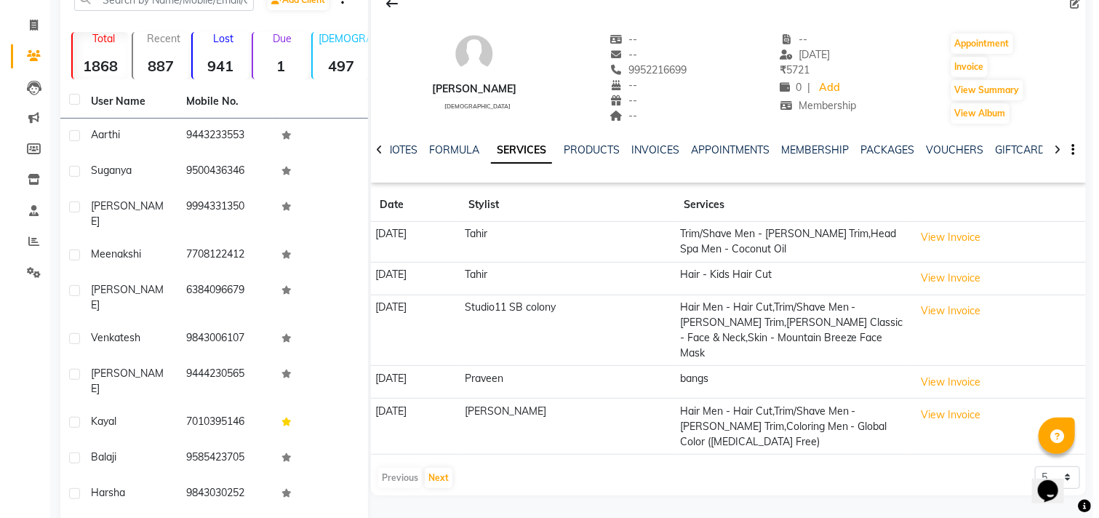
scroll to position [0, 0]
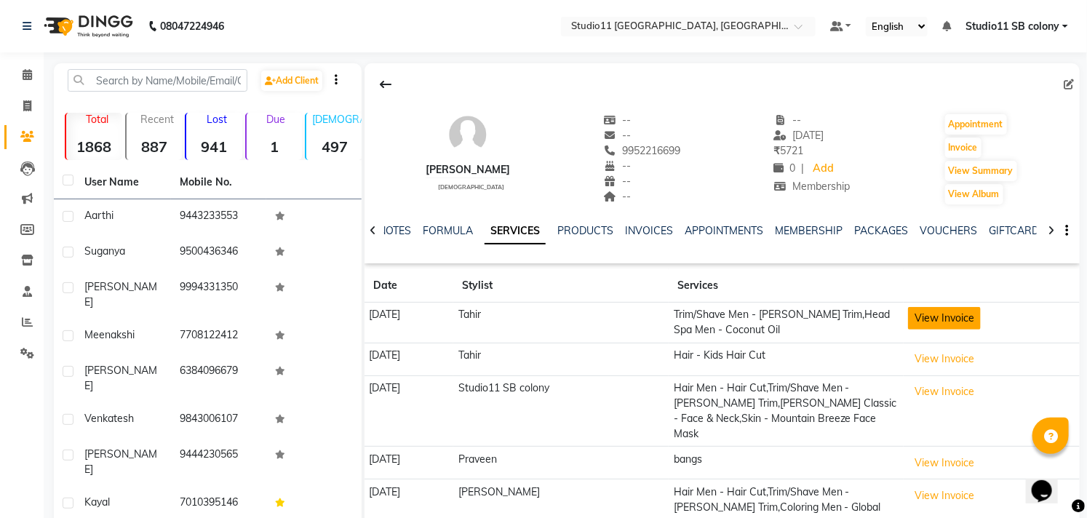
click at [944, 326] on button "View Invoice" at bounding box center [944, 318] width 73 height 23
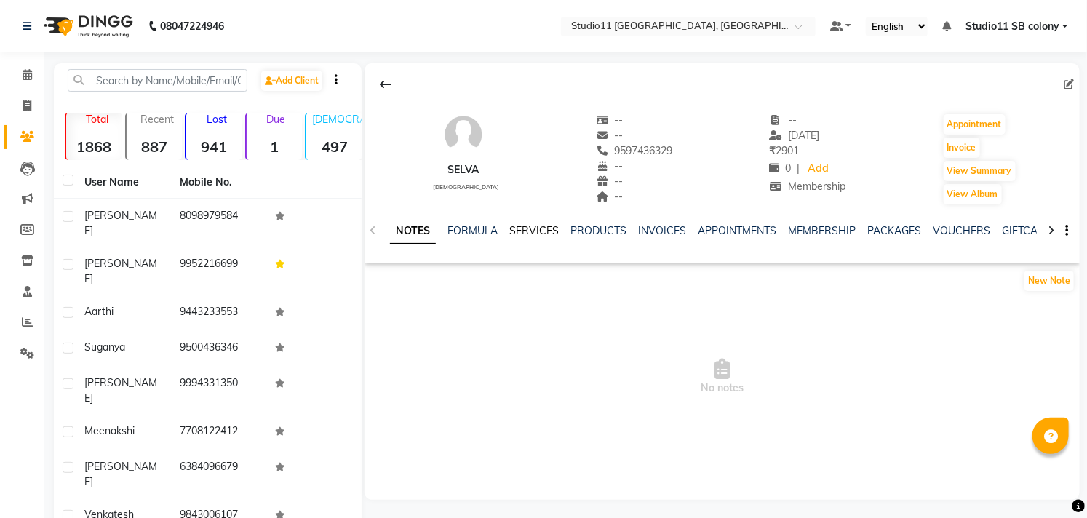
click at [528, 228] on link "SERVICES" at bounding box center [533, 230] width 49 height 13
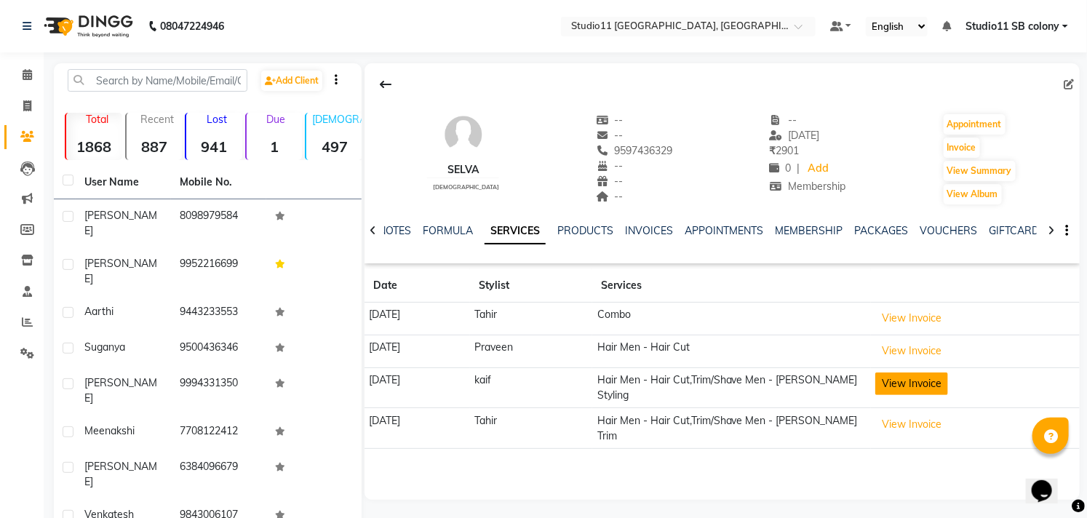
click at [934, 380] on button "View Invoice" at bounding box center [911, 384] width 73 height 23
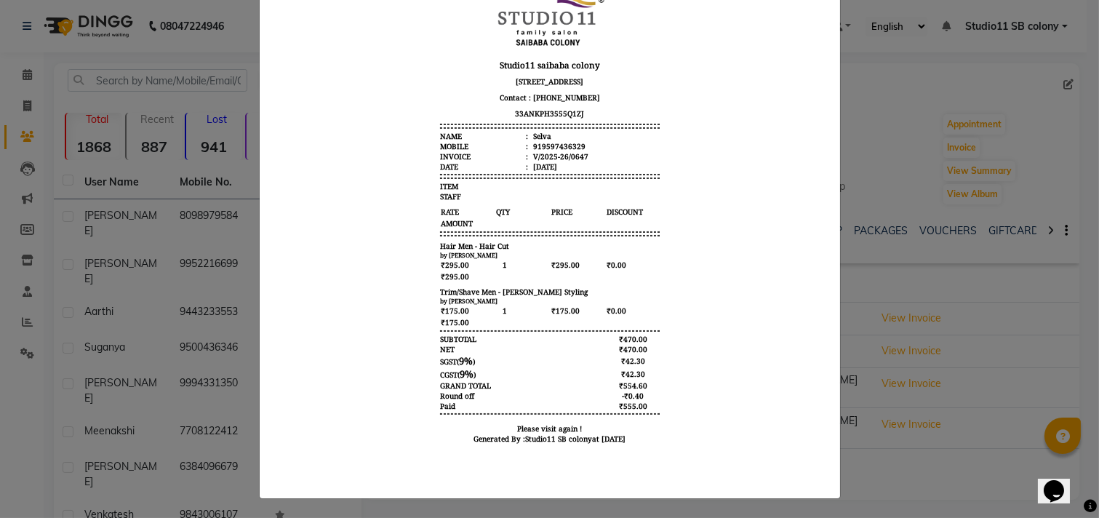
scroll to position [118, 0]
click at [890, 411] on ngb-modal-window "INVOICE View Invoice Close" at bounding box center [549, 259] width 1099 height 518
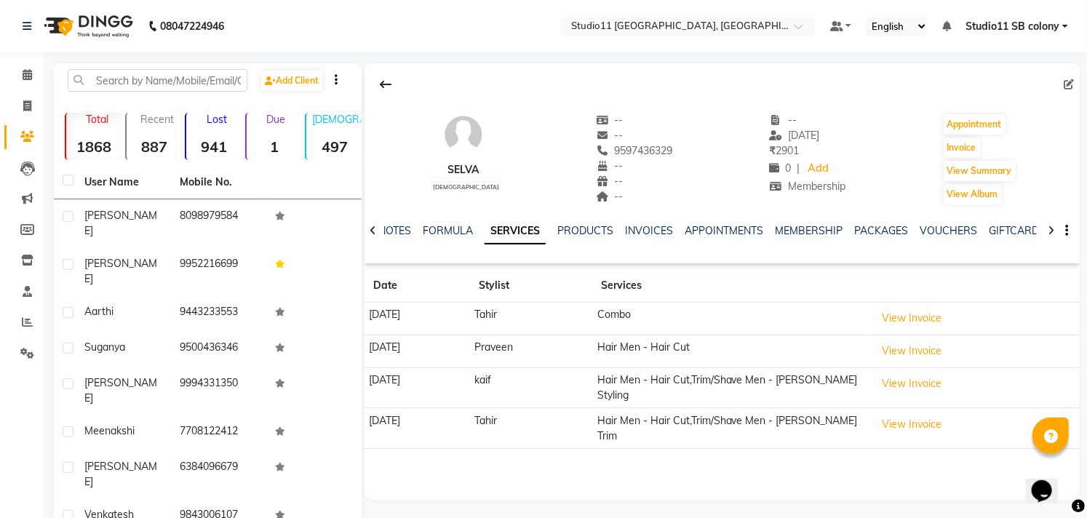
click at [948, 413] on button "View Invoice" at bounding box center [911, 424] width 73 height 23
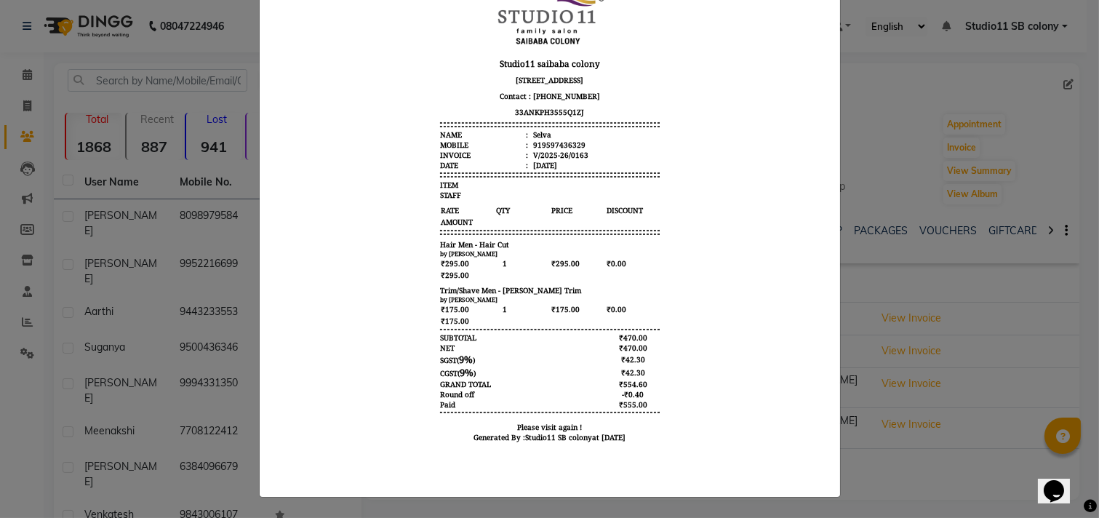
click at [832, 288] on div at bounding box center [550, 233] width 581 height 528
click at [961, 402] on ngb-modal-window "INVOICE View Invoice Close" at bounding box center [549, 259] width 1099 height 518
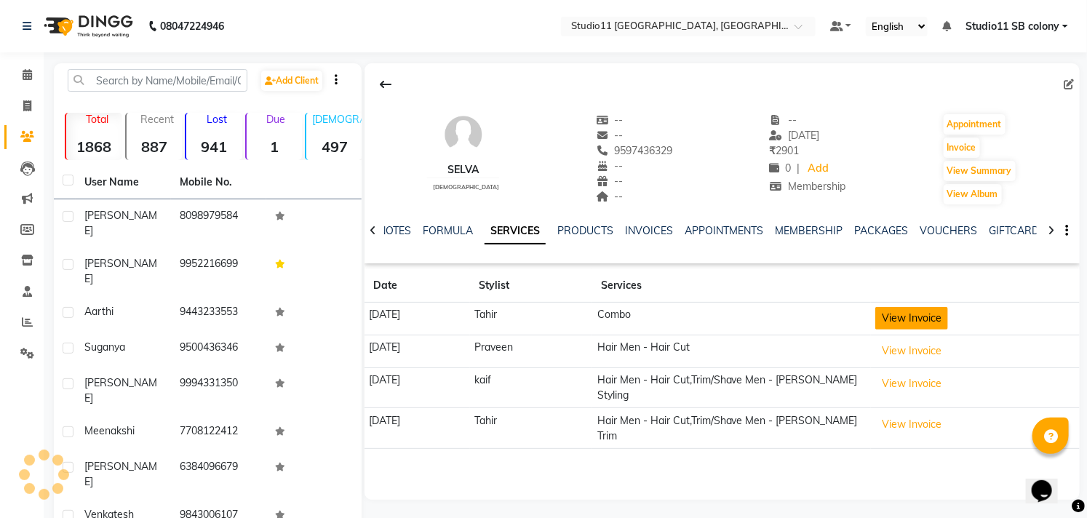
click at [929, 323] on button "View Invoice" at bounding box center [911, 318] width 73 height 23
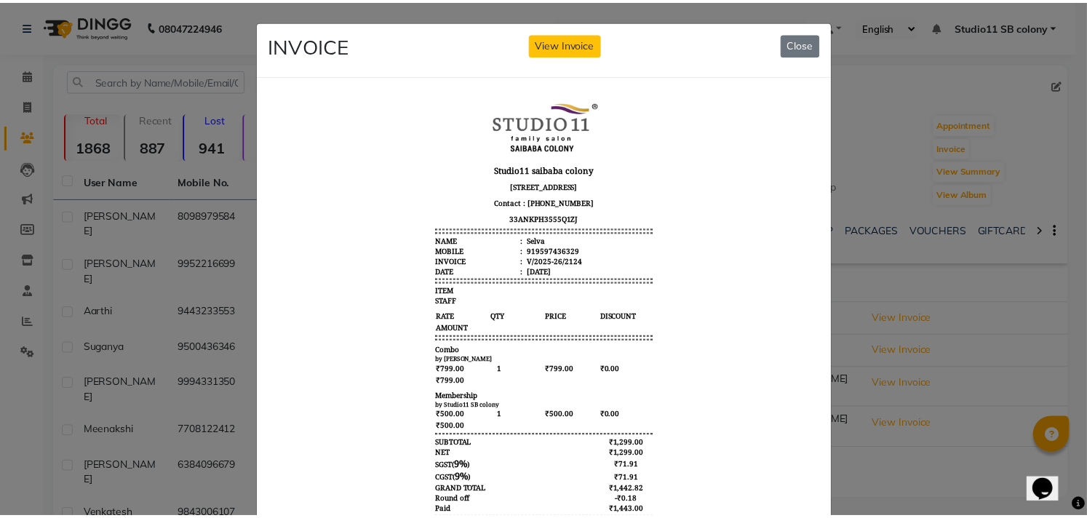
scroll to position [12, 0]
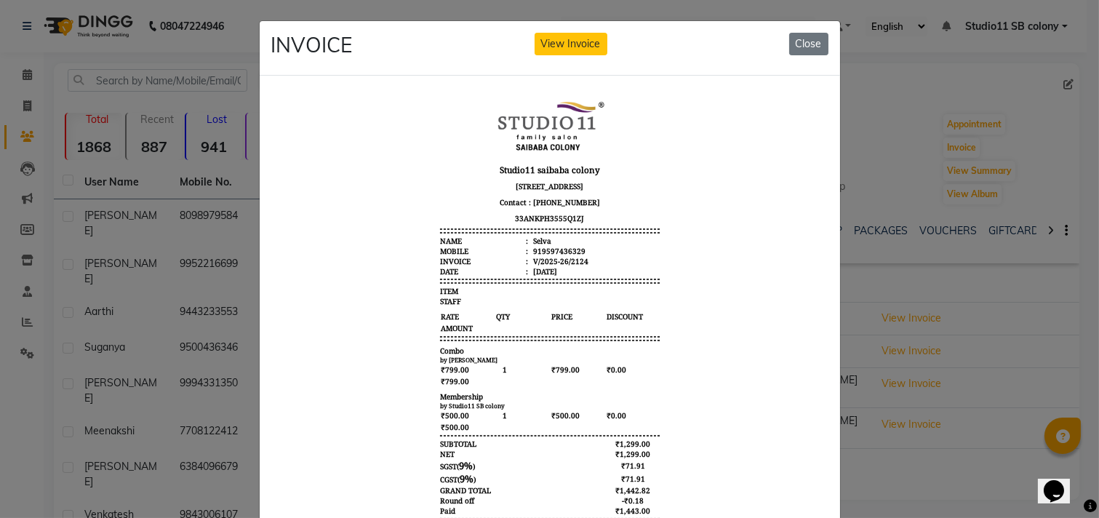
click at [874, 471] on ngb-modal-window "INVOICE View Invoice Close" at bounding box center [549, 259] width 1099 height 518
